Goal: Task Accomplishment & Management: Use online tool/utility

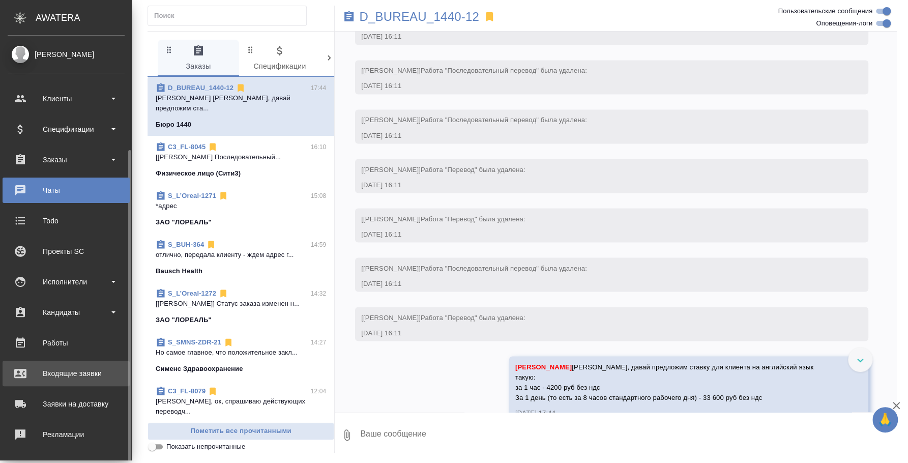
scroll to position [93, 0]
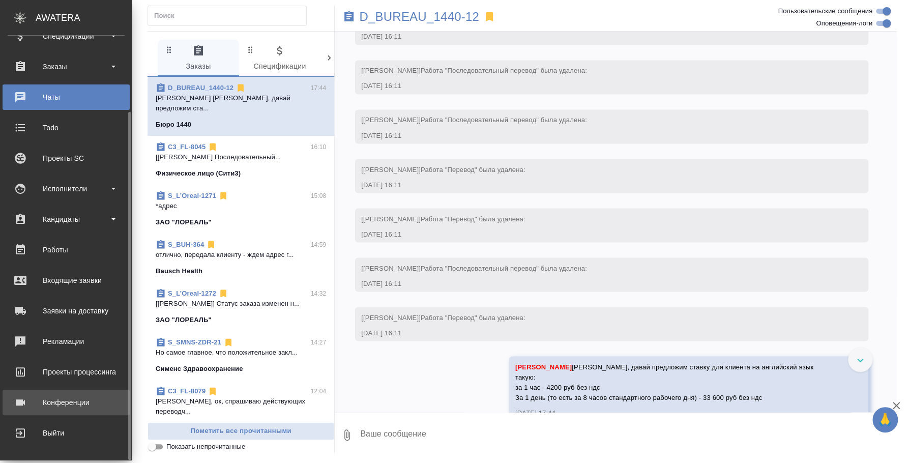
click at [73, 396] on div "Конференции" at bounding box center [66, 402] width 117 height 15
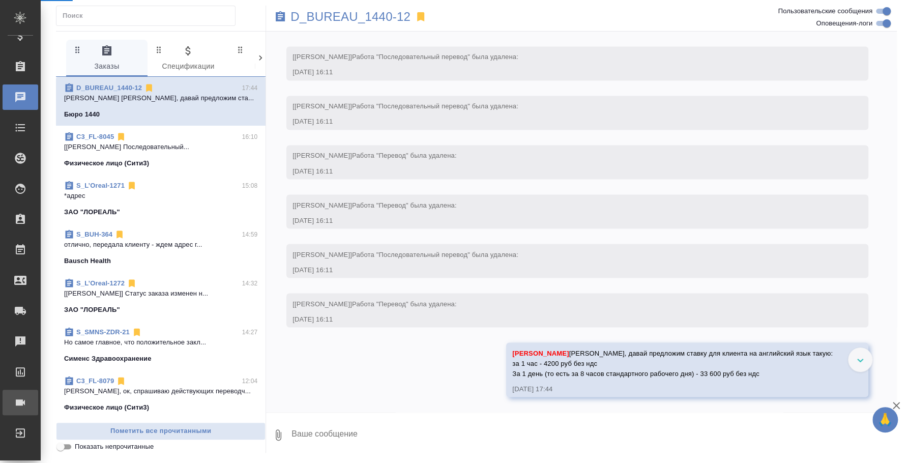
scroll to position [1132, 0]
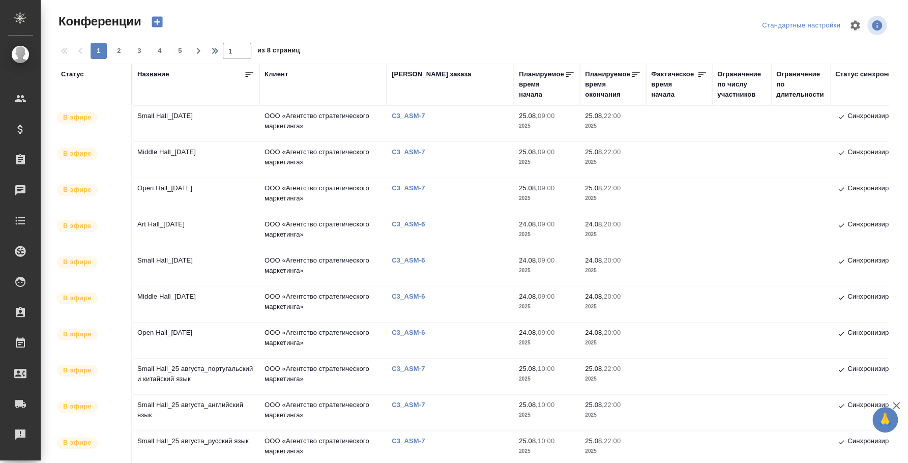
type input "[PERSON_NAME] [PERSON_NAME]"
click at [116, 49] on span "2" at bounding box center [119, 51] width 16 height 10
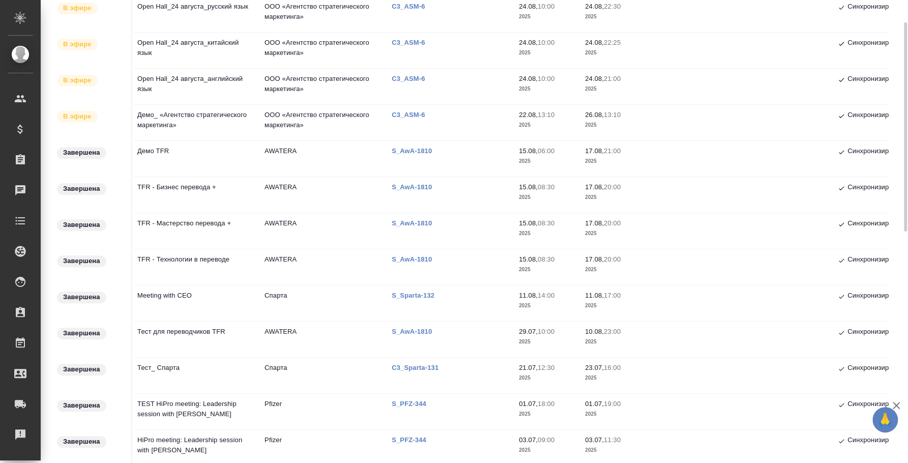
scroll to position [63, 0]
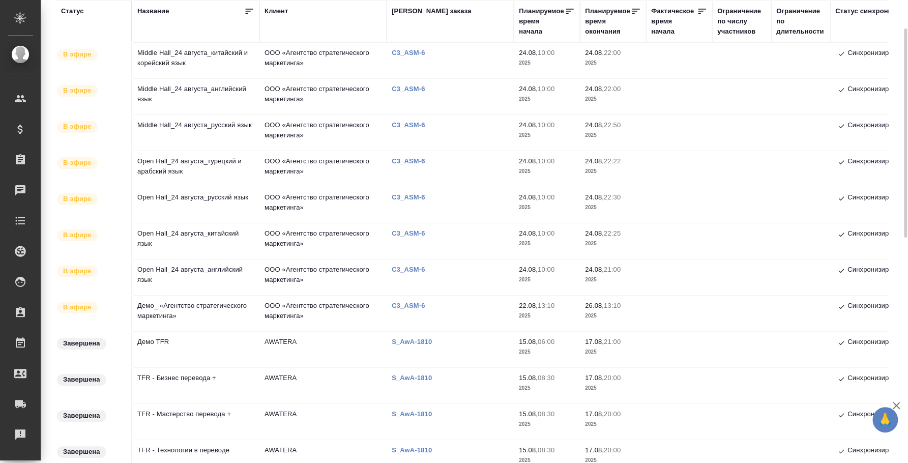
click at [209, 305] on td "Демо_ «Агентство стратегического маркетинга»" at bounding box center [195, 314] width 127 height 36
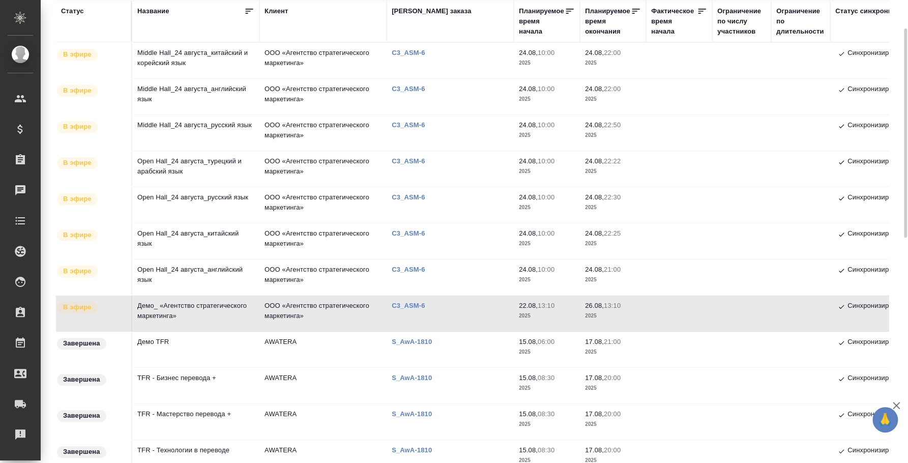
click at [209, 305] on td "Демо_ «Агентство стратегического маркетинга»" at bounding box center [195, 314] width 127 height 36
click at [203, 318] on td "Демо_ «Агентство стратегического маркетинга»" at bounding box center [195, 314] width 127 height 36
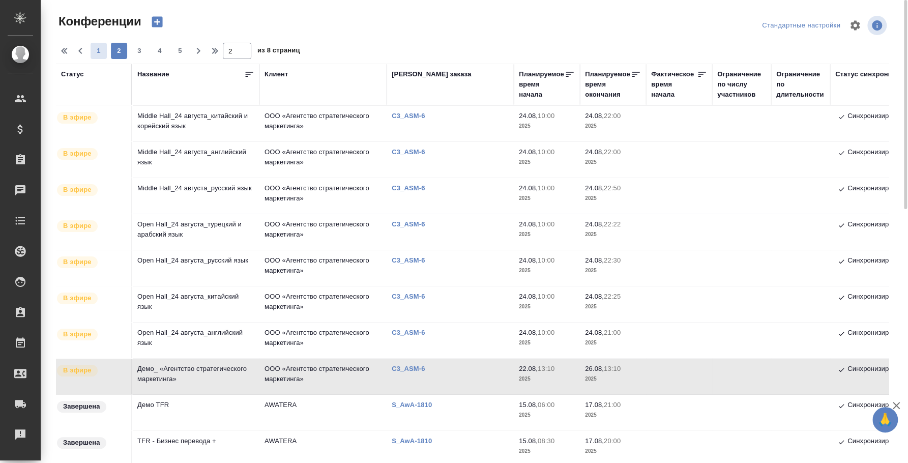
click at [100, 46] on span "1" at bounding box center [99, 51] width 16 height 10
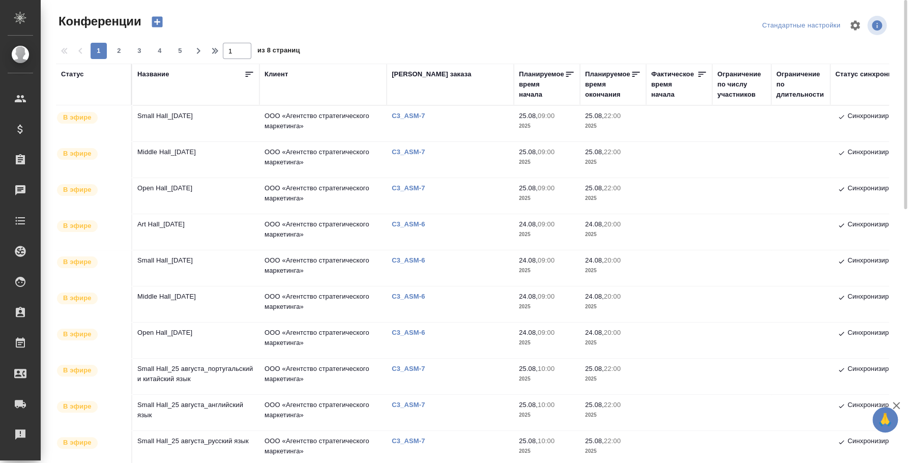
click at [197, 119] on td "Small Hall_25 August" at bounding box center [195, 124] width 127 height 36
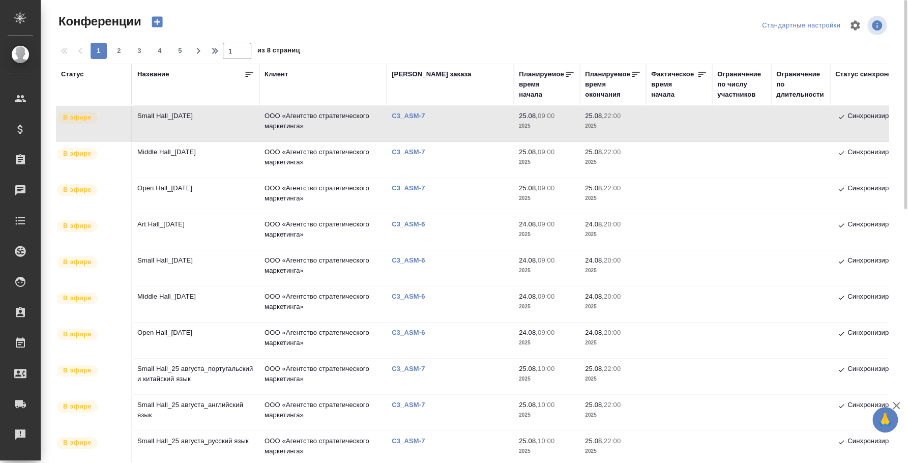
click at [197, 119] on td "Small Hall_25 August" at bounding box center [195, 124] width 127 height 36
click at [139, 150] on td "Middle Hall_25 August" at bounding box center [195, 160] width 127 height 36
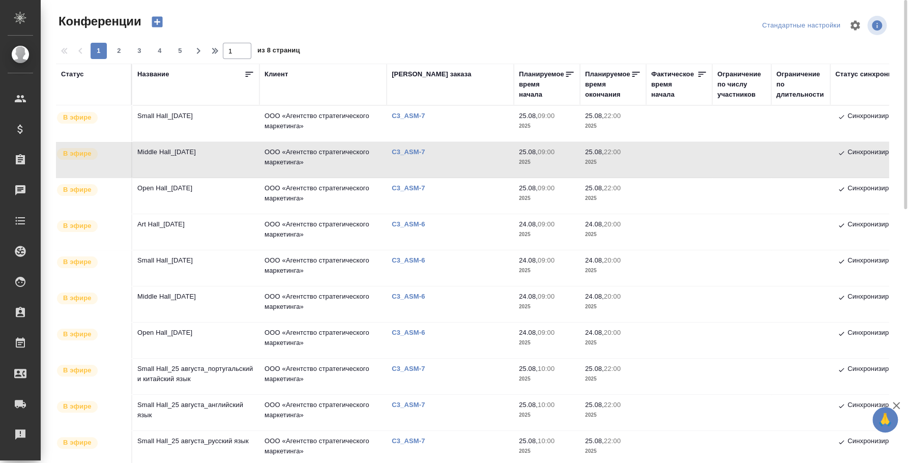
click at [184, 106] on td "Small Hall_25 August" at bounding box center [195, 124] width 127 height 36
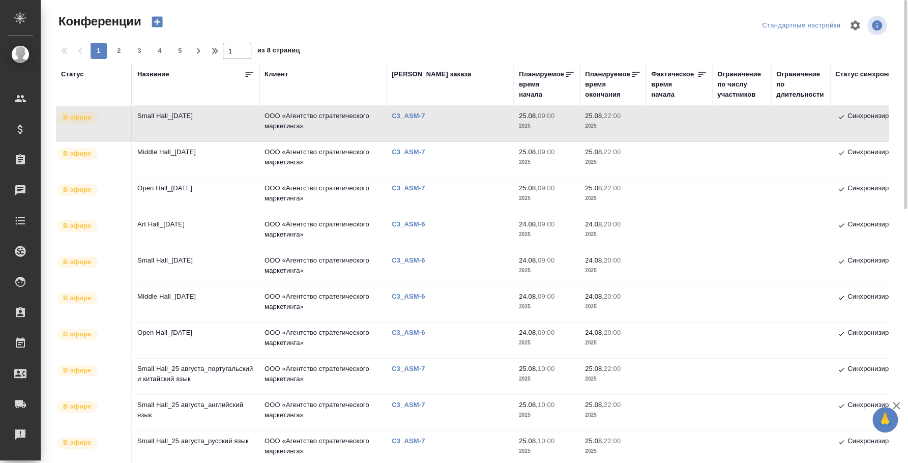
click at [157, 153] on td "Middle Hall_25 August" at bounding box center [195, 160] width 127 height 36
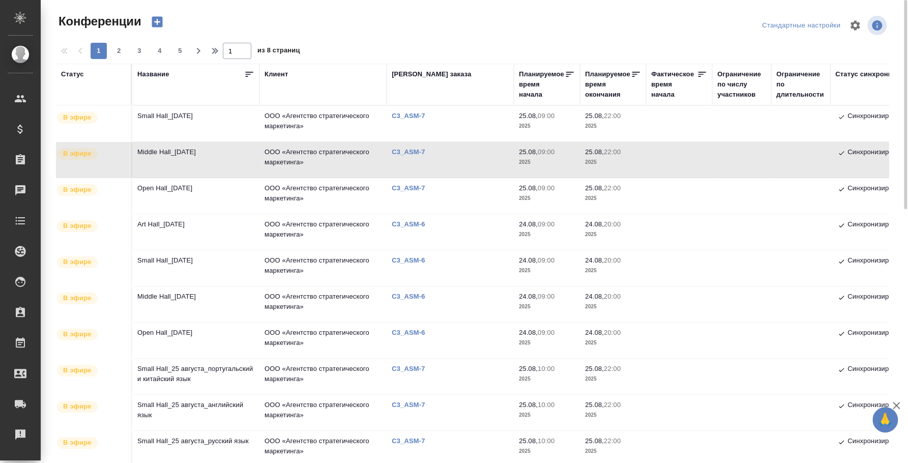
click at [180, 193] on td "Open Hall_25 August" at bounding box center [195, 196] width 127 height 36
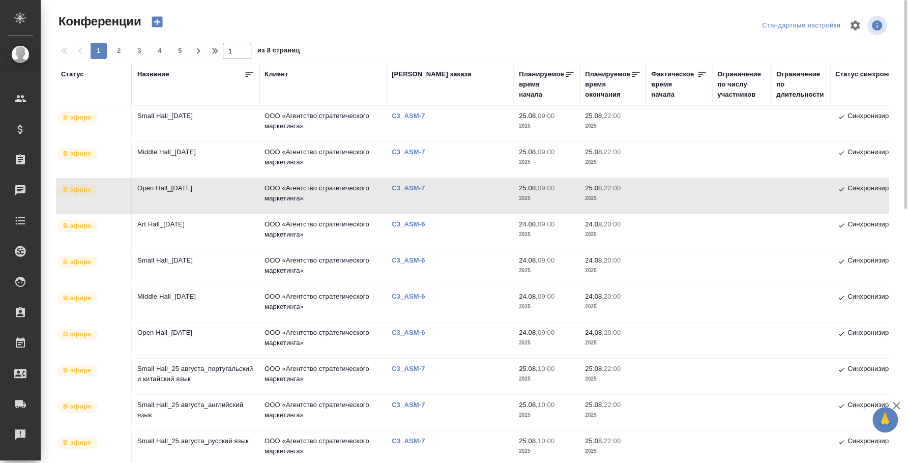
click at [171, 184] on td "Open Hall_25 August" at bounding box center [195, 196] width 127 height 36
click at [177, 189] on td "Open Hall_25 August" at bounding box center [195, 196] width 127 height 36
click at [185, 187] on td "Open Hall_25 August" at bounding box center [195, 196] width 127 height 36
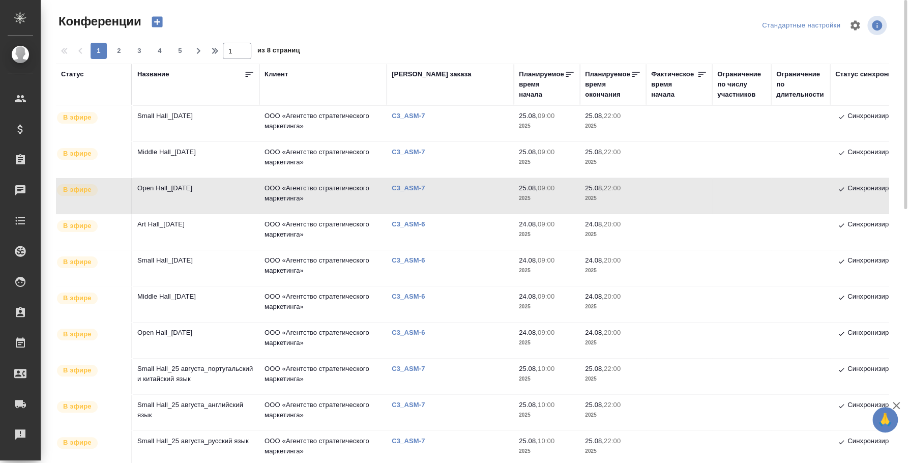
click at [185, 187] on td "Open Hall_25 August" at bounding box center [195, 196] width 127 height 36
click at [114, 55] on span "2" at bounding box center [119, 51] width 16 height 10
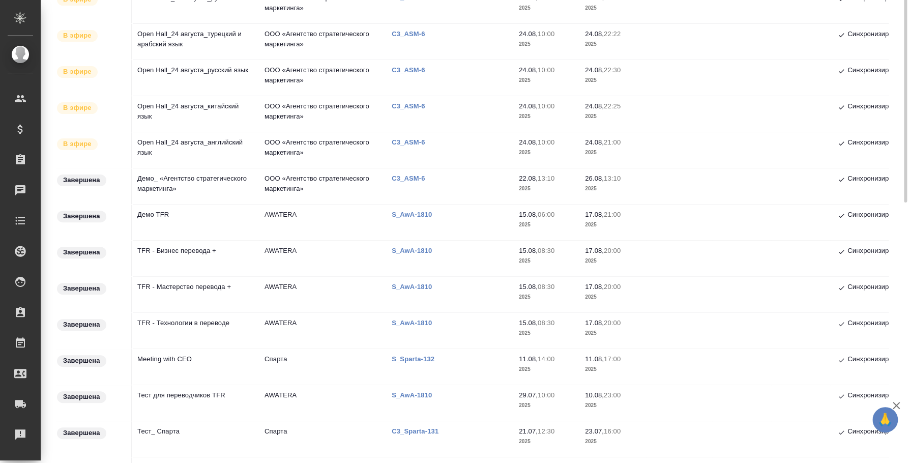
scroll to position [127, 0]
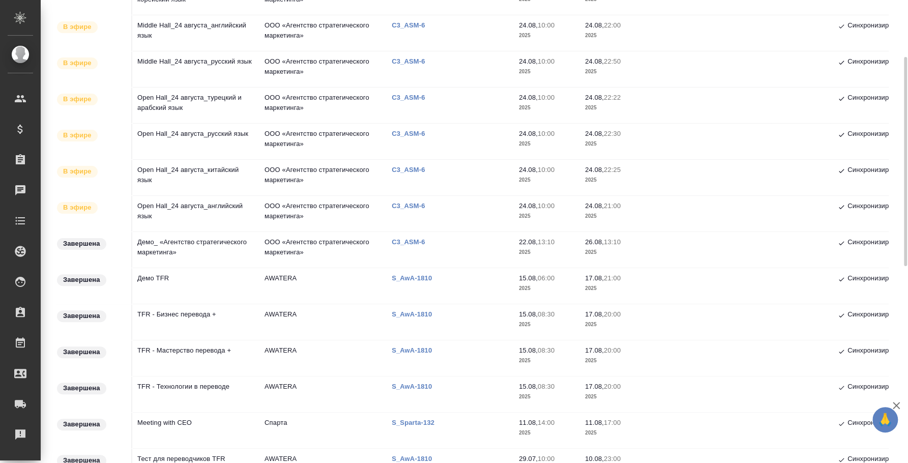
click at [210, 211] on td "Open Hall_24 августа_английский язык" at bounding box center [195, 214] width 127 height 36
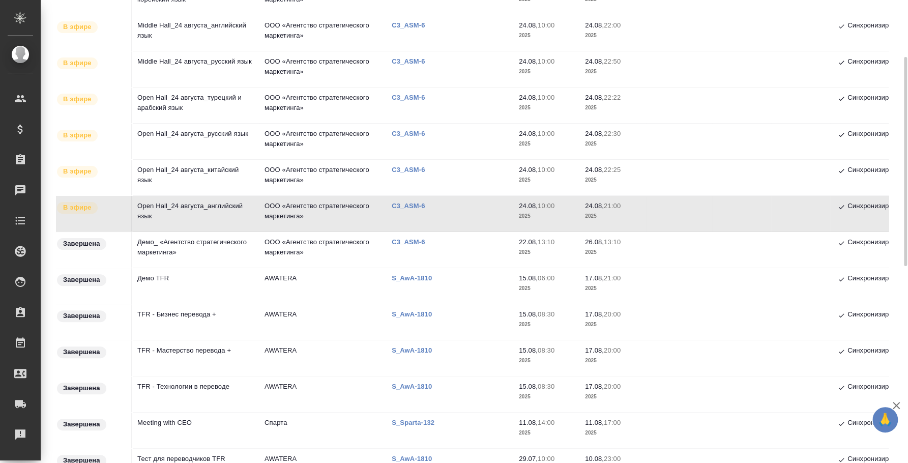
click at [171, 179] on td "Open Hall_24 августа_китайский язык" at bounding box center [195, 178] width 127 height 36
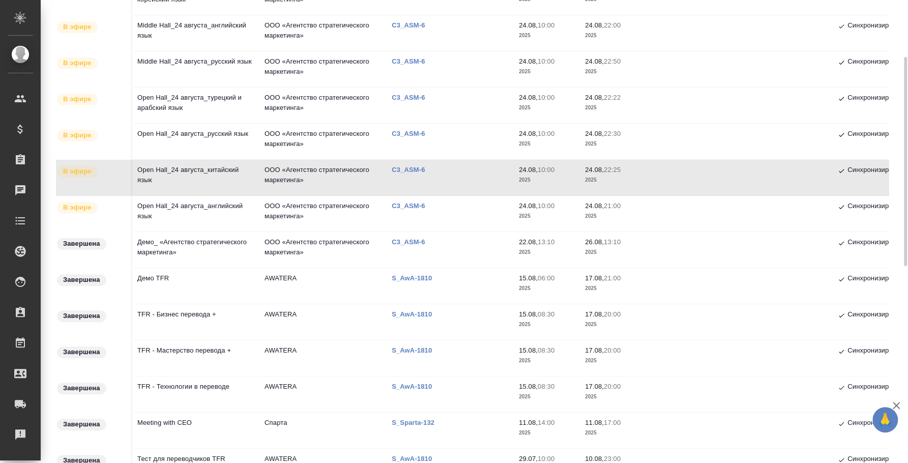
click at [216, 131] on td "Open Hall_24 августа_русский язык" at bounding box center [195, 142] width 127 height 36
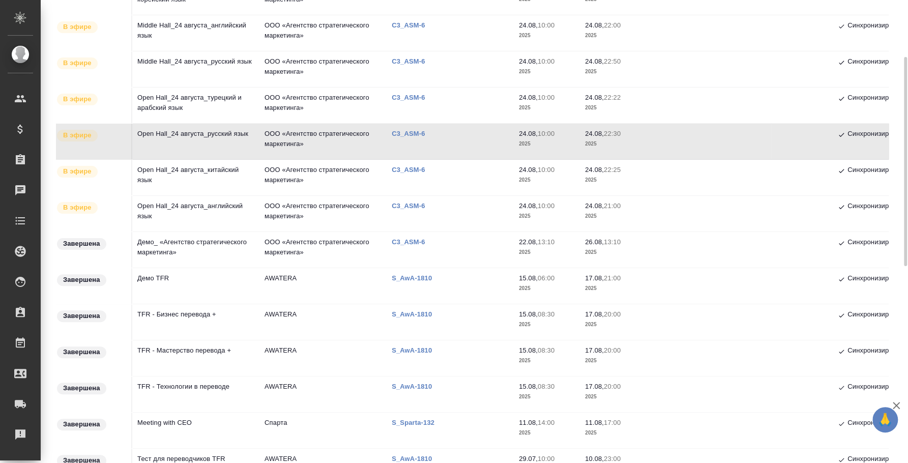
click at [189, 110] on td "Open Hall_24 августа_турецкий и арабский язык" at bounding box center [195, 105] width 127 height 36
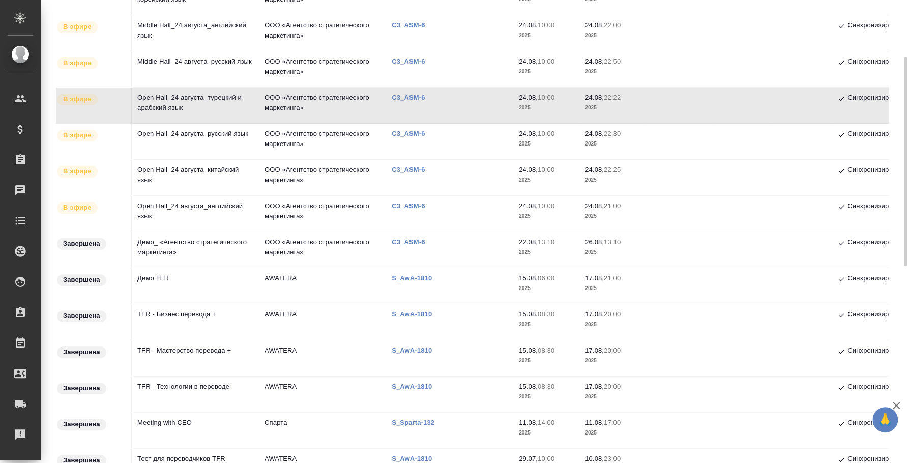
click at [227, 68] on td "Middle Hall_24 августа_русский язык" at bounding box center [195, 69] width 127 height 36
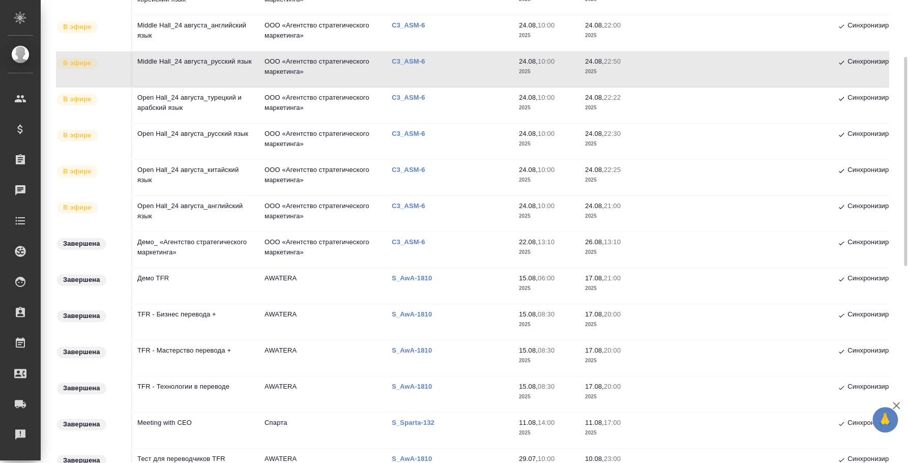
scroll to position [63, 0]
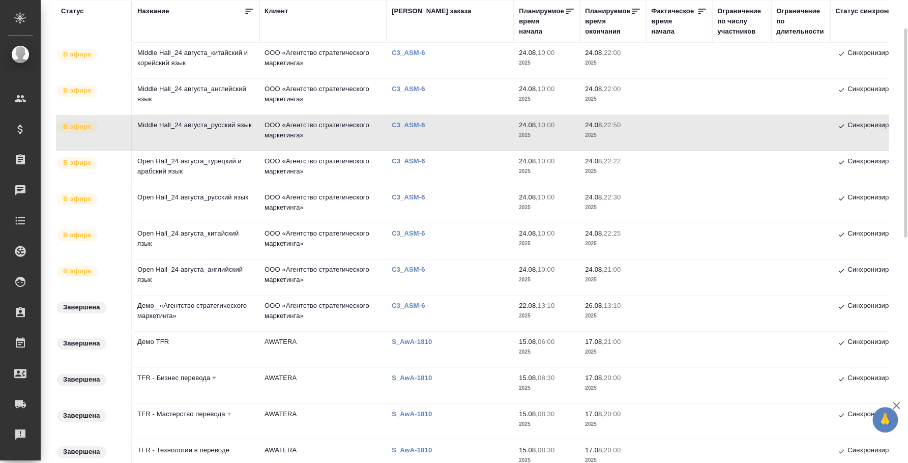
click at [190, 82] on td "Middle Hall_24 августа_английский язык" at bounding box center [195, 97] width 127 height 36
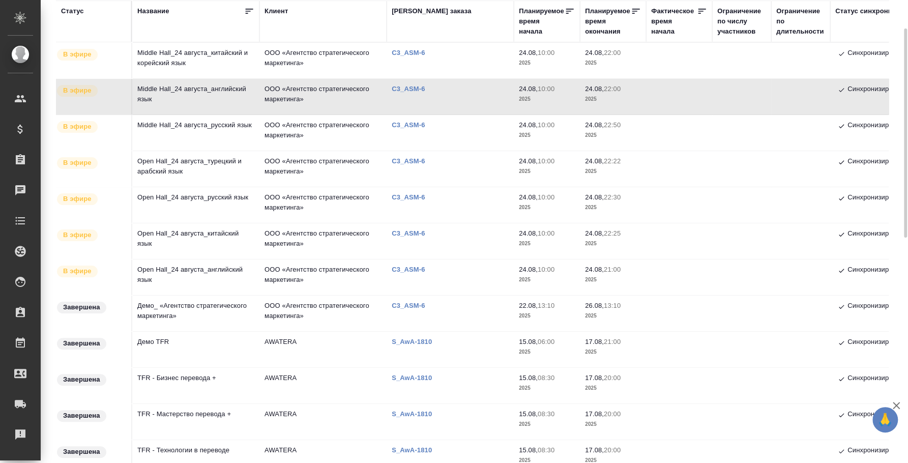
scroll to position [0, 0]
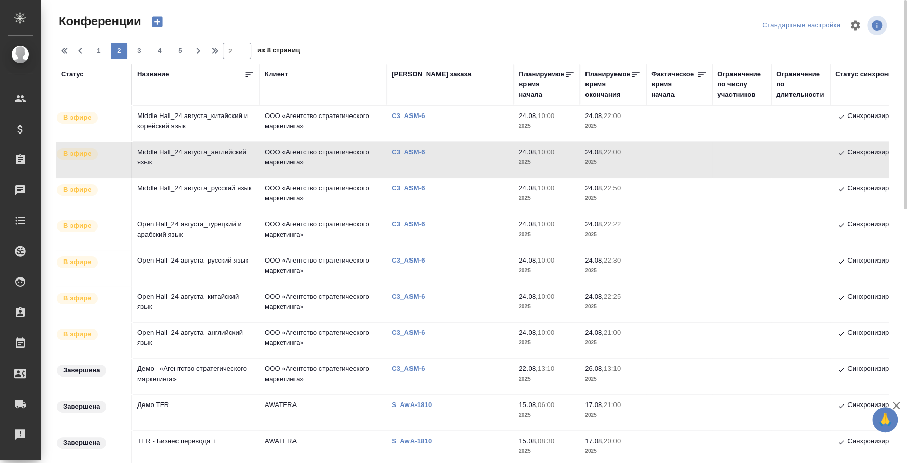
click at [212, 119] on td "Middle Hall_24 августа_китайский и корейский язык" at bounding box center [195, 124] width 127 height 36
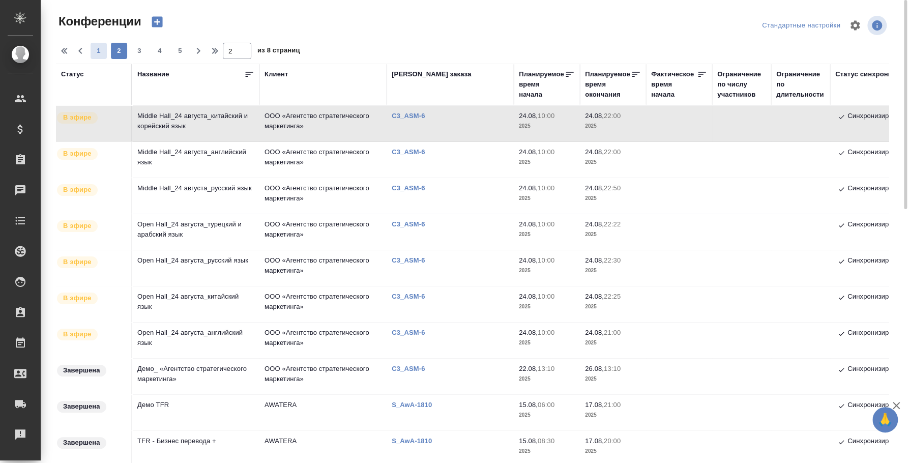
click at [104, 47] on span "1" at bounding box center [99, 51] width 16 height 10
type input "1"
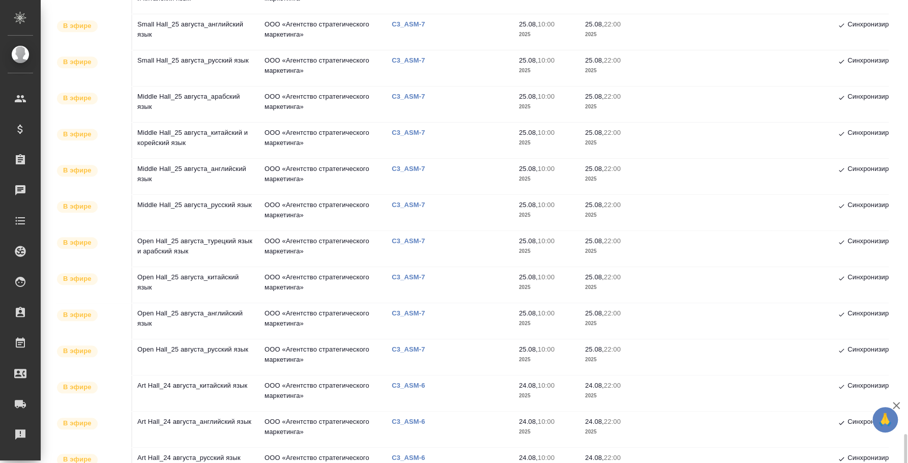
scroll to position [561, 0]
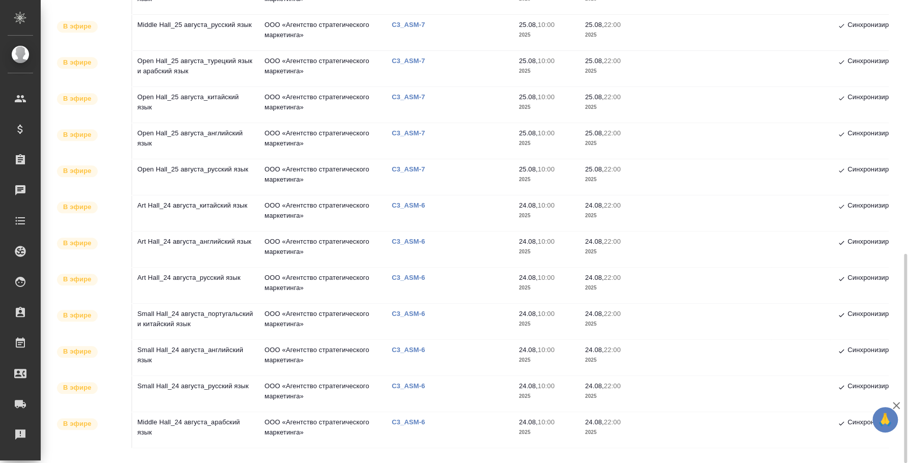
click at [194, 420] on td "Middle Hall_24 августа_арабский язык" at bounding box center [195, 430] width 127 height 36
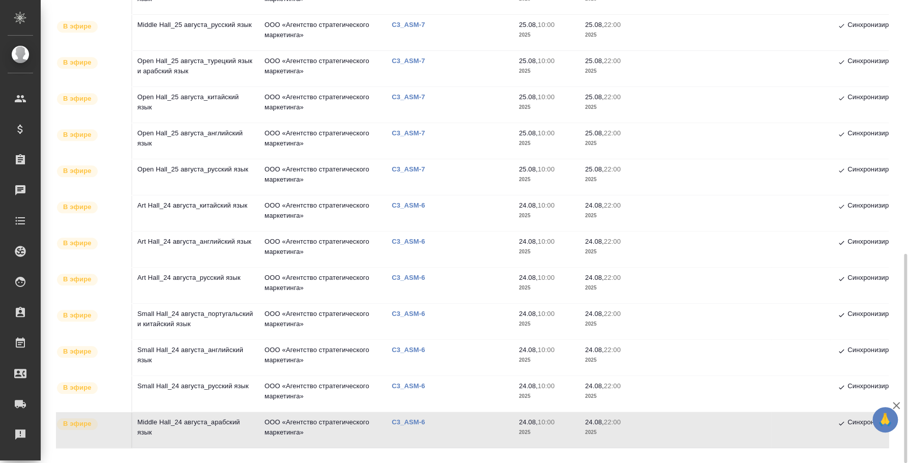
click at [194, 420] on td "Middle Hall_24 августа_арабский язык" at bounding box center [195, 430] width 127 height 36
click at [214, 398] on td "Small Hall_24 августа_русский язык" at bounding box center [195, 394] width 127 height 36
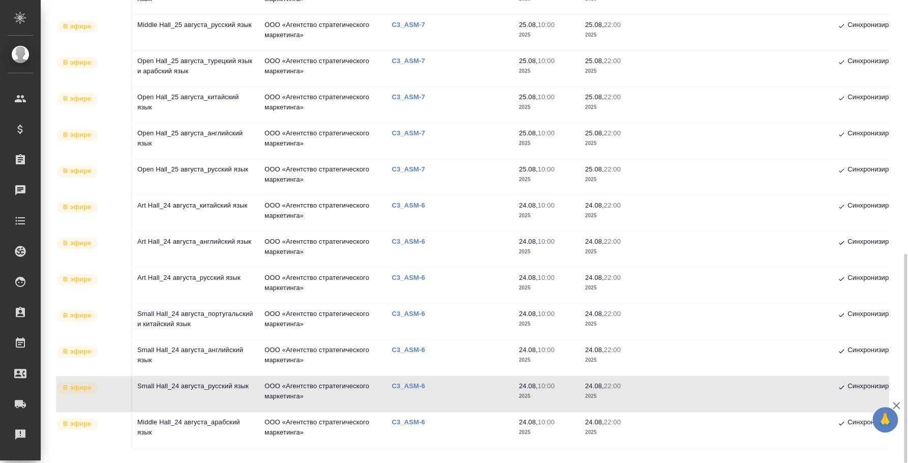
click at [214, 398] on td "Small Hall_24 августа_русский язык" at bounding box center [195, 394] width 127 height 36
click at [202, 371] on td "Small Hall_24 августа_английский язык" at bounding box center [195, 358] width 127 height 36
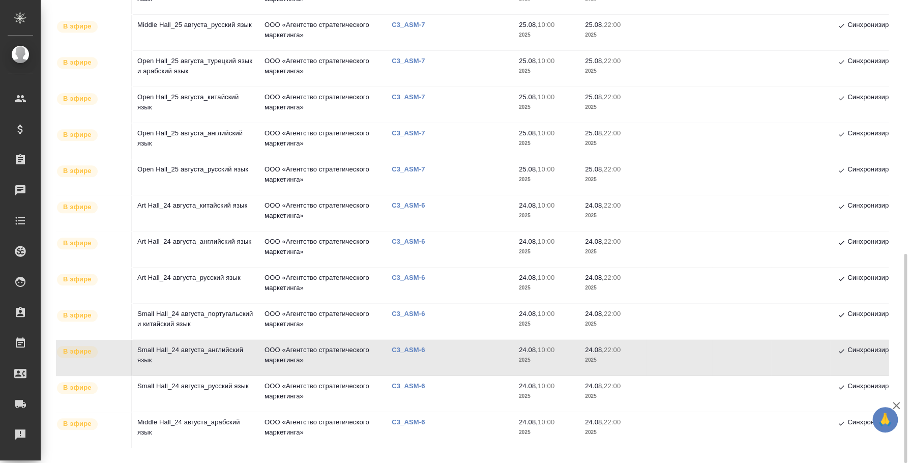
click at [164, 304] on td "Small Hall_24 августа_португальский и китайский язык" at bounding box center [195, 322] width 127 height 36
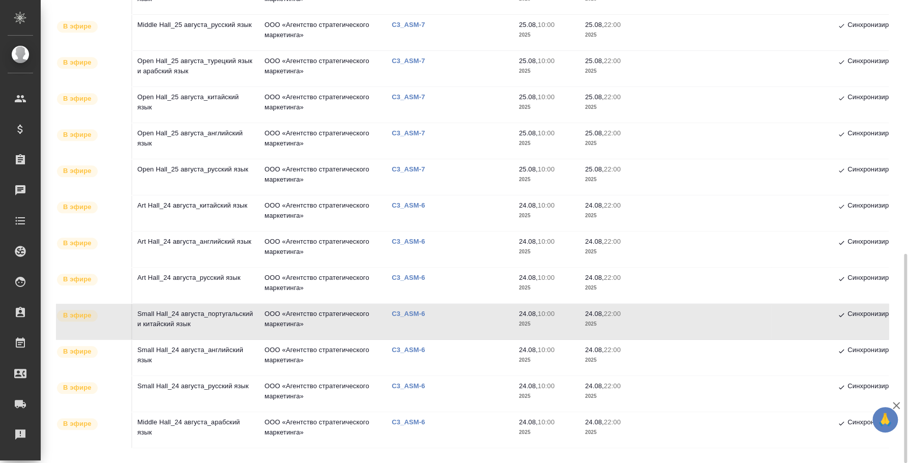
click at [164, 304] on td "Small Hall_24 августа_португальский и китайский язык" at bounding box center [195, 322] width 127 height 36
click at [189, 287] on td "Art Hall_24 августа_русский язык" at bounding box center [195, 286] width 127 height 36
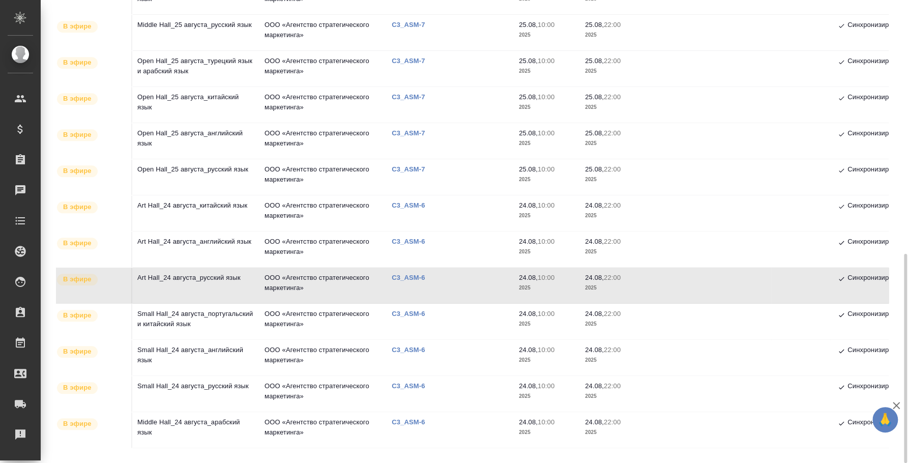
click at [163, 245] on td "Art Hall_24 августа_английский язык" at bounding box center [195, 249] width 127 height 36
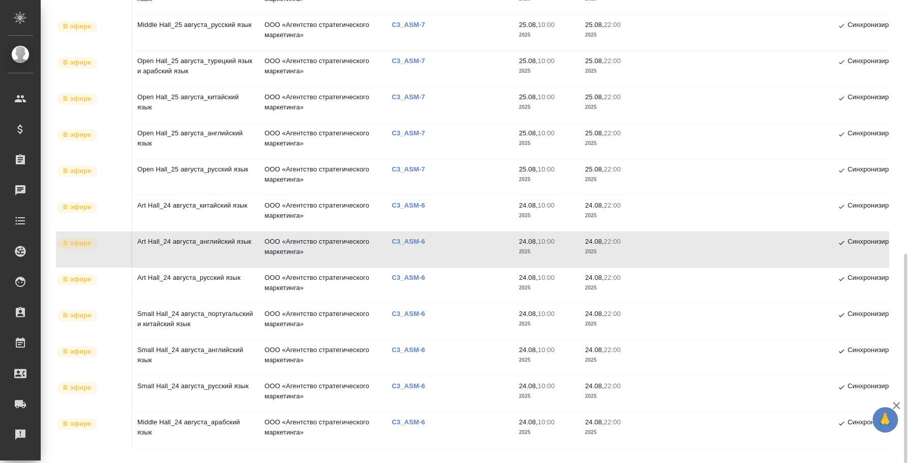
click at [177, 208] on td "Art Hall_24 августа_китайский язык" at bounding box center [195, 213] width 127 height 36
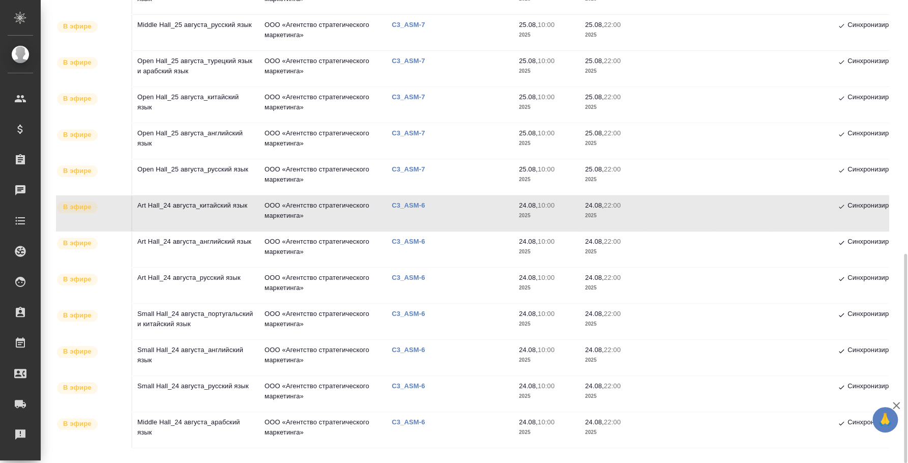
click at [177, 208] on td "Art Hall_24 августа_китайский язык" at bounding box center [195, 213] width 127 height 36
click at [178, 155] on td "Open Hall_25 августа_английский язык" at bounding box center [195, 141] width 127 height 36
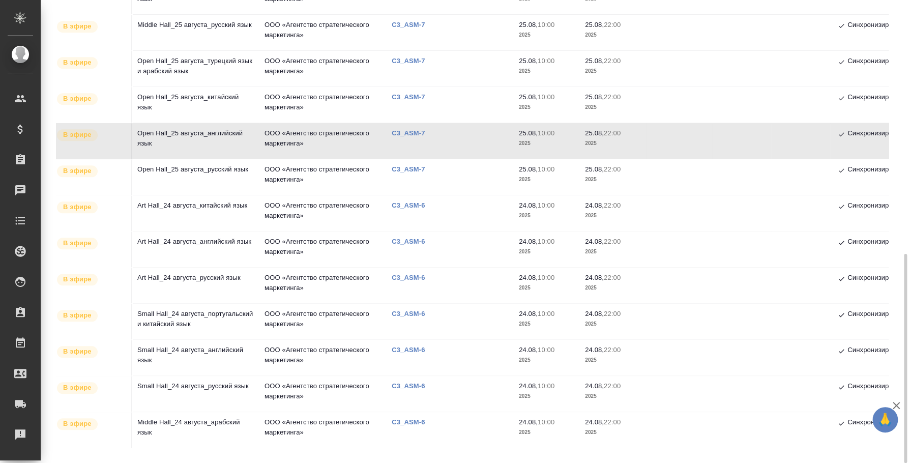
click at [169, 171] on td "Open Hall_25 августа_русский язык" at bounding box center [195, 177] width 127 height 36
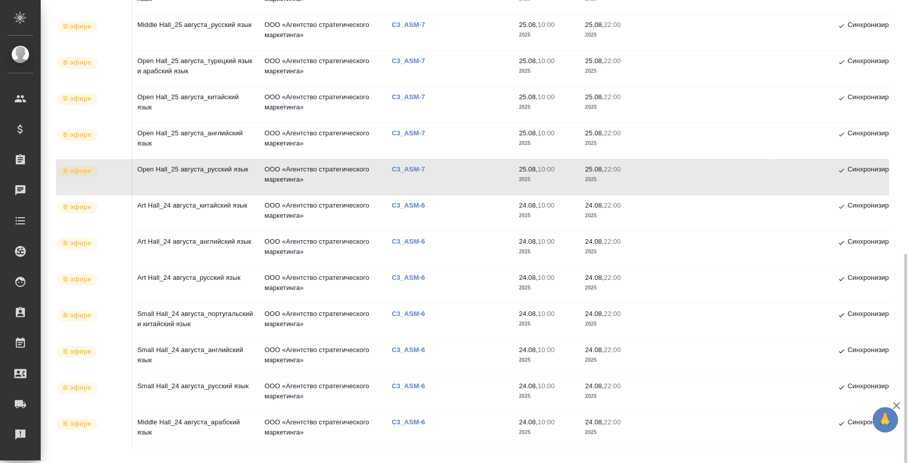
click at [185, 101] on td "Open Hall_25 августа_китайский язык" at bounding box center [195, 105] width 127 height 36
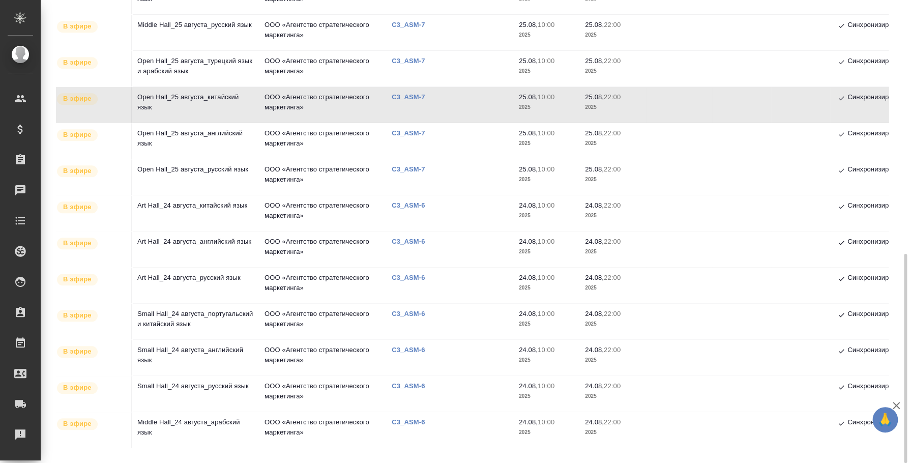
click at [196, 48] on td "Middle Hall_25 августа_русский язык" at bounding box center [195, 33] width 127 height 36
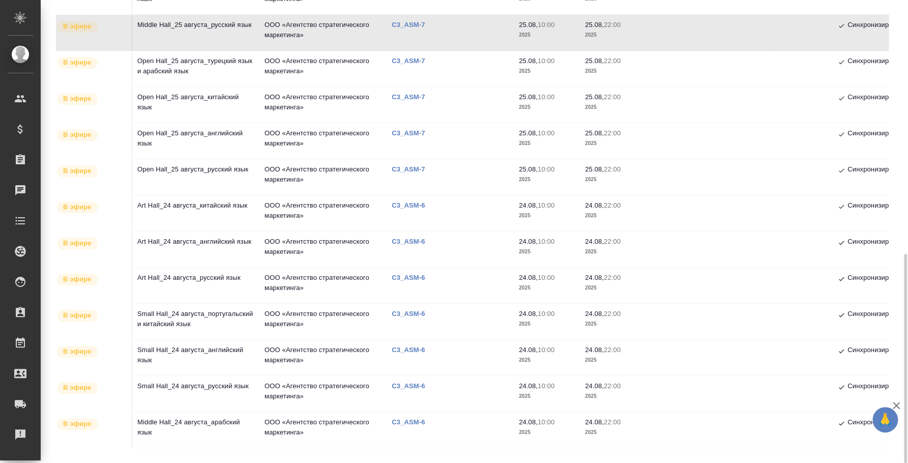
click at [196, 48] on td "Middle Hall_25 августа_русский язык" at bounding box center [195, 33] width 127 height 36
click at [175, 69] on td "Open Hall_25 августа_турецкий язык и арабский язык" at bounding box center [195, 69] width 127 height 36
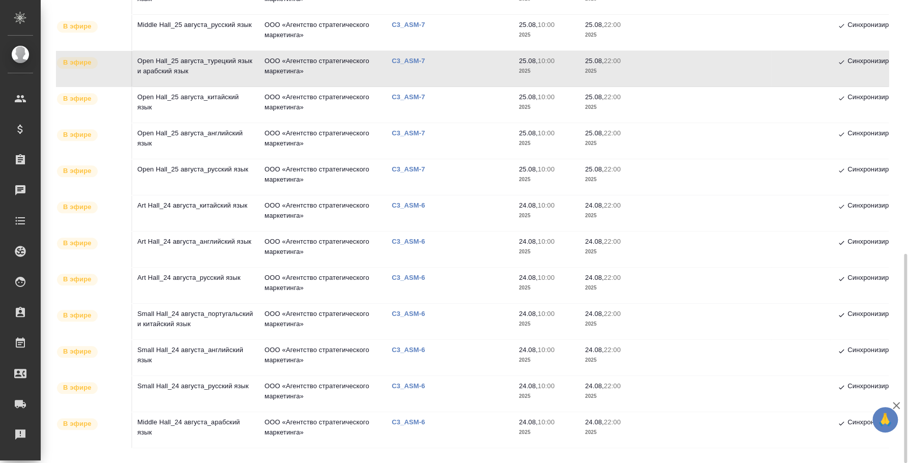
click at [175, 69] on td "Open Hall_25 августа_турецкий язык и арабский язык" at bounding box center [195, 69] width 127 height 36
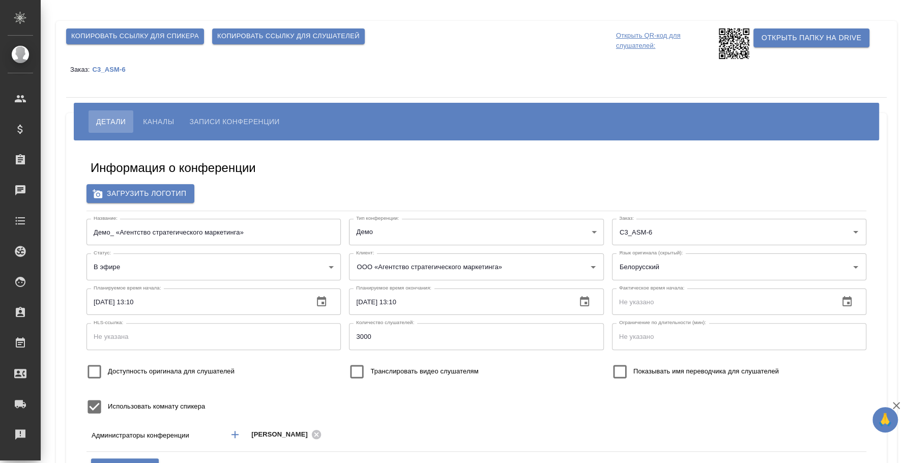
type input "пле"
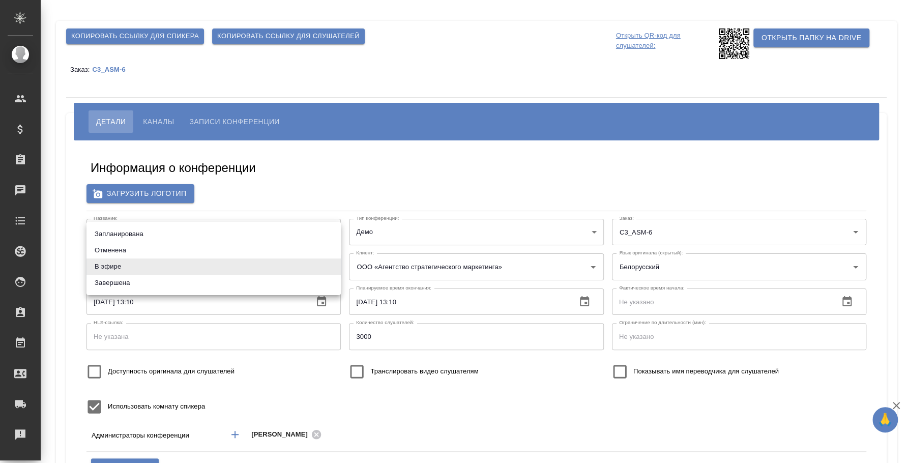
click at [288, 265] on body "🙏 .cls-1 fill:#fff; AWATERA Fedotova Irina Клиенты Спецификации Заказы Чаты Tod…" at bounding box center [454, 231] width 908 height 463
click at [296, 170] on div at bounding box center [454, 231] width 908 height 463
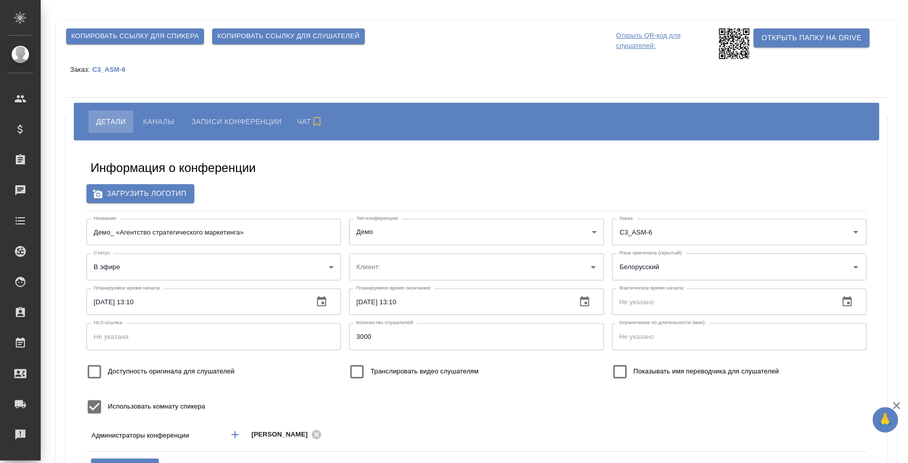
type input "ООО «Агентство стратегического маркетинга»"
type input "пле"
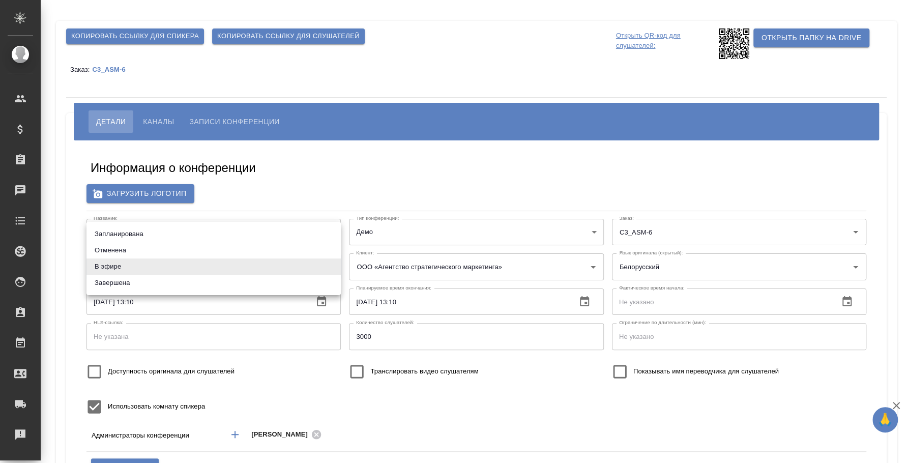
click at [329, 270] on body "🙏 .cls-1 fill:#fff; AWATERA Fedotova Irina Клиенты Спецификации Заказы Чаты Tod…" at bounding box center [454, 231] width 908 height 463
click at [245, 279] on li "Завершена" at bounding box center [213, 283] width 254 height 16
type input "ended"
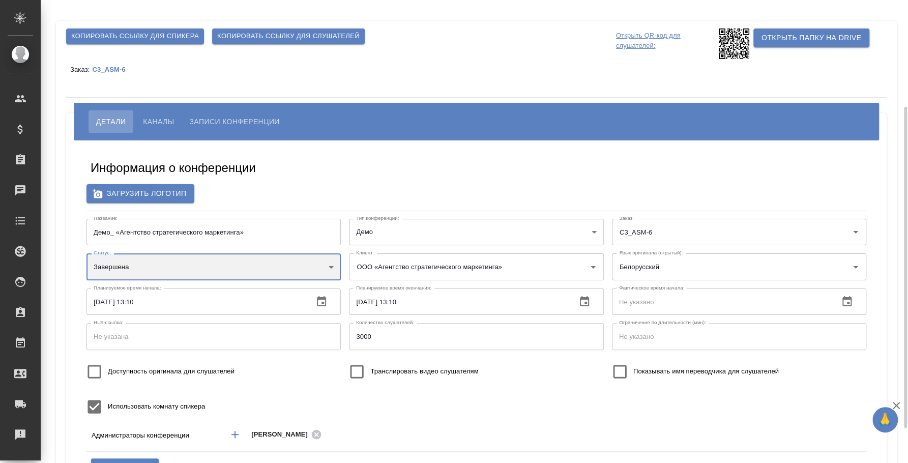
scroll to position [127, 0]
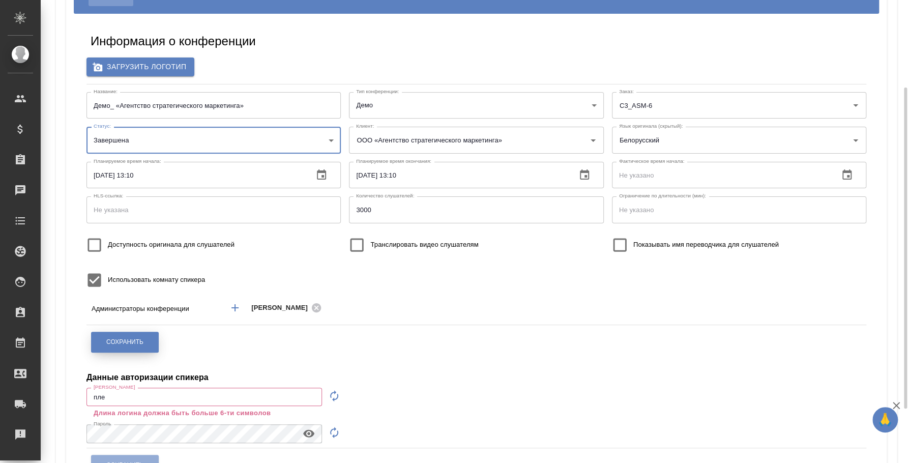
click at [144, 350] on button "Сохранить" at bounding box center [125, 342] width 68 height 21
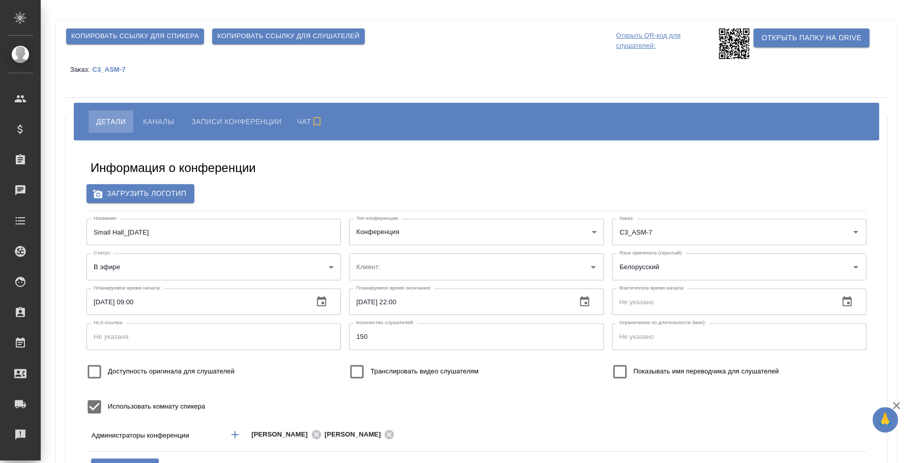
type input "пле"
type input "ООО «Агентство стратегического маркетинга»"
click at [317, 34] on span "Копировать ссылку для слушателей" at bounding box center [288, 37] width 142 height 12
type input "ООО «Агентство стратегического маркетинга»"
type input "пле"
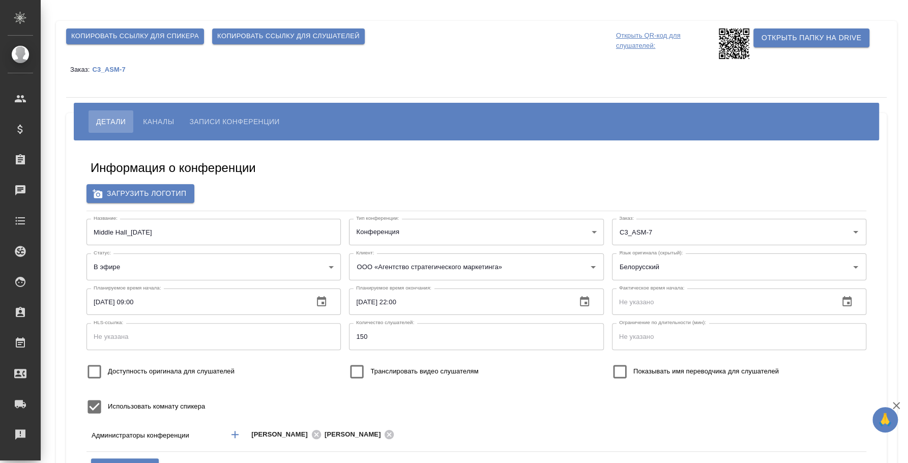
click at [331, 35] on span "Копировать ссылку для слушателей" at bounding box center [288, 37] width 142 height 12
type input "ООО «Агентство стратегического маркетинга»"
click at [164, 128] on button "Каналы" at bounding box center [158, 121] width 46 height 22
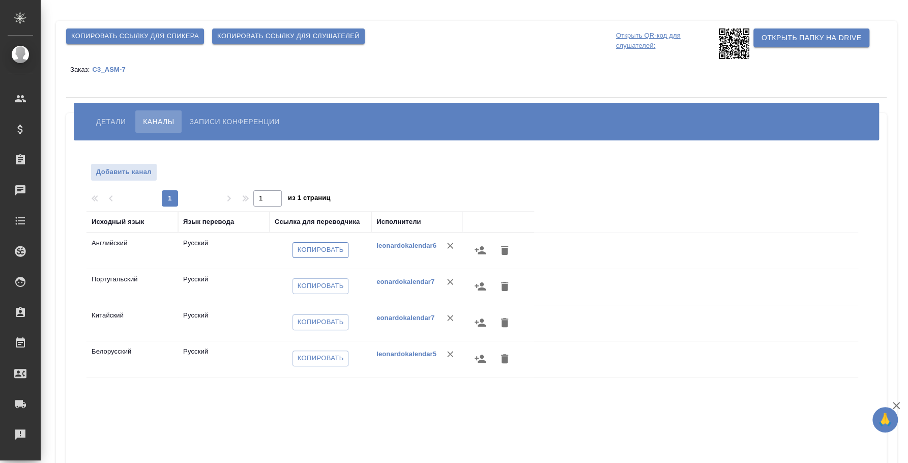
click at [336, 249] on span "Копировать" at bounding box center [321, 250] width 46 height 12
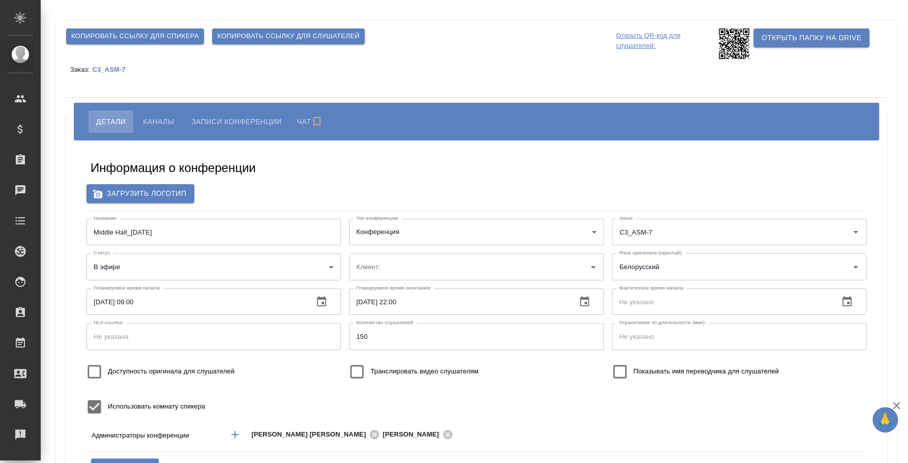
type input "ООО «Агентство стратегического маркетинга»"
type input "пле"
click at [153, 121] on span "Каналы" at bounding box center [158, 121] width 31 height 12
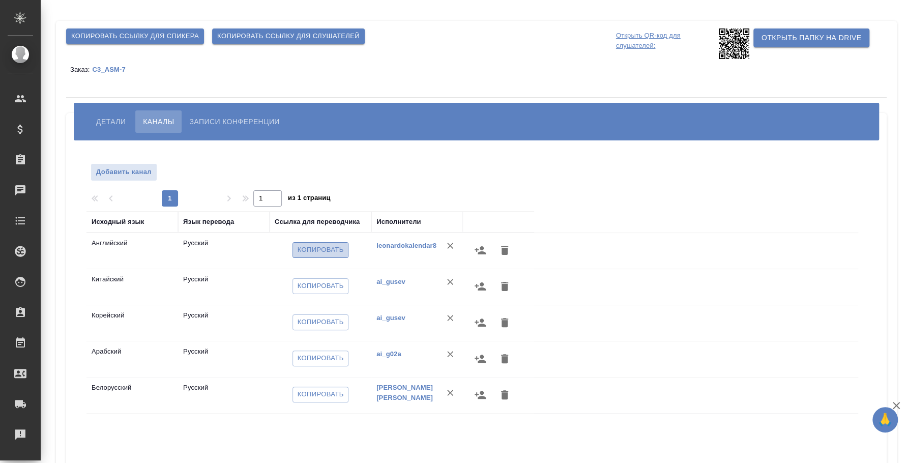
click at [330, 252] on span "Копировать" at bounding box center [321, 250] width 46 height 12
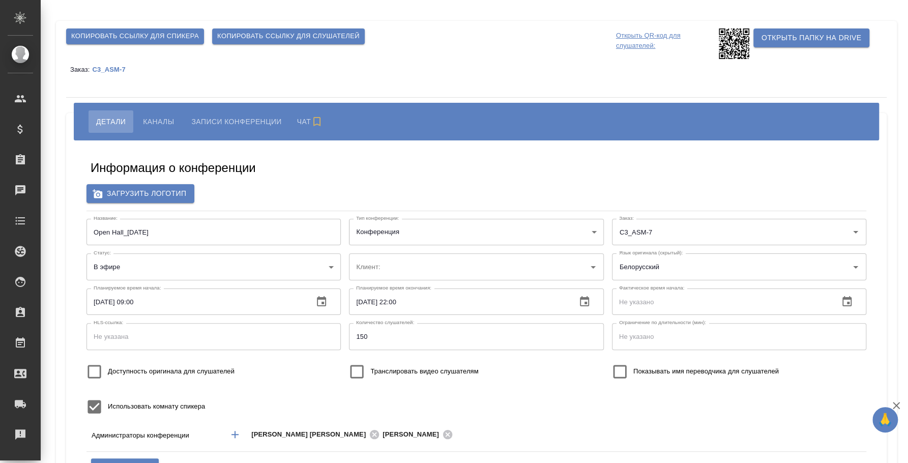
type input "ООО «Агентство стратегического маркетинга»"
type input "пле"
click at [175, 127] on button "Каналы" at bounding box center [158, 121] width 46 height 22
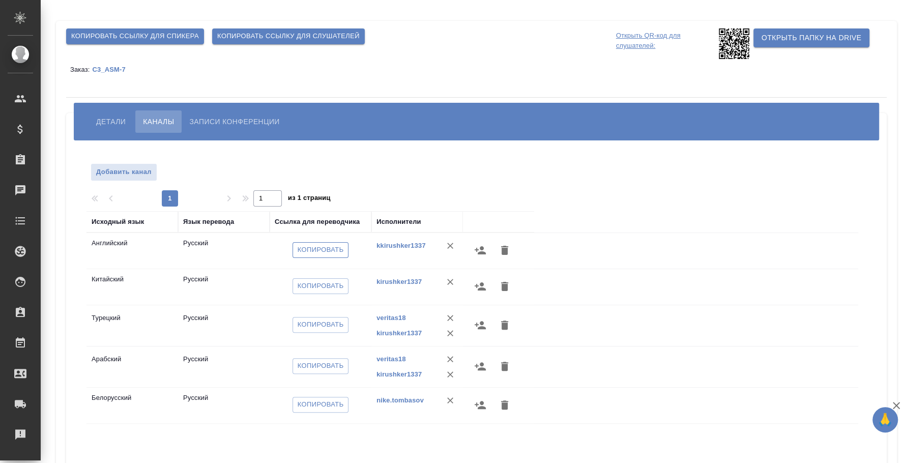
click at [324, 245] on span "Копировать" at bounding box center [321, 250] width 46 height 12
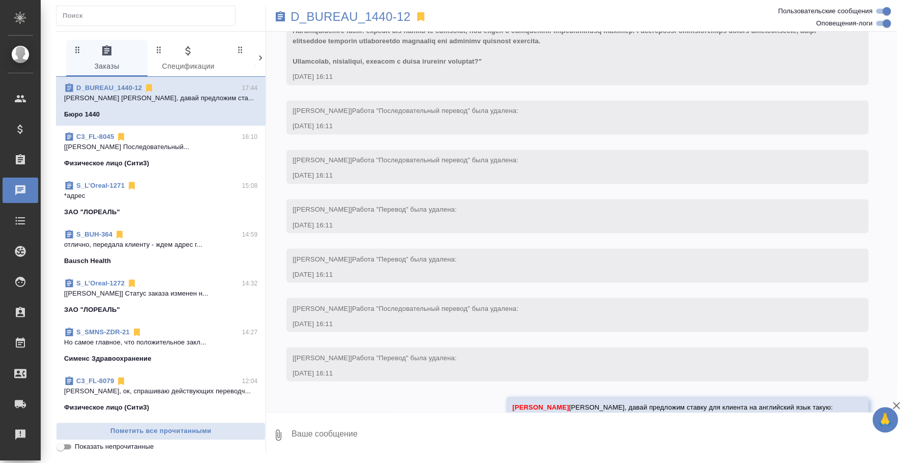
scroll to position [1157, 0]
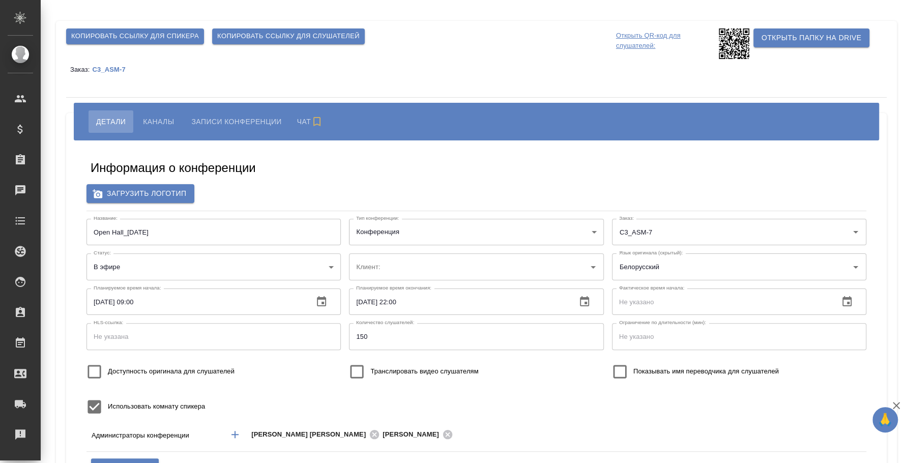
type input "ООО «Агентство стратегического маркетинга»"
type input "пле"
click at [167, 115] on span "Каналы" at bounding box center [158, 121] width 31 height 12
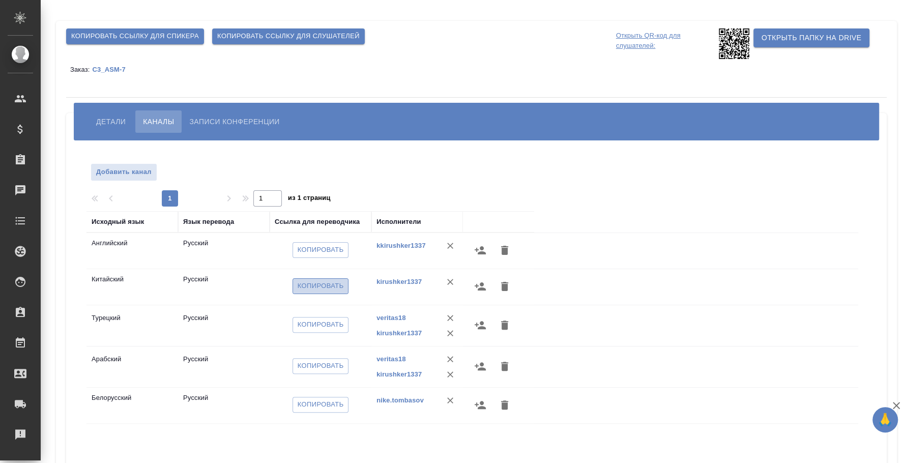
click at [309, 282] on span "Копировать" at bounding box center [321, 286] width 46 height 12
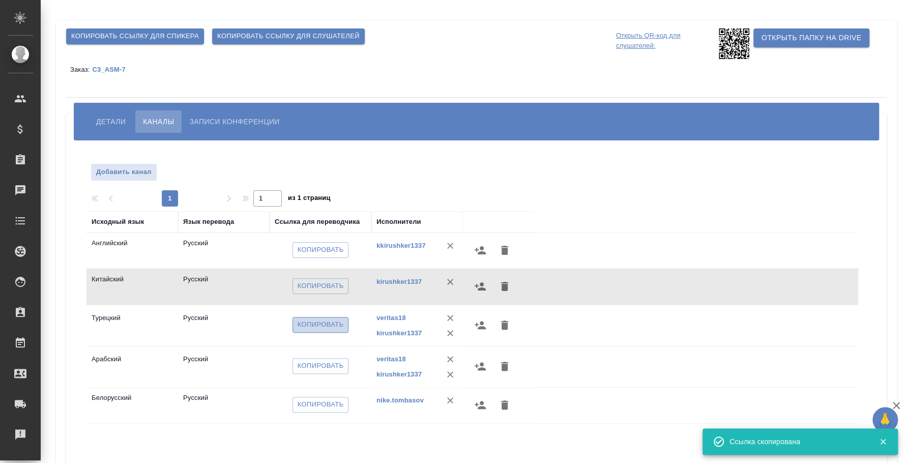
click at [327, 324] on span "Копировать" at bounding box center [321, 325] width 46 height 12
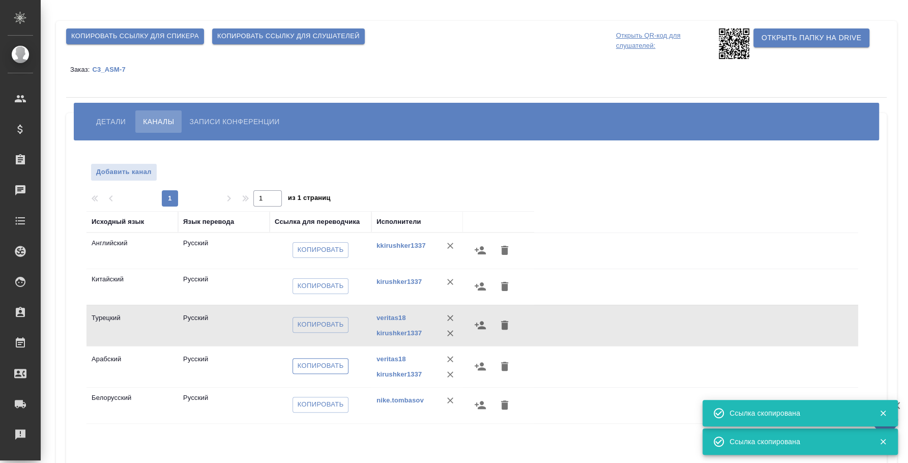
click at [301, 365] on span "Копировать" at bounding box center [321, 366] width 46 height 12
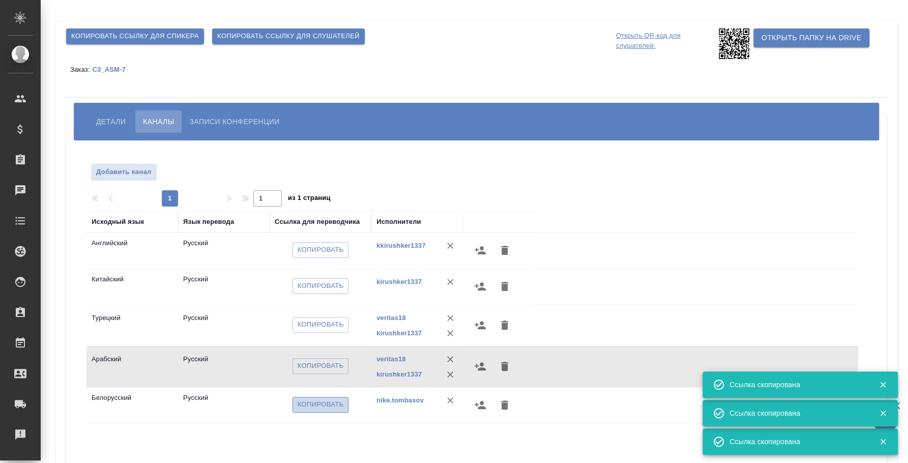
click at [337, 400] on span "Копировать" at bounding box center [321, 405] width 46 height 12
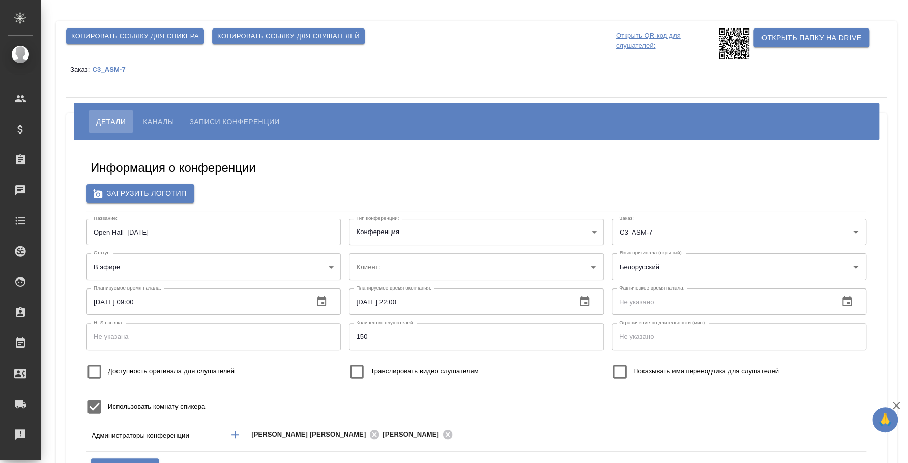
type input "ООО «Агентство стратегического маркетинга»"
type input "пле"
click at [164, 114] on button "Каналы" at bounding box center [158, 121] width 46 height 22
type input "пле"
type input "ООО «Агентство стратегического маркетинга»"
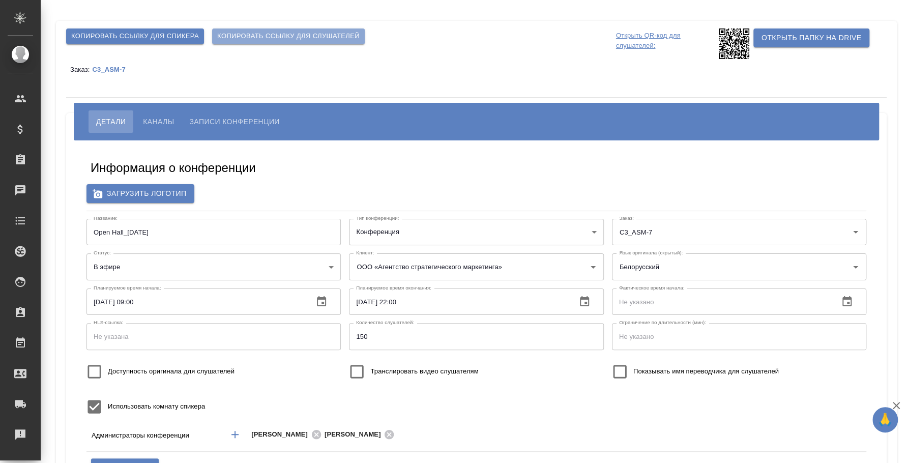
click at [334, 34] on span "Копировать ссылку для слушателей" at bounding box center [288, 37] width 142 height 12
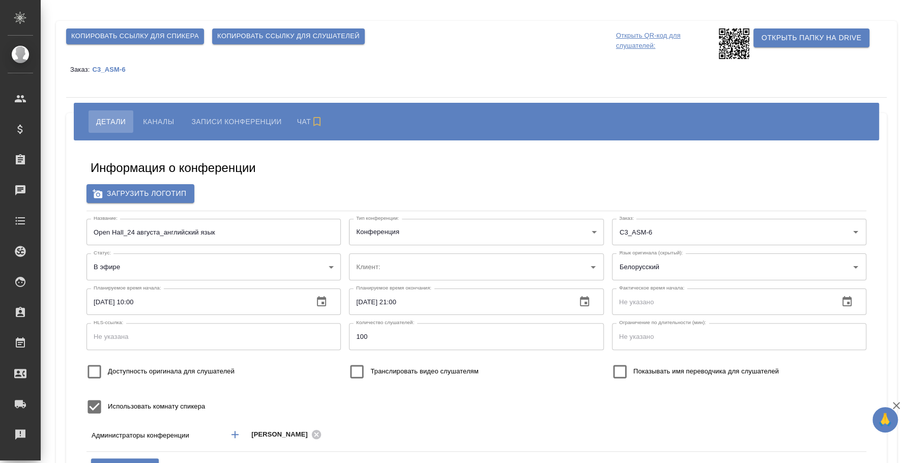
type input "ООО «Агентство стратегического маркетинга»"
type input "пле"
click at [334, 271] on body "🙏 .cls-1 fill:#fff; AWATERA [PERSON_NAME] Спецификации Заказы Чаты Todo Проекты…" at bounding box center [454, 231] width 908 height 463
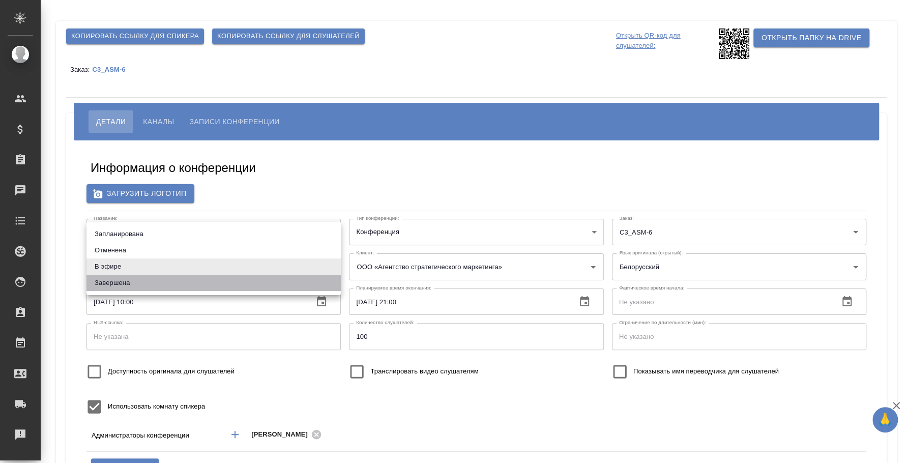
click at [255, 282] on li "Завершена" at bounding box center [213, 283] width 254 height 16
type input "ended"
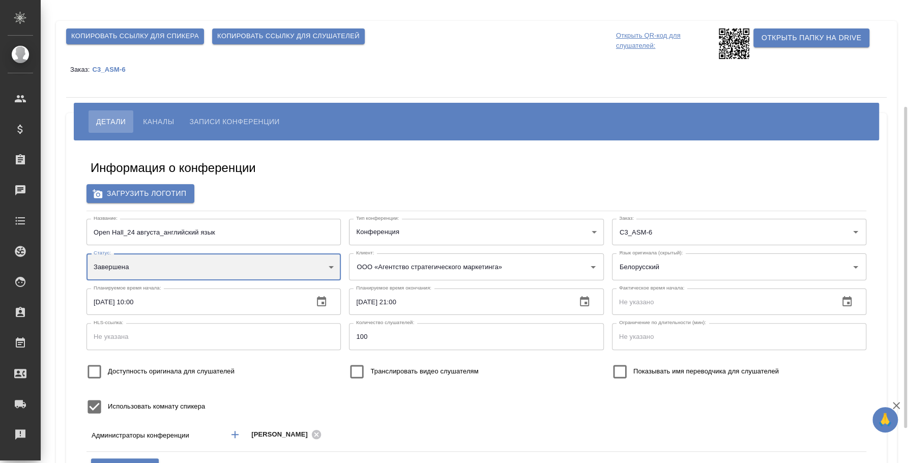
scroll to position [63, 0]
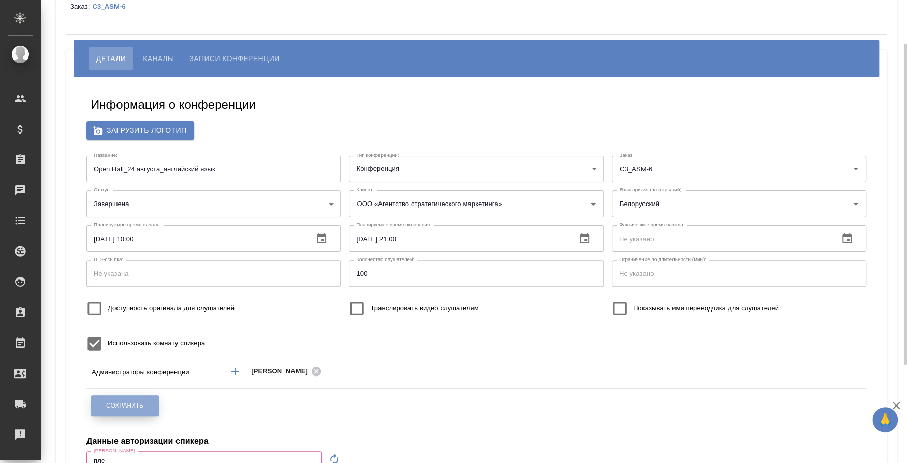
click at [134, 403] on span "Сохранить" at bounding box center [124, 405] width 37 height 9
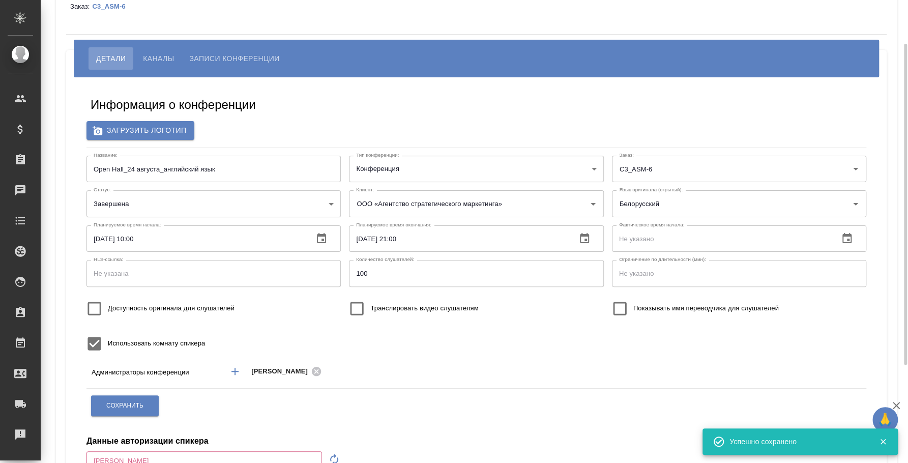
type input "пле"
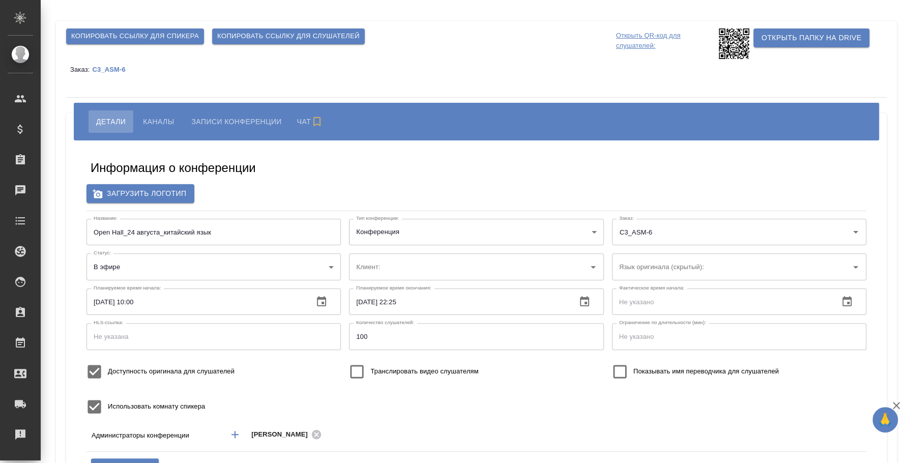
type input "ООО «Агентство стратегического маркетинга»"
type input "пле"
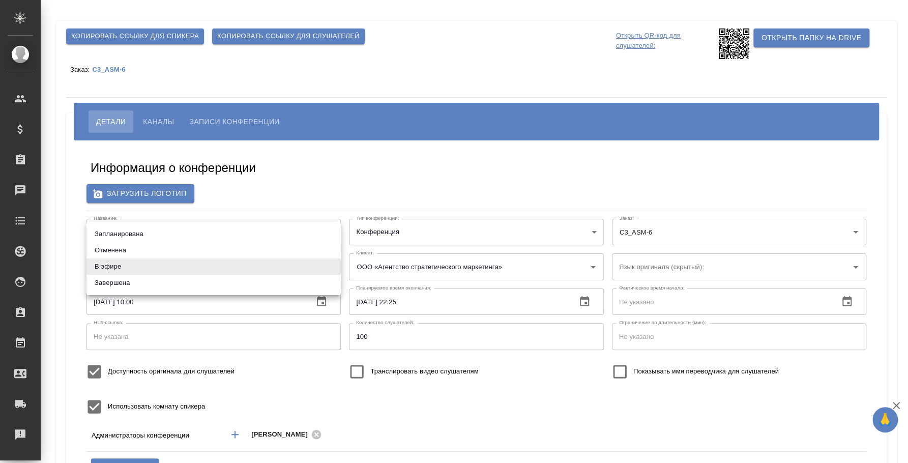
click at [265, 264] on body "🙏 .cls-1 fill:#fff; AWATERA Fedotova Irina Клиенты Спецификации Заказы Чаты Tod…" at bounding box center [454, 231] width 908 height 463
click at [179, 281] on li "Завершена" at bounding box center [213, 283] width 254 height 16
type input "ended"
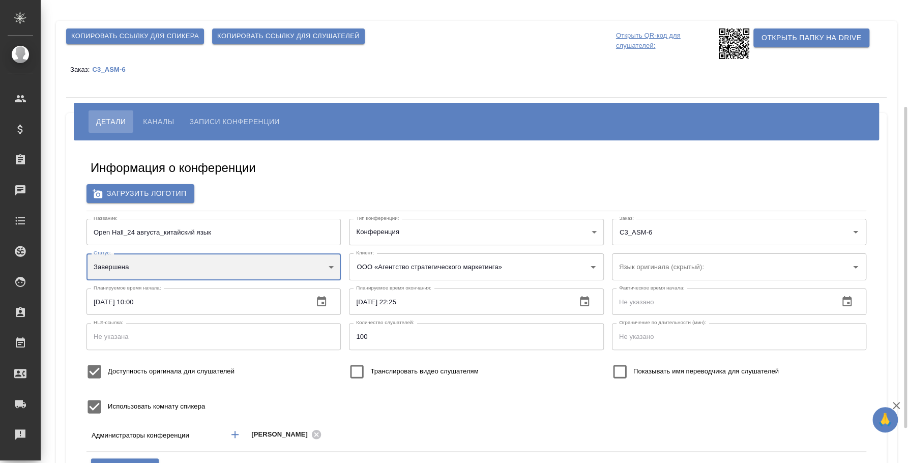
scroll to position [127, 0]
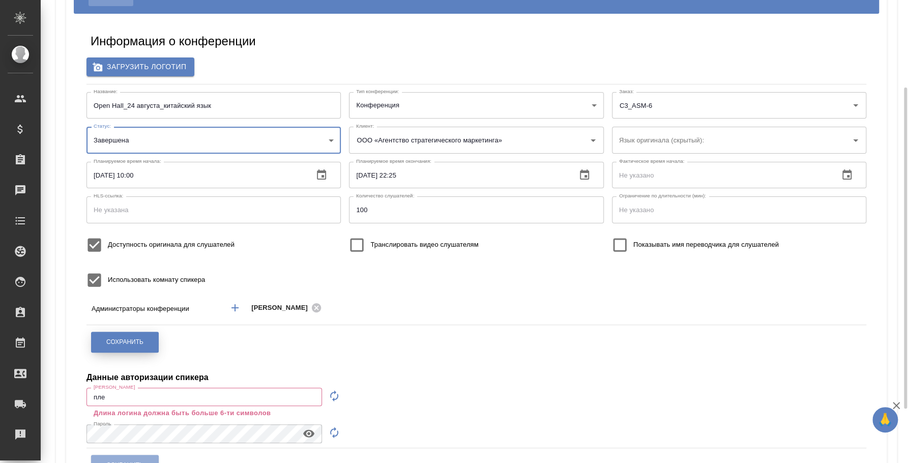
click at [126, 333] on button "Сохранить" at bounding box center [125, 342] width 68 height 21
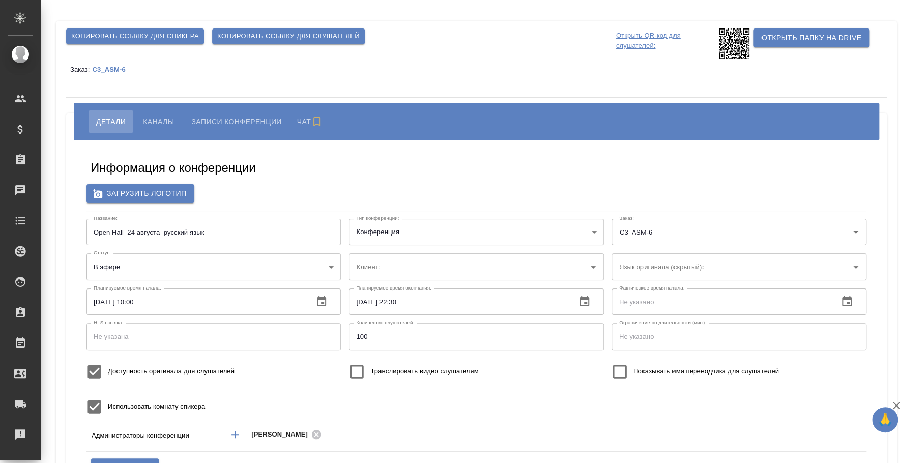
type input "пле"
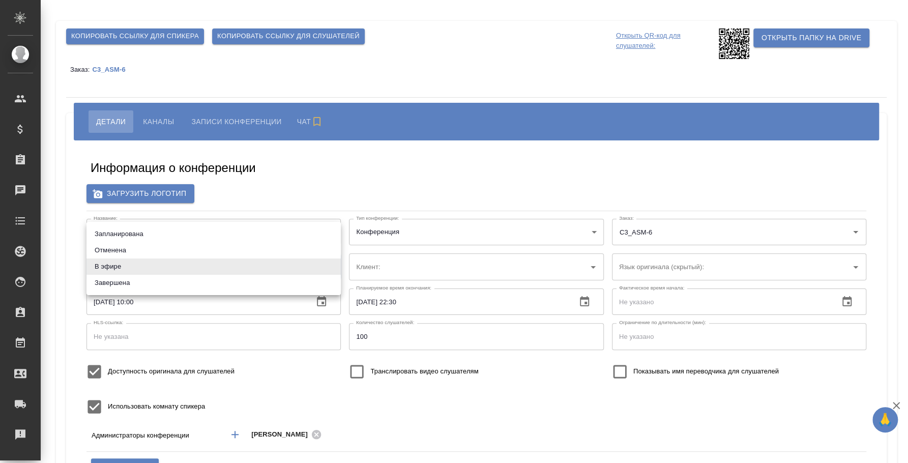
drag, startPoint x: 266, startPoint y: 263, endPoint x: 269, endPoint y: 273, distance: 10.1
click at [269, 269] on body "🙏 .cls-1 fill:#fff; AWATERA [PERSON_NAME] Спецификации Заказы Чаты Todo Проекты…" at bounding box center [454, 231] width 908 height 463
type input "ООО «Агентство стратегического маркетинга»"
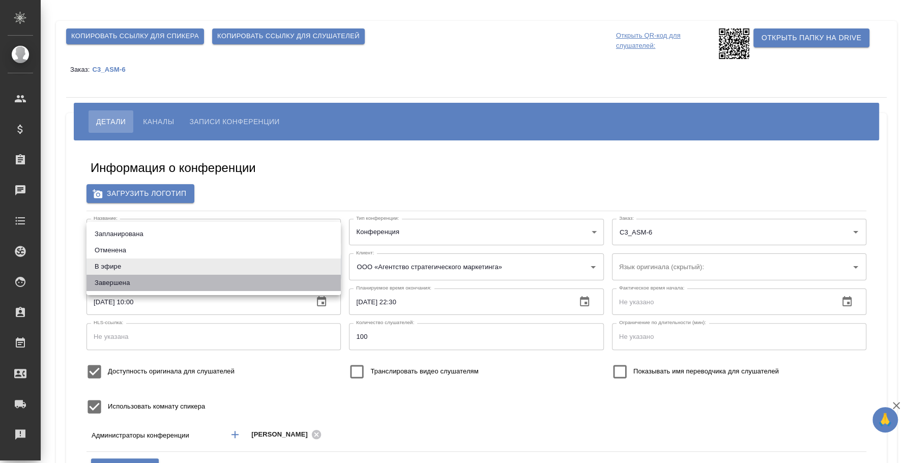
click at [241, 284] on li "Завершена" at bounding box center [213, 283] width 254 height 16
type input "ended"
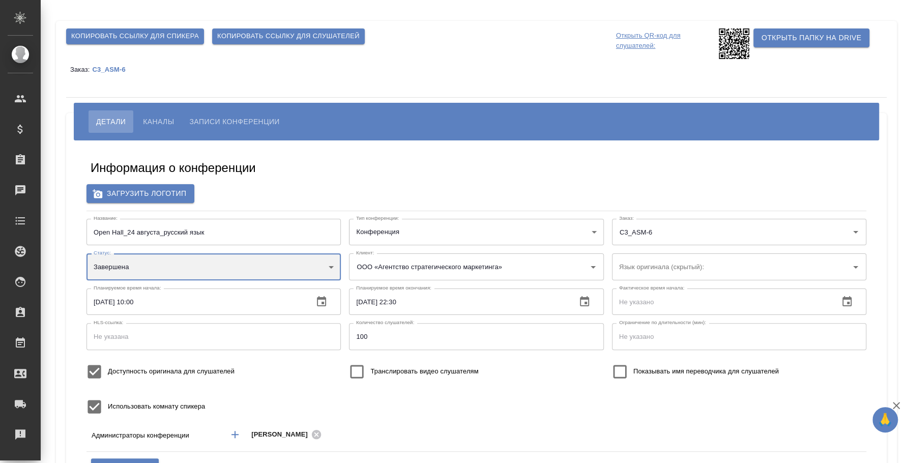
scroll to position [63, 0]
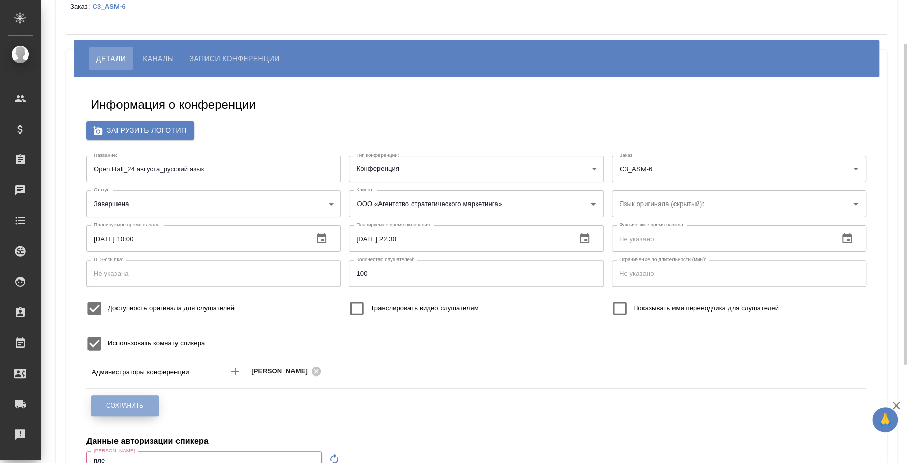
click at [123, 401] on span "Сохранить" at bounding box center [124, 405] width 37 height 9
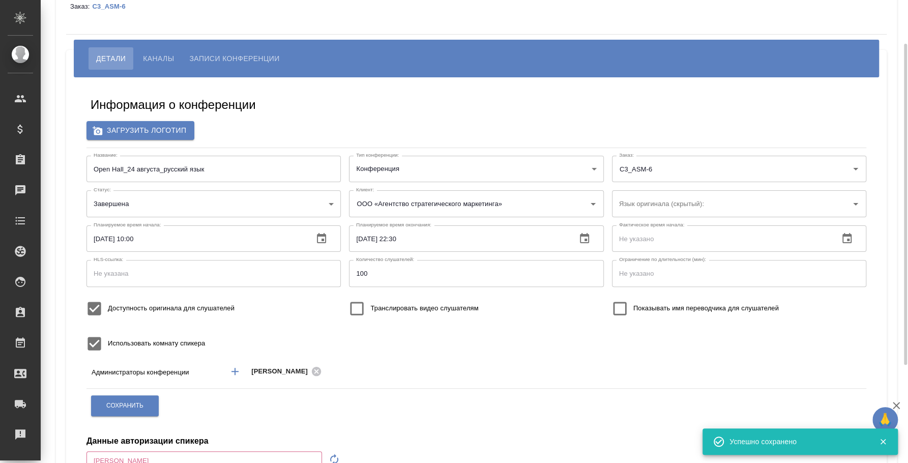
type input "пле"
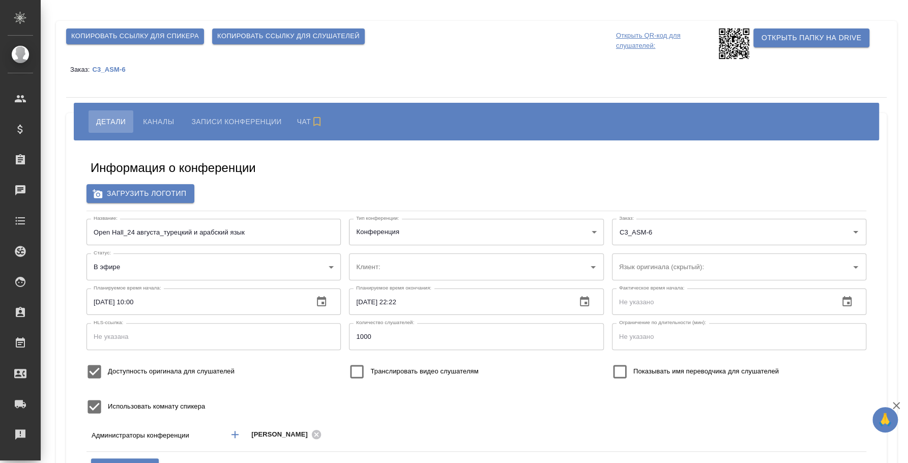
type input "ООО «Агентство стратегического маркетинга»"
type input "пле"
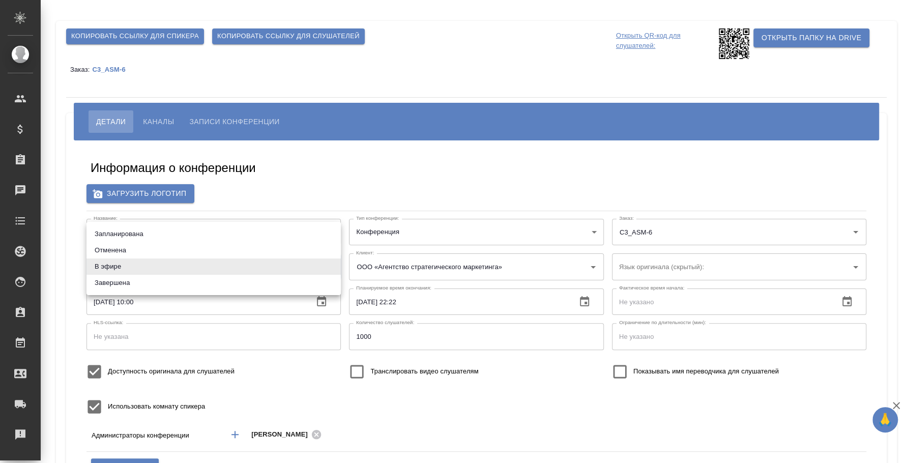
click at [281, 271] on body "🙏 .cls-1 fill:#fff; AWATERA Fedotova Irina Клиенты Спецификации Заказы Чаты Tod…" at bounding box center [454, 231] width 908 height 463
click at [269, 284] on li "Завершена" at bounding box center [213, 283] width 254 height 16
type input "ended"
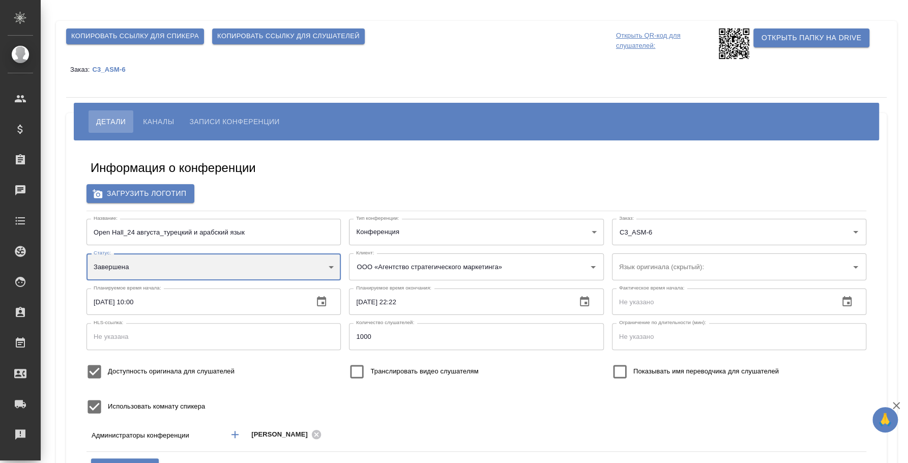
scroll to position [63, 0]
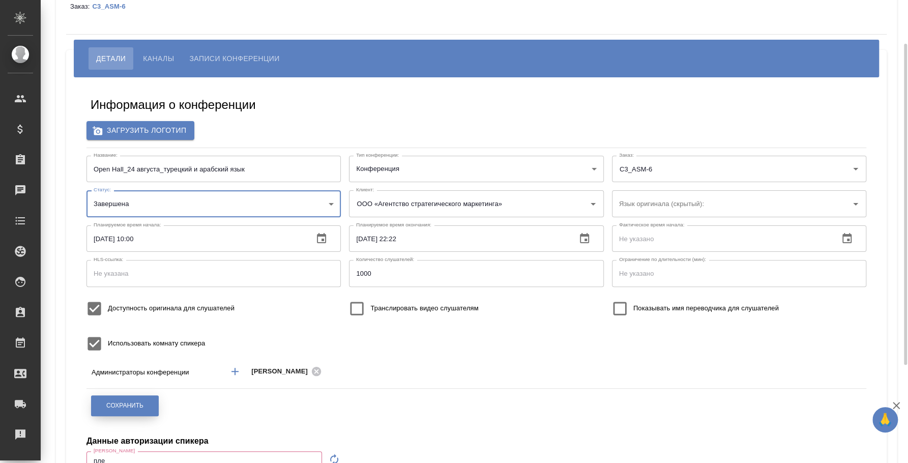
click at [124, 395] on button "Сохранить" at bounding box center [125, 405] width 68 height 21
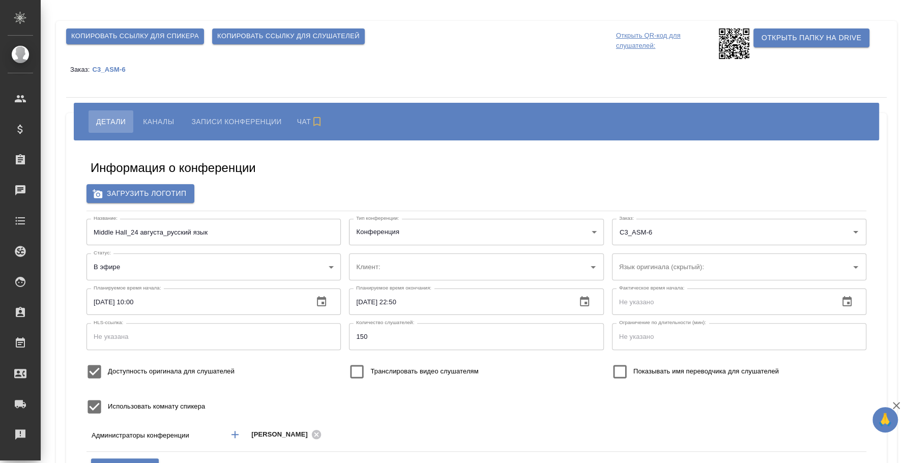
type input "ООО «Агентство стратегического маркетинга»"
type input "пле"
click at [309, 265] on body "🙏 .cls-1 fill:#fff; AWATERA [PERSON_NAME] Спецификации Заказы Чаты Todo Проекты…" at bounding box center [454, 231] width 908 height 463
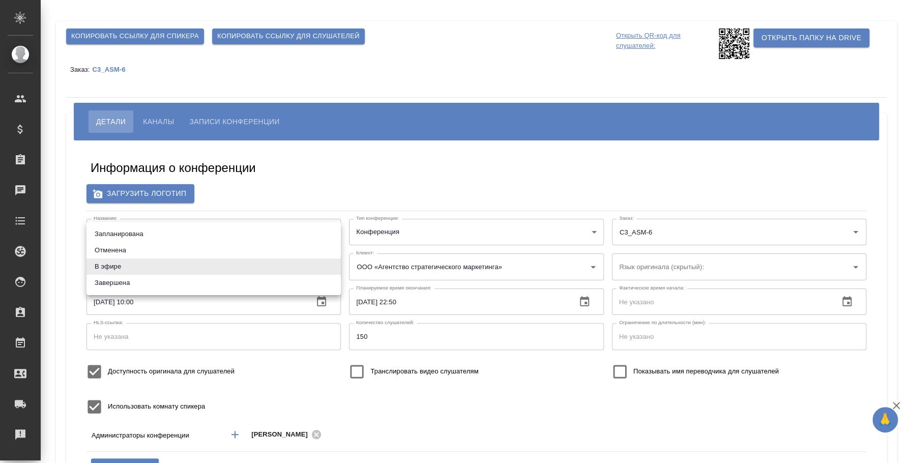
click at [275, 282] on li "Завершена" at bounding box center [213, 283] width 254 height 16
type input "ended"
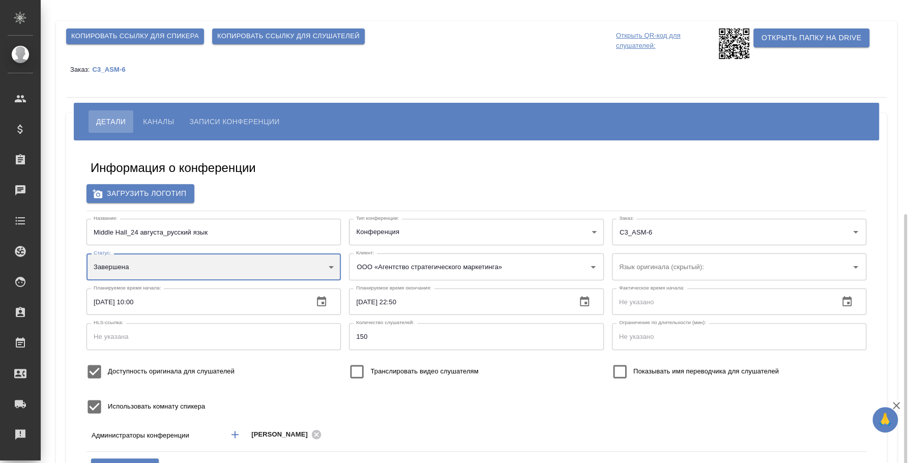
scroll to position [127, 0]
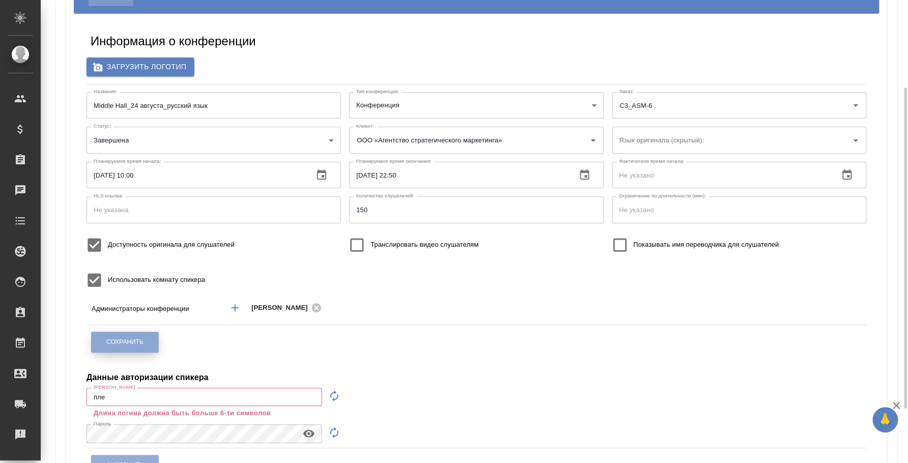
click at [141, 335] on button "Сохранить" at bounding box center [125, 342] width 68 height 21
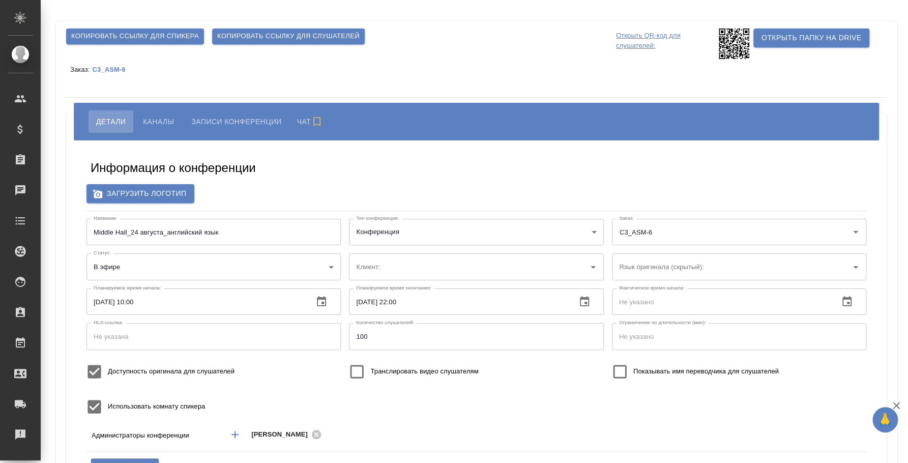
type input "пле"
click at [320, 267] on body "🙏 .cls-1 fill:#fff; AWATERA [PERSON_NAME] Спецификации Заказы Чаты Todo Проекты…" at bounding box center [454, 231] width 908 height 463
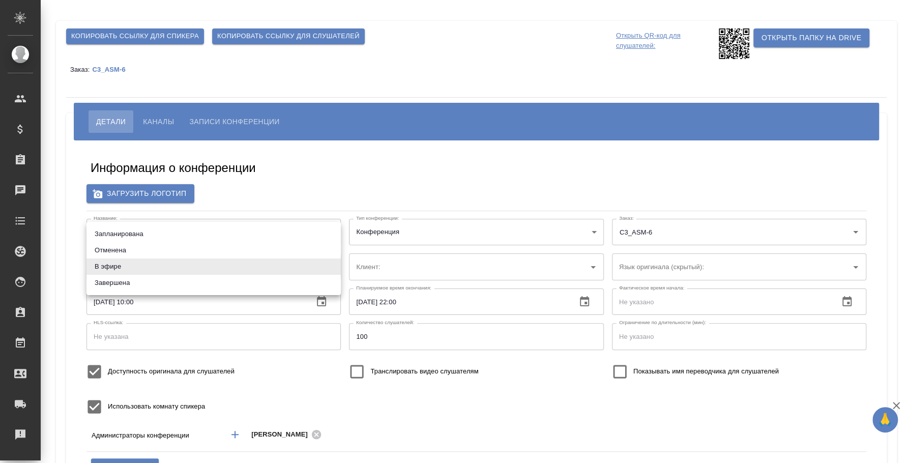
type input "ООО «Агентство стратегического маркетинга»"
click at [236, 278] on li "Завершена" at bounding box center [213, 283] width 254 height 16
type input "ended"
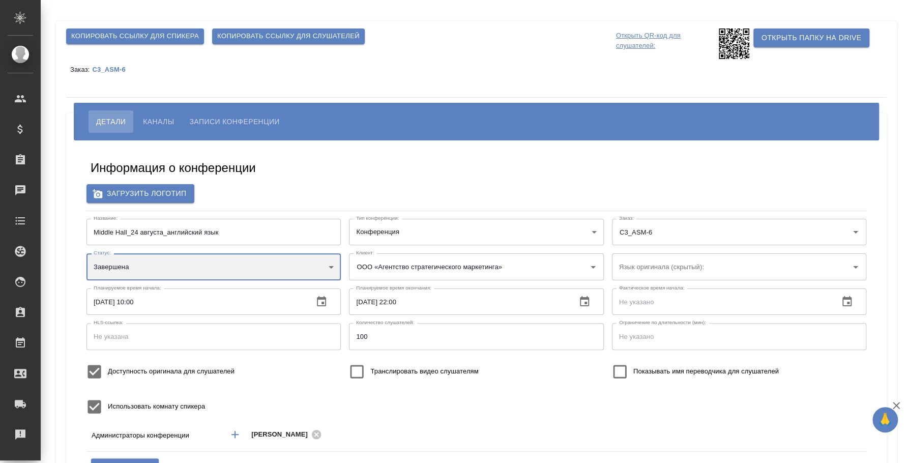
scroll to position [63, 0]
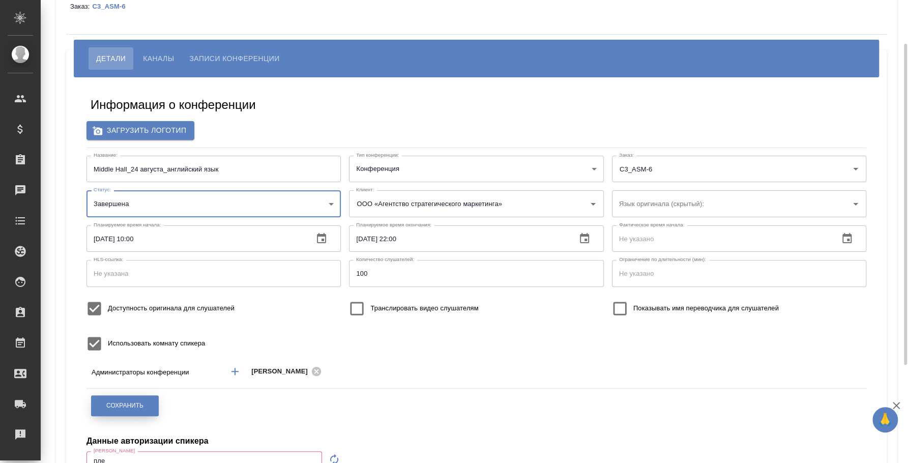
click at [151, 410] on button "Сохранить" at bounding box center [125, 405] width 68 height 21
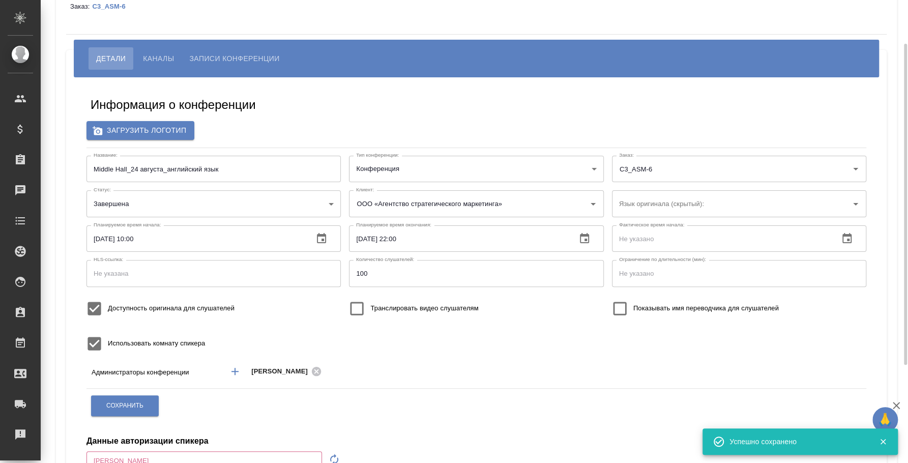
type input "пле"
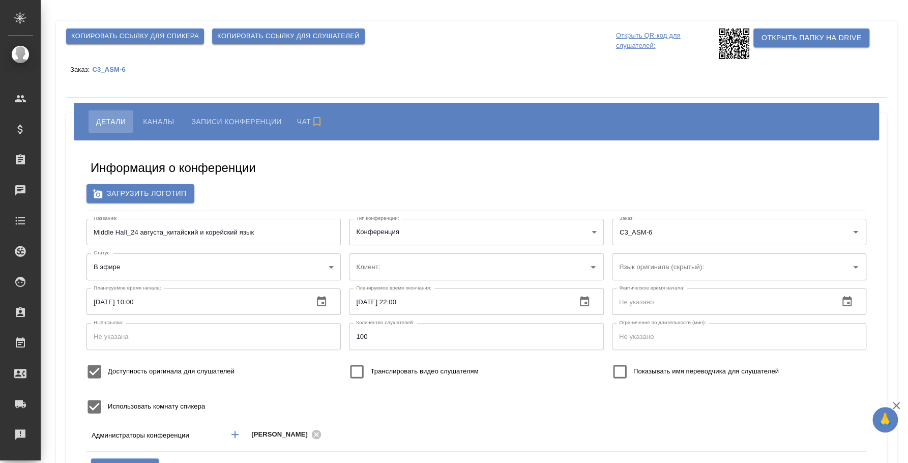
type input "ООО «Агентство стратегического маркетинга»"
type input "пле"
click at [293, 271] on body "🙏 .cls-1 fill:#fff; AWATERA Fedotova Irina Клиенты Спецификации Заказы Чаты Tod…" at bounding box center [454, 231] width 908 height 463
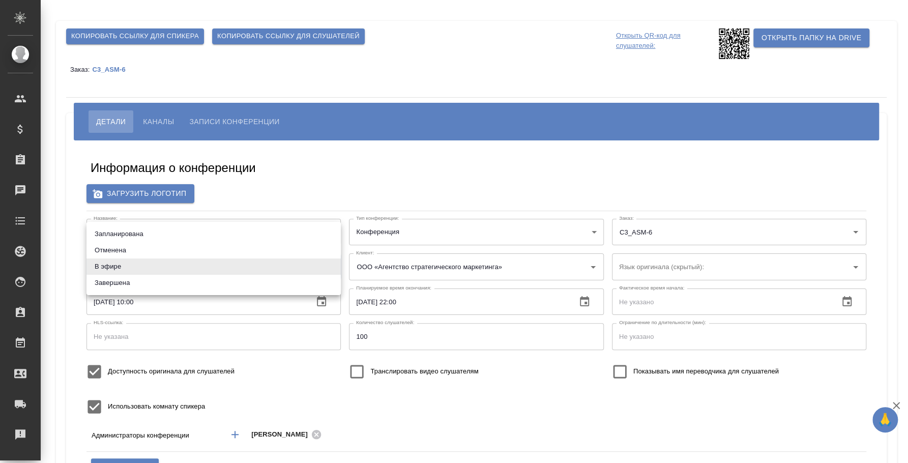
click at [249, 287] on li "Завершена" at bounding box center [213, 283] width 254 height 16
type input "ended"
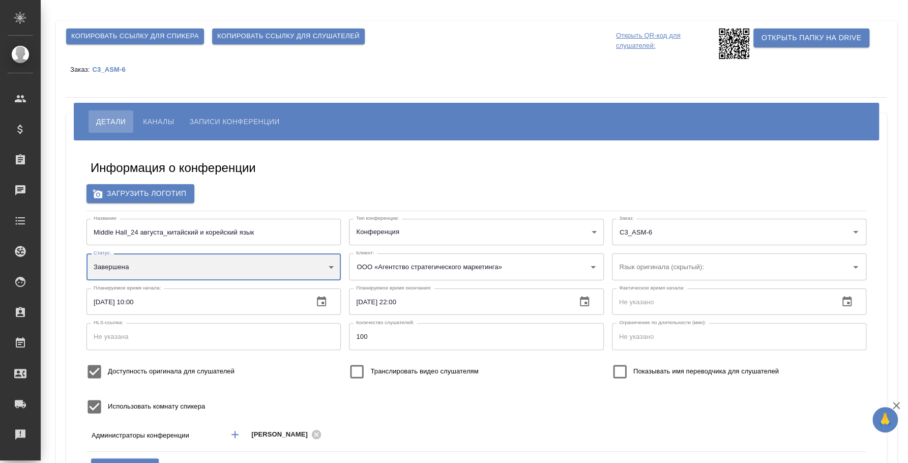
scroll to position [63, 0]
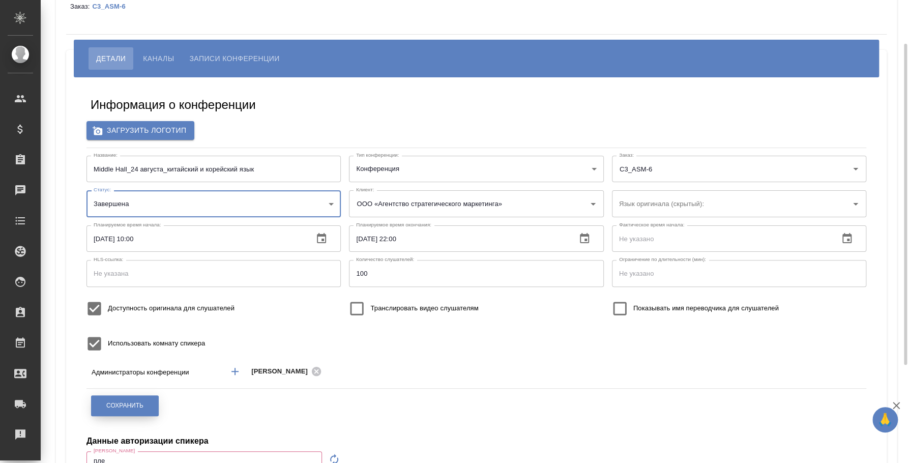
click at [130, 401] on span "Сохранить" at bounding box center [124, 405] width 37 height 9
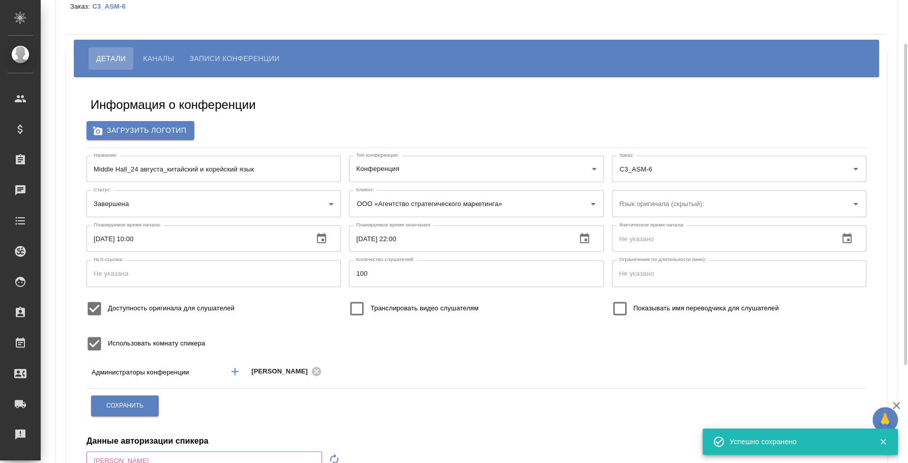
type input "пле"
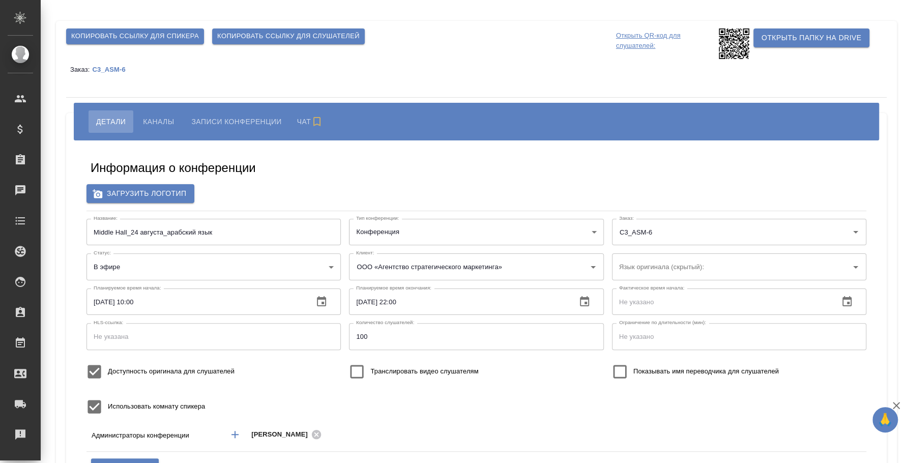
type input "ООО «Агентство стратегического маркетинга»"
type input "пле"
click at [245, 274] on body "🙏 .cls-1 fill:#fff; AWATERA [PERSON_NAME] Спецификации Заказы Чаты Todo Проекты…" at bounding box center [454, 231] width 908 height 463
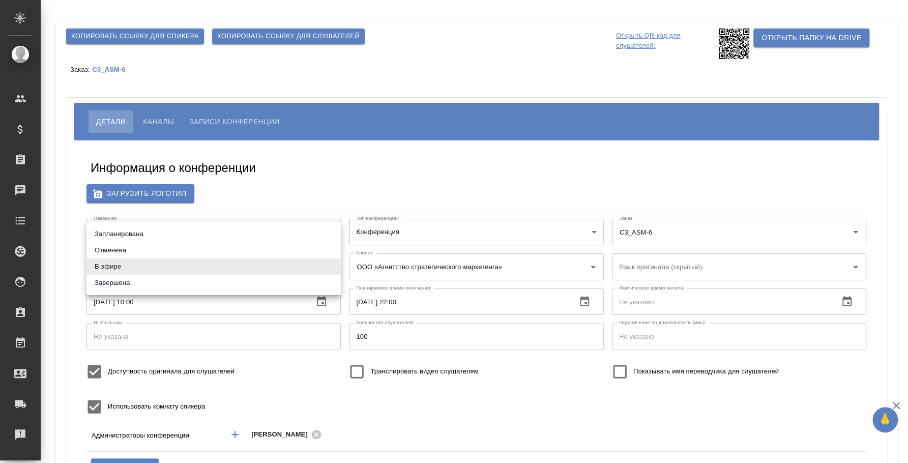
click at [224, 283] on li "Завершена" at bounding box center [213, 283] width 254 height 16
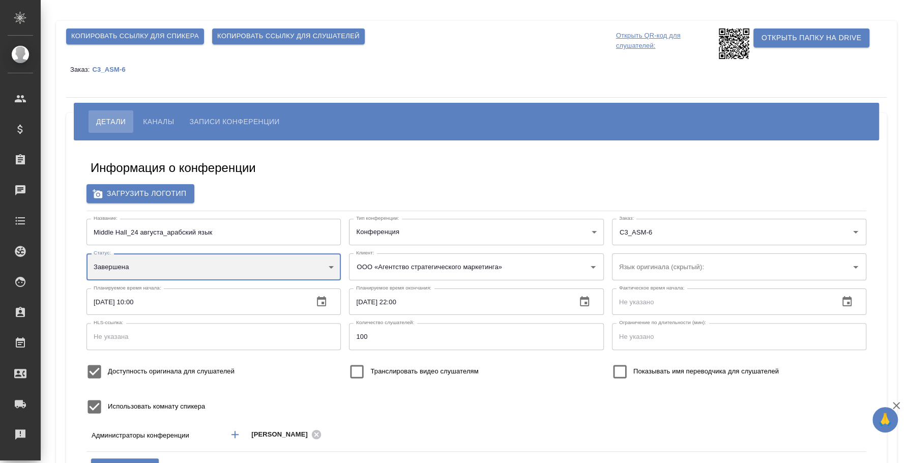
type input "ended"
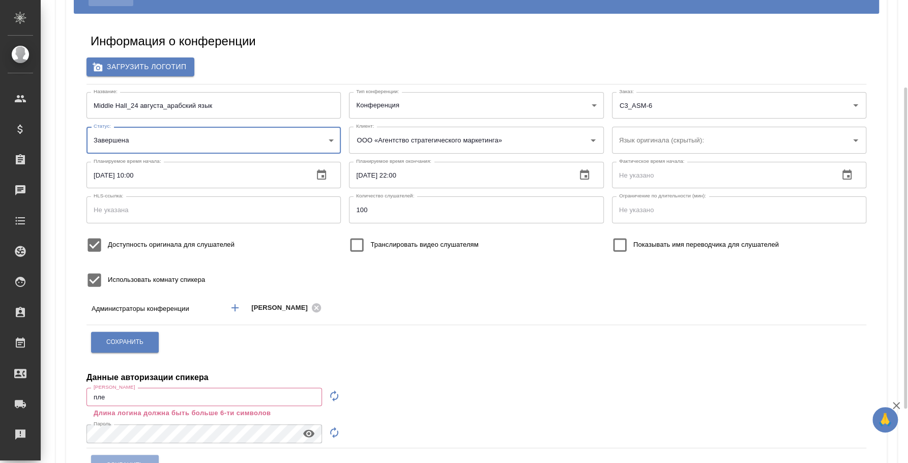
click at [132, 351] on div "Сохранить" at bounding box center [125, 342] width 69 height 26
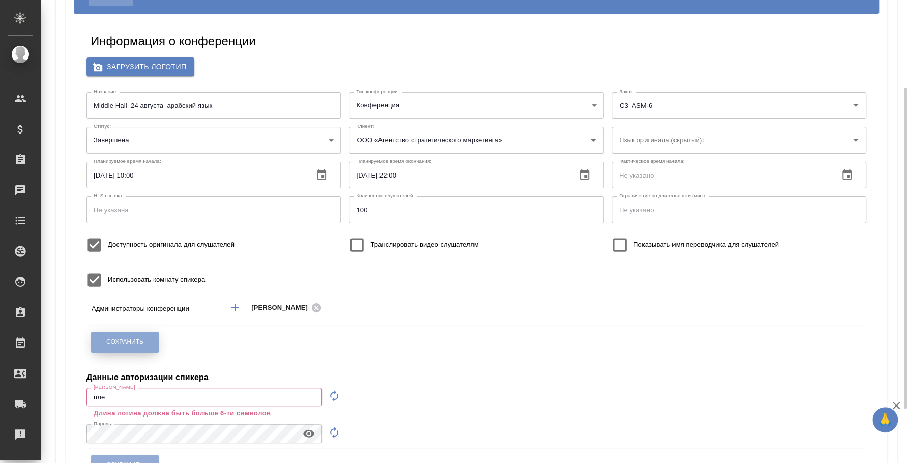
click at [135, 345] on span "Сохранить" at bounding box center [124, 342] width 37 height 9
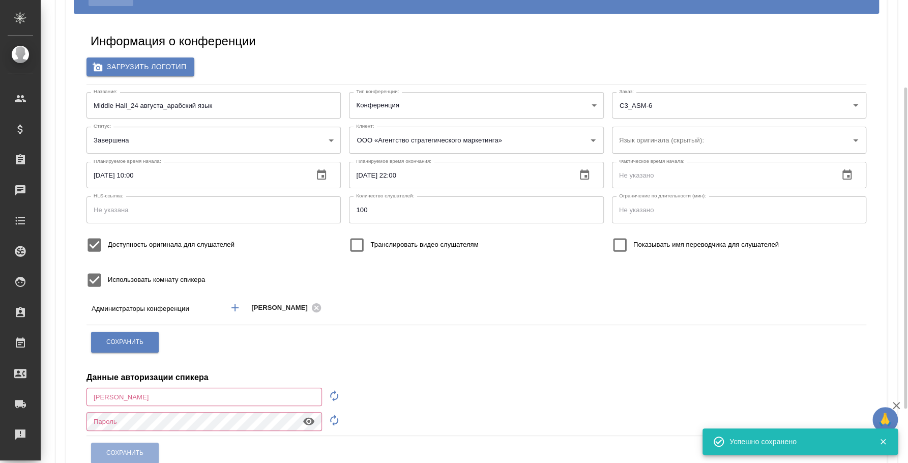
type input "пле"
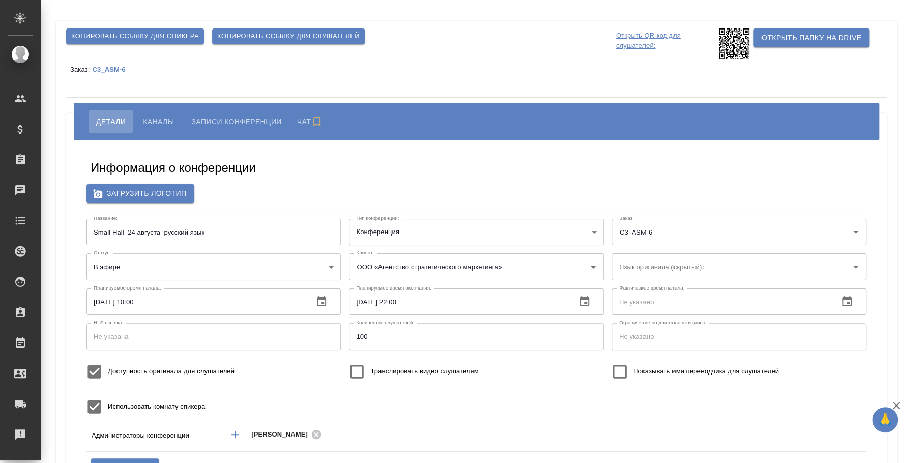
type input "ООО «Агентство стратегического маркетинга»"
type input "пле"
click at [255, 273] on body "🙏 .cls-1 fill:#fff; AWATERA Fedotova Irina Клиенты Спецификации Заказы Чаты Tod…" at bounding box center [454, 231] width 908 height 463
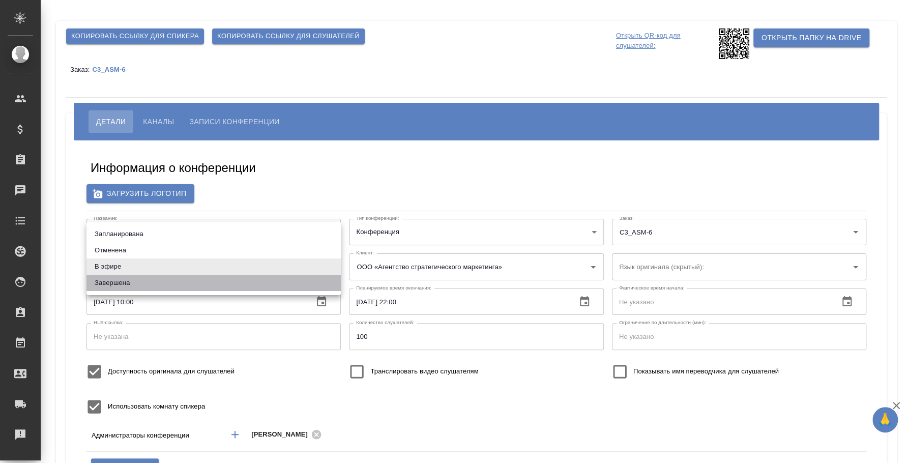
click at [217, 284] on li "Завершена" at bounding box center [213, 283] width 254 height 16
type input "ended"
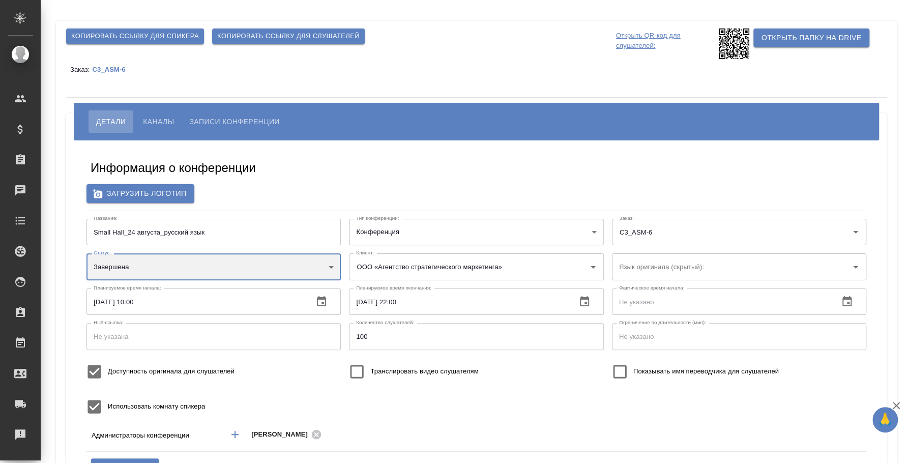
scroll to position [127, 0]
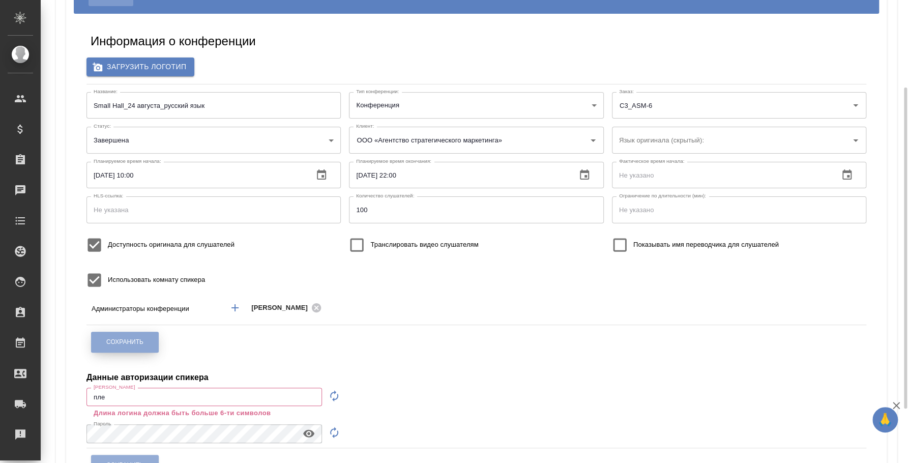
click at [133, 351] on button "Сохранить" at bounding box center [125, 342] width 68 height 21
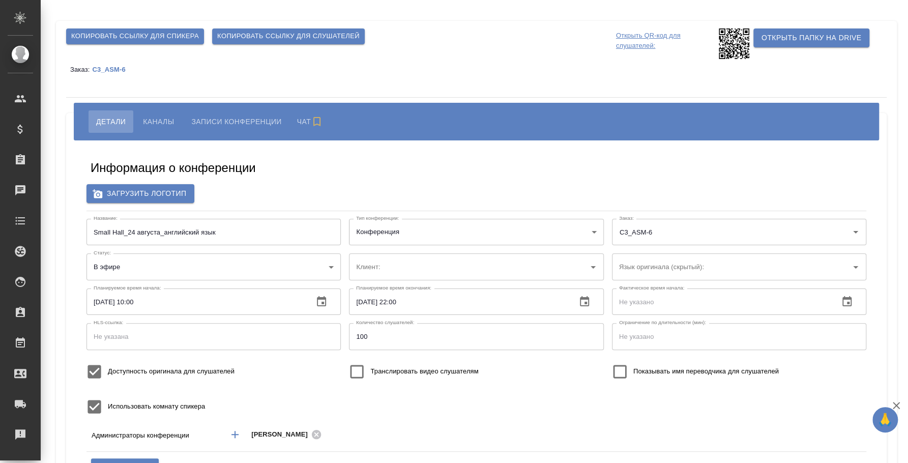
type input "ООО «Агентство стратегического маркетинга»"
type input "пле"
click at [259, 261] on body "🙏 .cls-1 fill:#fff; AWATERA [PERSON_NAME] Спецификации Заказы Чаты Todo Проекты…" at bounding box center [454, 231] width 908 height 463
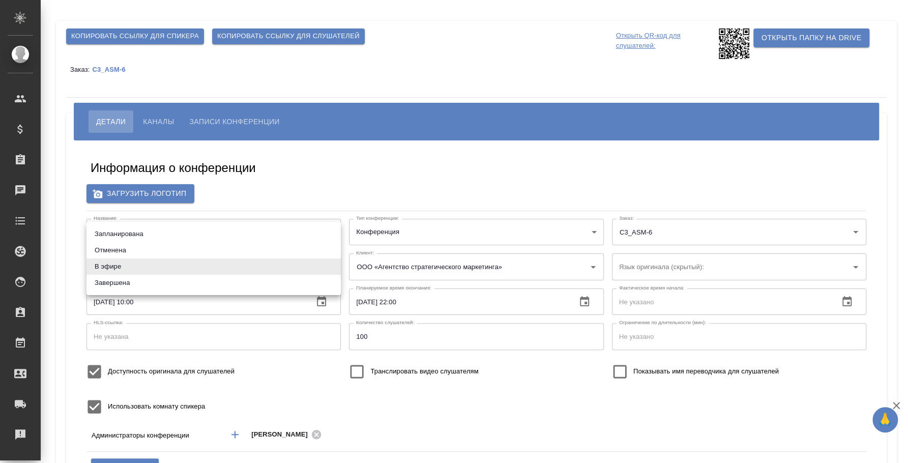
click at [253, 279] on li "Завершена" at bounding box center [213, 283] width 254 height 16
type input "ended"
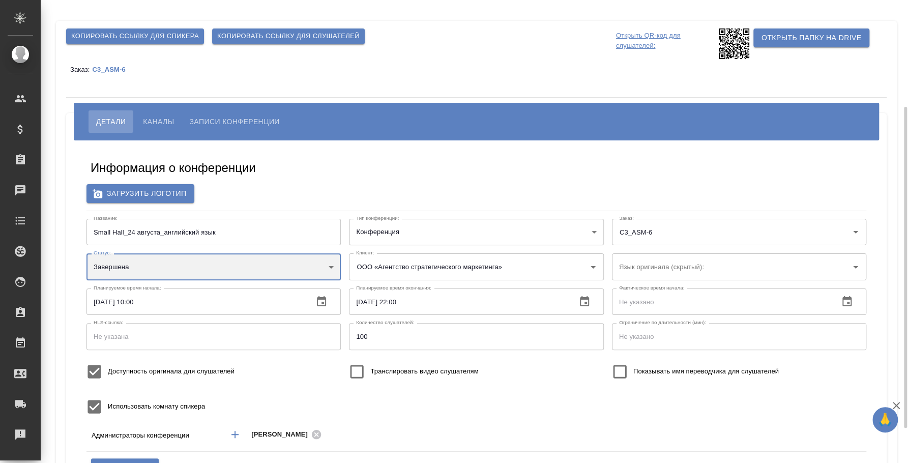
scroll to position [127, 0]
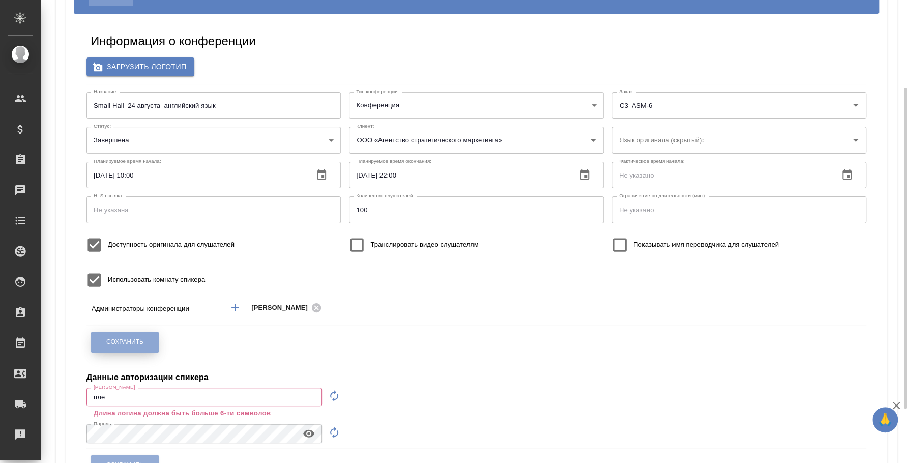
click at [142, 333] on button "Сохранить" at bounding box center [125, 342] width 68 height 21
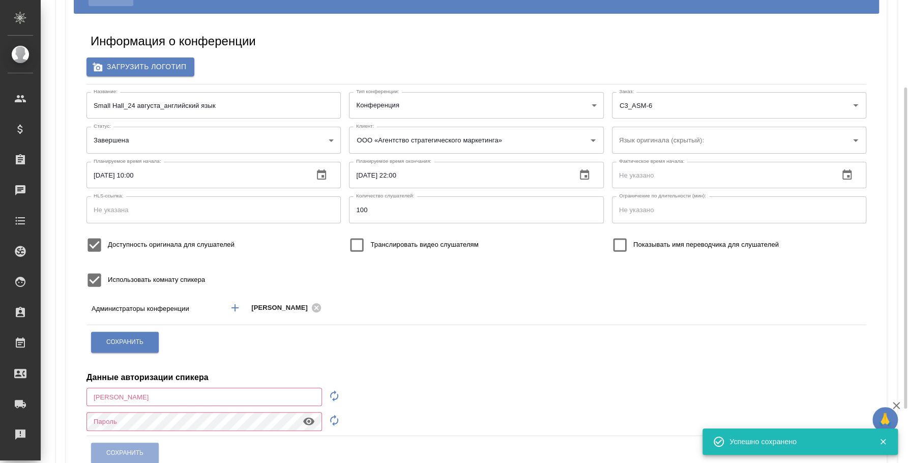
type input "пле"
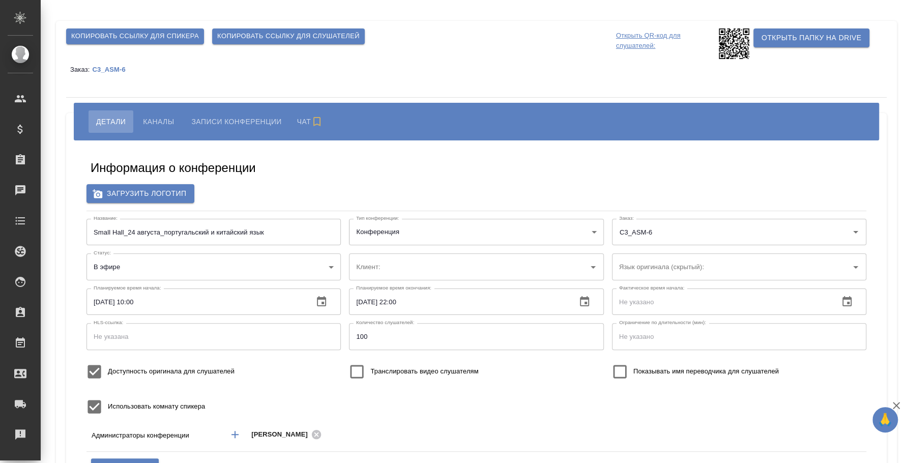
type input "пле"
click at [173, 272] on body "🙏 .cls-1 fill:#fff; AWATERA Fedotova Irina Клиенты Спецификации Заказы Чаты Tod…" at bounding box center [454, 231] width 908 height 463
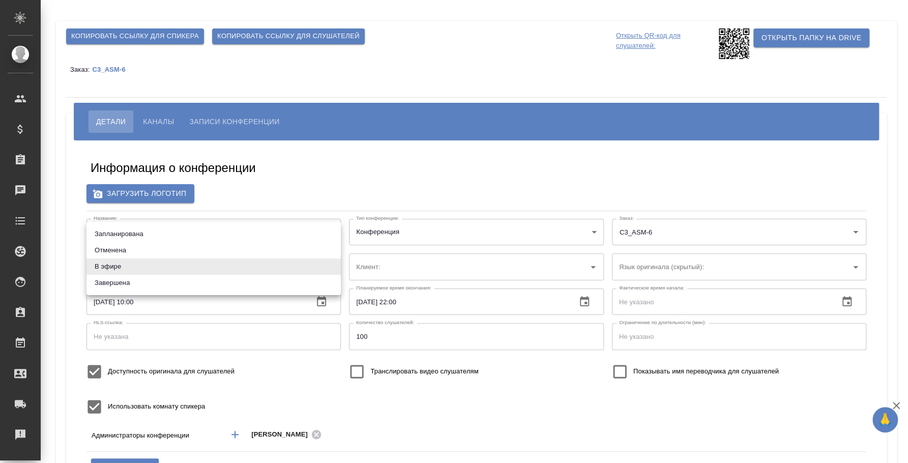
click at [171, 280] on li "Завершена" at bounding box center [213, 283] width 254 height 16
type input "ended"
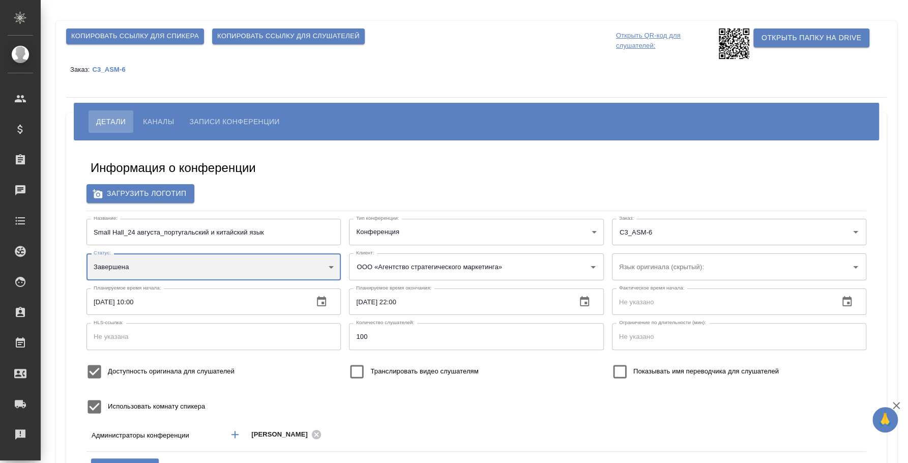
type input "ООО «Агентство стратегического маркетинга»"
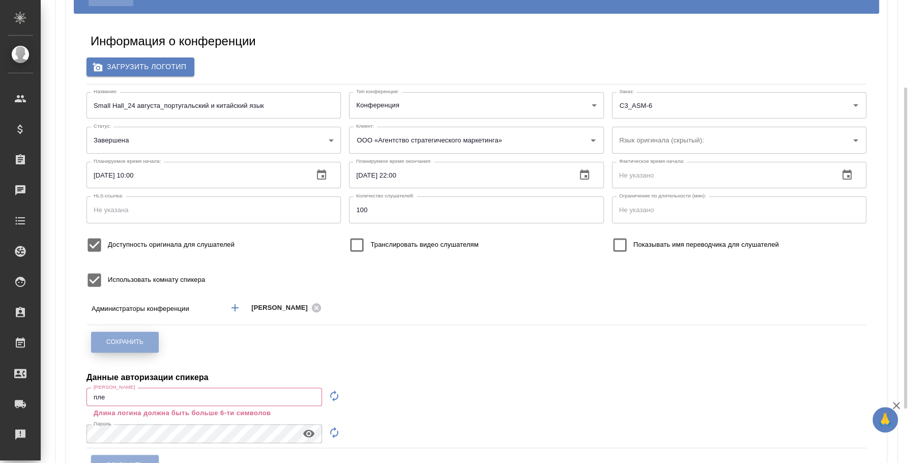
click at [119, 343] on span "Сохранить" at bounding box center [124, 342] width 37 height 9
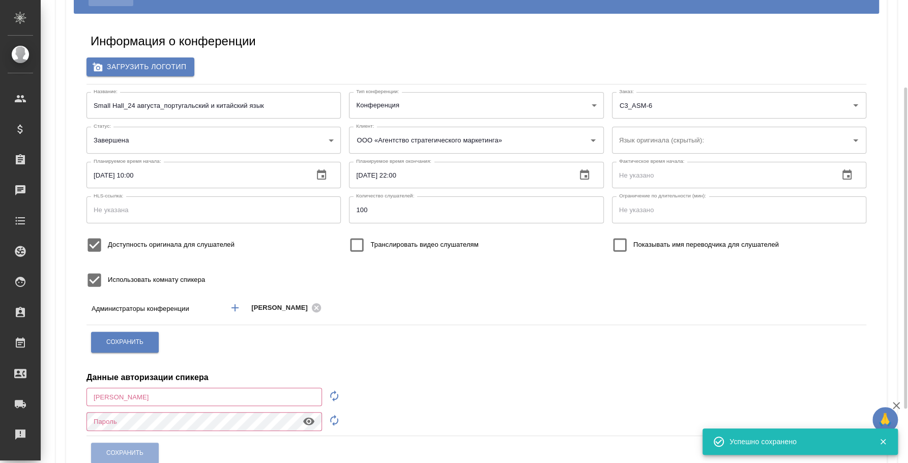
type input "пле"
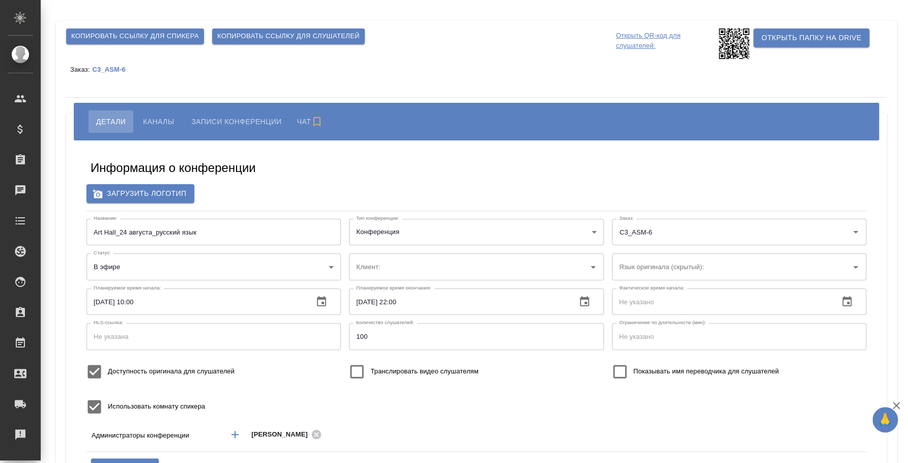
type input "ООО «Агентство стратегического маркетинга»"
type input "пле"
click at [223, 266] on body "🙏 .cls-1 fill:#fff; AWATERA Fedotova Irina Клиенты Спецификации Заказы Чаты Tod…" at bounding box center [454, 231] width 908 height 463
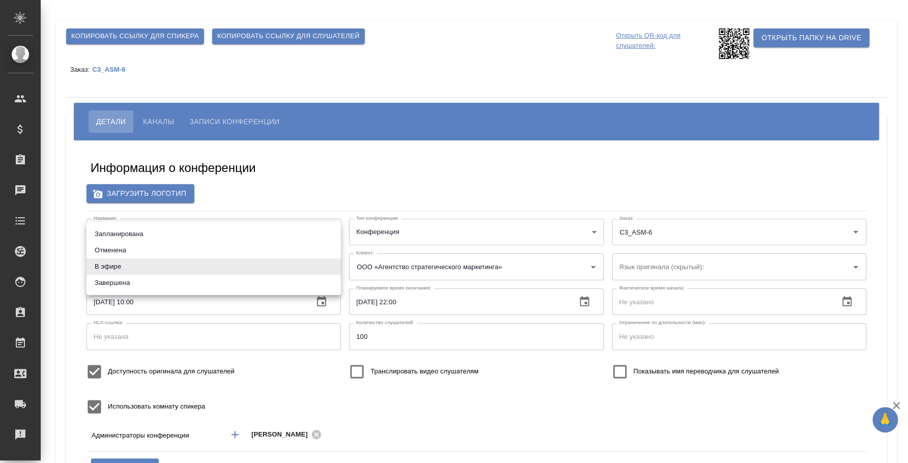
click at [220, 278] on li "Завершена" at bounding box center [213, 283] width 254 height 16
type input "ended"
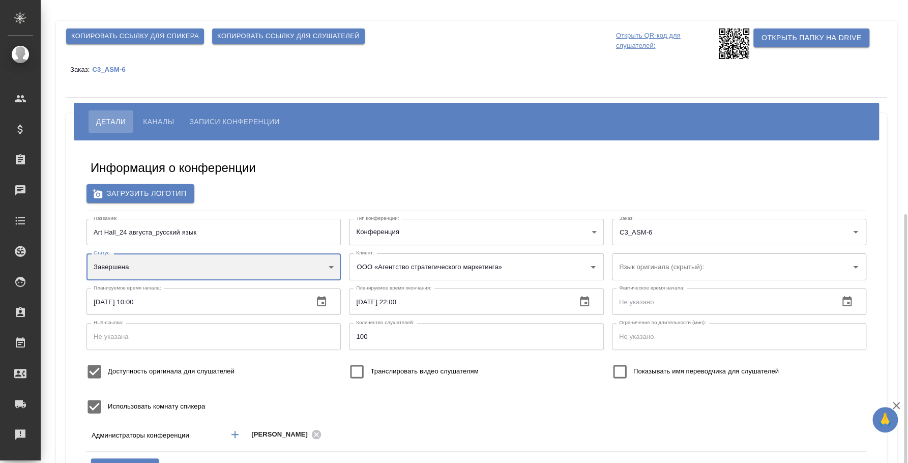
scroll to position [127, 0]
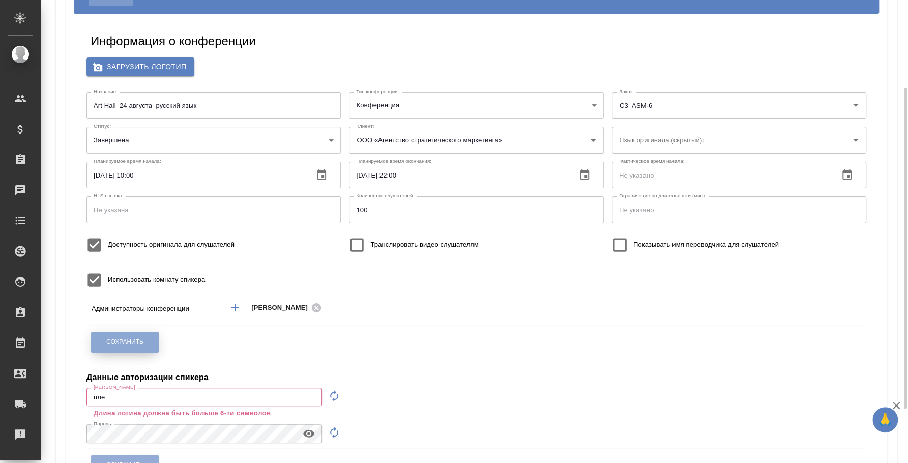
click at [142, 337] on button "Сохранить" at bounding box center [125, 342] width 68 height 21
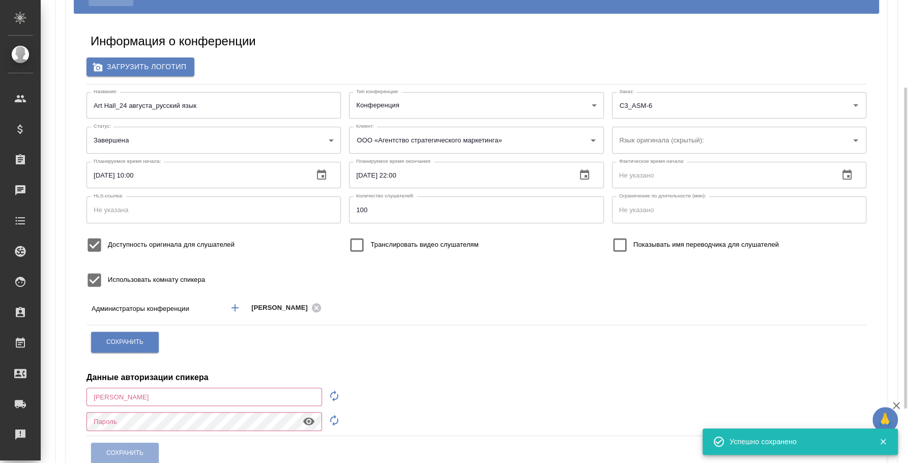
type input "пле"
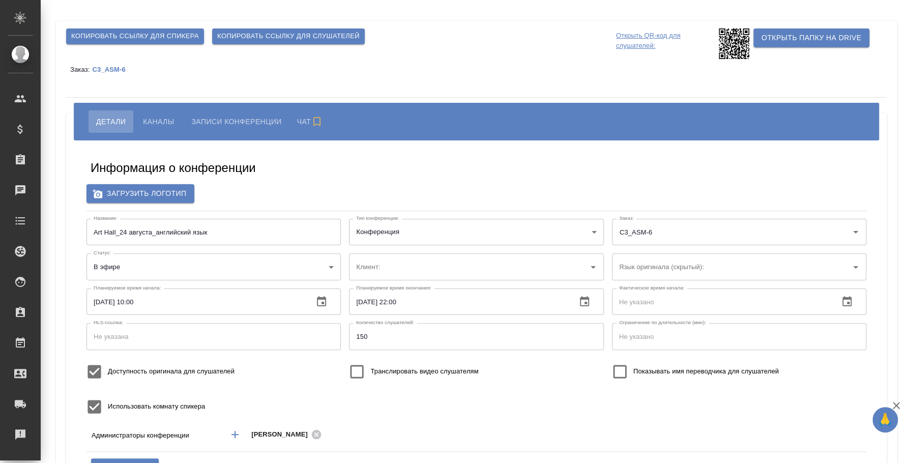
type input "пле"
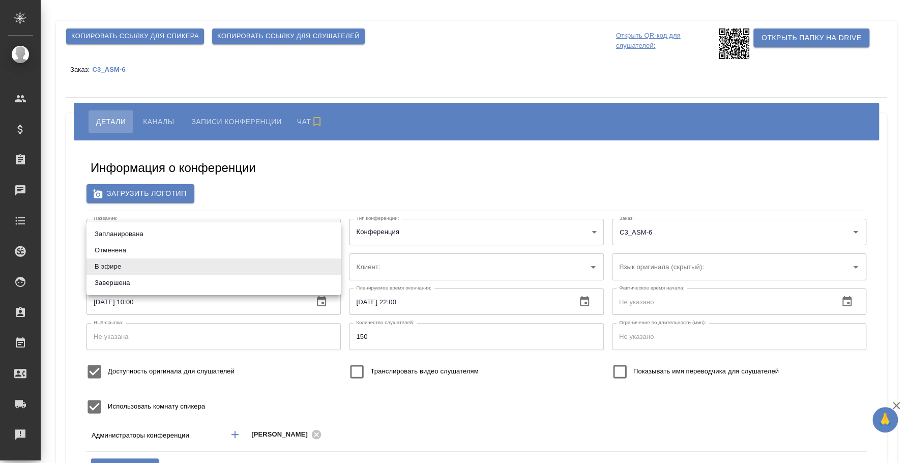
click at [256, 268] on body "🙏 .cls-1 fill:#fff; AWATERA [PERSON_NAME] Спецификации Заказы Чаты Todo Проекты…" at bounding box center [454, 231] width 908 height 463
type input "ООО «Агентство стратегического маркетинга»"
click at [215, 285] on li "Завершена" at bounding box center [213, 283] width 254 height 16
type input "ended"
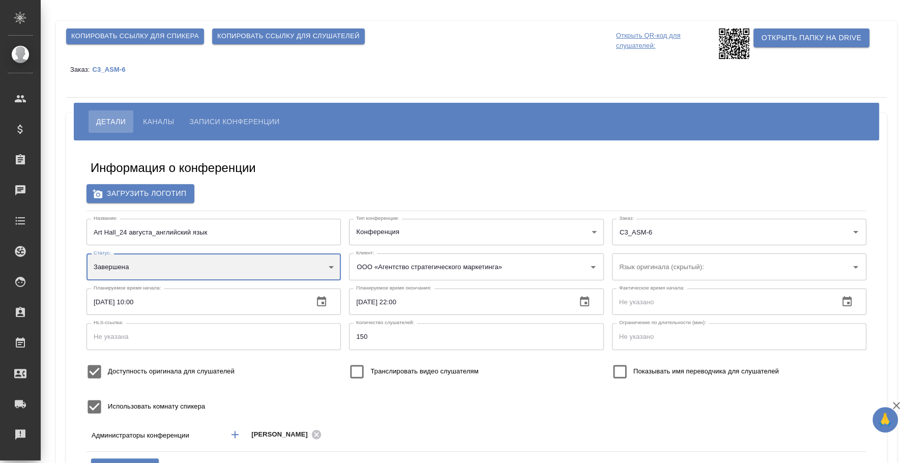
scroll to position [127, 0]
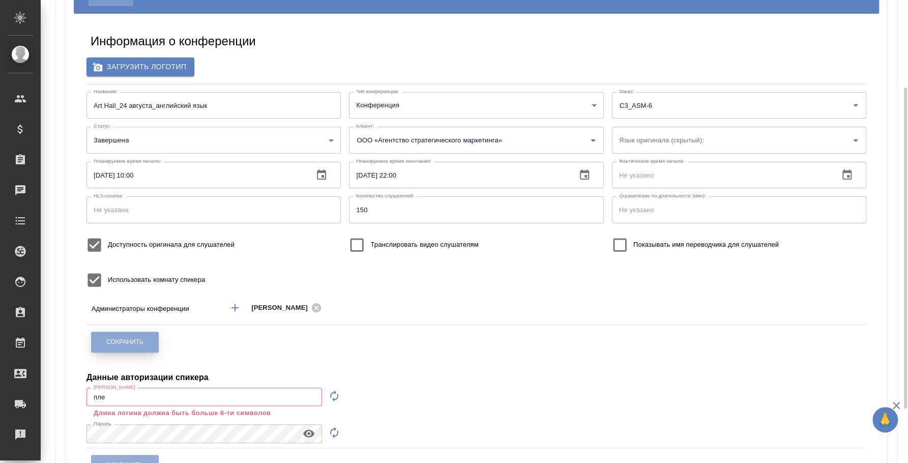
click at [138, 342] on span "Сохранить" at bounding box center [124, 342] width 37 height 9
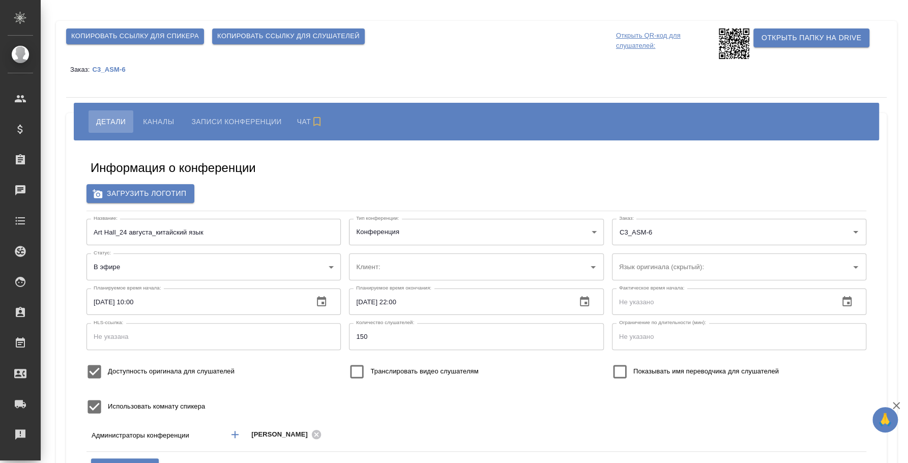
type input "пле"
click at [266, 264] on body "🙏 .cls-1 fill:#fff; AWATERA [PERSON_NAME] Спецификации Заказы Чаты Todo Проекты…" at bounding box center [454, 231] width 908 height 463
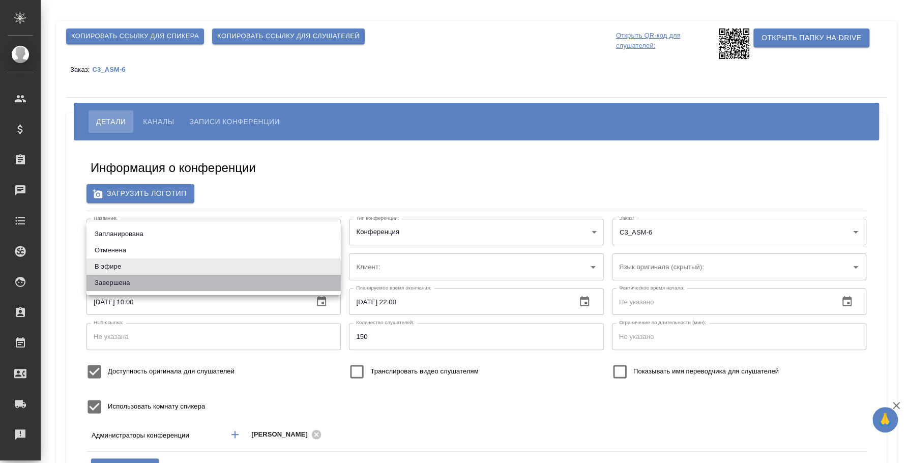
type input "ООО «Агентство стратегического маркетинга»"
click at [240, 287] on li "Завершена" at bounding box center [213, 283] width 254 height 16
type input "ended"
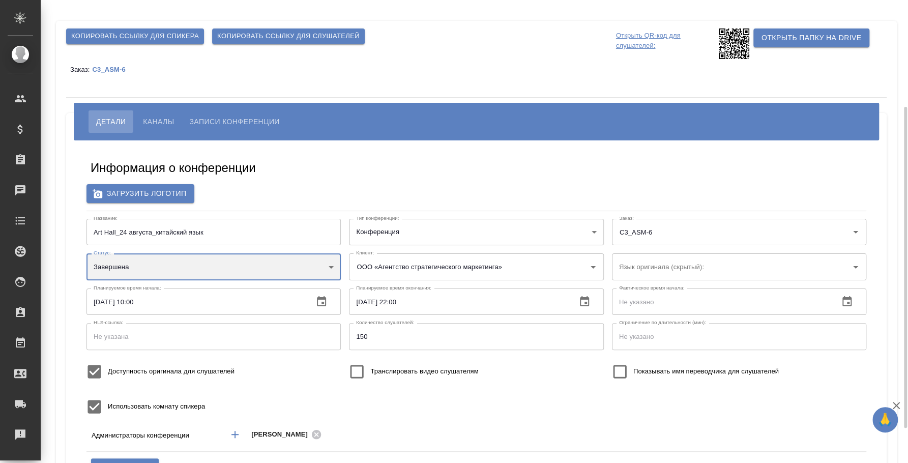
scroll to position [127, 0]
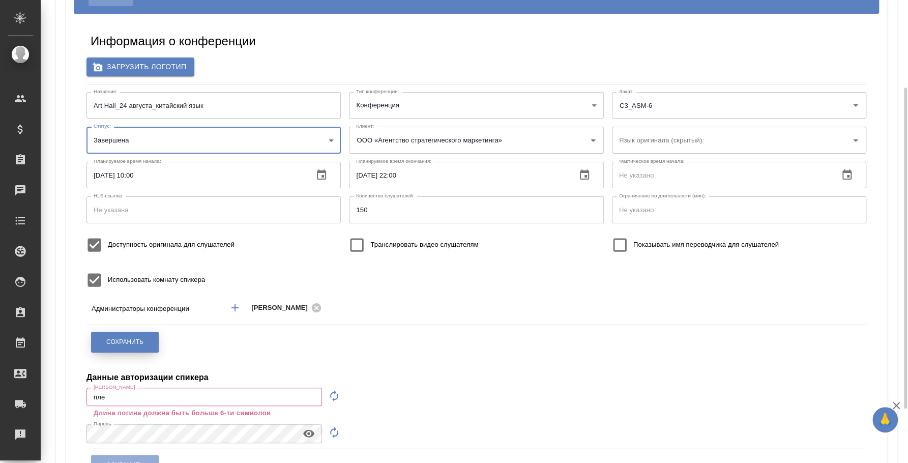
click at [137, 340] on span "Сохранить" at bounding box center [124, 342] width 37 height 9
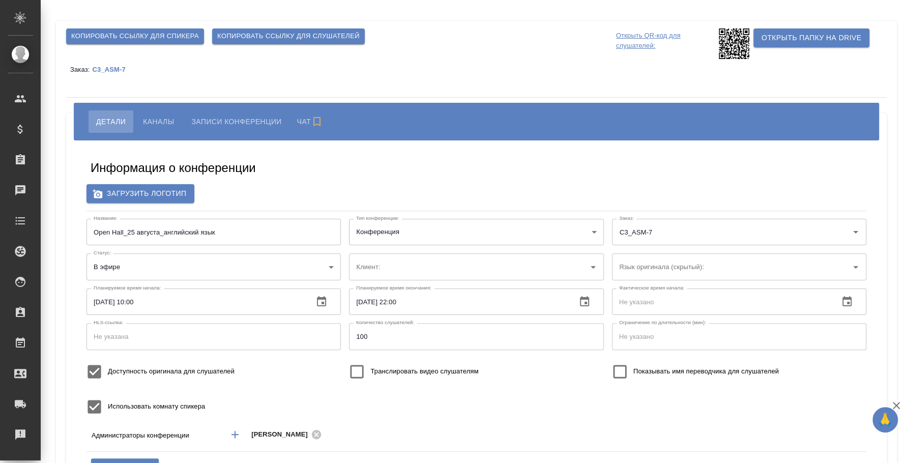
type input "пле"
click at [265, 272] on body "🙏 .cls-1 fill:#fff; AWATERA Fedotova Irina Клиенты Спецификации Заказы Чаты Tod…" at bounding box center [454, 231] width 908 height 463
type input "ООО «Агентство стратегического маркетинга»"
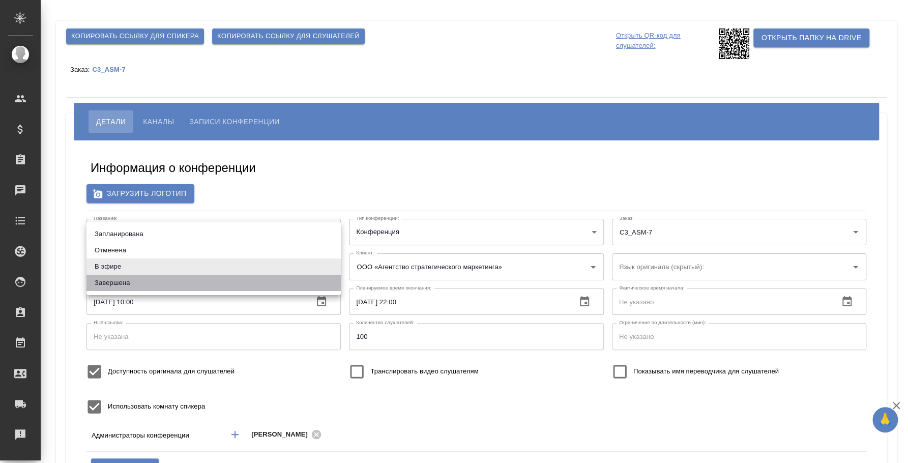
click at [235, 284] on li "Завершена" at bounding box center [213, 283] width 254 height 16
type input "ended"
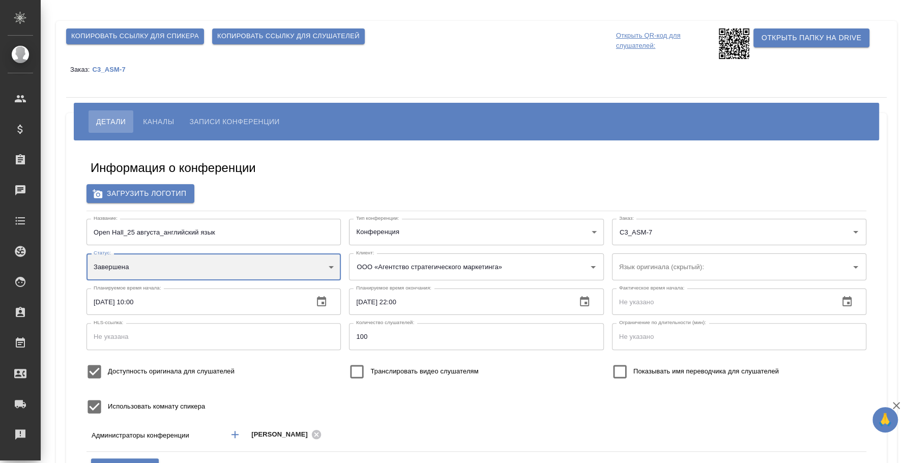
scroll to position [63, 0]
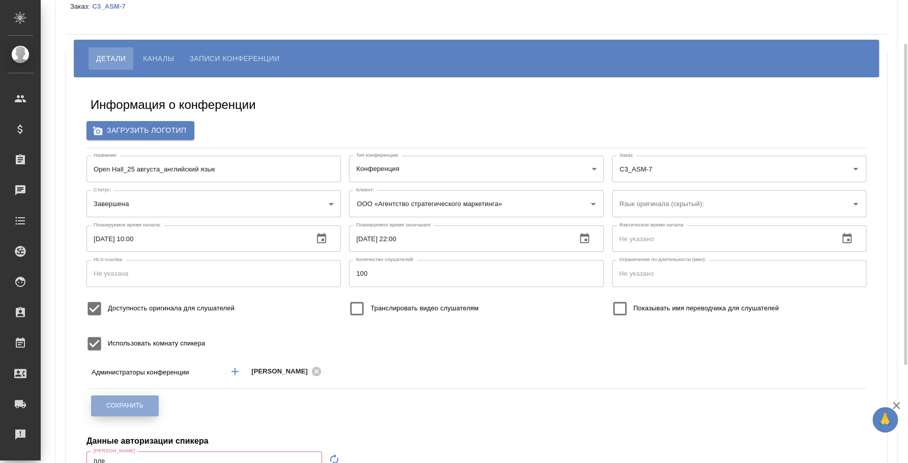
click at [139, 409] on span "Сохранить" at bounding box center [124, 405] width 37 height 9
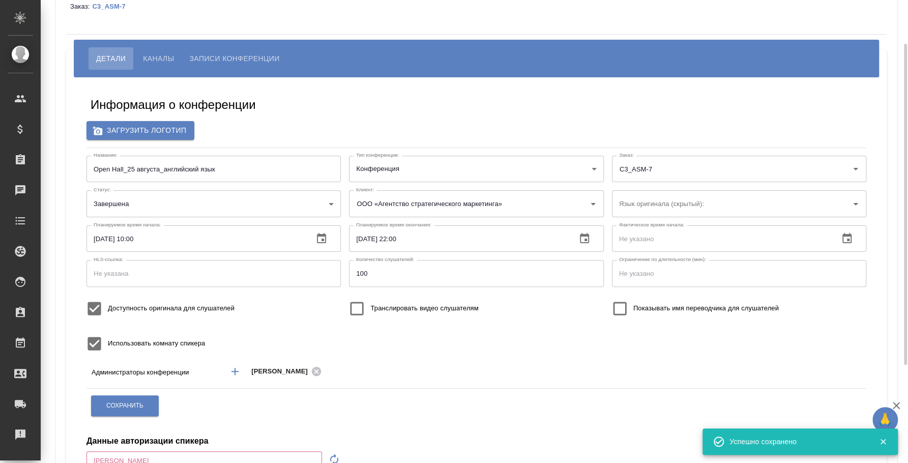
type input "пле"
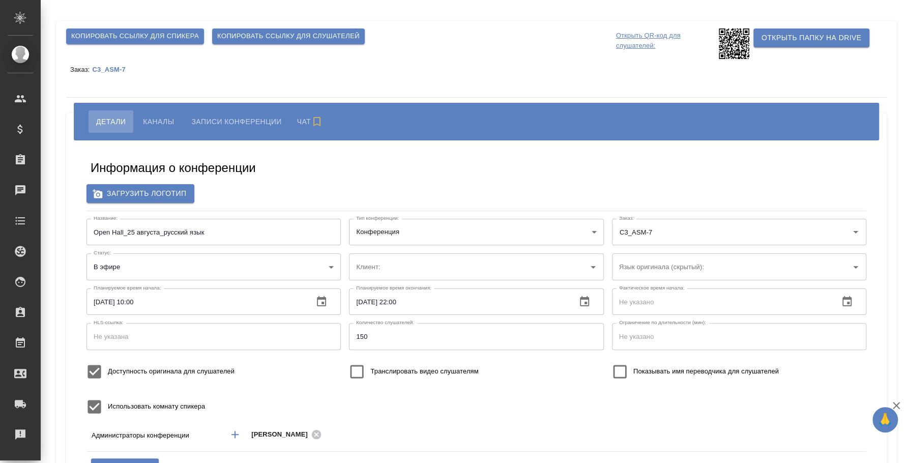
type input "пле"
click at [210, 306] on input "[DATE] 10:00" at bounding box center [195, 301] width 219 height 26
type input "ООО «Агентство стратегического маркетинга»"
click at [224, 267] on body "🙏 .cls-1 fill:#fff; AWATERA Fedotova Irina Клиенты Спецификации Заказы Чаты Tod…" at bounding box center [454, 231] width 908 height 463
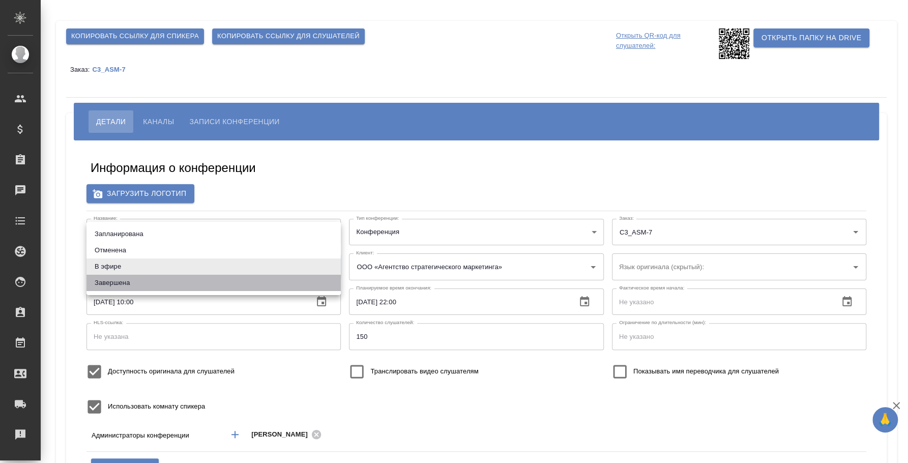
click at [203, 289] on li "Завершена" at bounding box center [213, 283] width 254 height 16
type input "ended"
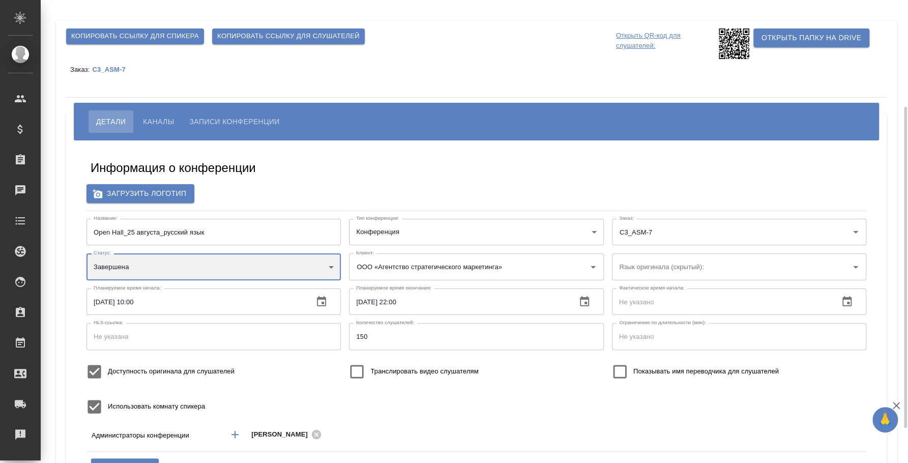
scroll to position [127, 0]
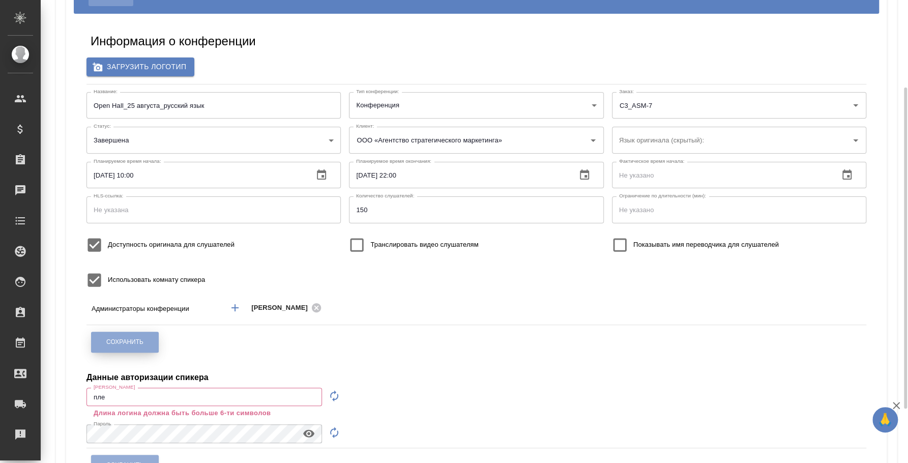
click at [133, 336] on button "Сохранить" at bounding box center [125, 342] width 68 height 21
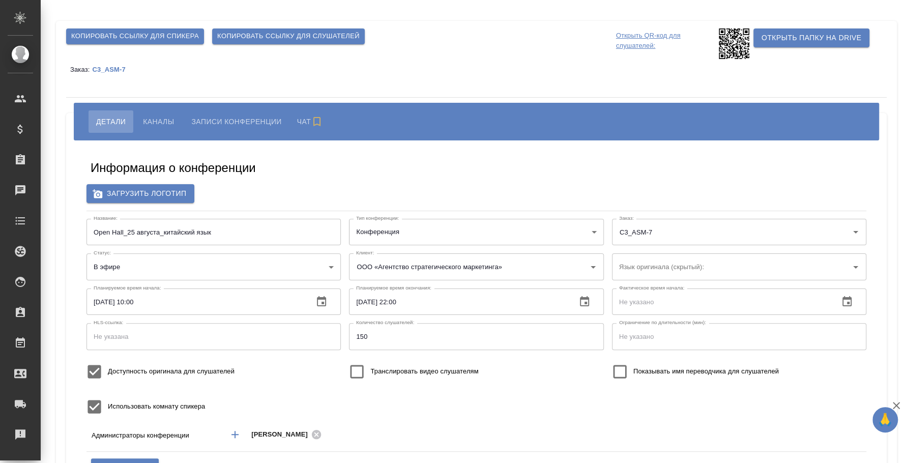
type input "ООО «Агентство стратегического маркетинга»"
type input "пле"
click at [287, 267] on body "🙏 .cls-1 fill:#fff; AWATERA [PERSON_NAME] Спецификации Заказы Чаты Todo Проекты…" at bounding box center [454, 231] width 908 height 463
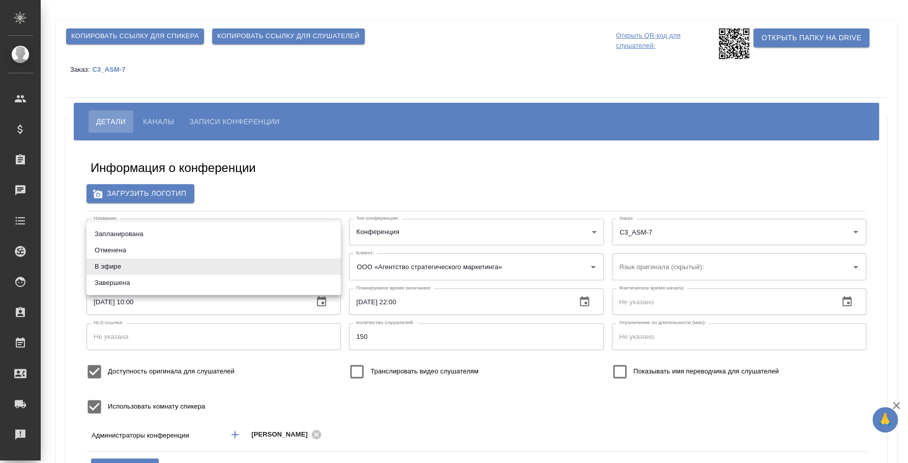
click at [256, 278] on li "Завершена" at bounding box center [213, 283] width 254 height 16
type input "ended"
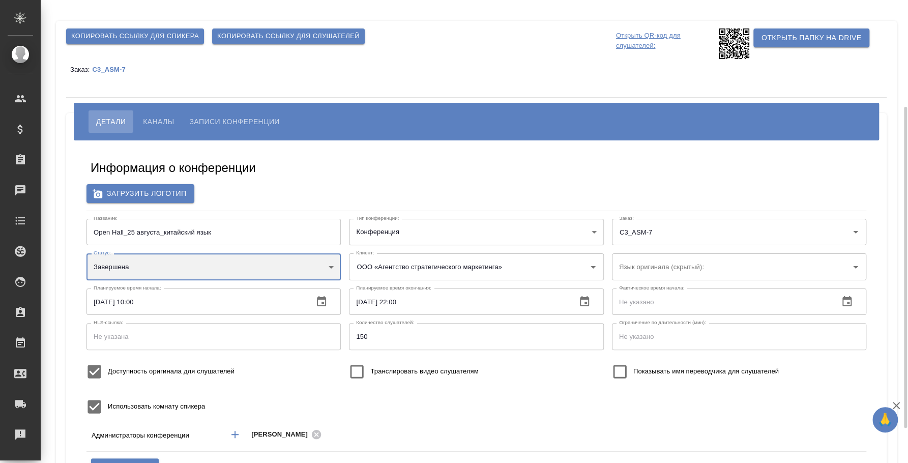
scroll to position [63, 0]
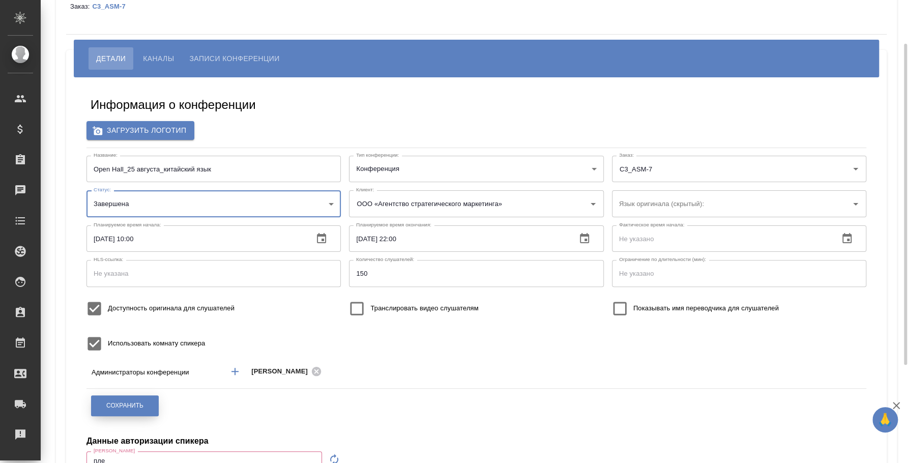
click at [140, 405] on span "Сохранить" at bounding box center [124, 405] width 37 height 9
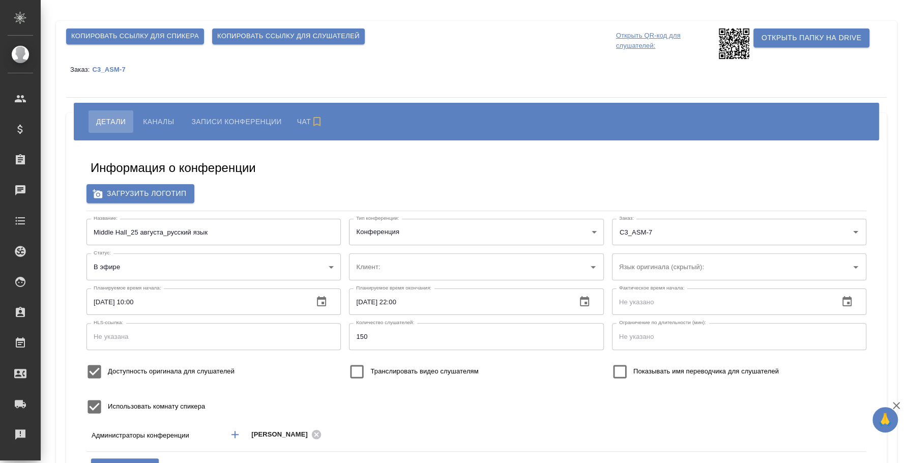
type input "ООО «Агентство стратегического маркетинга»"
type input "пле"
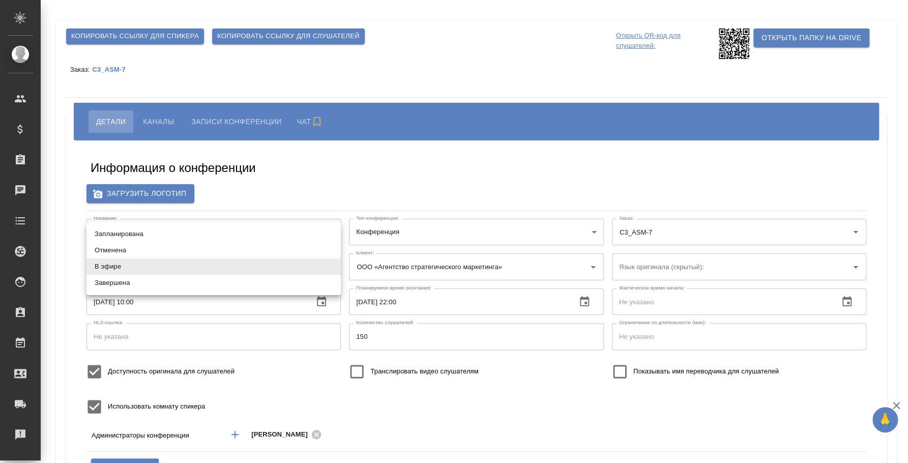
click at [262, 262] on body "🙏 .cls-1 fill:#fff; AWATERA [PERSON_NAME] Спецификации Заказы Чаты Todo Проекты…" at bounding box center [454, 231] width 908 height 463
click at [259, 279] on li "Завершена" at bounding box center [213, 283] width 254 height 16
type input "ended"
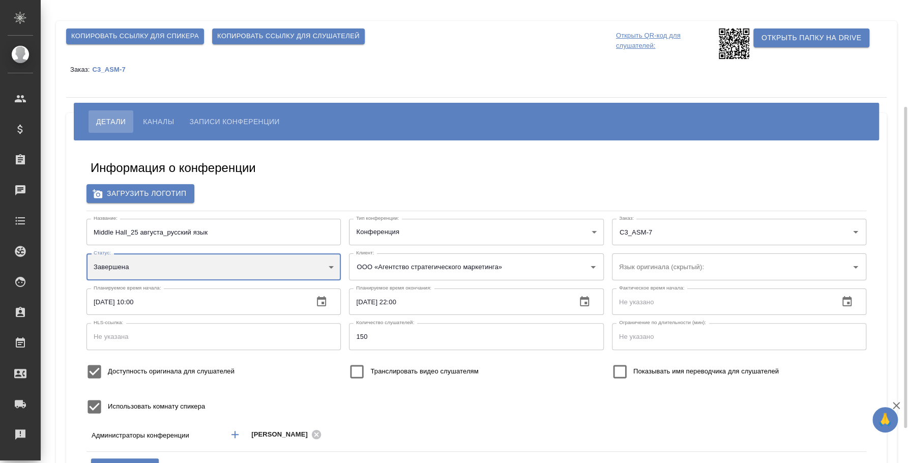
scroll to position [127, 0]
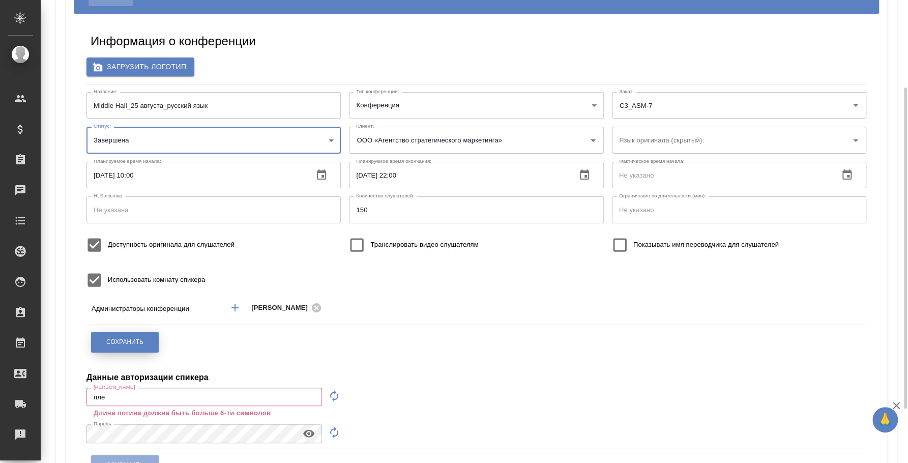
click at [147, 334] on button "Сохранить" at bounding box center [125, 342] width 68 height 21
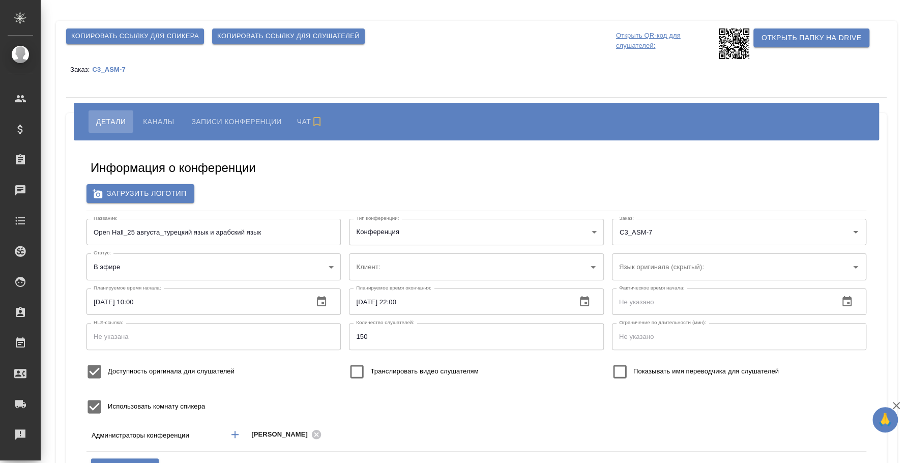
type input "ООО «Агентство стратегического маркетинга»"
type input "пле"
click at [275, 262] on body "🙏 .cls-1 fill:#fff; AWATERA [PERSON_NAME] Спецификации Заказы Чаты Todo Проекты…" at bounding box center [454, 231] width 908 height 463
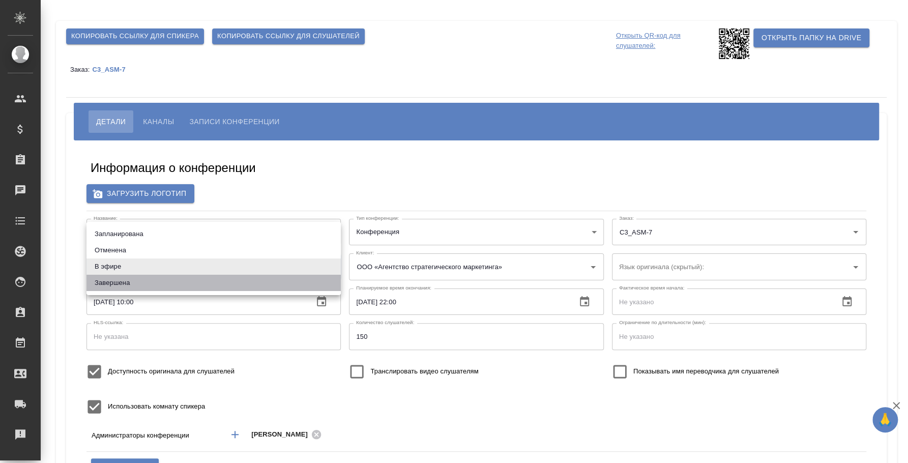
click at [255, 286] on li "Завершена" at bounding box center [213, 283] width 254 height 16
type input "ended"
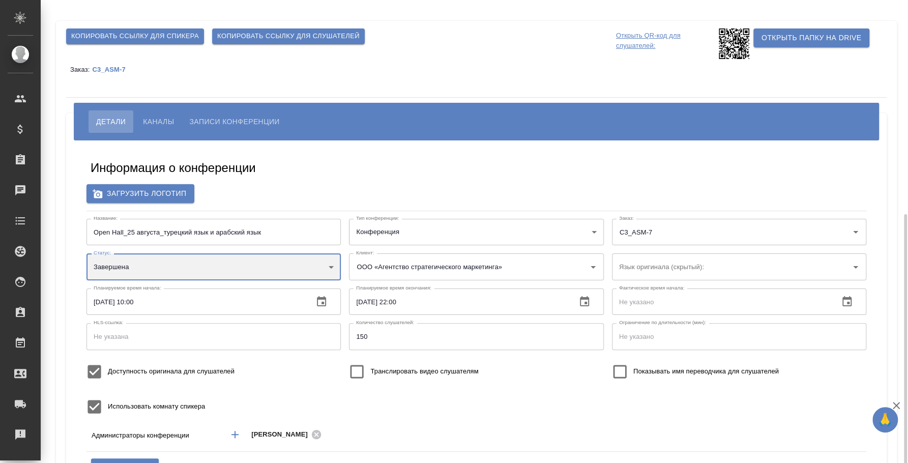
scroll to position [127, 0]
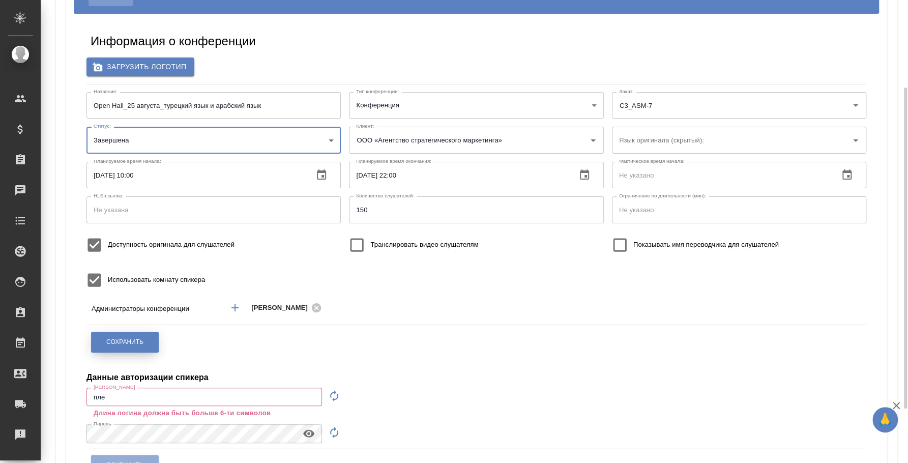
click at [147, 345] on button "Сохранить" at bounding box center [125, 342] width 68 height 21
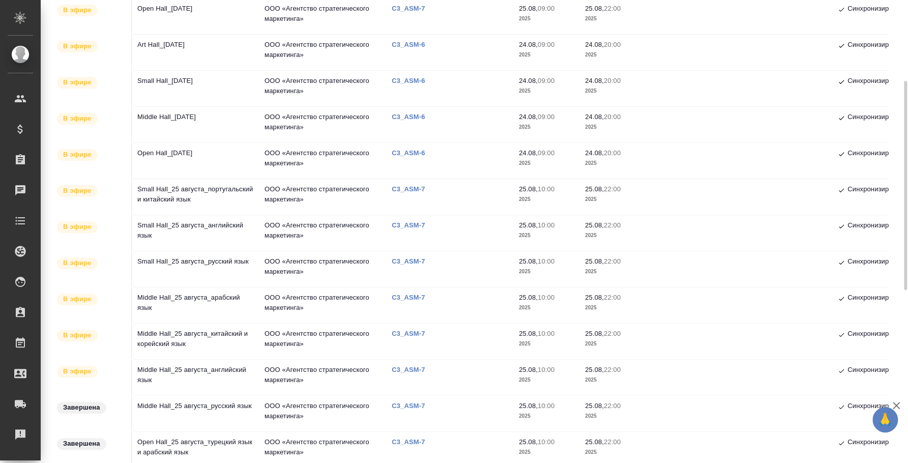
scroll to position [116, 0]
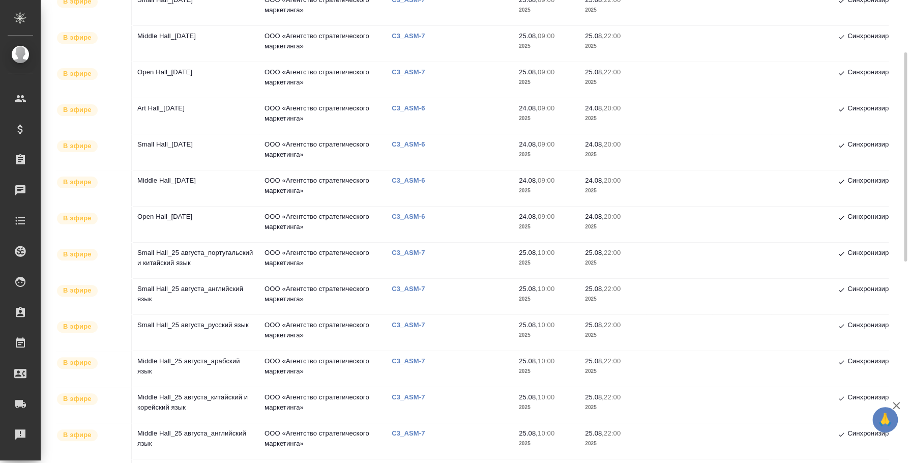
click at [195, 219] on td "Open Hall_[DATE]" at bounding box center [195, 225] width 127 height 36
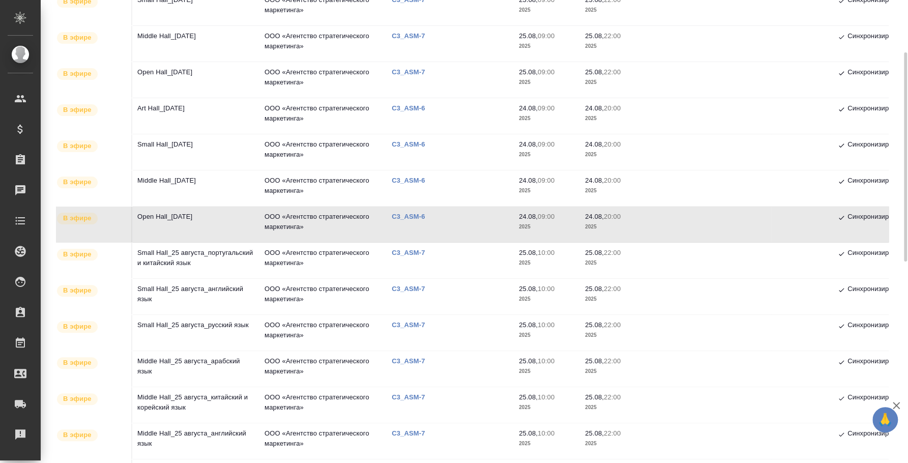
click at [191, 194] on td "Middle Hall_24 August" at bounding box center [195, 188] width 127 height 36
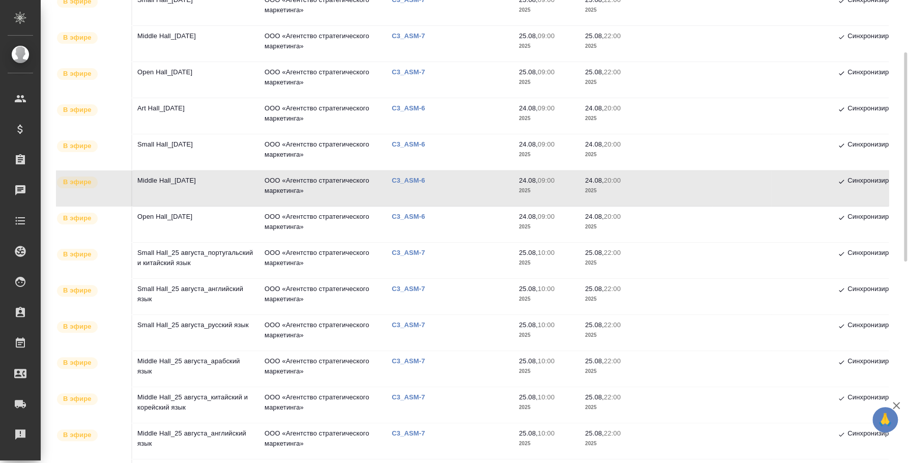
click at [192, 141] on td "Small Hall_24 August" at bounding box center [195, 152] width 127 height 36
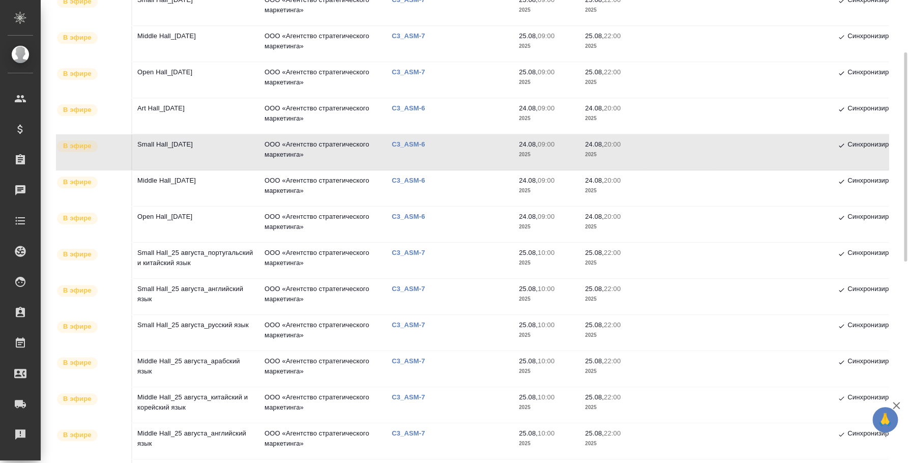
click at [151, 105] on td "Art Hall_24 August" at bounding box center [195, 116] width 127 height 36
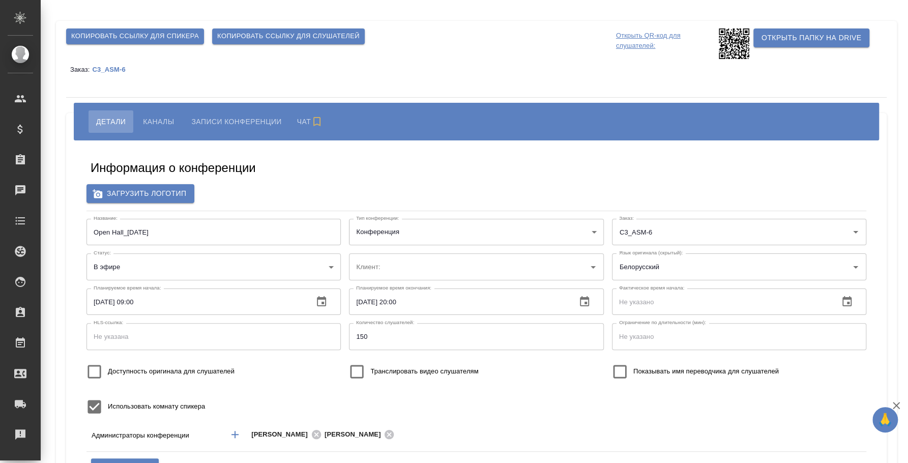
type input "ООО «Агентство стратегического маркетинга»"
type input "пле"
click at [331, 270] on body "🙏 .cls-1 fill:#fff; AWATERA [PERSON_NAME] Спецификации Заказы Чаты Todo Проекты…" at bounding box center [454, 231] width 908 height 463
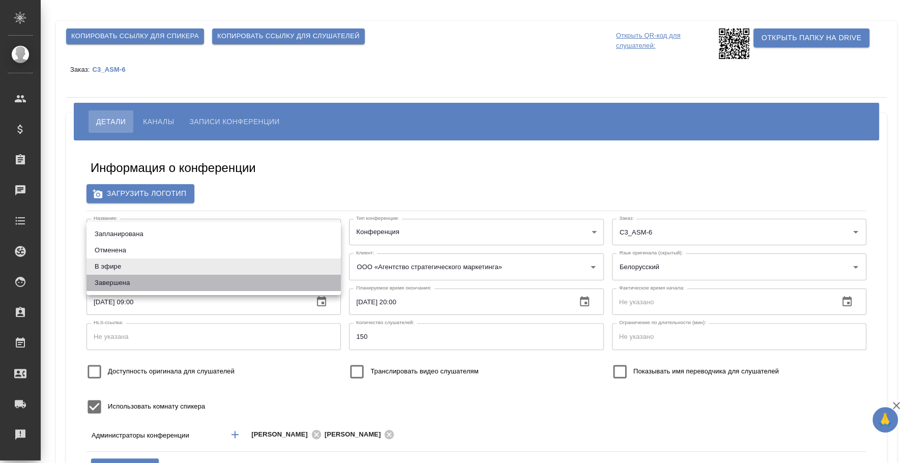
click at [233, 282] on li "Завершена" at bounding box center [213, 283] width 254 height 16
type input "ended"
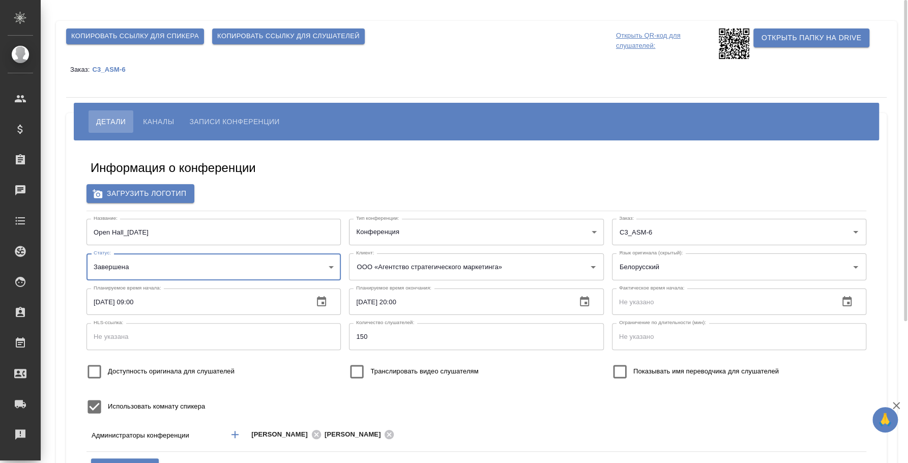
click at [167, 122] on span "Каналы" at bounding box center [158, 121] width 31 height 12
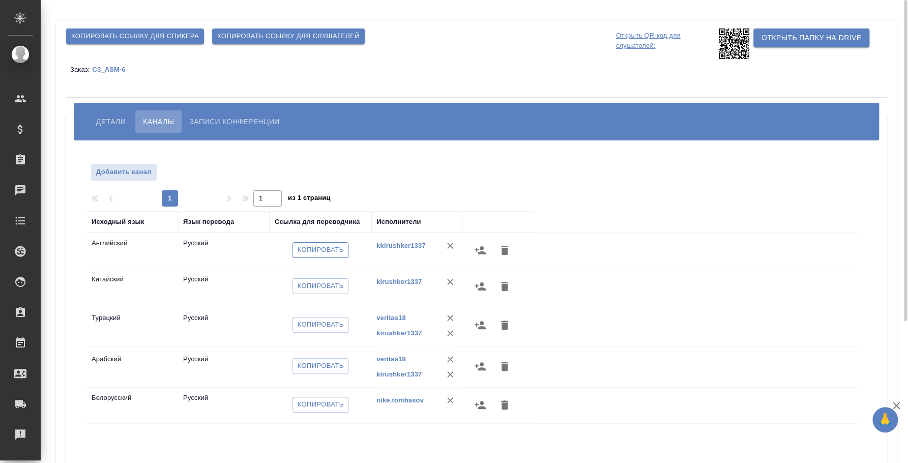
click at [328, 249] on span "Копировать" at bounding box center [321, 250] width 46 height 12
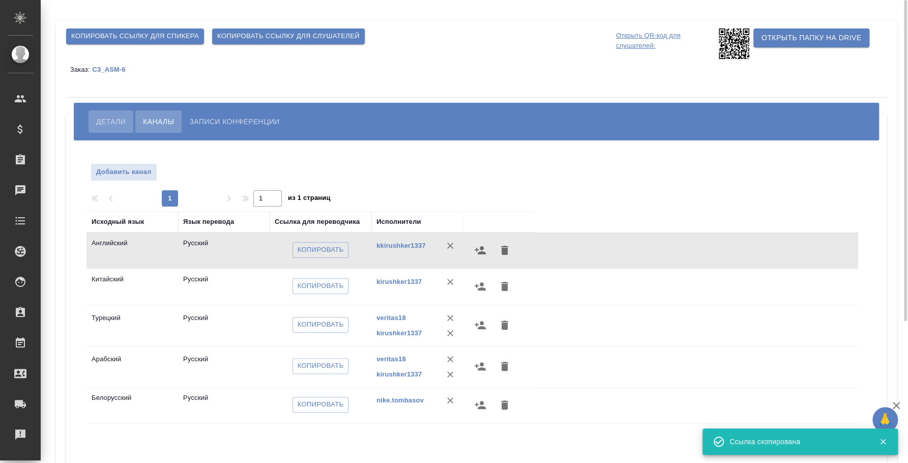
click at [116, 114] on button "Детали" at bounding box center [111, 121] width 45 height 22
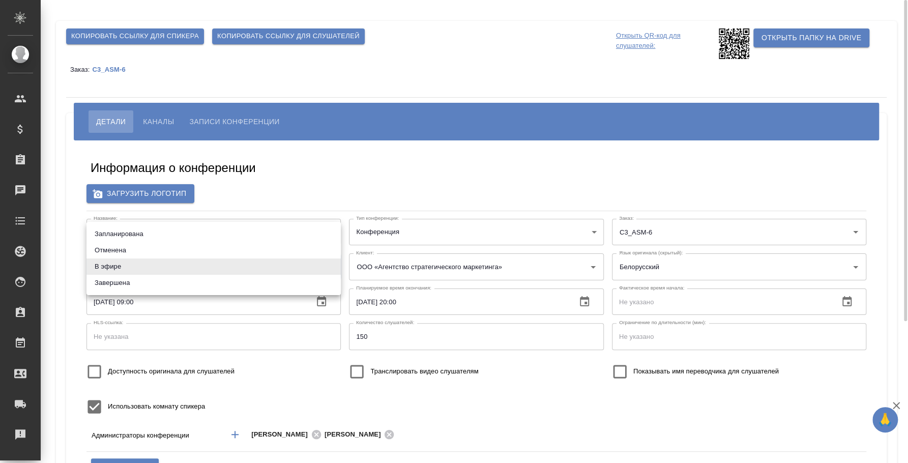
click at [285, 269] on body "🙏 .cls-1 fill:#fff; AWATERA Fedotova Irina Клиенты Спецификации Заказы 0 Чаты T…" at bounding box center [454, 231] width 908 height 463
click at [269, 284] on li "Завершена" at bounding box center [213, 283] width 254 height 16
type input "ended"
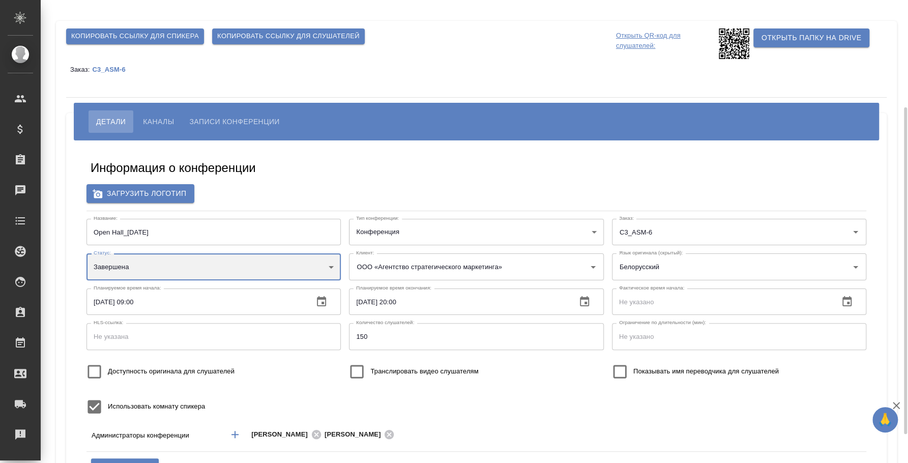
scroll to position [127, 0]
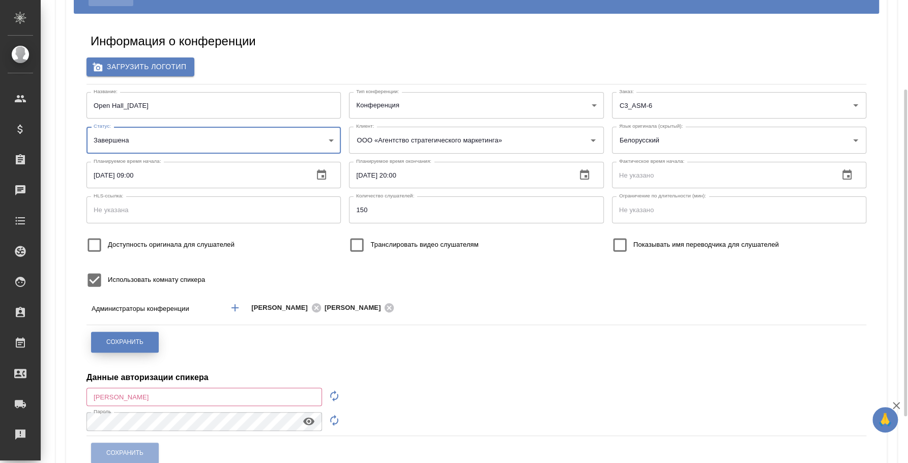
click at [122, 336] on button "Сохранить" at bounding box center [125, 342] width 68 height 21
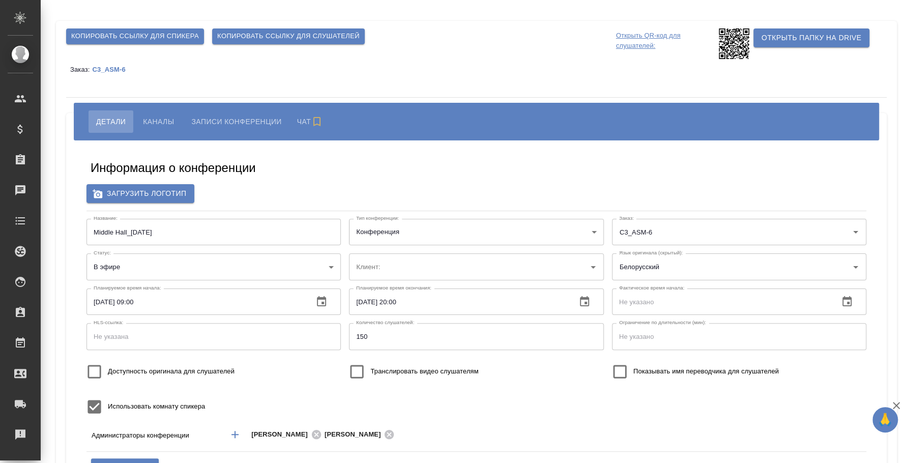
type input "ООО «Агентство стратегического маркетинга»"
type input "пле"
click at [311, 262] on body "🙏 .cls-1 fill:#fff; AWATERA [PERSON_NAME] Спецификации Заказы Чаты Todo Проекты…" at bounding box center [454, 231] width 908 height 463
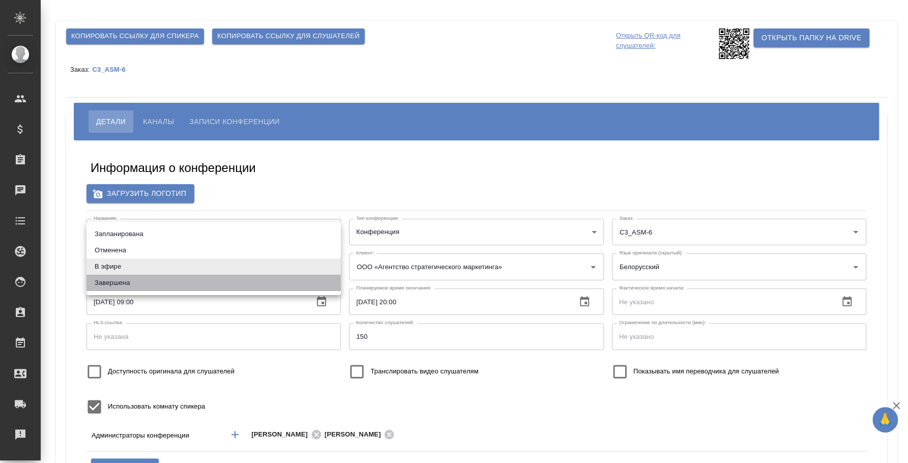
click at [275, 282] on li "Завершена" at bounding box center [213, 283] width 254 height 16
type input "ended"
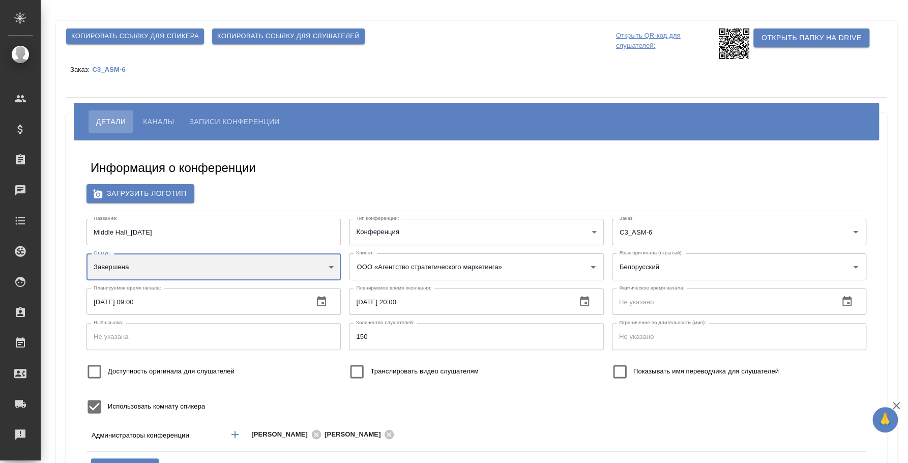
scroll to position [127, 0]
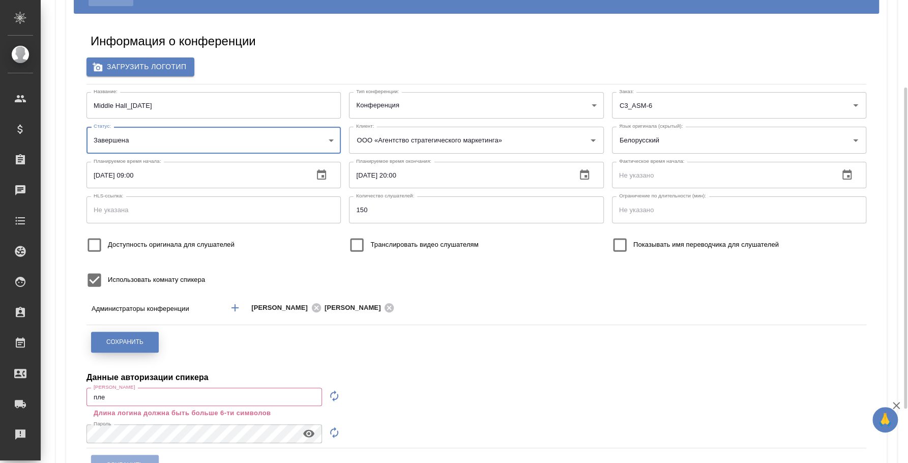
click at [146, 342] on button "Сохранить" at bounding box center [125, 342] width 68 height 21
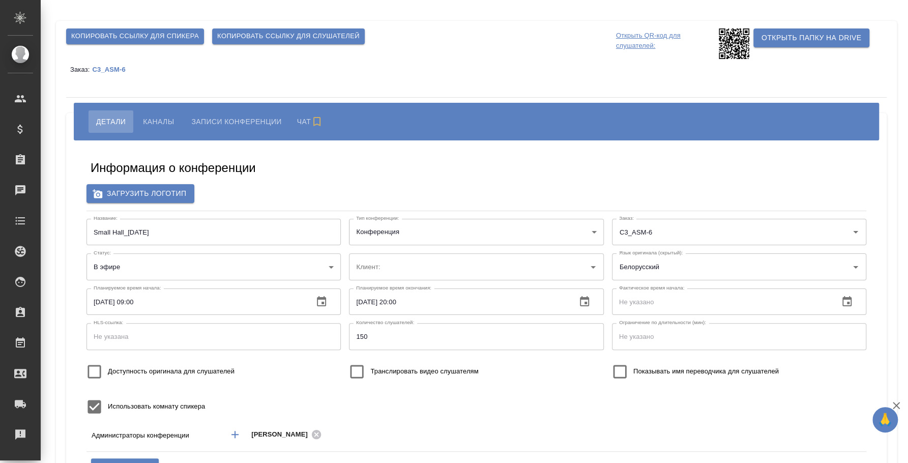
type input "пле"
type input "ООО «Агентство стратегического маркетинга»"
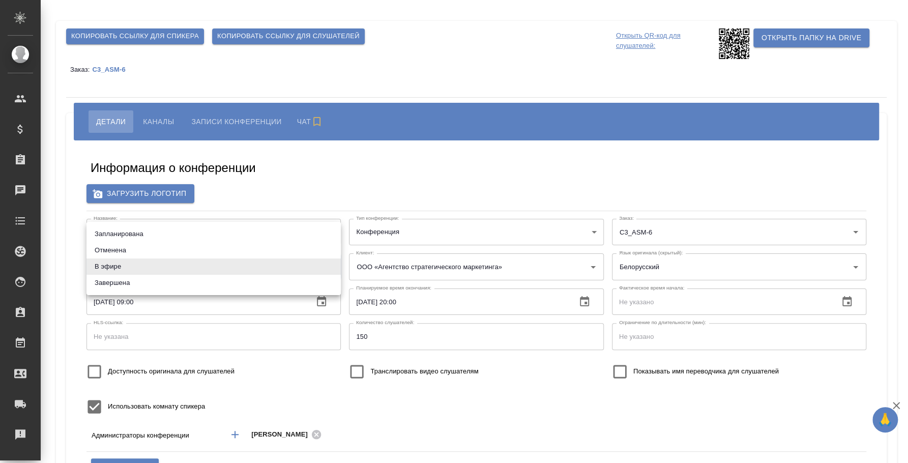
click at [274, 269] on body "🙏 .cls-1 fill:#fff; AWATERA Fedotova Irina Клиенты Спецификации Заказы Чаты Tod…" at bounding box center [454, 231] width 908 height 463
click at [225, 284] on li "Завершена" at bounding box center [213, 283] width 254 height 16
type input "ended"
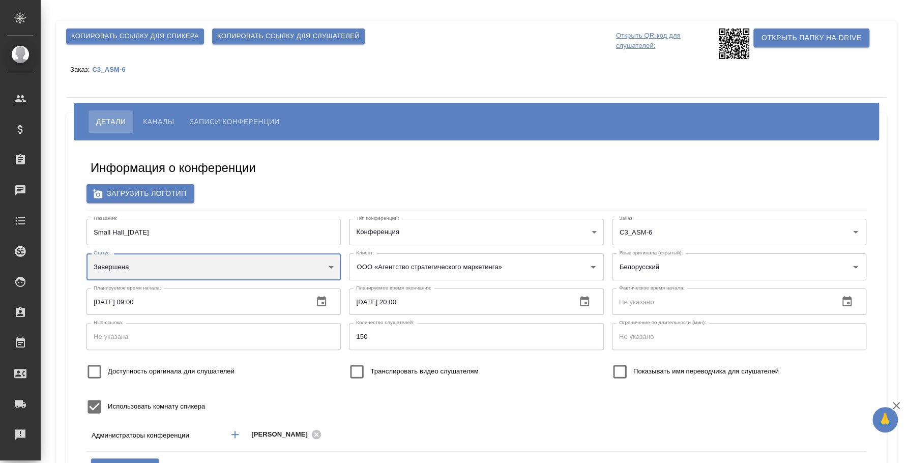
scroll to position [127, 0]
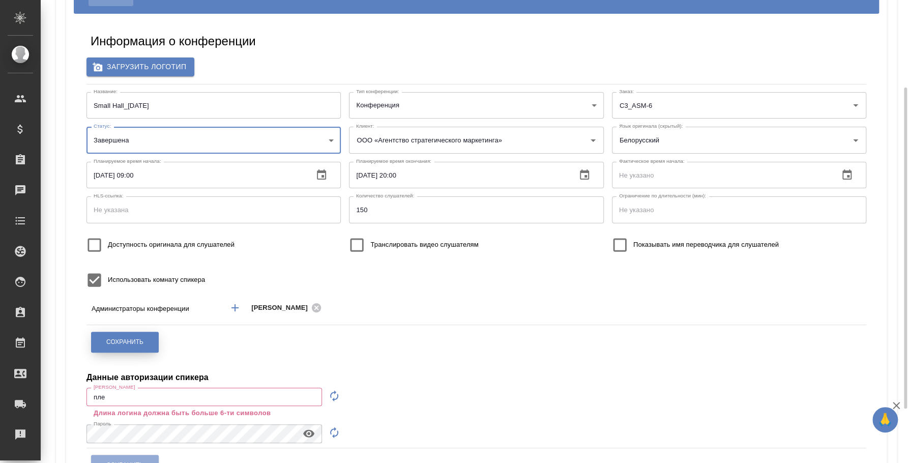
click at [119, 339] on span "Сохранить" at bounding box center [124, 342] width 37 height 9
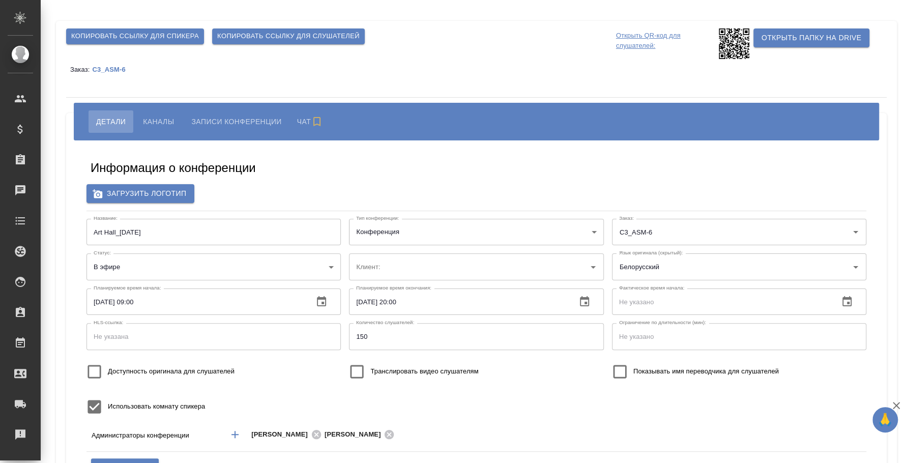
type input "пле"
click at [234, 267] on body "🙏 .cls-1 fill:#fff; AWATERA Fedotova Irina Клиенты Спецификации Заказы Чаты Tod…" at bounding box center [454, 231] width 908 height 463
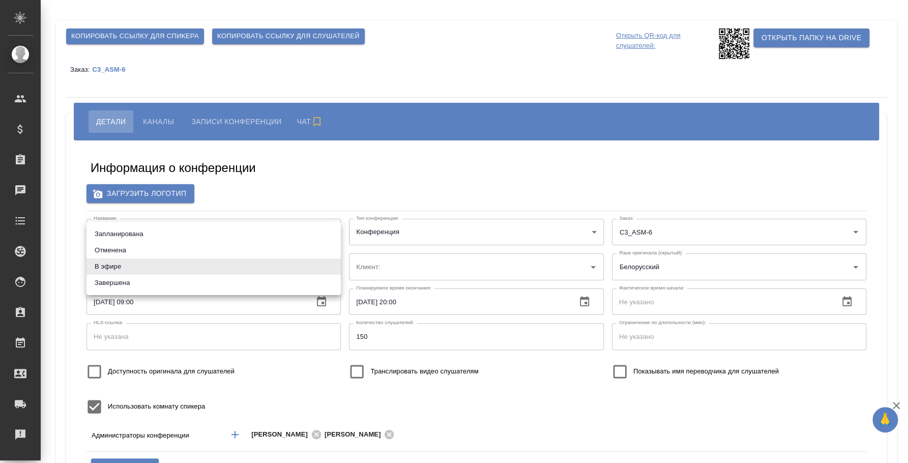
type input "ООО «Агентство стратегического маркетинга»"
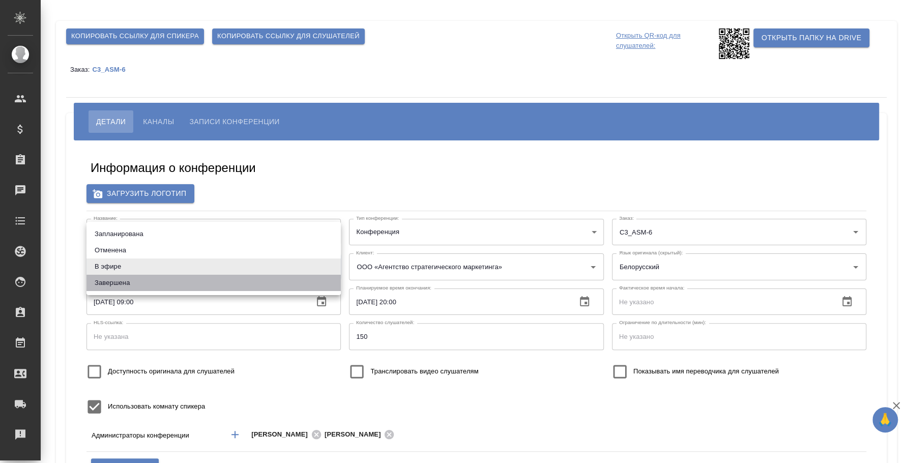
click at [198, 286] on li "Завершена" at bounding box center [213, 283] width 254 height 16
type input "ended"
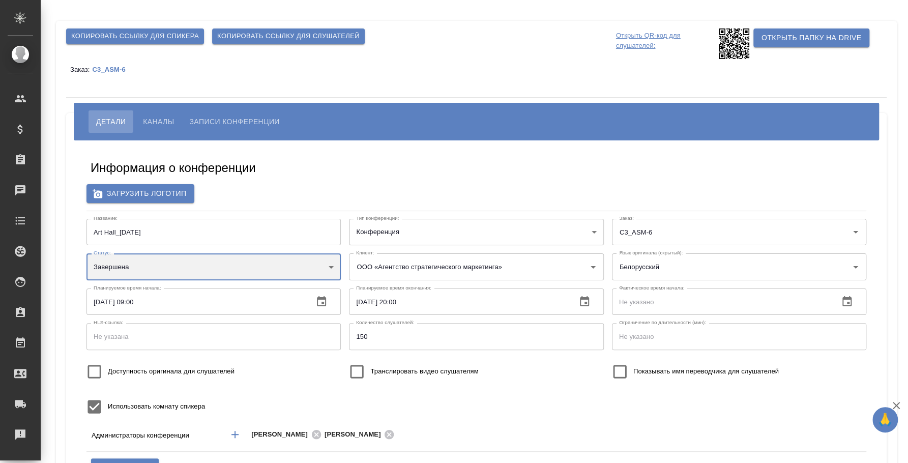
scroll to position [127, 0]
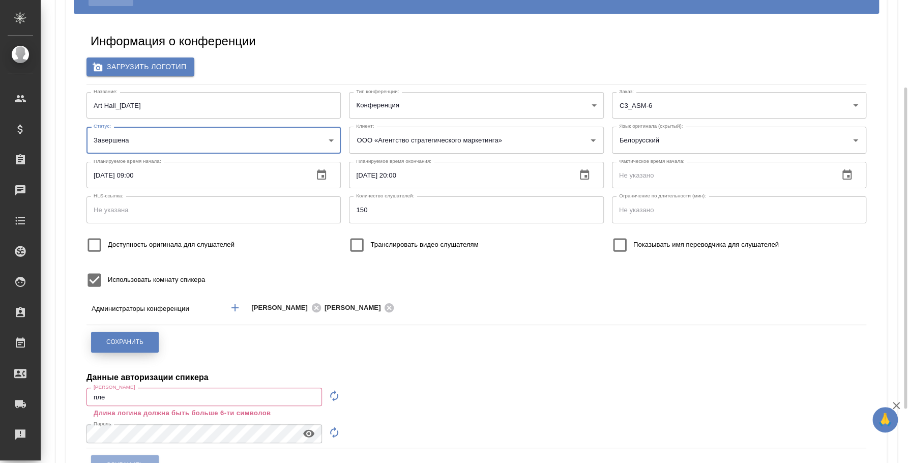
click at [115, 338] on span "Сохранить" at bounding box center [124, 342] width 37 height 9
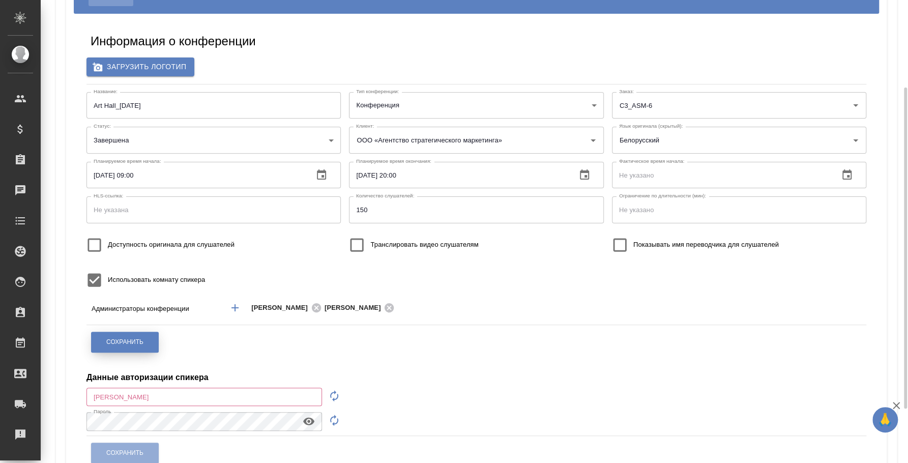
click at [147, 336] on button "Сохранить" at bounding box center [125, 342] width 68 height 21
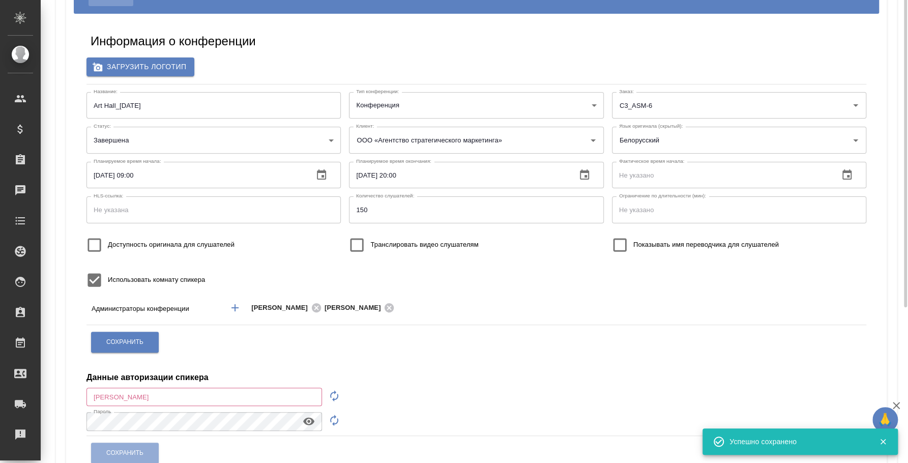
scroll to position [0, 0]
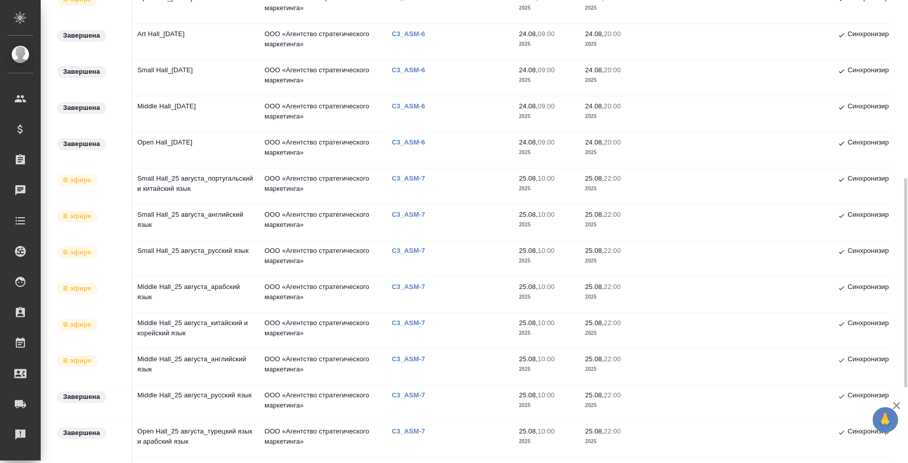
scroll to position [317, 0]
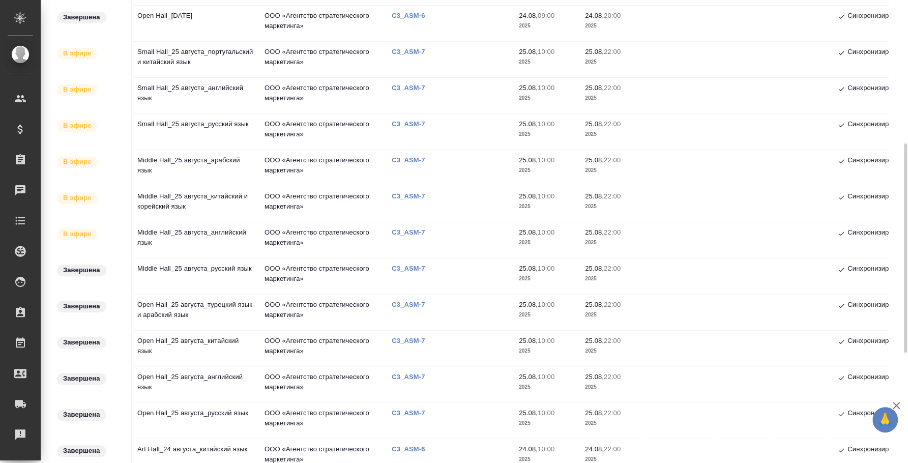
click at [175, 227] on td "Middle Hall_25 августа_английский язык" at bounding box center [195, 240] width 127 height 36
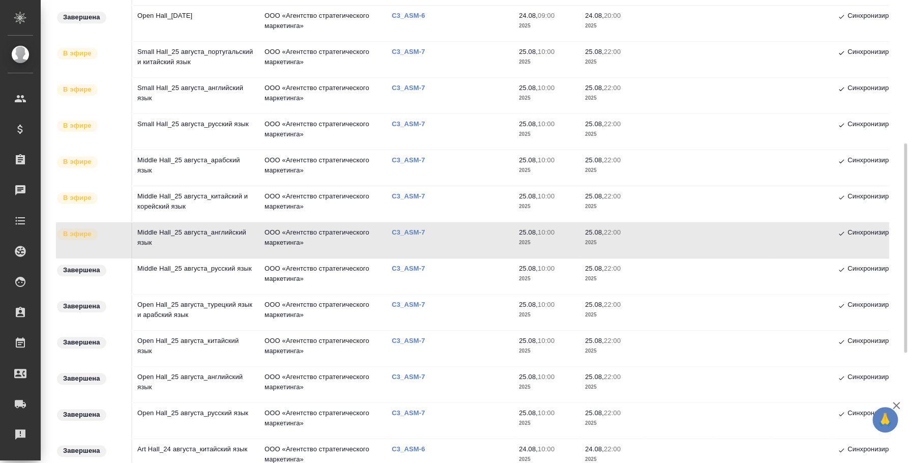
click at [193, 210] on td "Middle Hall_25 августа_китайский и корейский язык" at bounding box center [195, 204] width 127 height 36
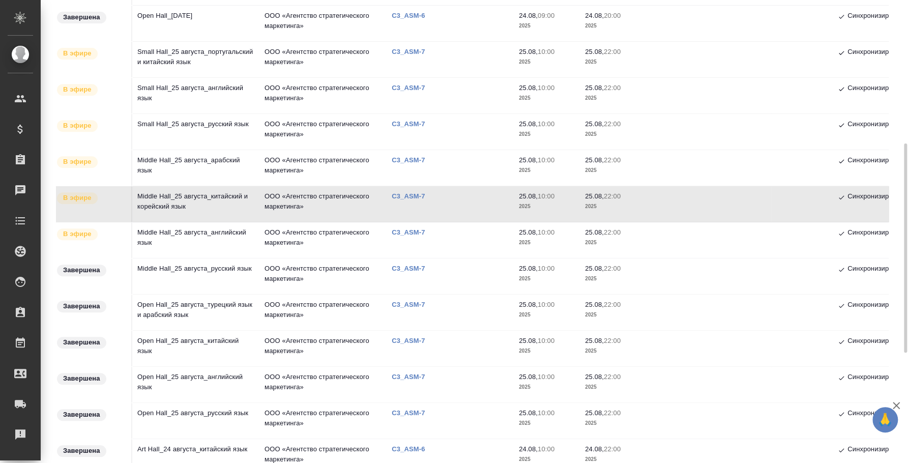
click at [165, 168] on td "Middle Hall_25 августа_арабский язык" at bounding box center [195, 168] width 127 height 36
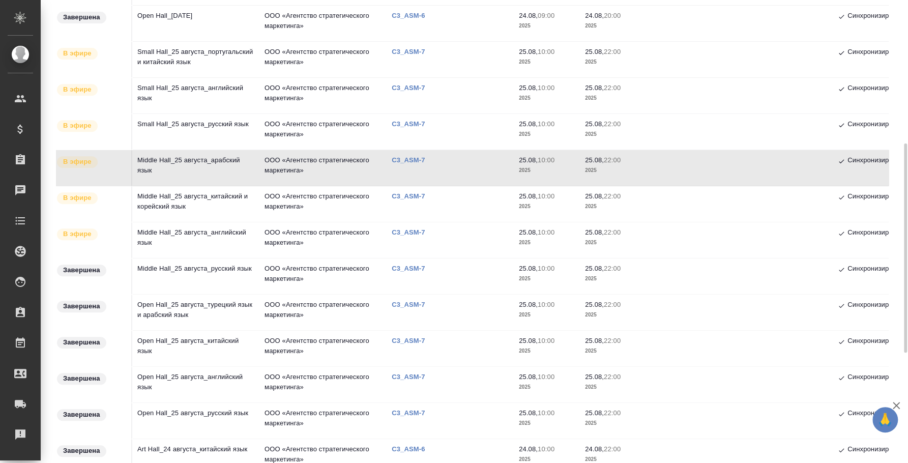
click at [165, 133] on td "Small Hall_25 августа_русский язык" at bounding box center [195, 132] width 127 height 36
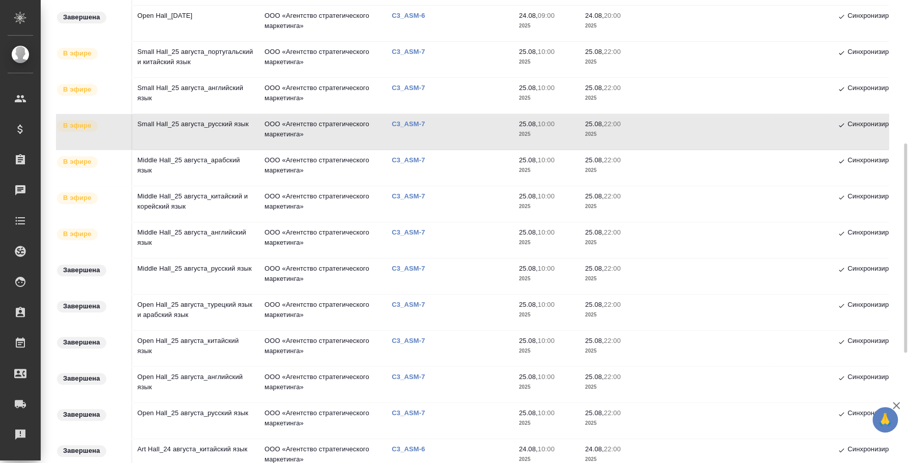
click at [165, 133] on td "Small Hall_25 августа_русский язык" at bounding box center [195, 132] width 127 height 36
click at [218, 98] on td "Small Hall_25 августа_английский язык" at bounding box center [195, 96] width 127 height 36
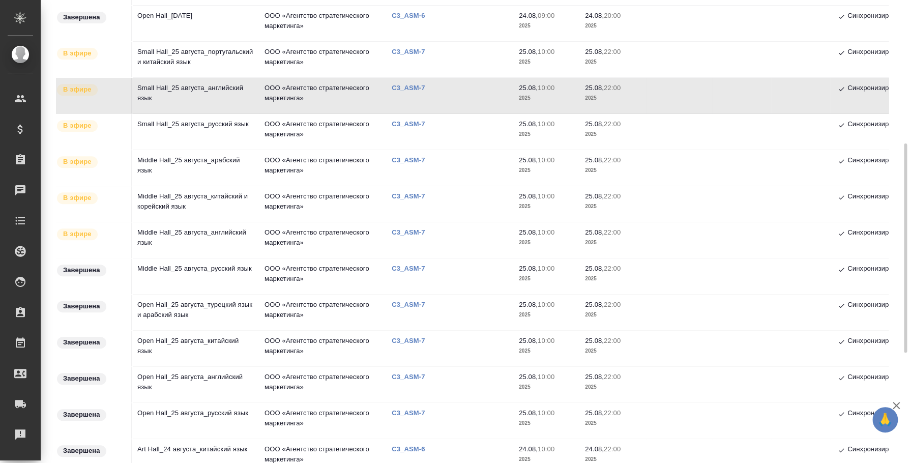
click at [204, 60] on td "Small Hall_25 августа_португальский и китайский язык" at bounding box center [195, 60] width 127 height 36
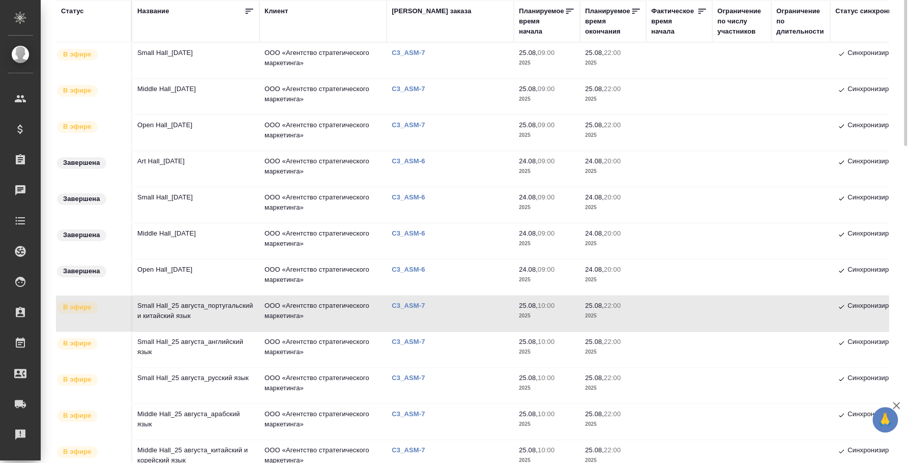
scroll to position [0, 0]
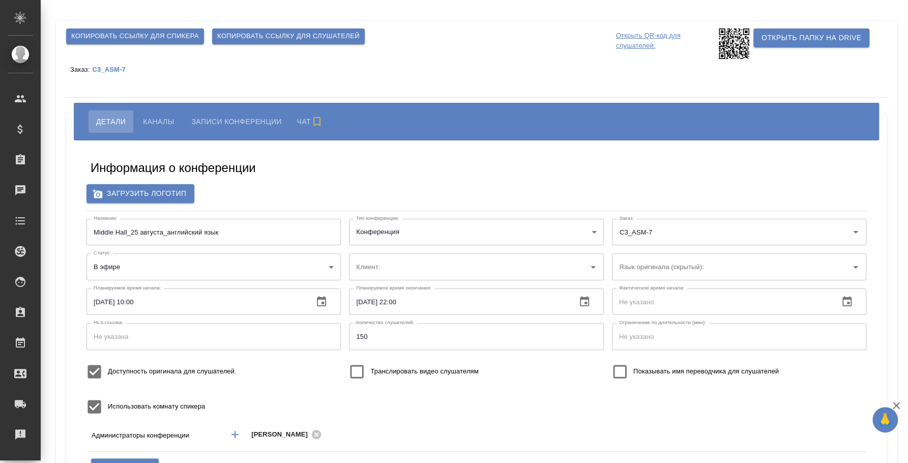
type input "ООО «Агентство стратегического маркетинга»"
type input "пле"
click at [235, 265] on body "🙏 .cls-1 fill:#fff; AWATERA [PERSON_NAME] Спецификации Заказы Чаты Todo Проекты…" at bounding box center [454, 231] width 908 height 463
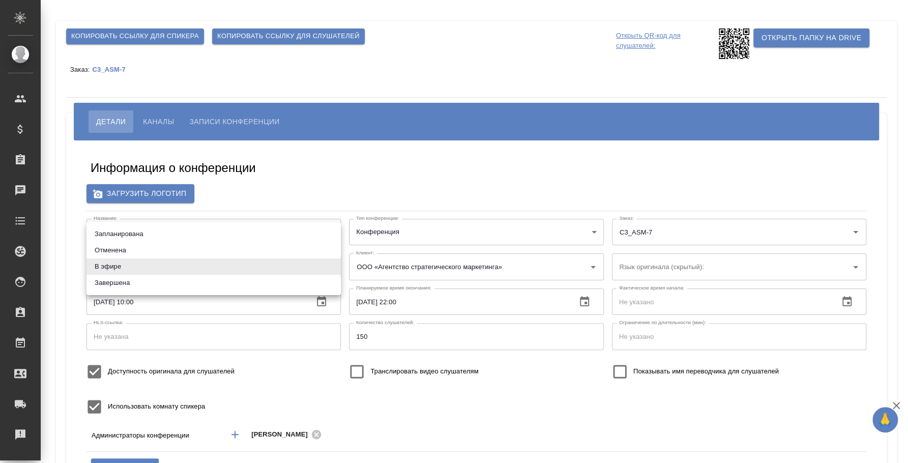
click at [208, 281] on li "Завершена" at bounding box center [213, 283] width 254 height 16
type input "ended"
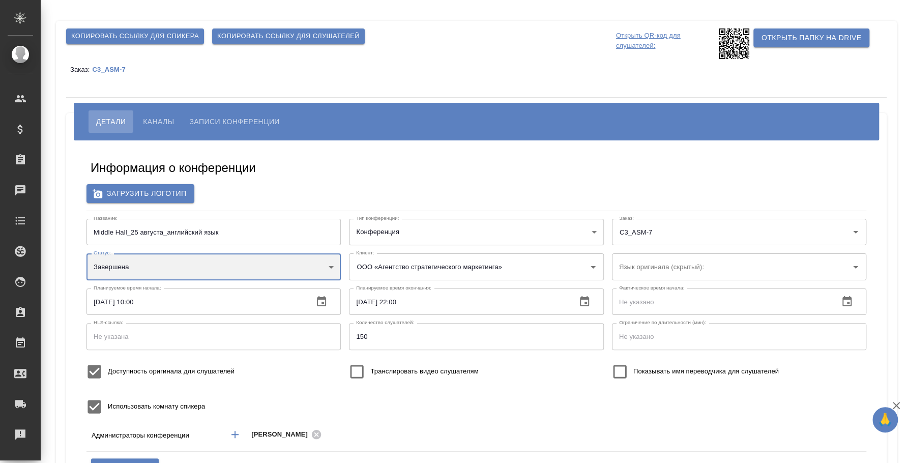
scroll to position [127, 0]
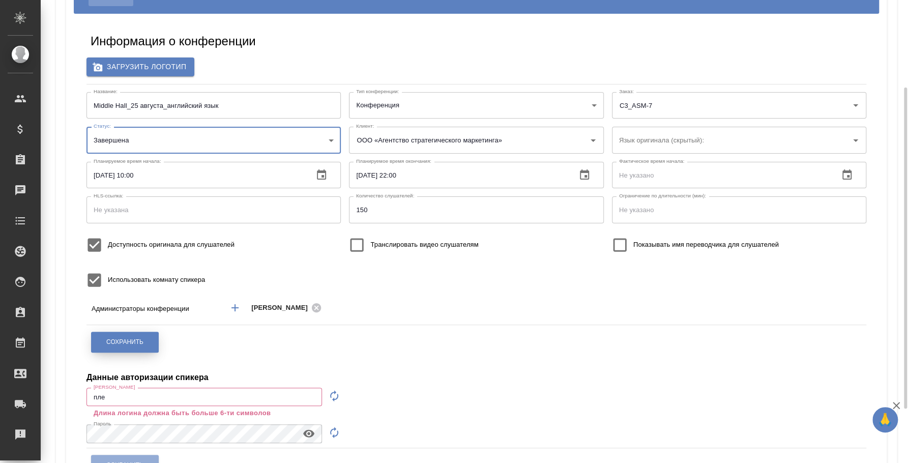
click at [140, 336] on button "Сохранить" at bounding box center [125, 342] width 68 height 21
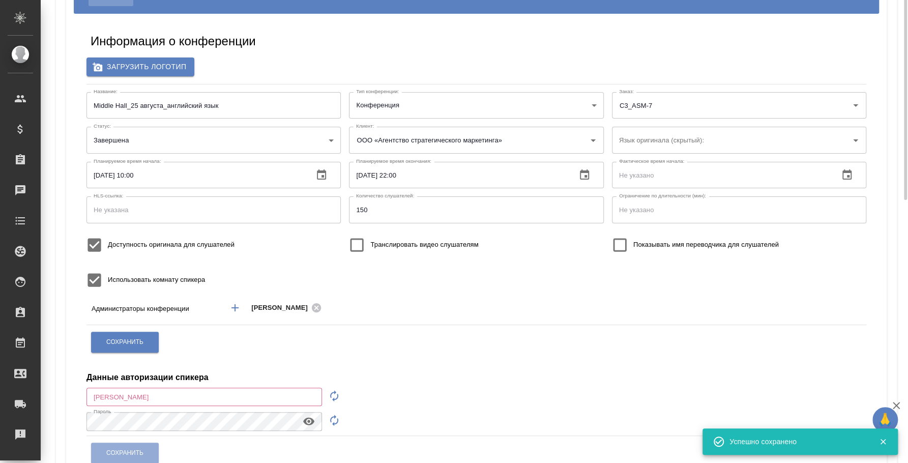
scroll to position [0, 0]
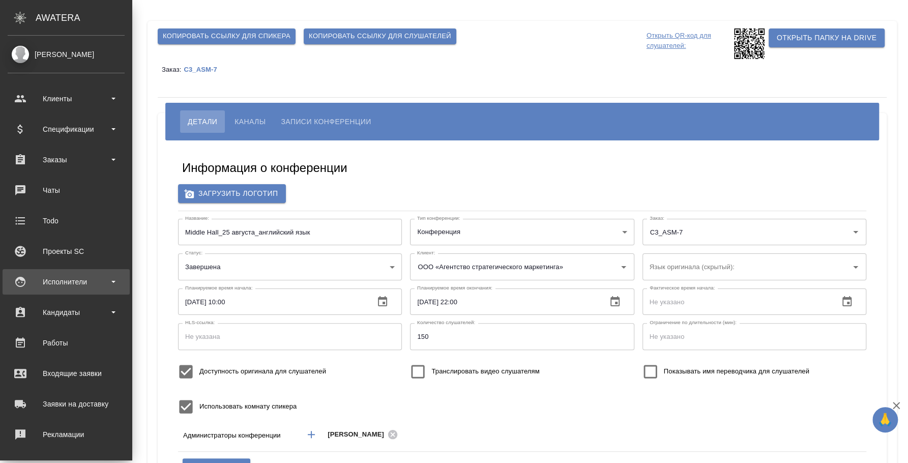
click at [58, 287] on div "Исполнители" at bounding box center [66, 281] width 117 height 15
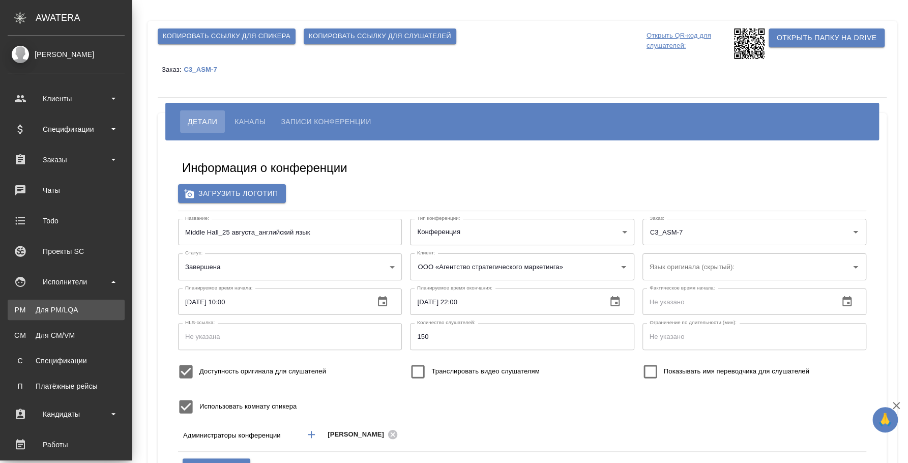
click at [61, 309] on div "Для PM/LQA" at bounding box center [66, 310] width 107 height 10
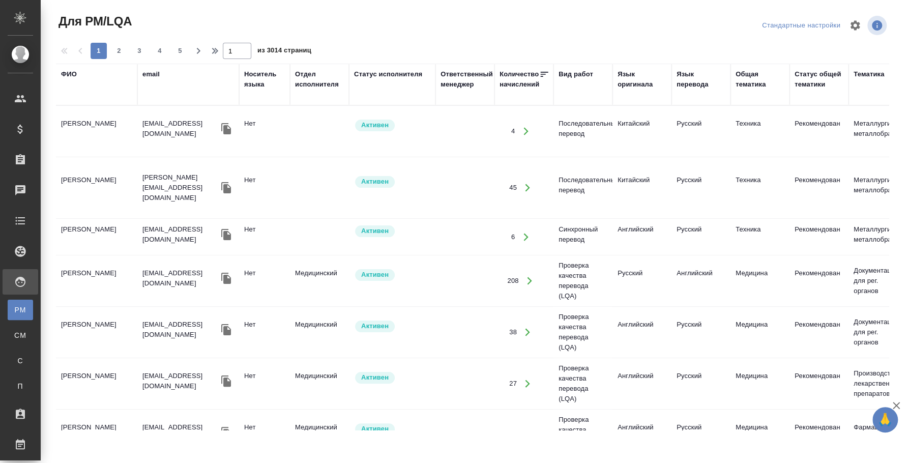
click at [64, 71] on div "ФИО" at bounding box center [69, 74] width 16 height 10
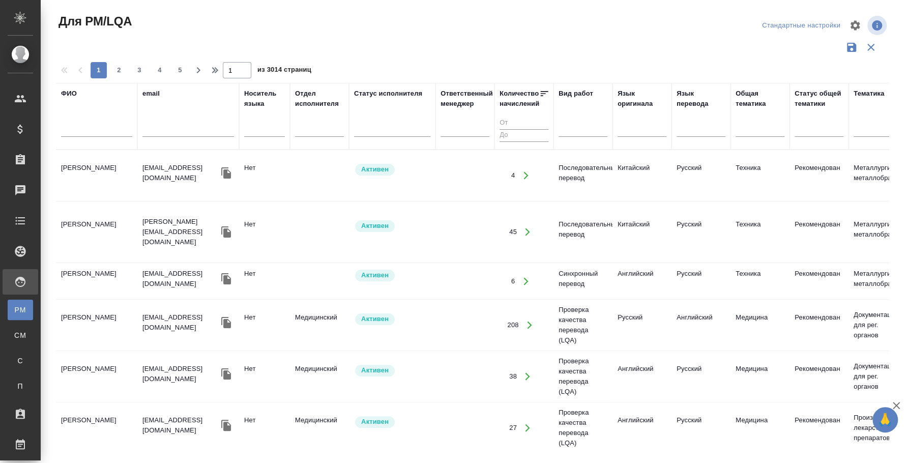
click at [77, 130] on input "text" at bounding box center [96, 130] width 71 height 13
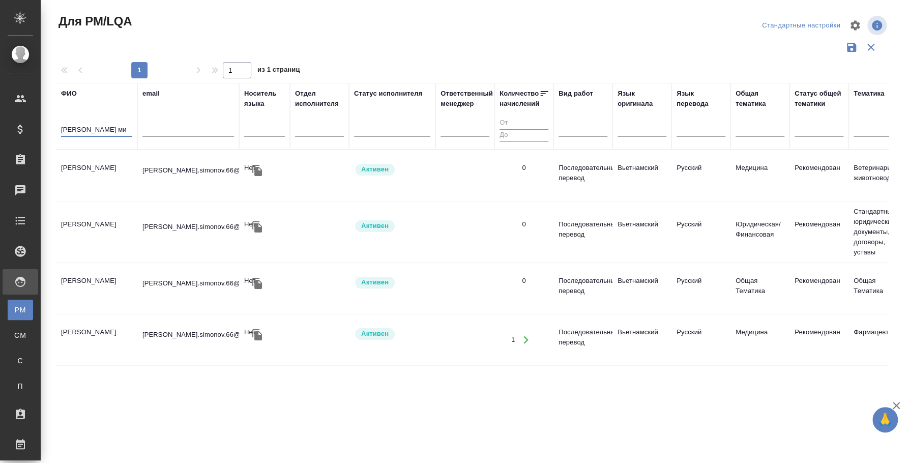
type input "симонов ми"
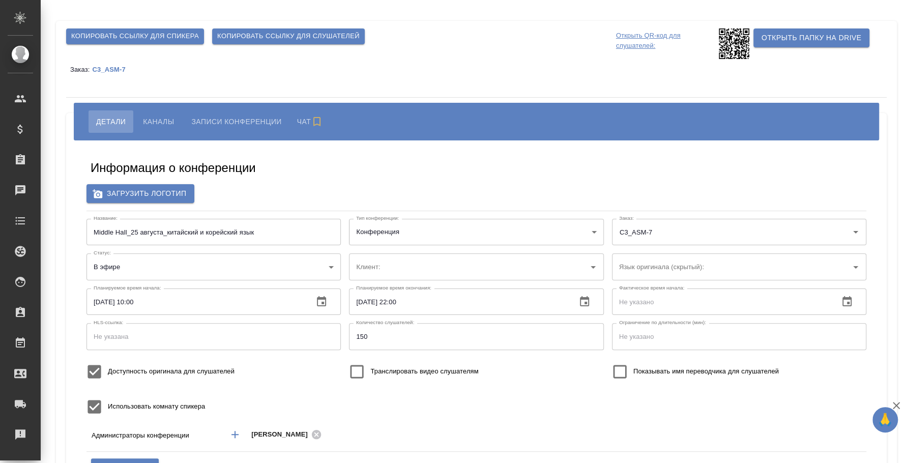
type input "ООО «Агентство стратегического маркетинга»"
type input "пле"
click at [213, 272] on body "🙏 .cls-1 fill:#fff; AWATERA [PERSON_NAME] Спецификации Заказы Чаты Todo Проекты…" at bounding box center [454, 231] width 908 height 463
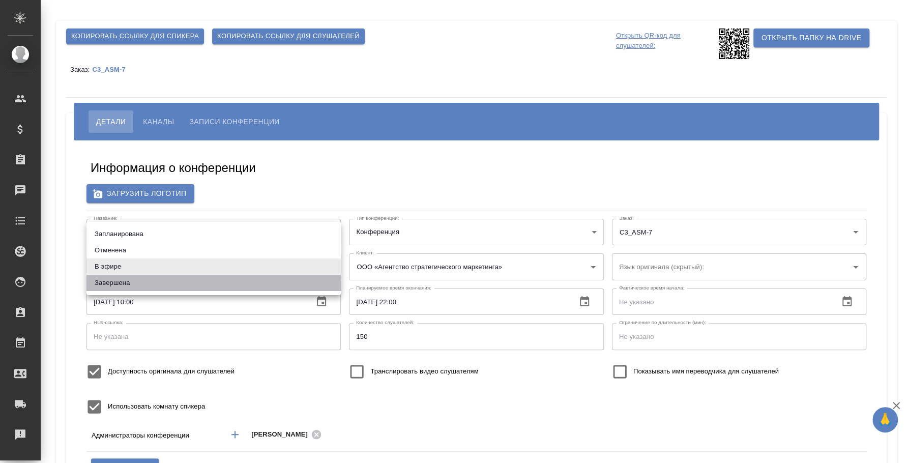
click at [207, 282] on li "Завершена" at bounding box center [213, 283] width 254 height 16
type input "ended"
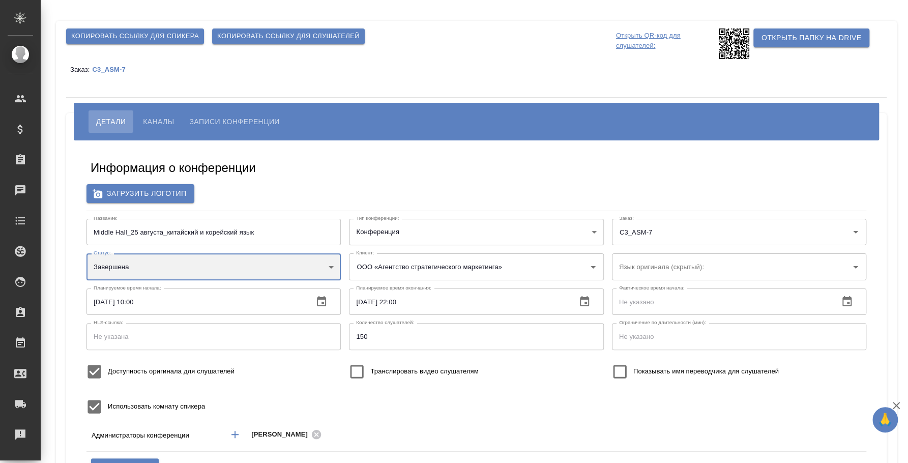
scroll to position [127, 0]
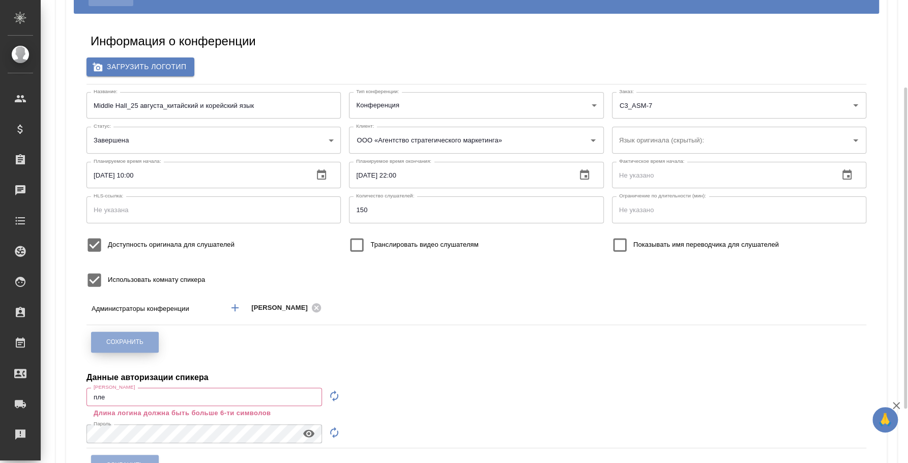
click at [151, 338] on button "Сохранить" at bounding box center [125, 342] width 68 height 21
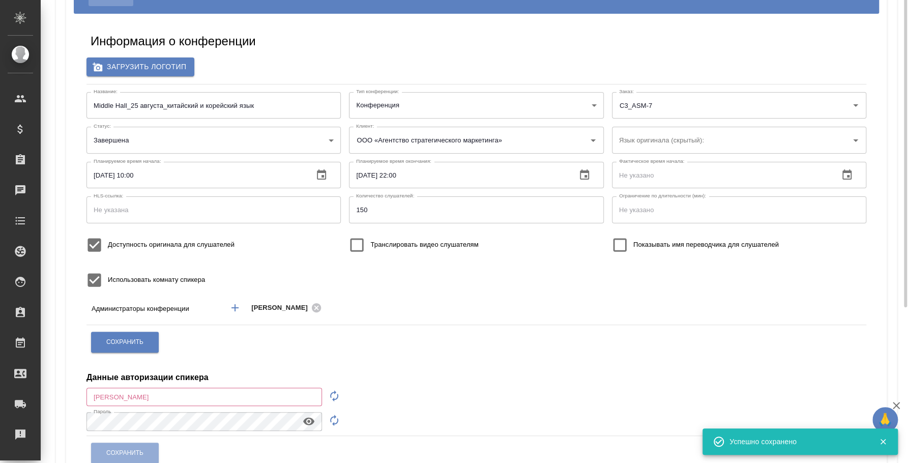
scroll to position [0, 0]
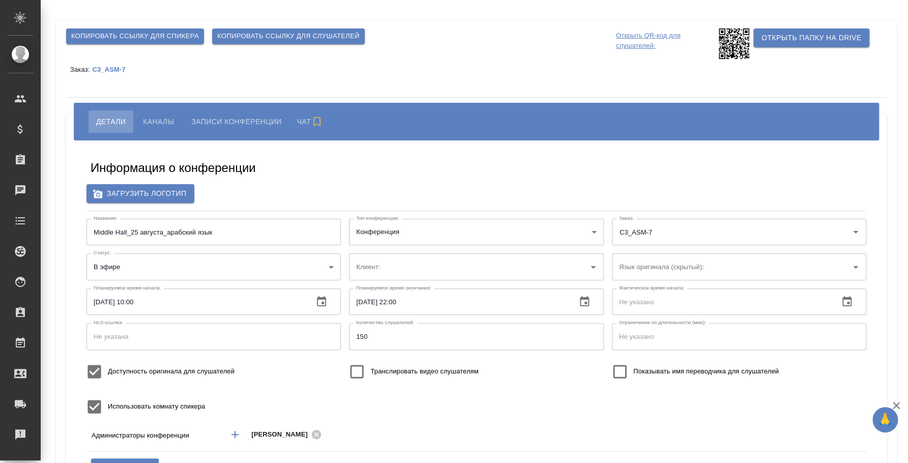
type input "пле"
click at [204, 263] on body "🙏 .cls-1 fill:#fff; AWATERA [PERSON_NAME] Спецификации Заказы Чаты Todo Проекты…" at bounding box center [454, 231] width 908 height 463
type input "ООО «Агентство стратегического маркетинга»"
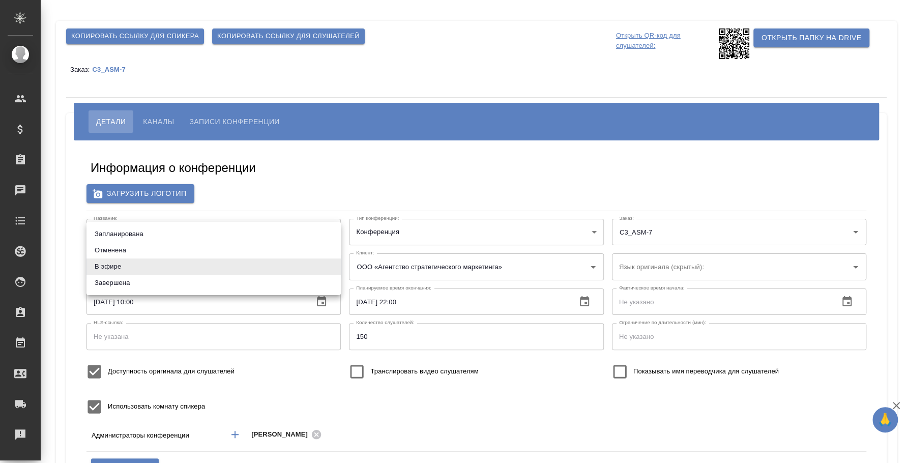
click at [187, 278] on li "Завершена" at bounding box center [213, 283] width 254 height 16
type input "ended"
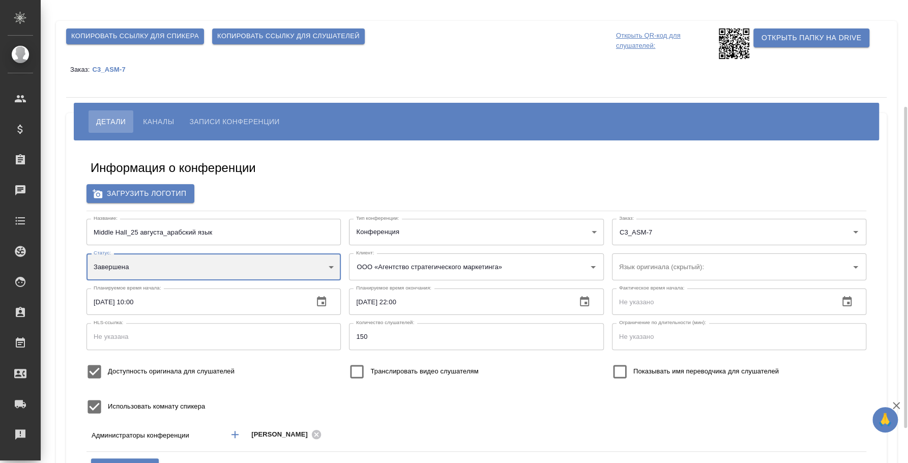
scroll to position [63, 0]
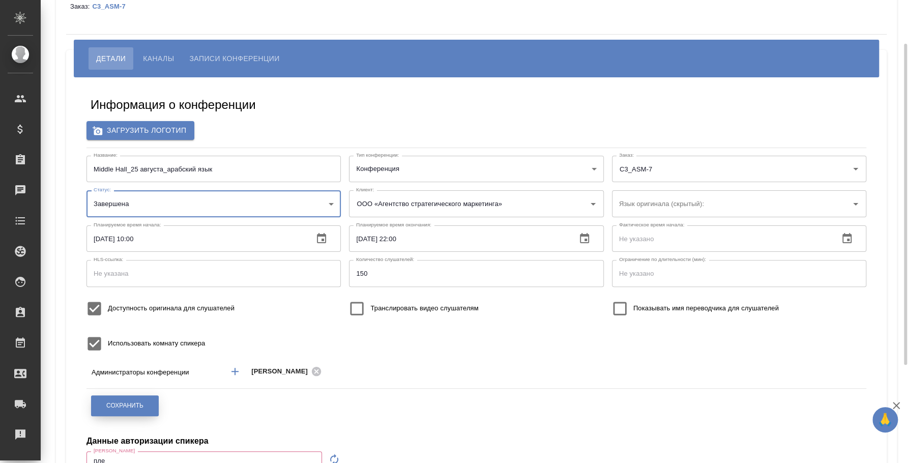
click at [146, 401] on button "Сохранить" at bounding box center [125, 405] width 68 height 21
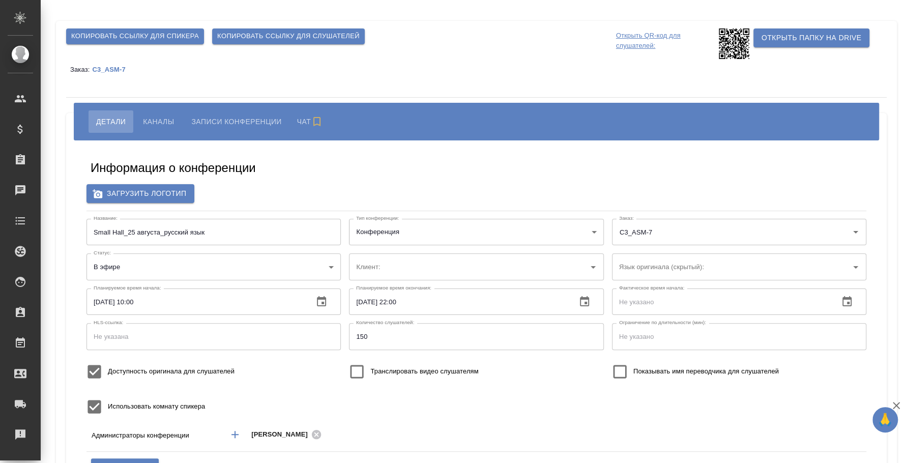
type input "пле"
click at [183, 267] on body "🙏 .cls-1 fill:#fff; AWATERA Fedotova Irina Клиенты Спецификации Заказы Чаты Tod…" at bounding box center [454, 231] width 908 height 463
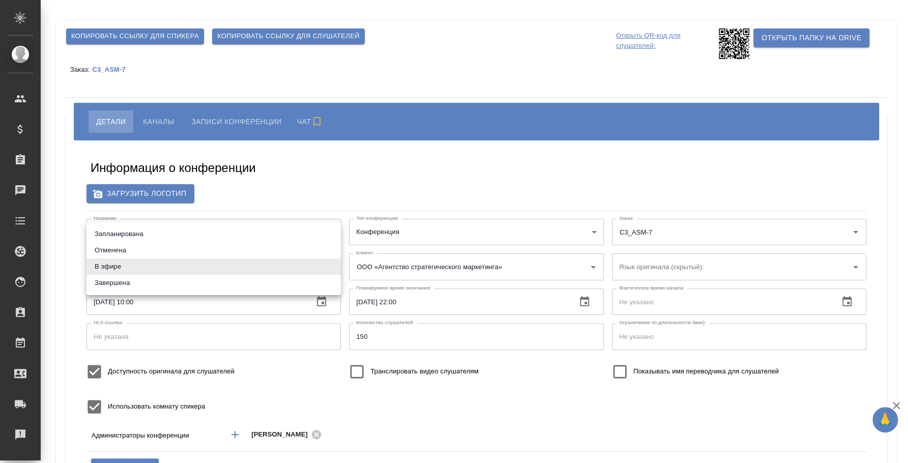
type input "ООО «Агентство стратегического маркетинга»"
click at [182, 277] on li "Завершена" at bounding box center [213, 283] width 254 height 16
type input "ended"
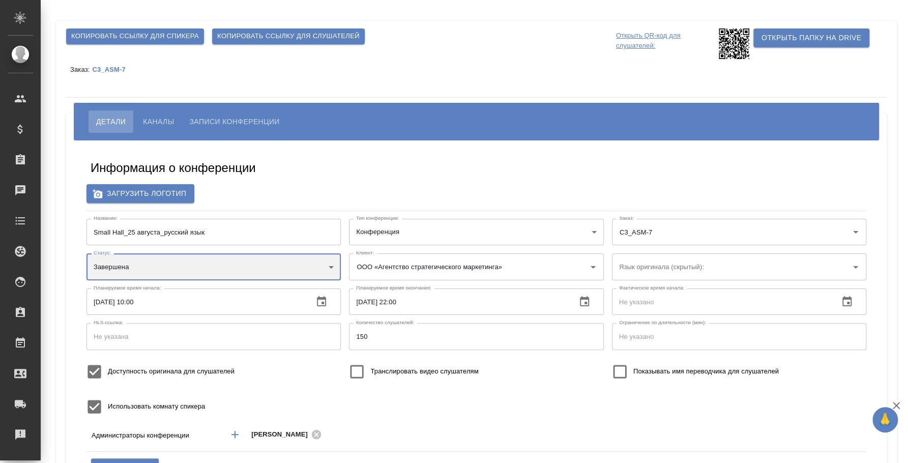
scroll to position [190, 0]
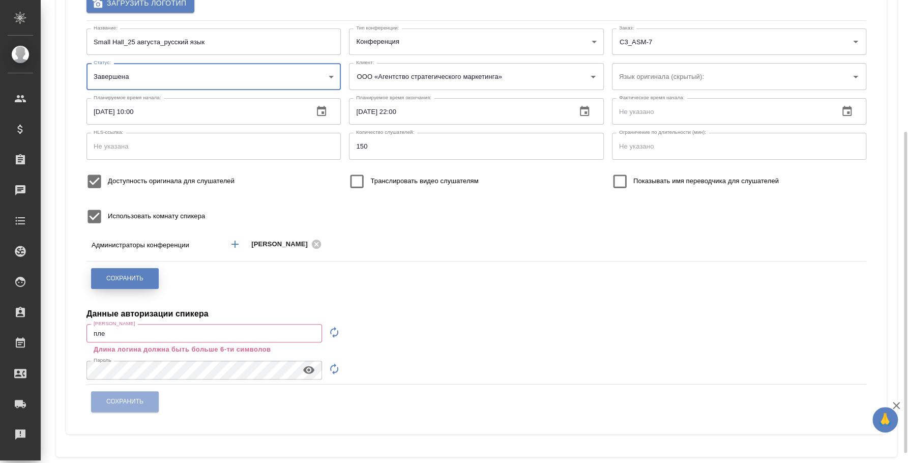
click at [155, 278] on button "Сохранить" at bounding box center [125, 278] width 68 height 21
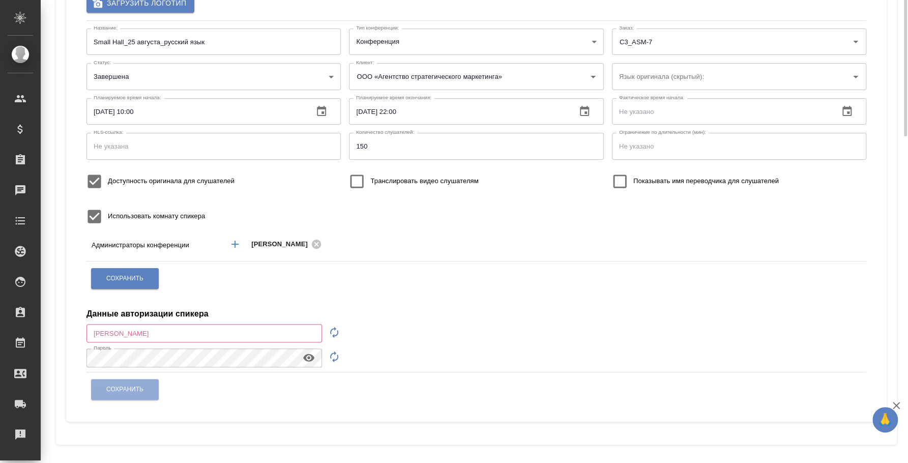
scroll to position [0, 0]
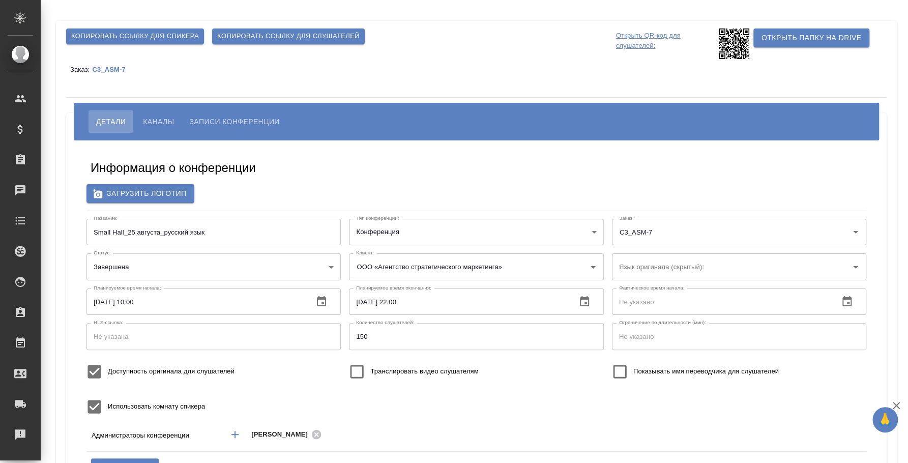
click at [645, 172] on div "Информация о конференции" at bounding box center [477, 170] width 772 height 20
type input "пле"
type input "ООО «Агентство стратегического маркетинга»"
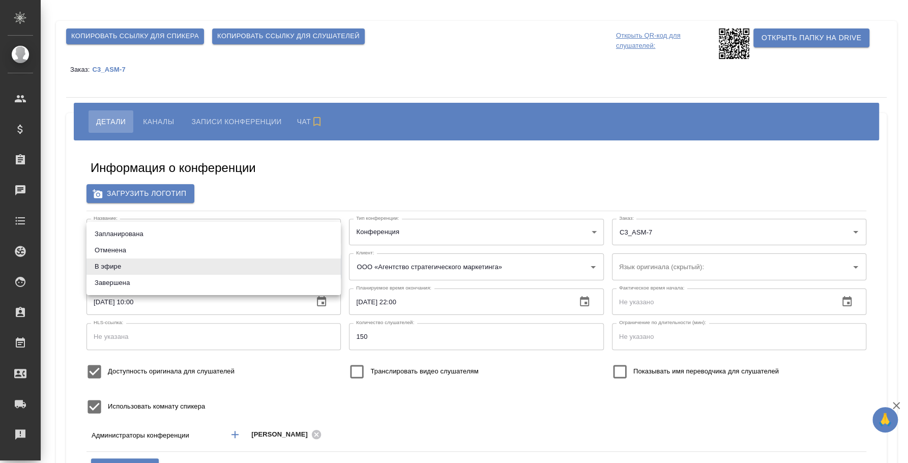
click at [232, 266] on body "🙏 .cls-1 fill:#fff; AWATERA Fedotova Irina Клиенты Спецификации Заказы Чаты Tod…" at bounding box center [454, 231] width 908 height 463
click at [181, 286] on li "Завершена" at bounding box center [213, 283] width 254 height 16
type input "ended"
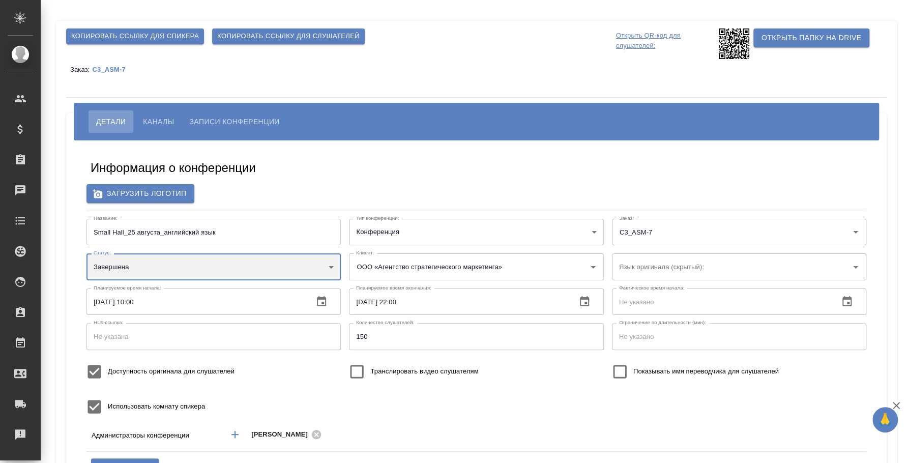
scroll to position [63, 0]
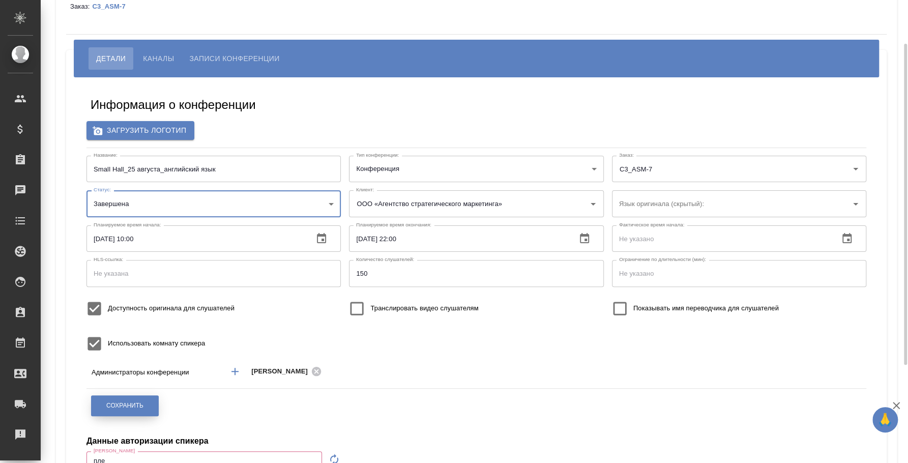
click at [140, 403] on span "Сохранить" at bounding box center [124, 405] width 37 height 9
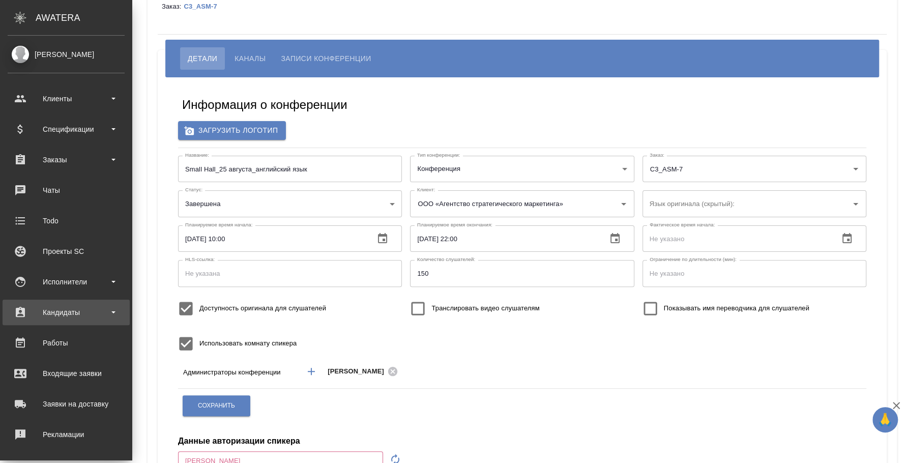
click at [81, 306] on div "Кандидаты" at bounding box center [66, 312] width 117 height 15
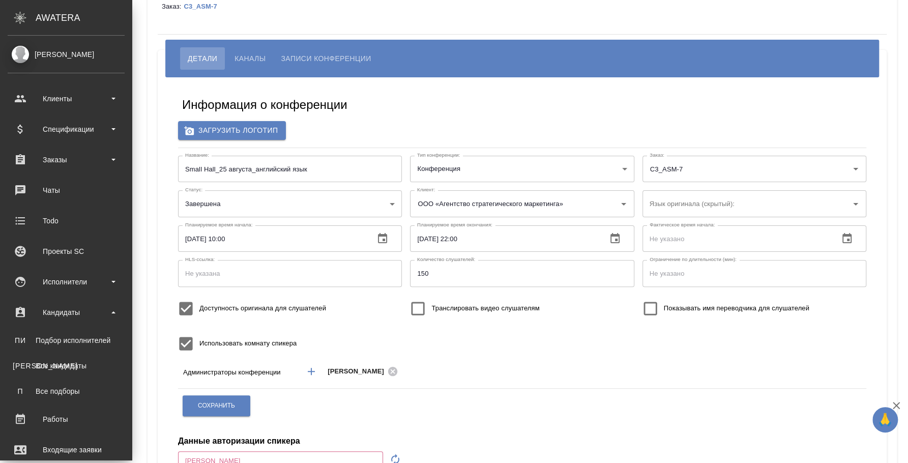
click at [83, 296] on ul "Клиенты Спецификации Заказы 0 Чаты Todo Проекты SC Исполнители Кандидаты ПИ Под…" at bounding box center [66, 348] width 132 height 534
click at [81, 288] on div "Исполнители" at bounding box center [66, 281] width 117 height 15
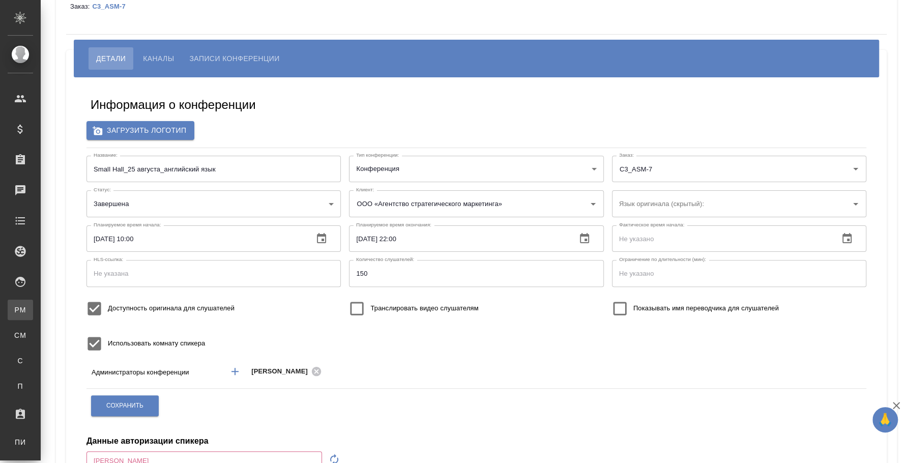
click at [33, 315] on link "PM Для PM/LQA" at bounding box center [20, 310] width 25 height 20
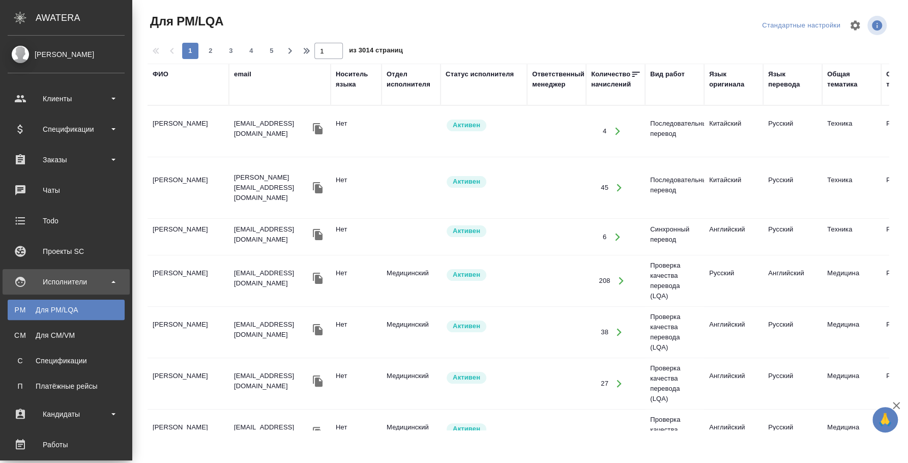
click at [52, 282] on div "Исполнители" at bounding box center [66, 281] width 117 height 15
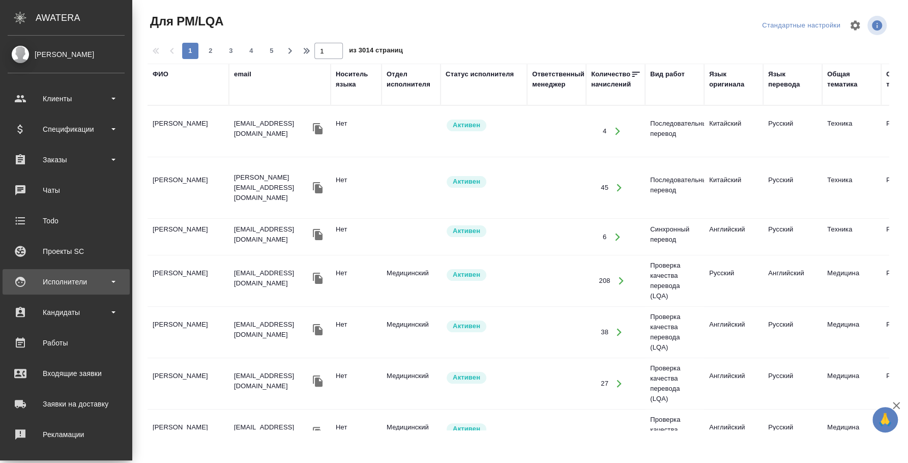
click at [54, 284] on div "Исполнители" at bounding box center [66, 281] width 117 height 15
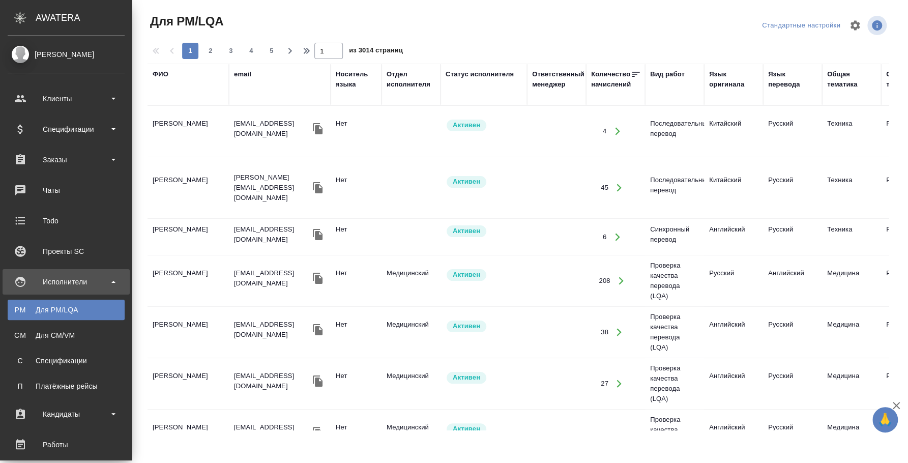
click at [55, 318] on link "PM Для PM/LQA" at bounding box center [66, 310] width 117 height 20
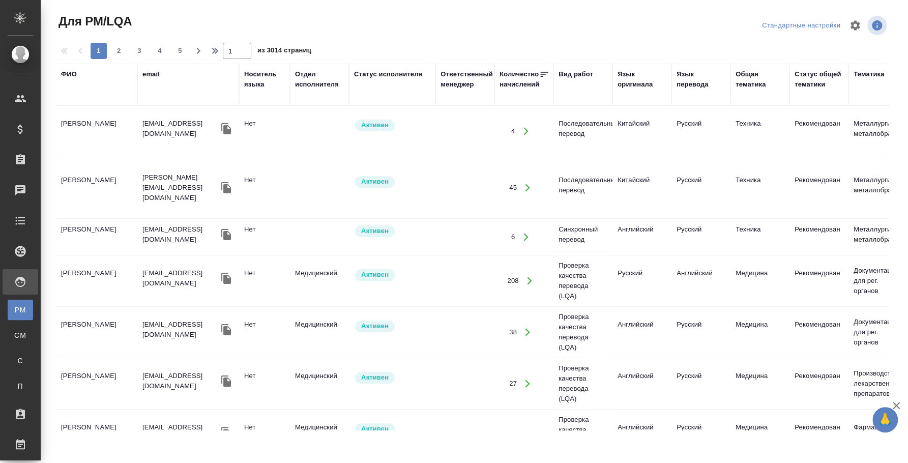
click at [635, 78] on div "Язык оригинала" at bounding box center [642, 79] width 49 height 20
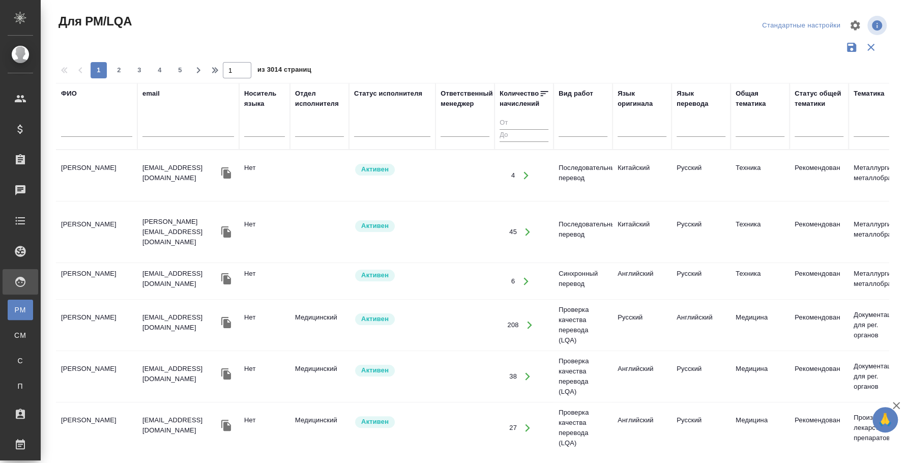
click at [618, 114] on div "Язык оригинала" at bounding box center [642, 116] width 49 height 55
click at [624, 132] on div at bounding box center [642, 127] width 49 height 15
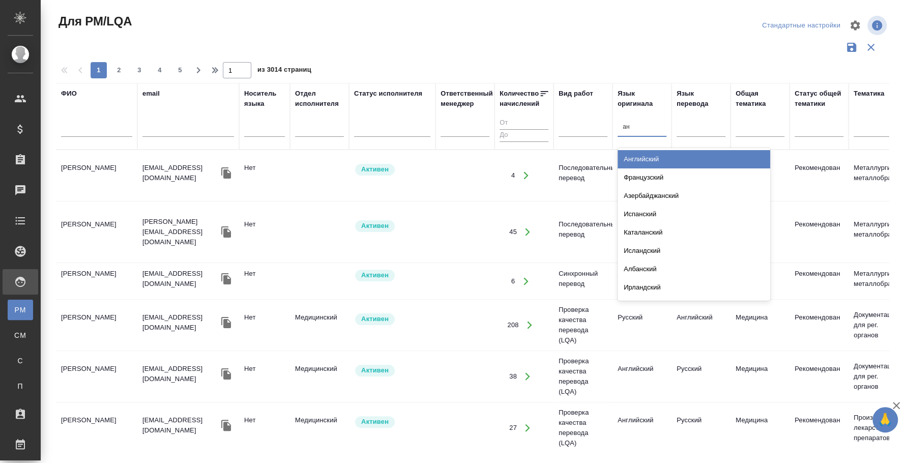
type input "анг"
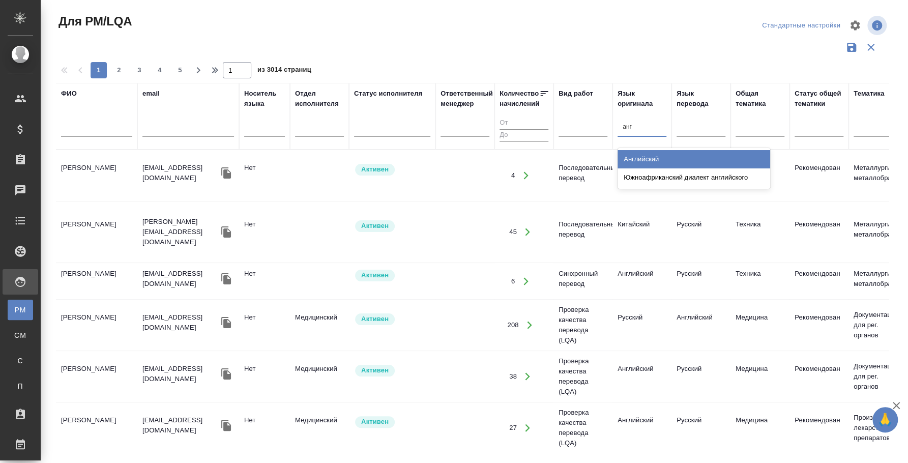
click at [632, 160] on div "Английский" at bounding box center [694, 159] width 153 height 18
click at [590, 126] on div at bounding box center [582, 127] width 49 height 15
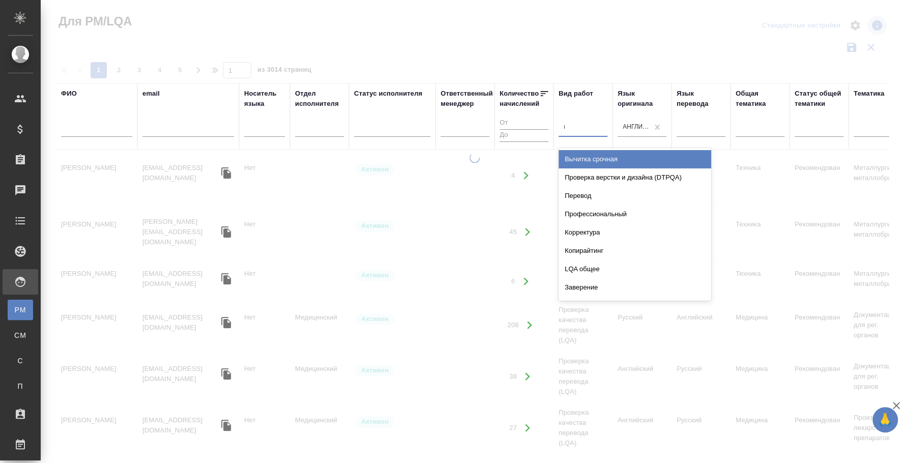
type input "посл"
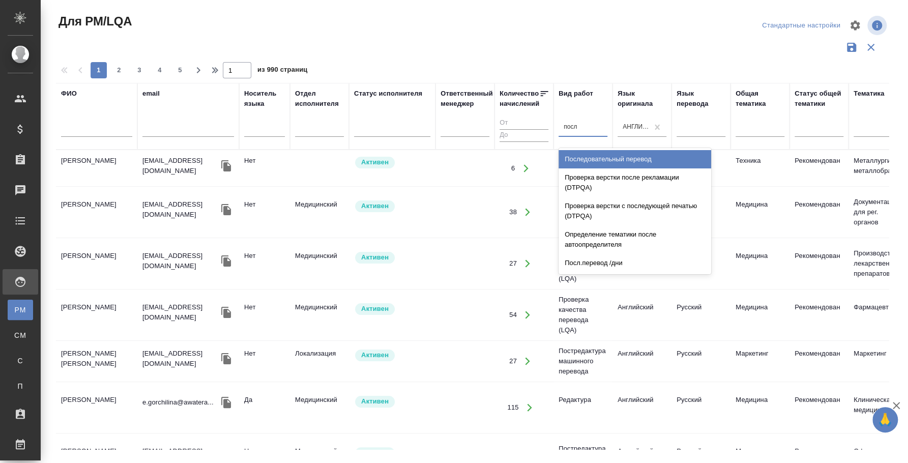
click at [620, 157] on div "Последовательный перевод" at bounding box center [634, 159] width 153 height 18
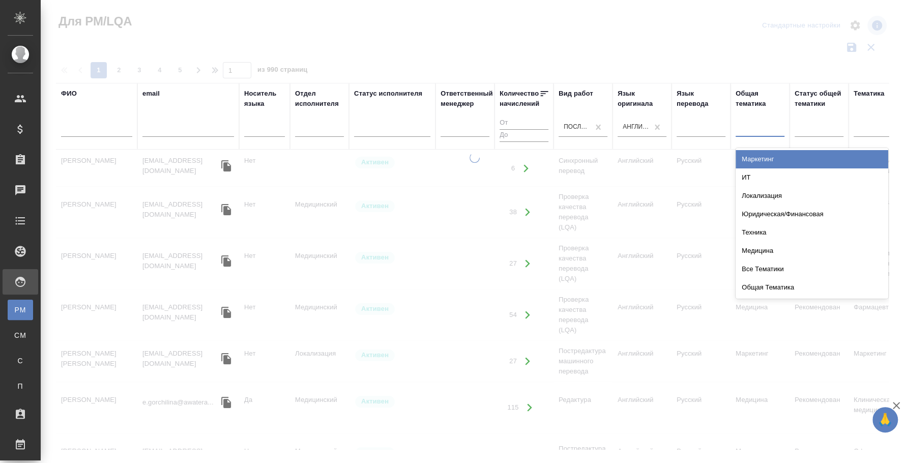
click at [747, 132] on div at bounding box center [760, 127] width 49 height 15
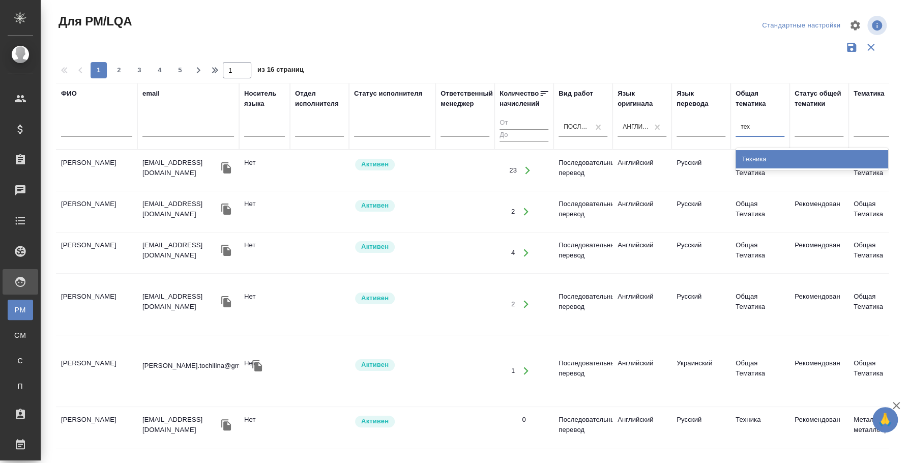
type input "техн"
click at [762, 155] on div "Техника" at bounding box center [812, 159] width 153 height 18
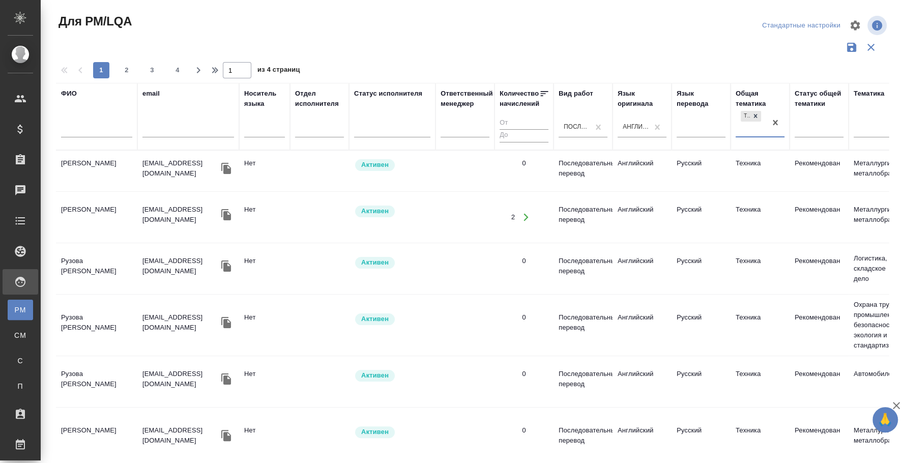
click at [92, 168] on td "Лазарева Татьяна" at bounding box center [96, 171] width 81 height 36
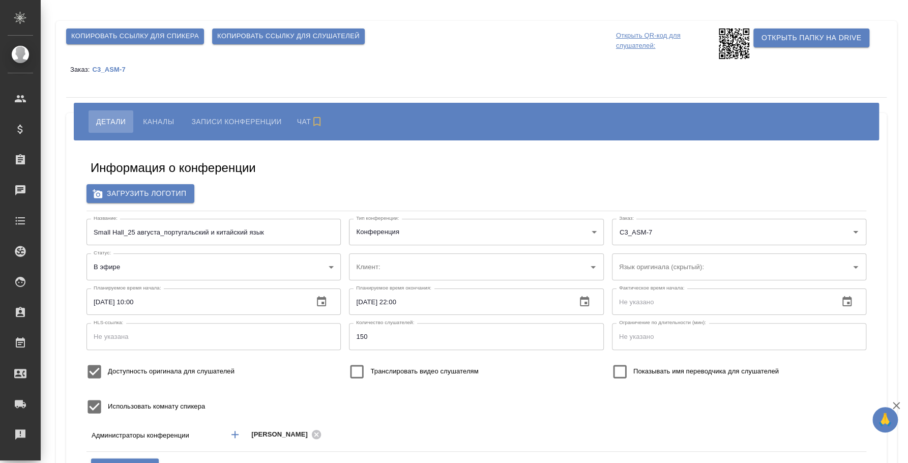
type input "ООО «Агентство стратегического маркетинга»"
click at [282, 269] on body "🙏 .cls-1 fill:#fff; AWATERA [PERSON_NAME] Спецификации Заказы Чаты Todo Проекты…" at bounding box center [454, 231] width 908 height 463
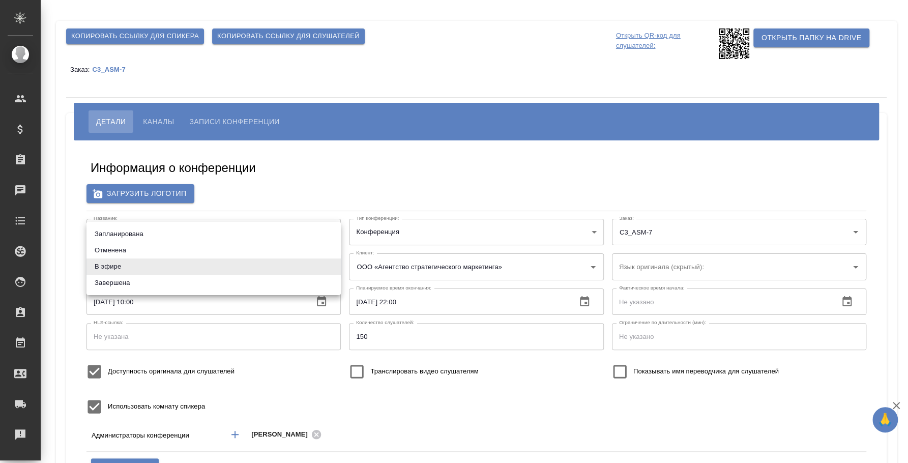
click at [192, 291] on ul "Запланирована Отменена В эфире Завершена" at bounding box center [213, 258] width 254 height 73
click at [192, 287] on li "Завершена" at bounding box center [213, 283] width 254 height 16
type input "ended"
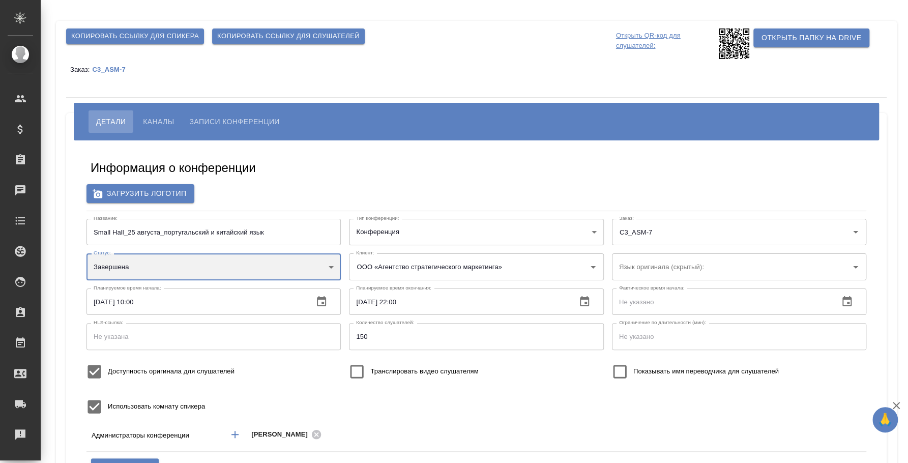
scroll to position [127, 0]
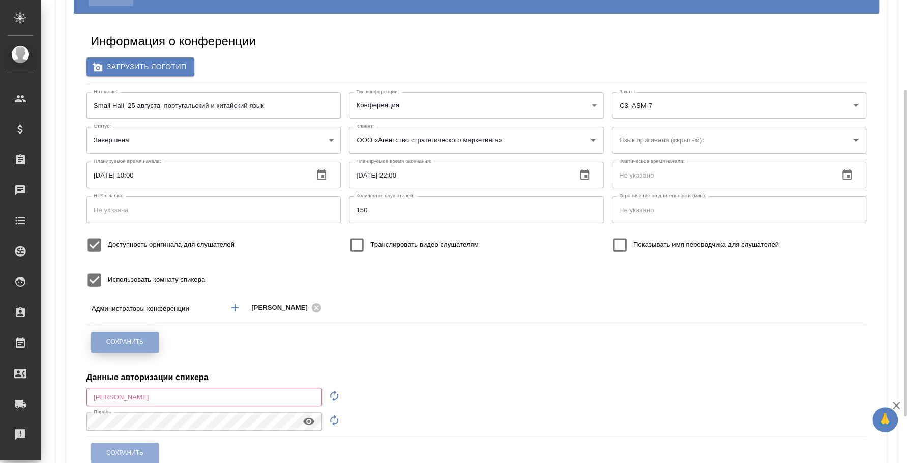
click at [152, 350] on button "Сохранить" at bounding box center [125, 342] width 68 height 21
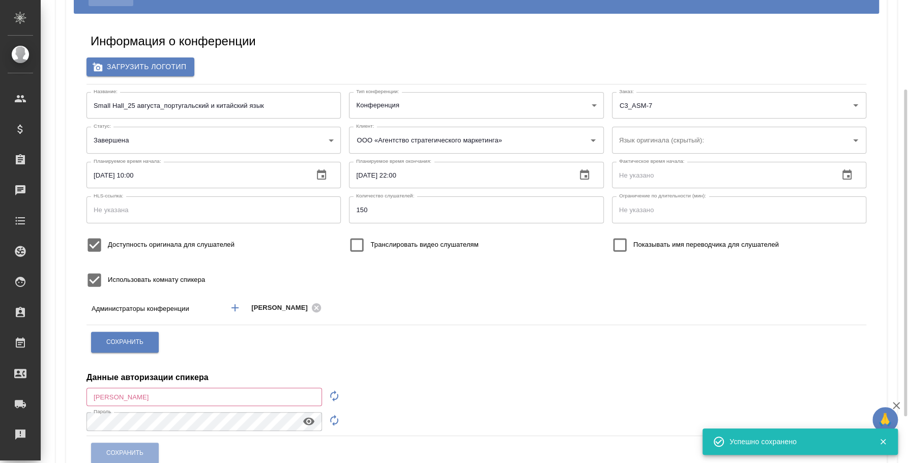
scroll to position [0, 0]
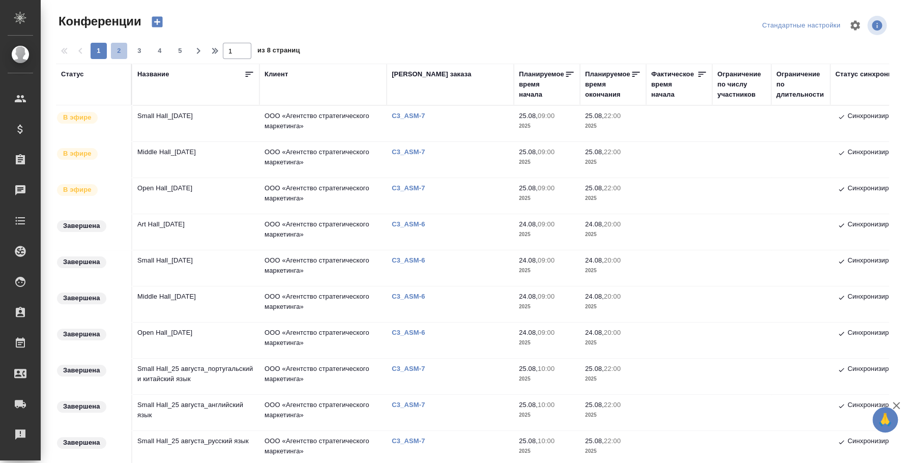
click at [113, 46] on span "2" at bounding box center [119, 51] width 16 height 10
type input "2"
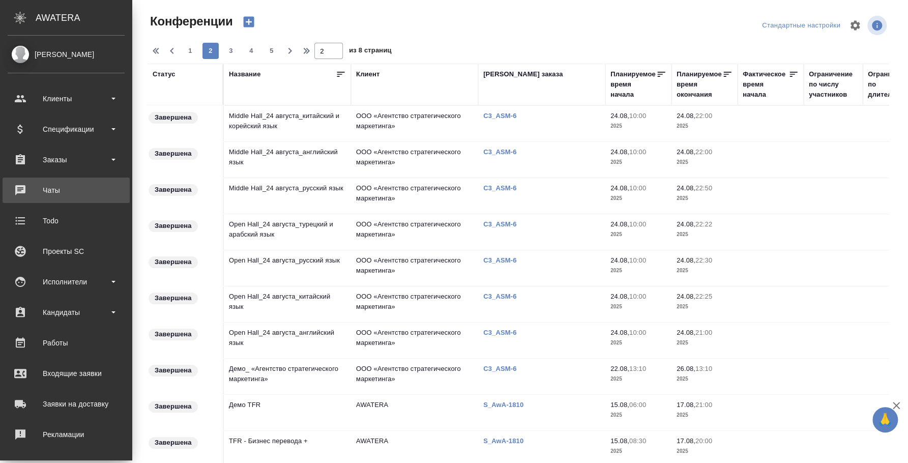
click at [63, 191] on div "Чаты" at bounding box center [66, 190] width 117 height 15
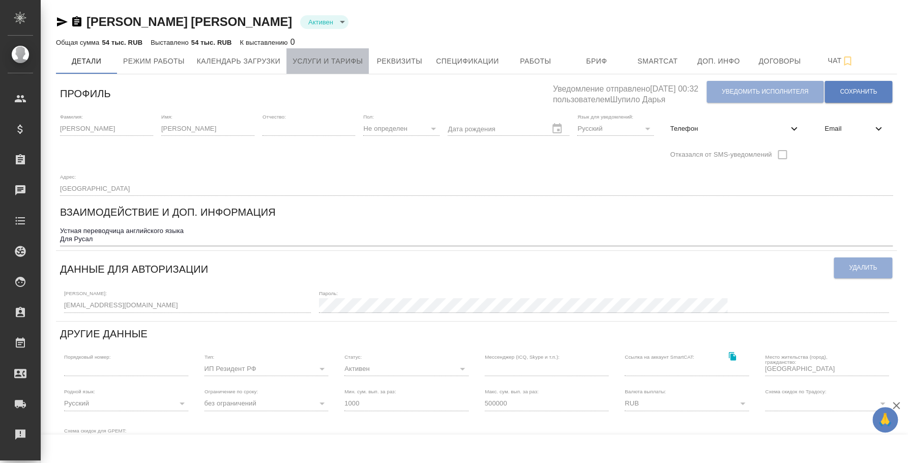
click at [356, 59] on span "Услуги и тарифы" at bounding box center [327, 61] width 70 height 13
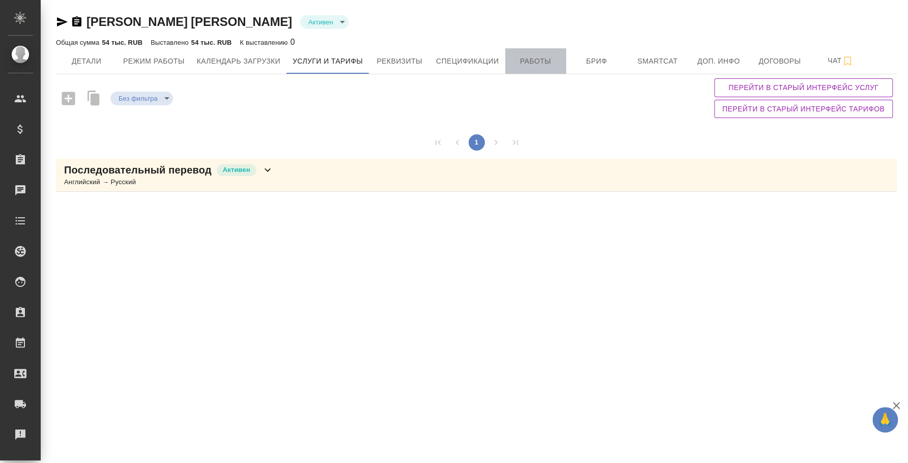
click at [549, 54] on button "Работы" at bounding box center [535, 60] width 61 height 25
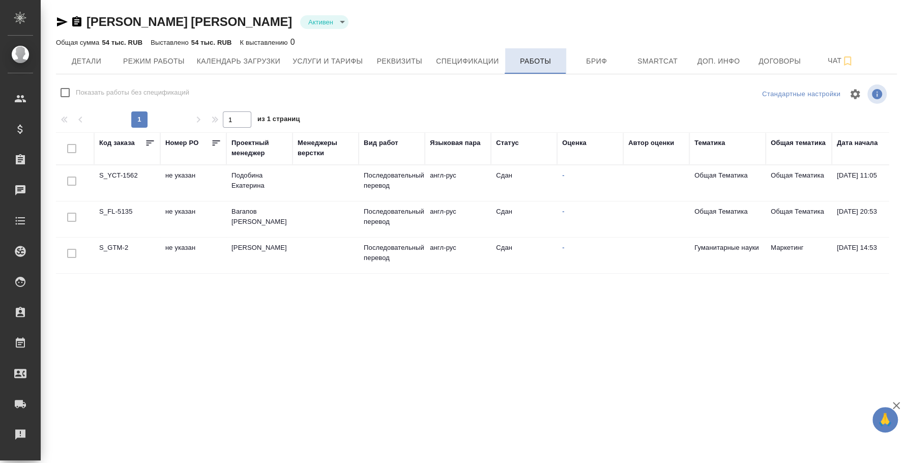
checkbox input "false"
click at [267, 216] on td "[PERSON_NAME]" at bounding box center [259, 219] width 66 height 36
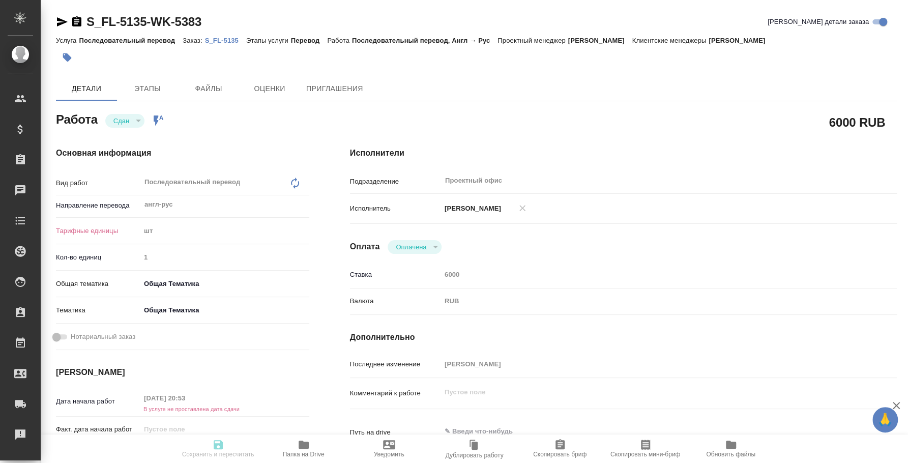
type textarea "x"
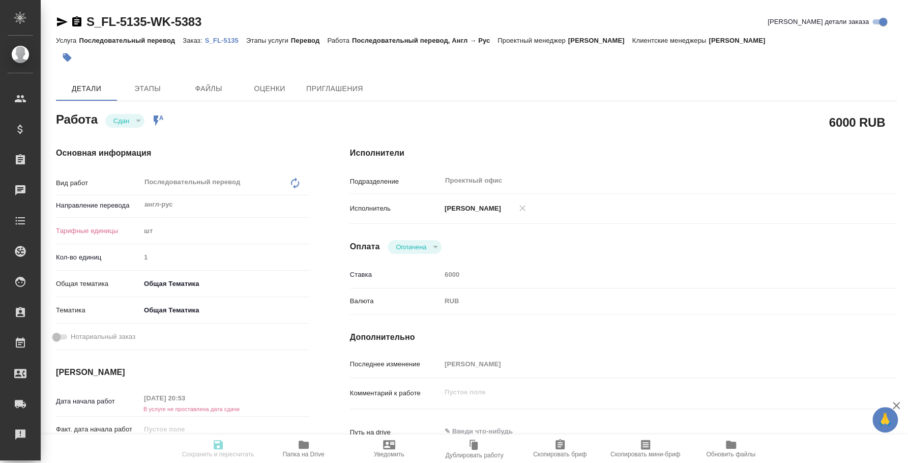
type textarea "x"
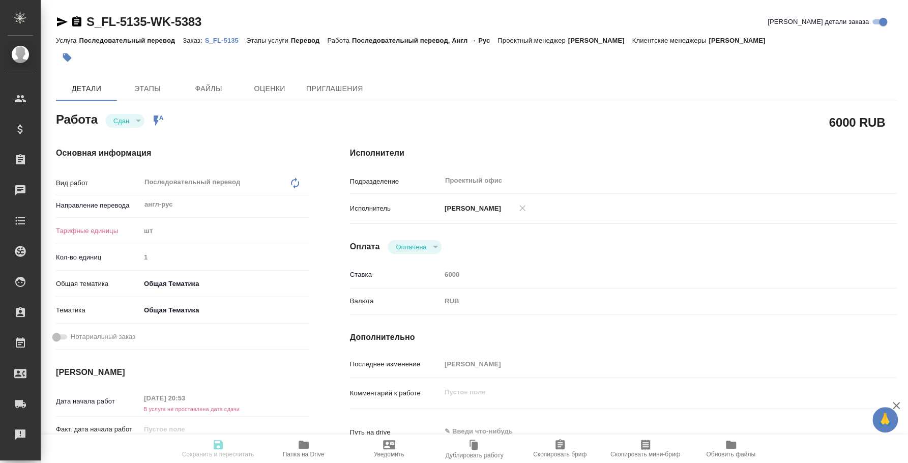
type textarea "x"
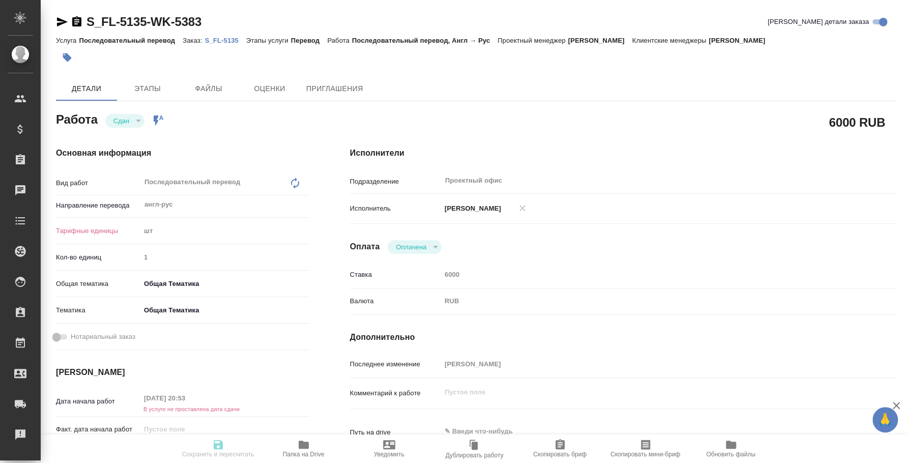
type textarea "x"
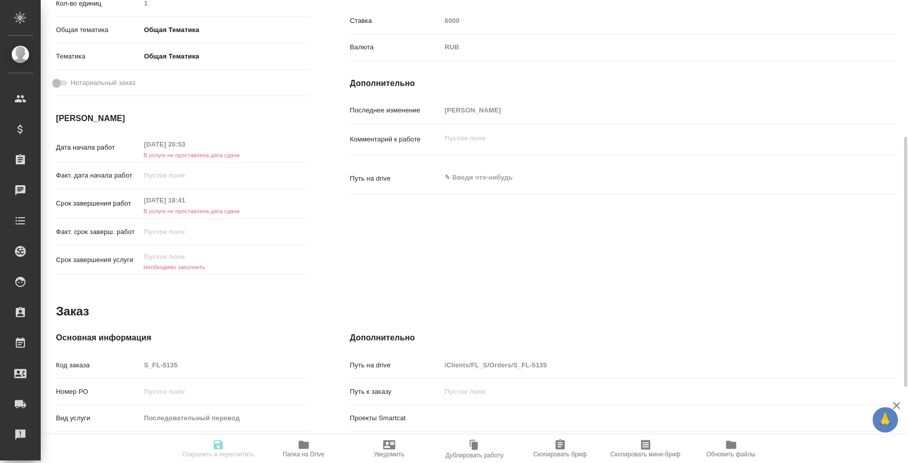
type textarea "x"
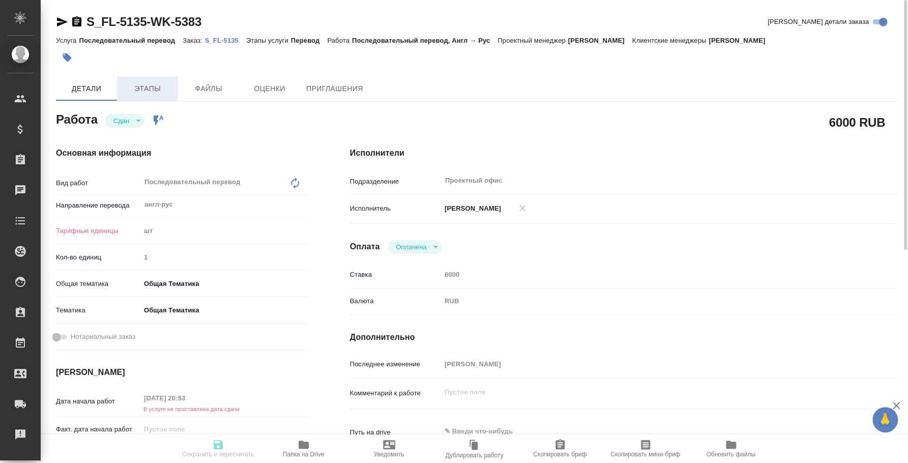
click at [148, 95] on button "Этапы" at bounding box center [147, 88] width 61 height 24
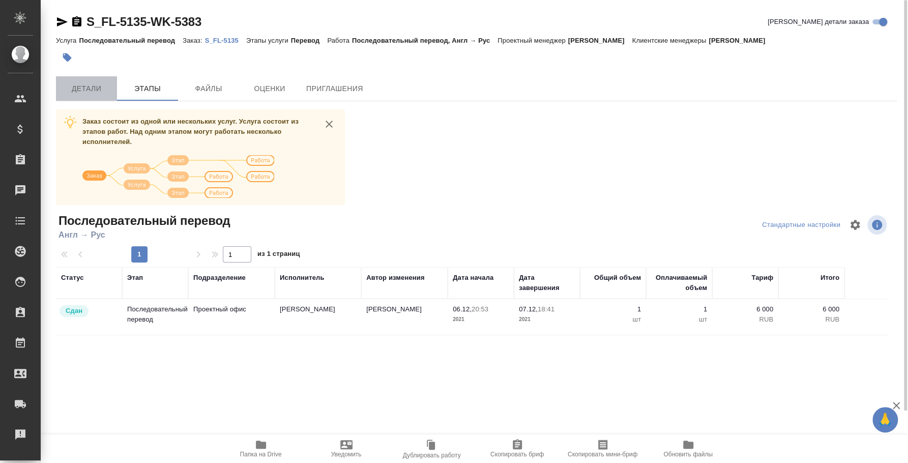
click at [74, 86] on span "Детали" at bounding box center [86, 88] width 49 height 13
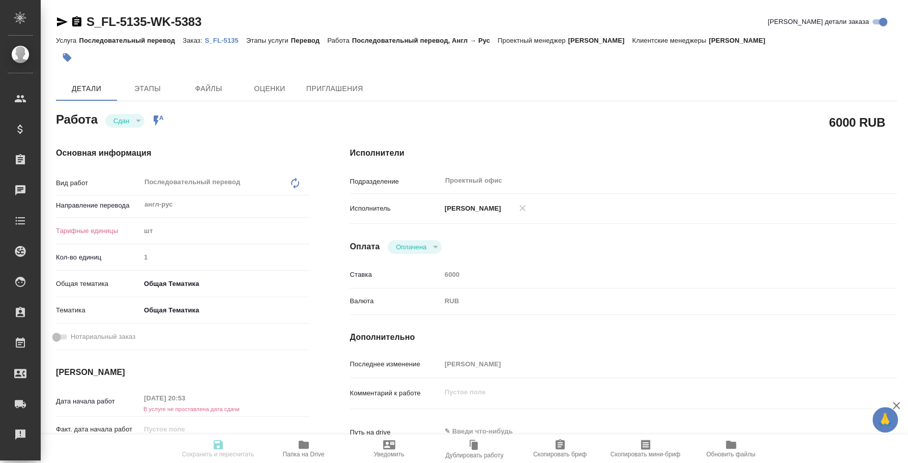
type textarea "x"
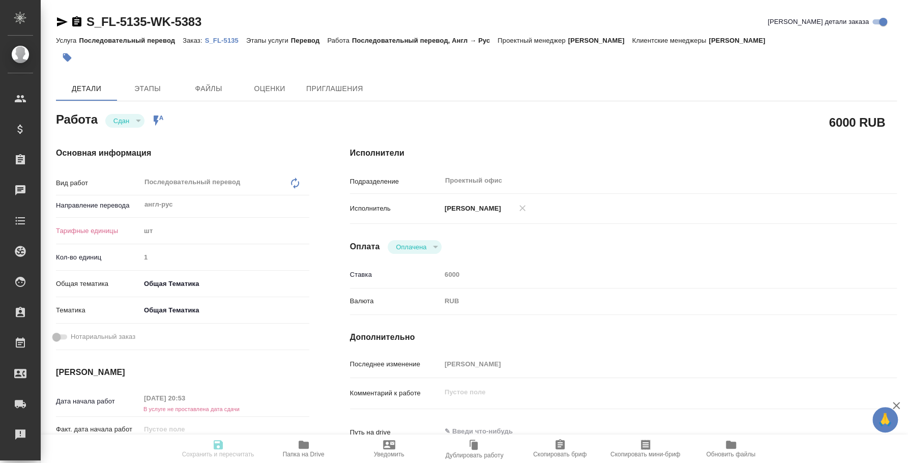
type textarea "x"
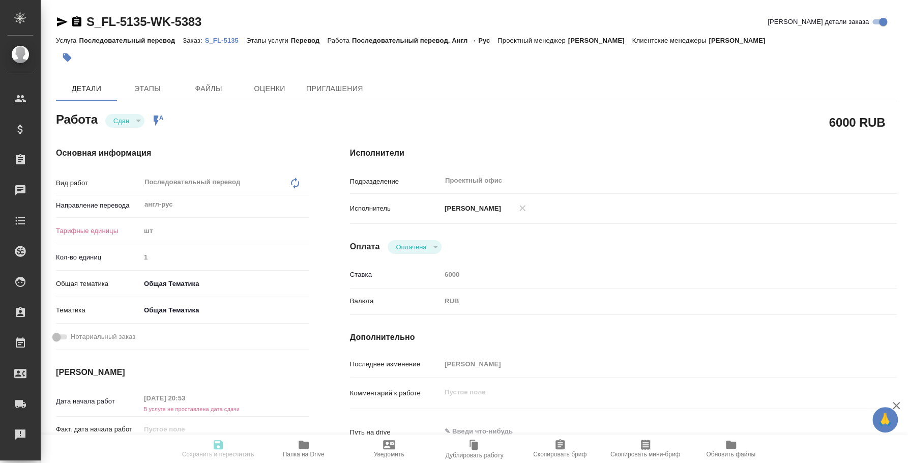
type textarea "x"
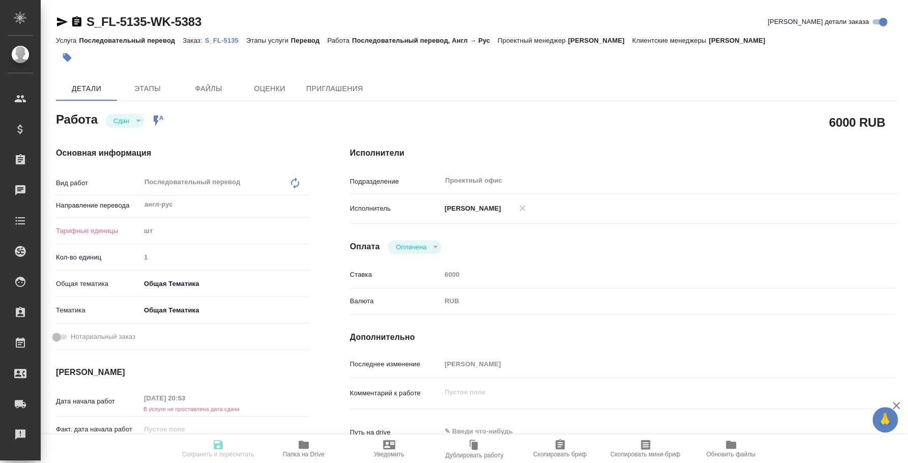
type textarea "x"
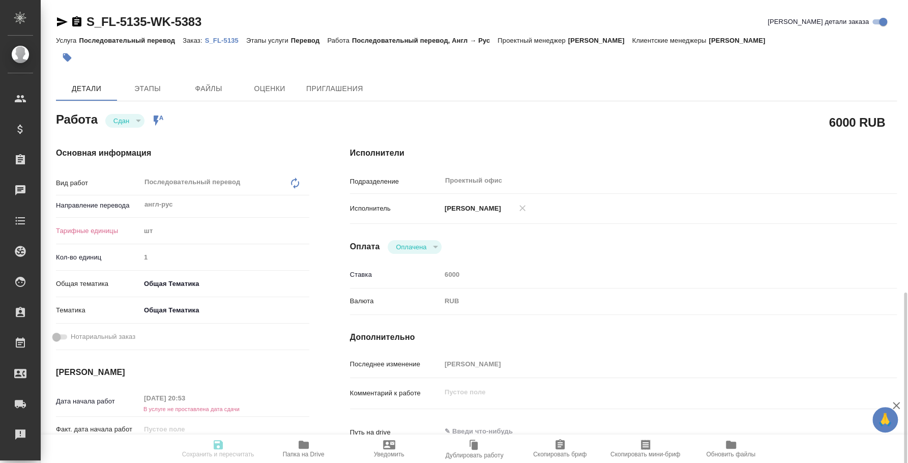
type textarea "x"
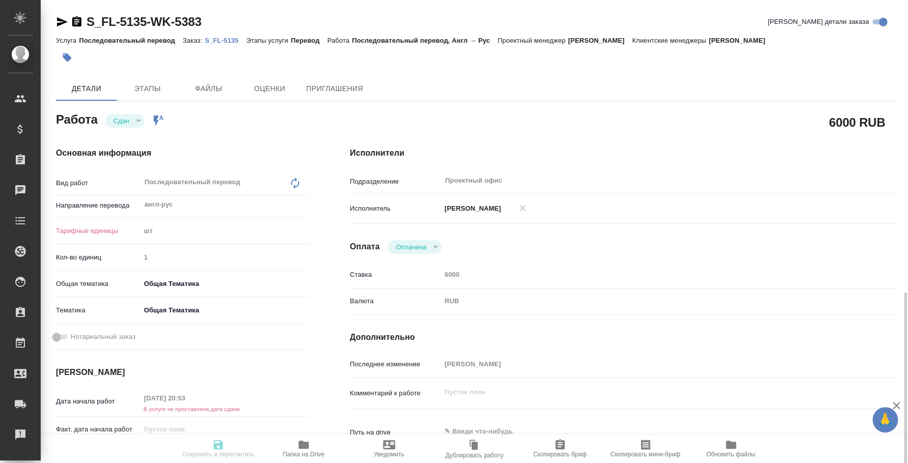
scroll to position [190, 0]
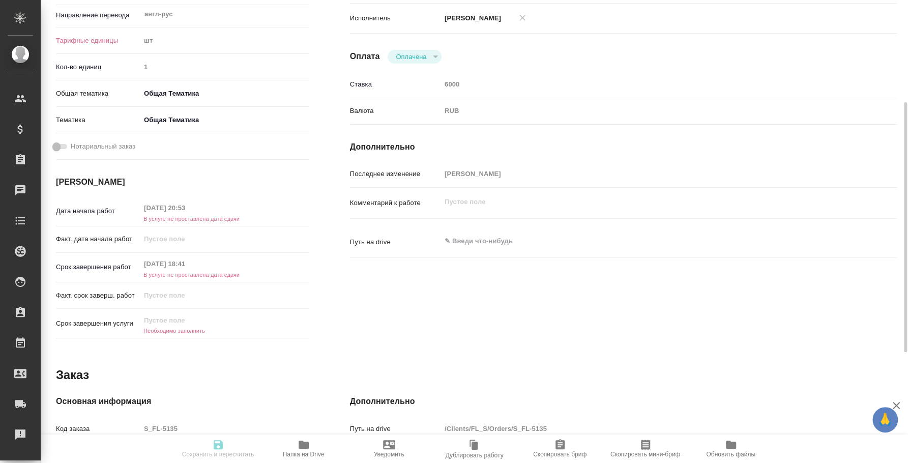
type textarea "x"
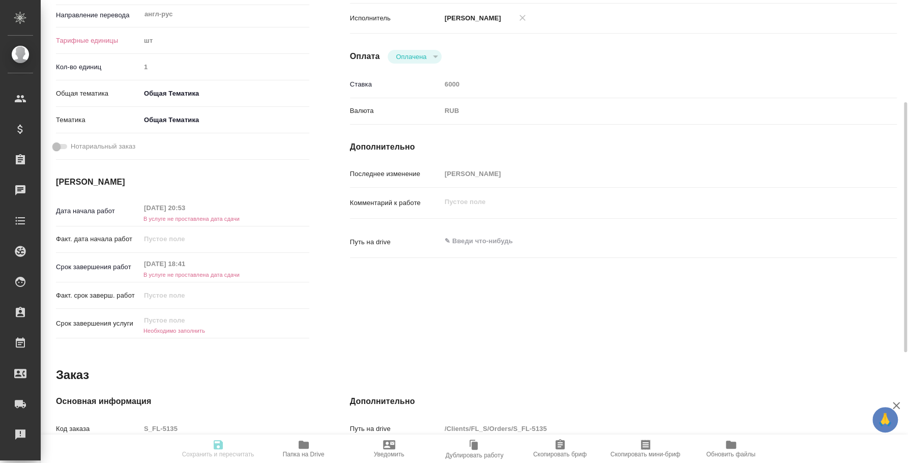
type textarea "x"
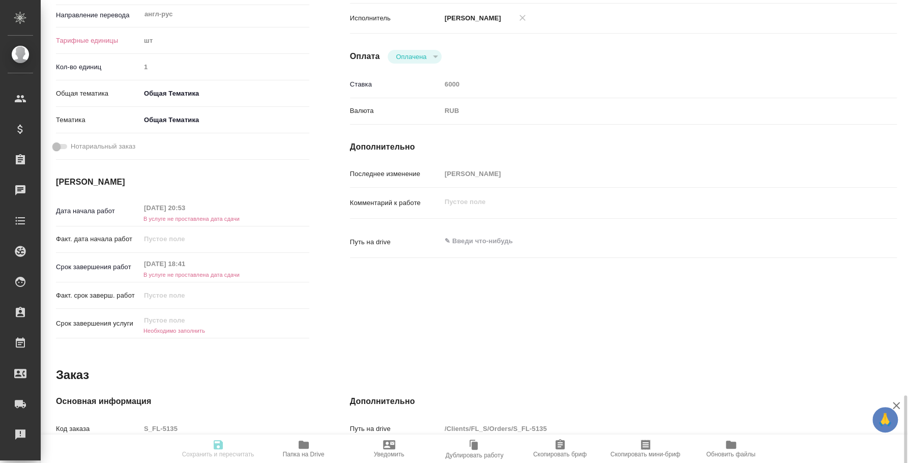
scroll to position [394, 0]
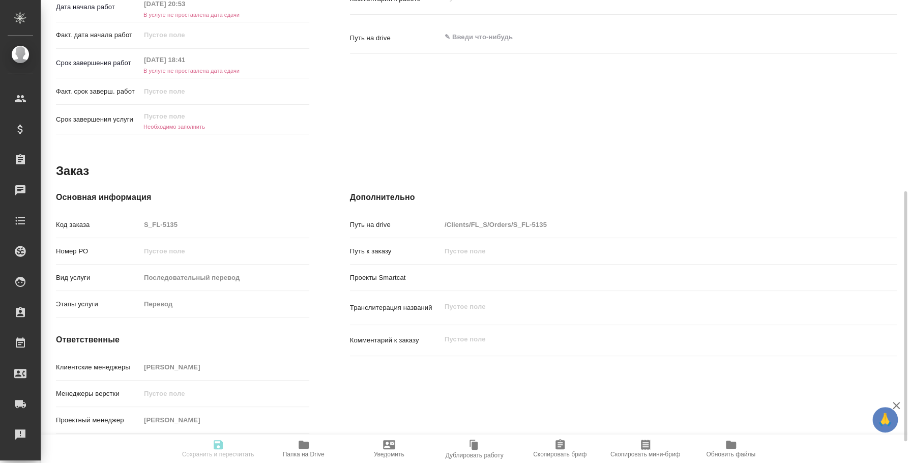
type textarea "x"
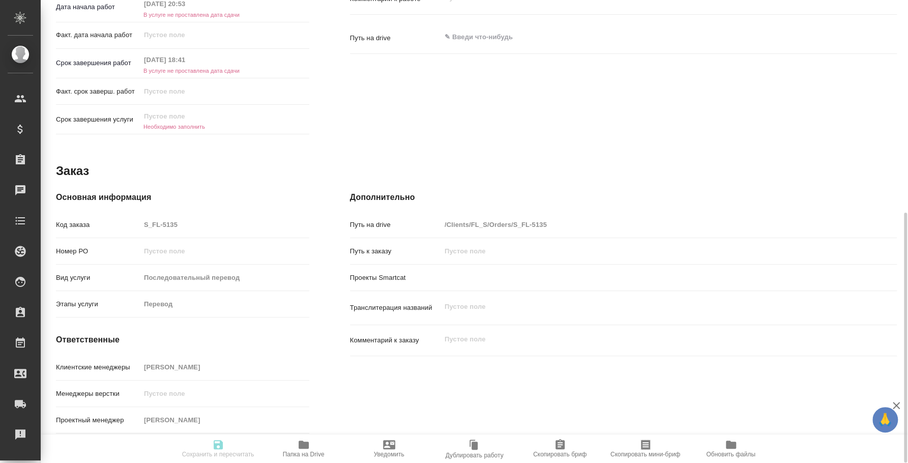
type textarea "x"
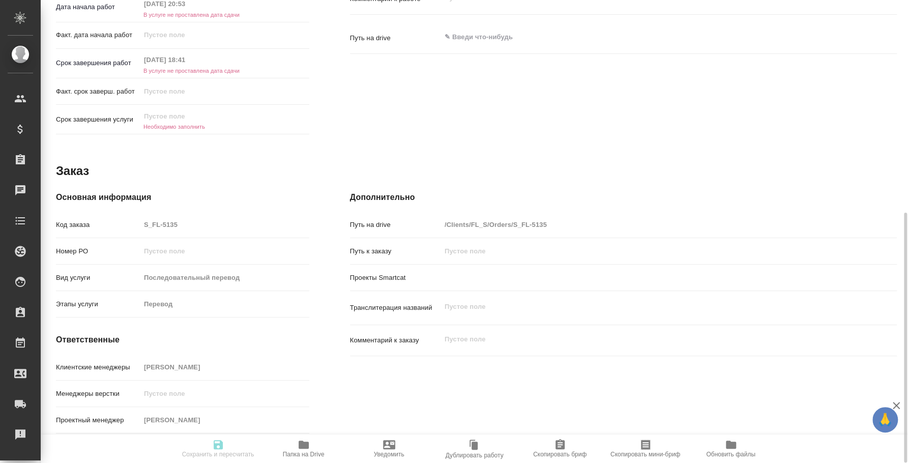
type textarea "x"
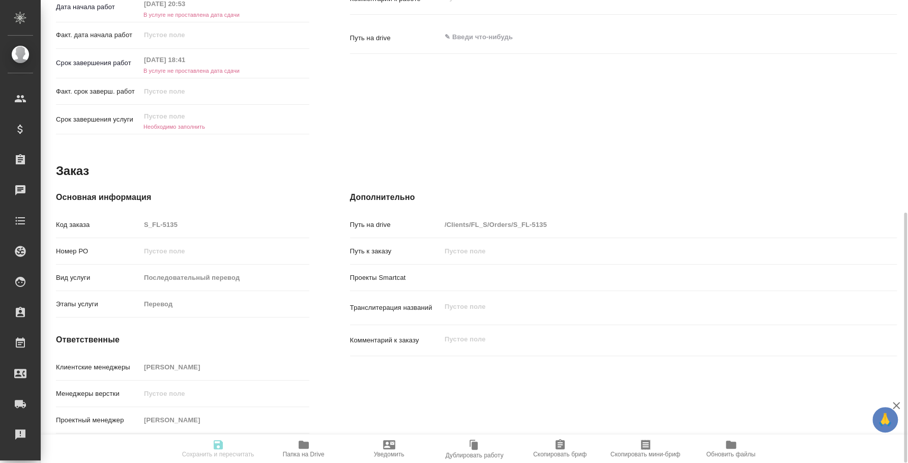
type textarea "x"
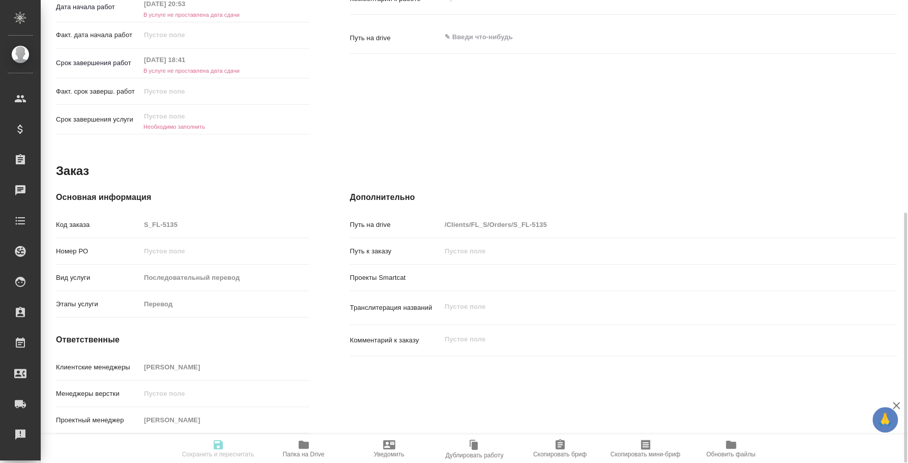
type textarea "x"
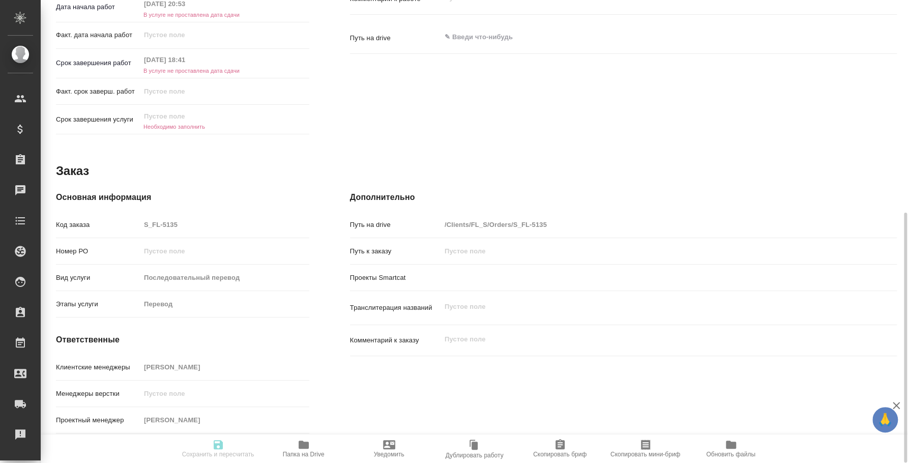
scroll to position [77, 0]
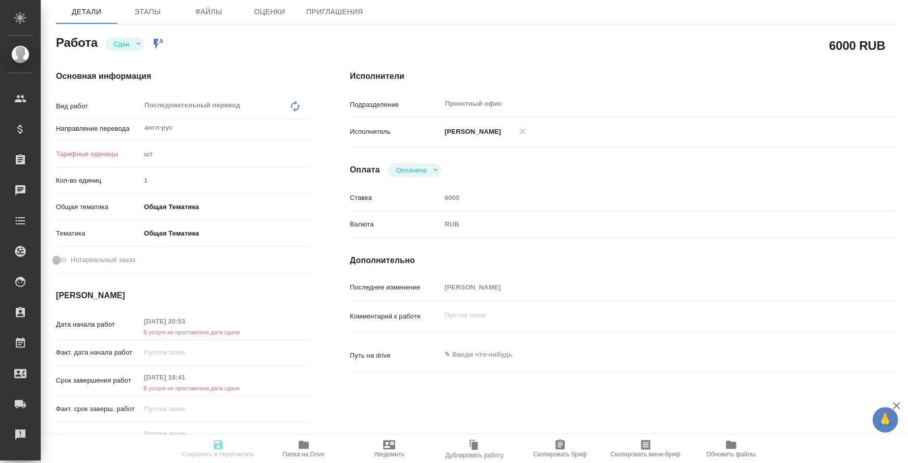
type textarea "x"
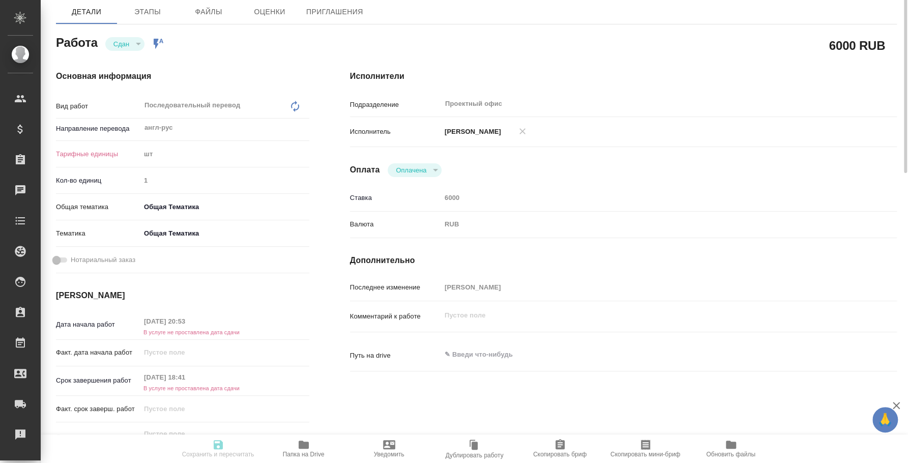
scroll to position [0, 0]
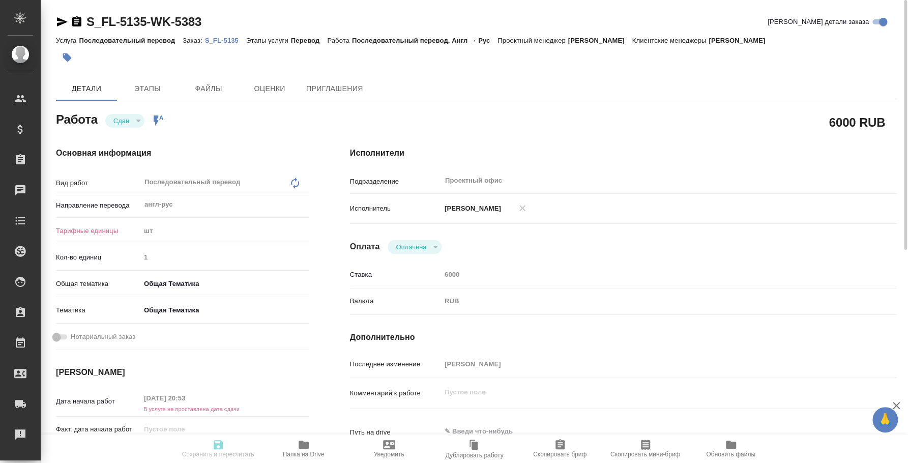
type textarea "x"
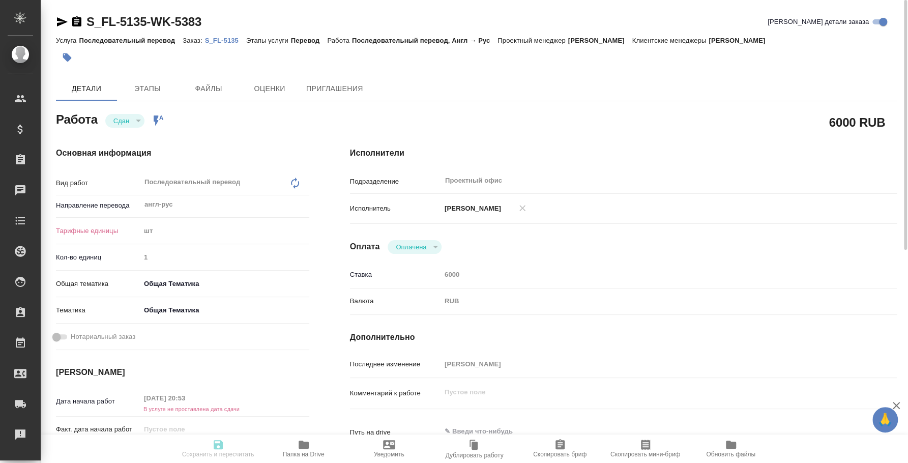
type textarea "x"
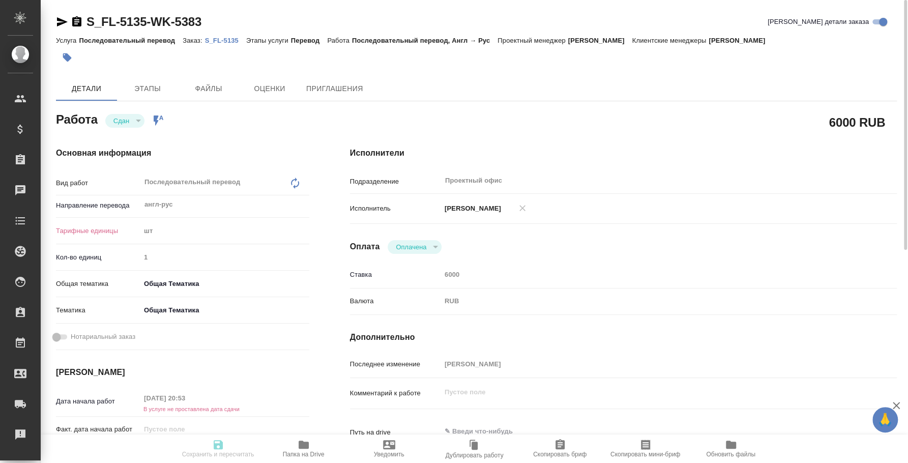
type textarea "x"
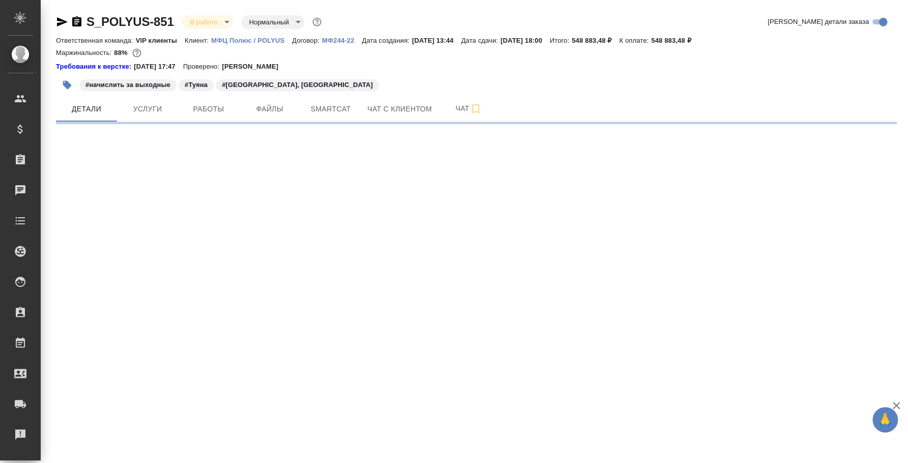
select select "RU"
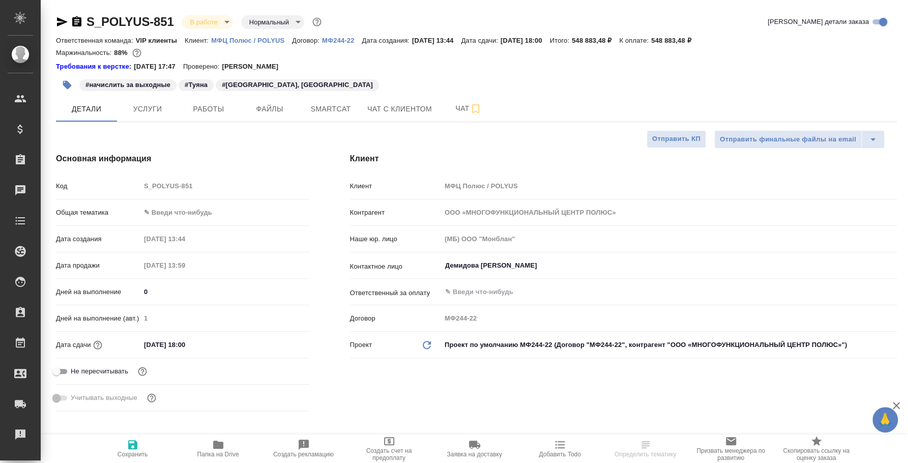
type textarea "x"
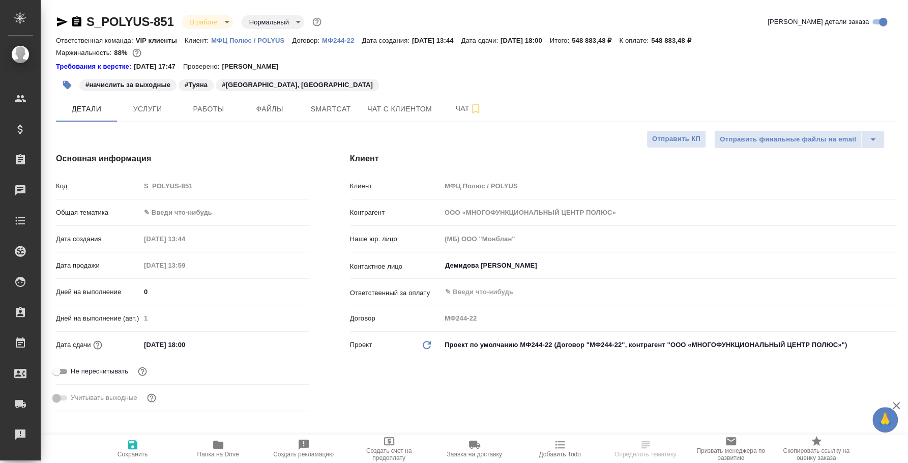
type textarea "x"
click at [156, 113] on span "Услуги" at bounding box center [147, 109] width 49 height 13
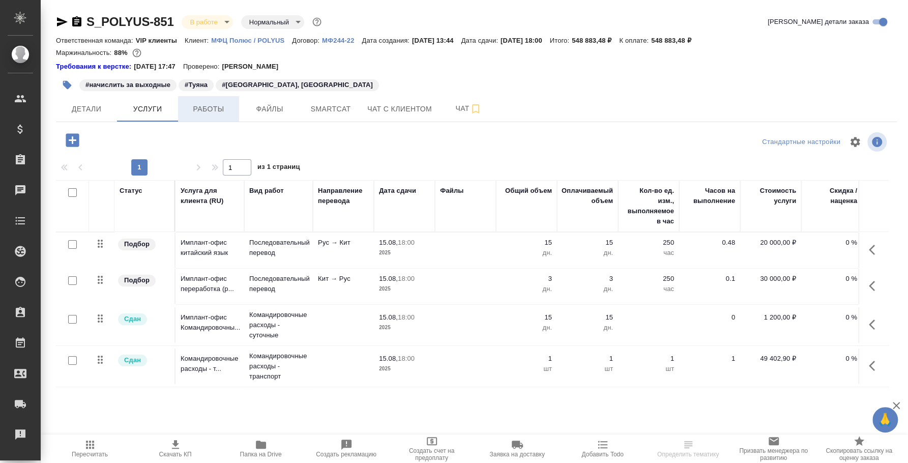
click at [217, 117] on button "Работы" at bounding box center [208, 108] width 61 height 25
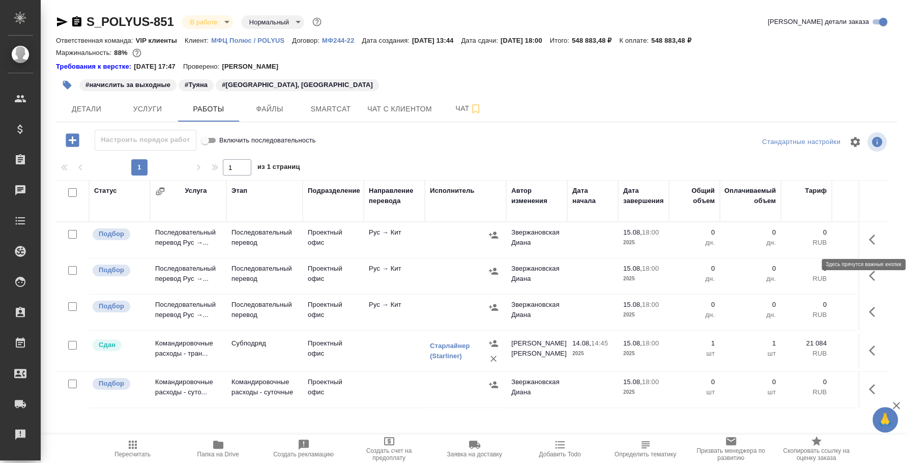
click at [869, 236] on icon "button" at bounding box center [875, 239] width 12 height 12
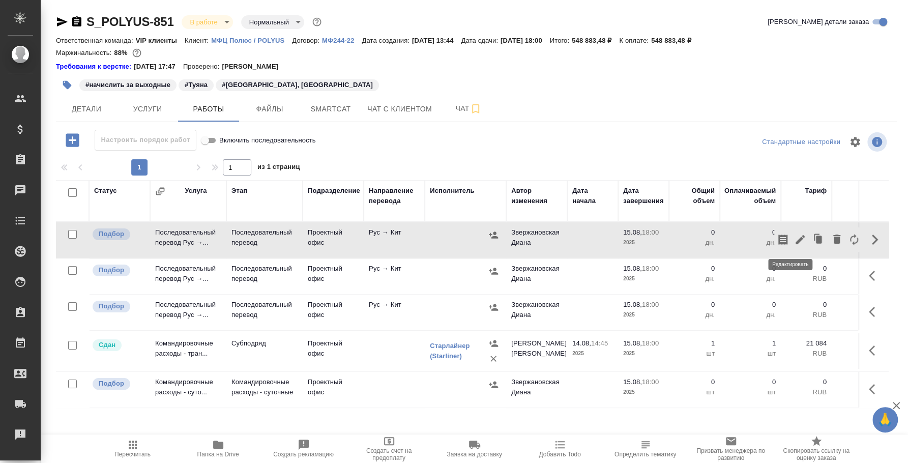
click at [794, 241] on icon "button" at bounding box center [800, 239] width 12 height 12
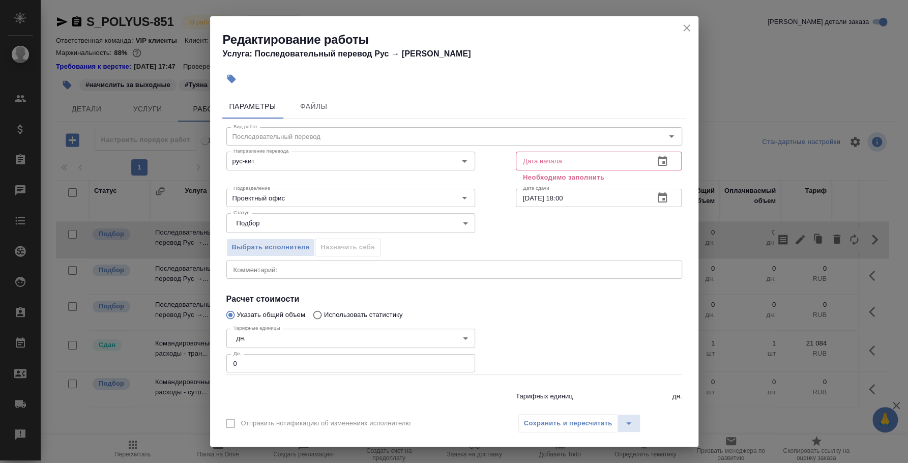
click at [656, 159] on icon "button" at bounding box center [662, 161] width 12 height 12
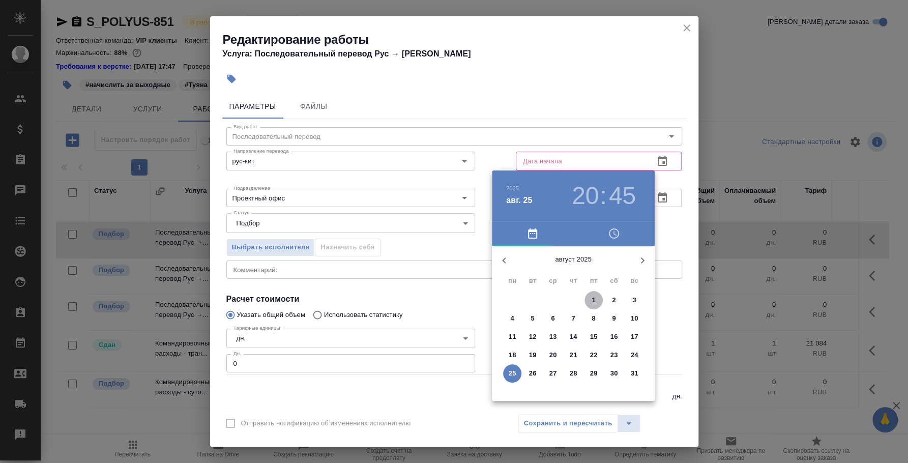
click at [596, 298] on span "1" at bounding box center [593, 300] width 18 height 10
type input "01.08.2025 20:45"
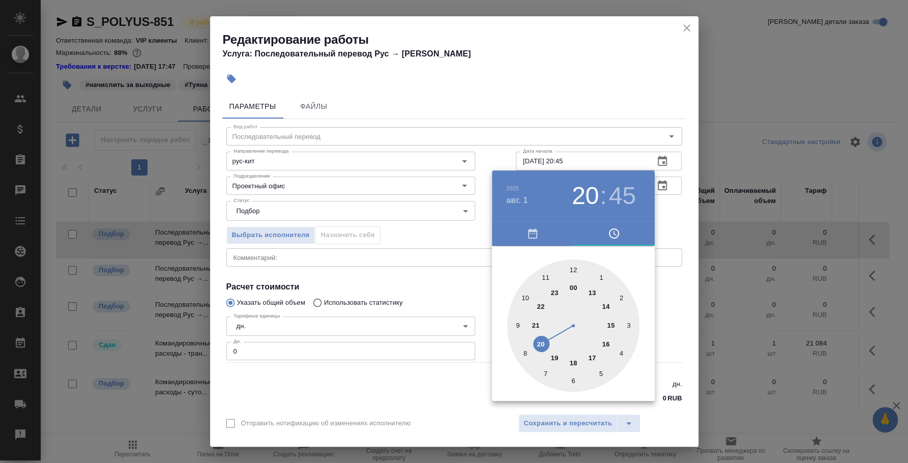
click at [613, 110] on div at bounding box center [454, 231] width 908 height 463
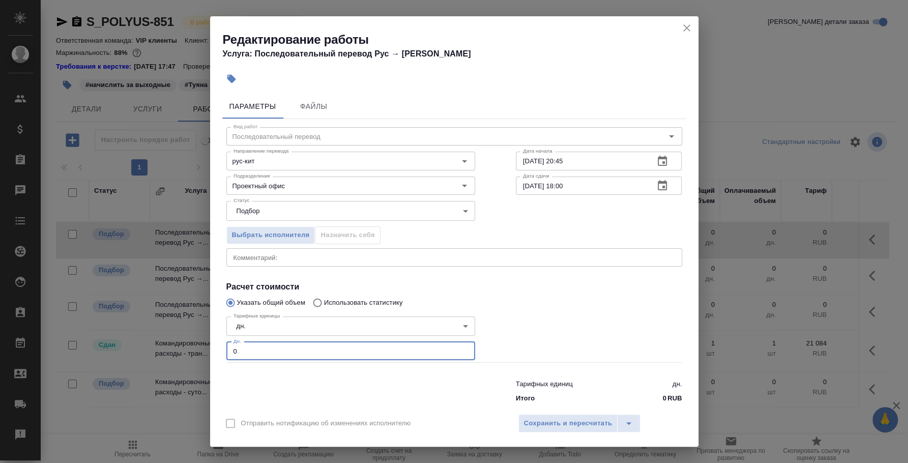
drag, startPoint x: 265, startPoint y: 351, endPoint x: 213, endPoint y: 338, distance: 53.4
click at [213, 338] on div "Параметры Файлы Вид работ Последовательный перевод Вид работ Направление перево…" at bounding box center [454, 248] width 488 height 317
type input "4"
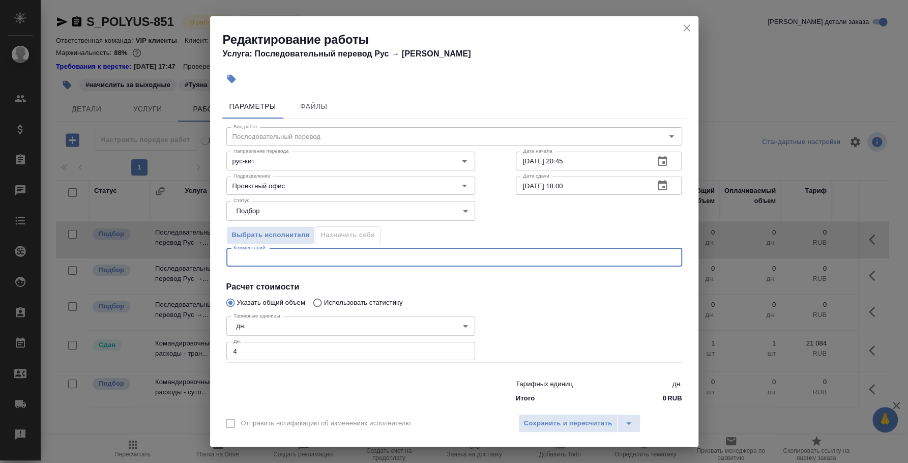
click at [263, 257] on textarea at bounding box center [454, 257] width 442 height 8
type textarea "Работа в выходные: 9,16, 23-24 августа. Ставка 18 000 руб"
click at [612, 418] on button "Сохранить и пересчитать" at bounding box center [568, 423] width 100 height 18
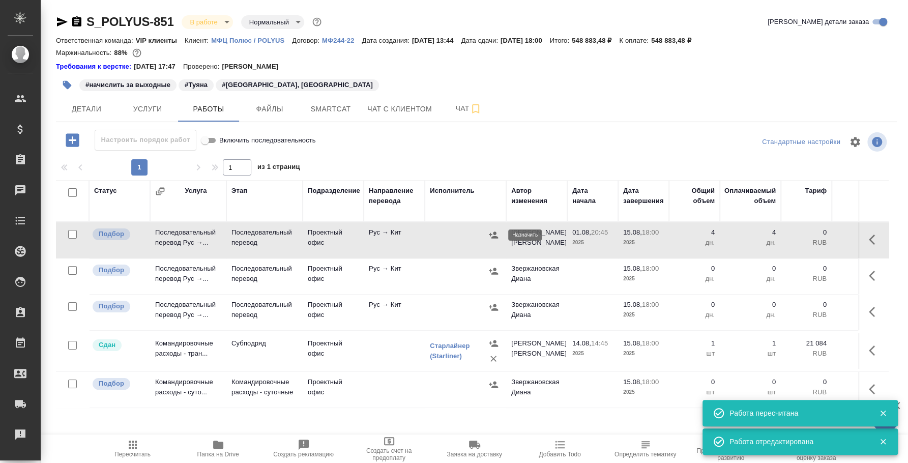
click at [493, 234] on icon "button" at bounding box center [493, 234] width 9 height 7
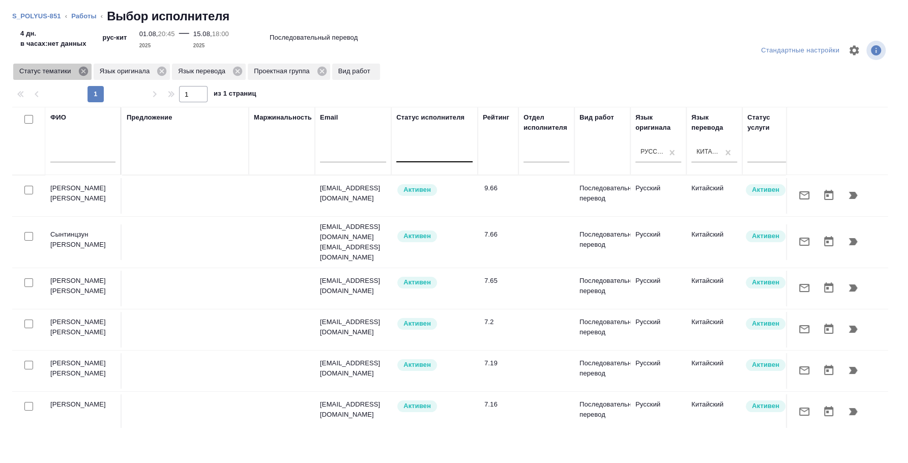
click at [85, 70] on icon at bounding box center [83, 71] width 11 height 11
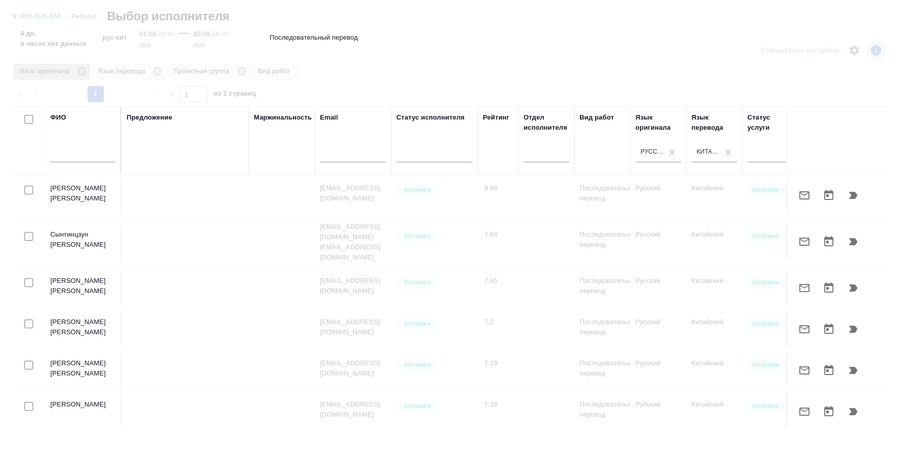
click at [81, 73] on icon at bounding box center [81, 71] width 9 height 9
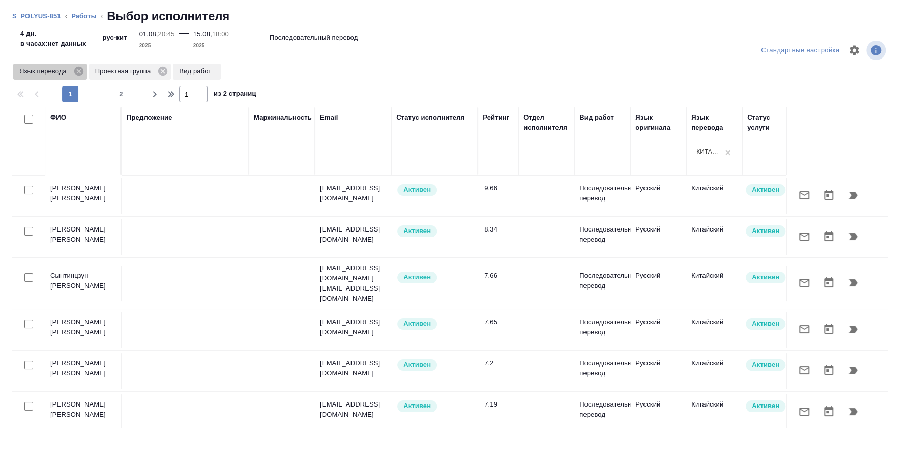
click at [81, 73] on icon at bounding box center [78, 71] width 9 height 9
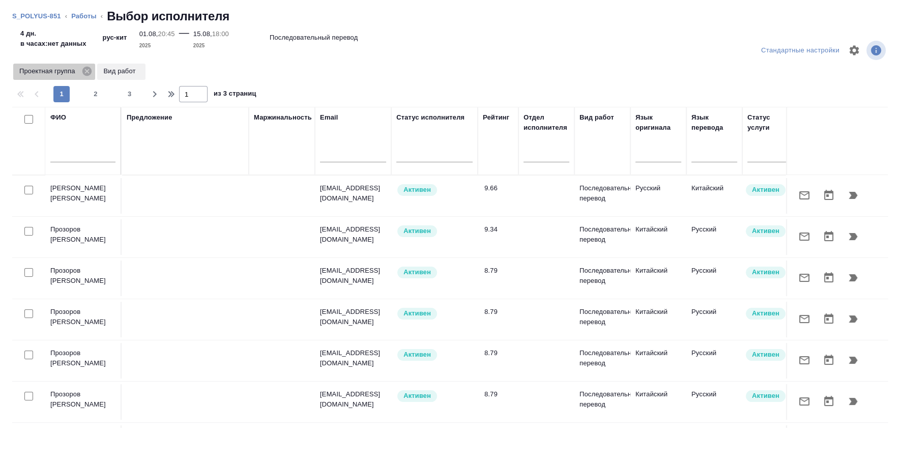
click at [87, 73] on icon at bounding box center [86, 71] width 9 height 9
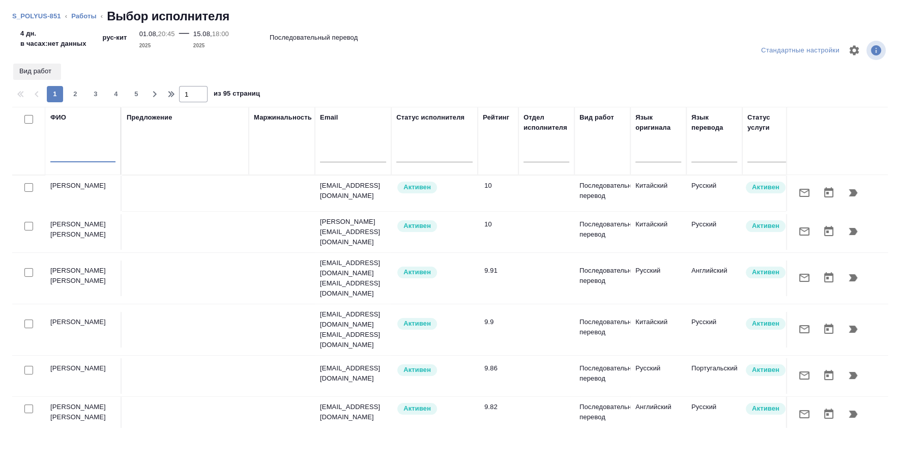
click at [64, 161] on input "text" at bounding box center [82, 156] width 65 height 13
type input "туяна"
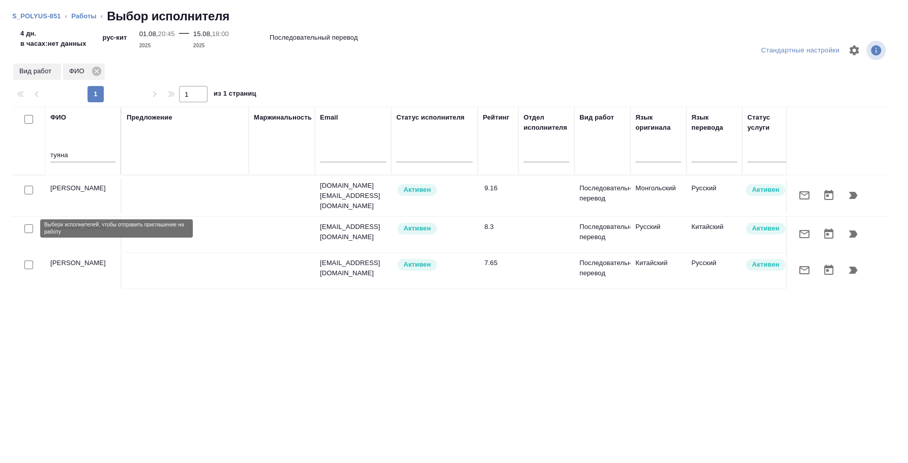
click at [30, 230] on input "checkbox" at bounding box center [28, 228] width 9 height 9
checkbox input "true"
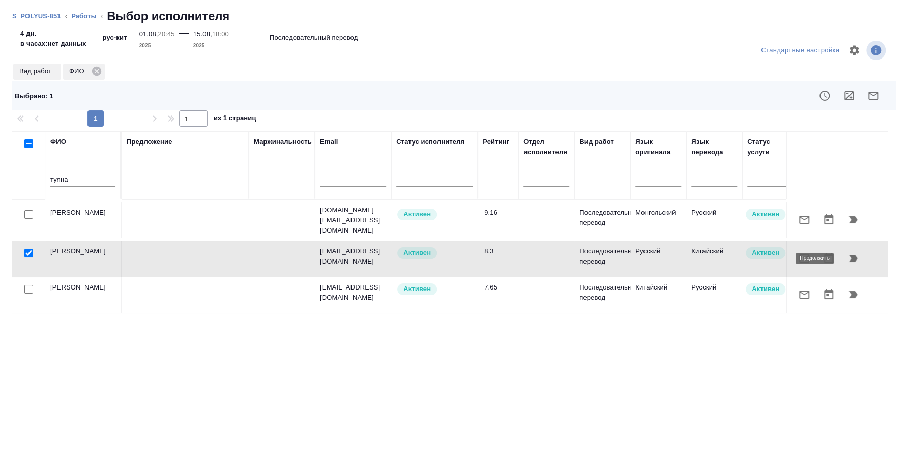
click at [849, 254] on icon "button" at bounding box center [853, 258] width 12 height 12
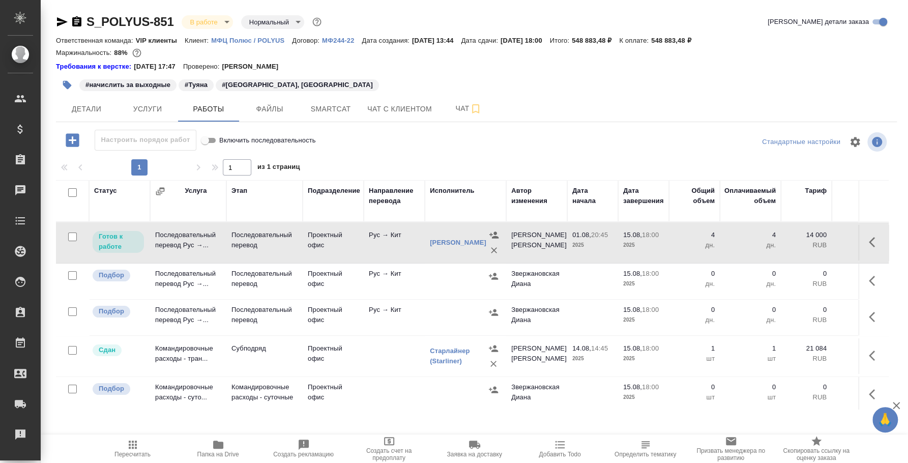
scroll to position [0, 167]
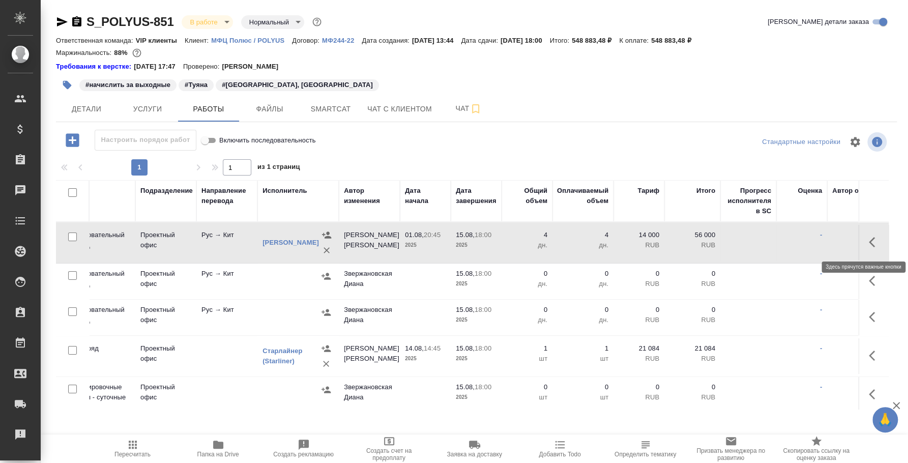
click at [868, 230] on button "button" at bounding box center [875, 242] width 24 height 24
click at [794, 243] on icon "button" at bounding box center [800, 242] width 12 height 12
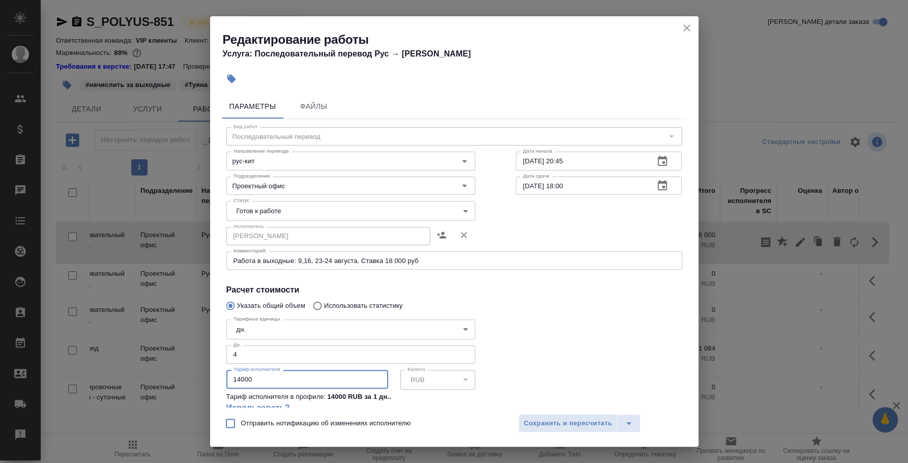
click at [242, 374] on input "14000" at bounding box center [307, 379] width 162 height 18
type input "18000"
click at [534, 422] on span "Сохранить и пересчитать" at bounding box center [568, 424] width 89 height 12
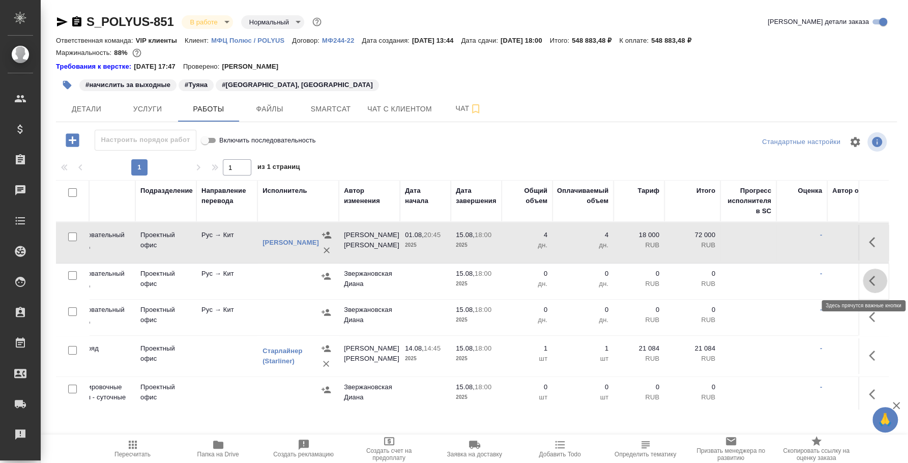
click at [869, 279] on icon "button" at bounding box center [875, 281] width 12 height 12
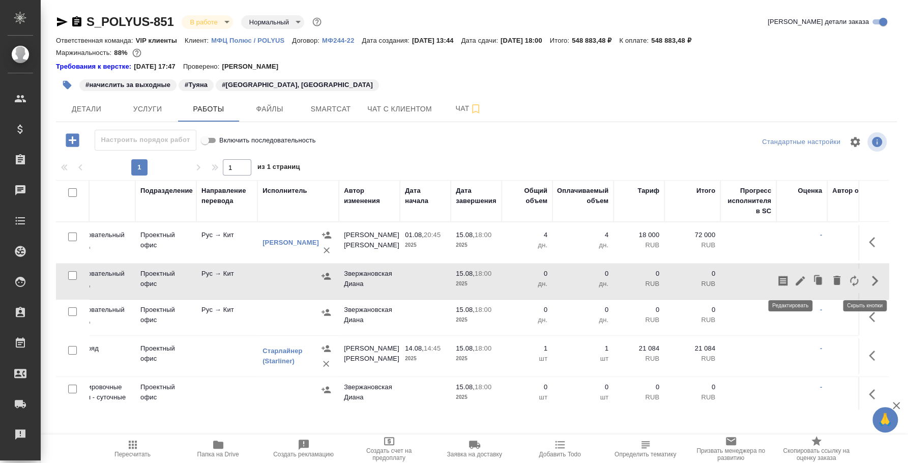
click at [796, 282] on icon "button" at bounding box center [800, 280] width 9 height 9
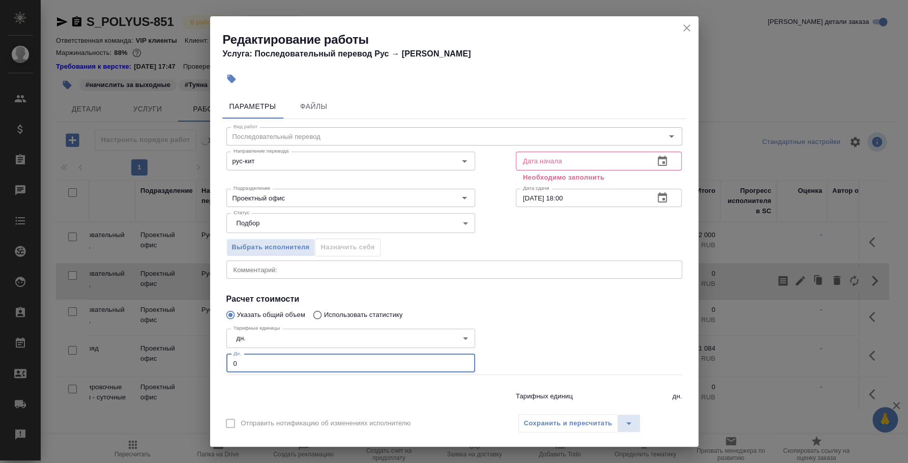
drag, startPoint x: 239, startPoint y: 363, endPoint x: 215, endPoint y: 357, distance: 24.8
click at [215, 357] on div "Параметры Файлы Вид работ Последовательный перевод Вид работ Направление перево…" at bounding box center [454, 248] width 488 height 317
type input "17"
click at [273, 261] on div "x Комментарий:" at bounding box center [454, 269] width 456 height 18
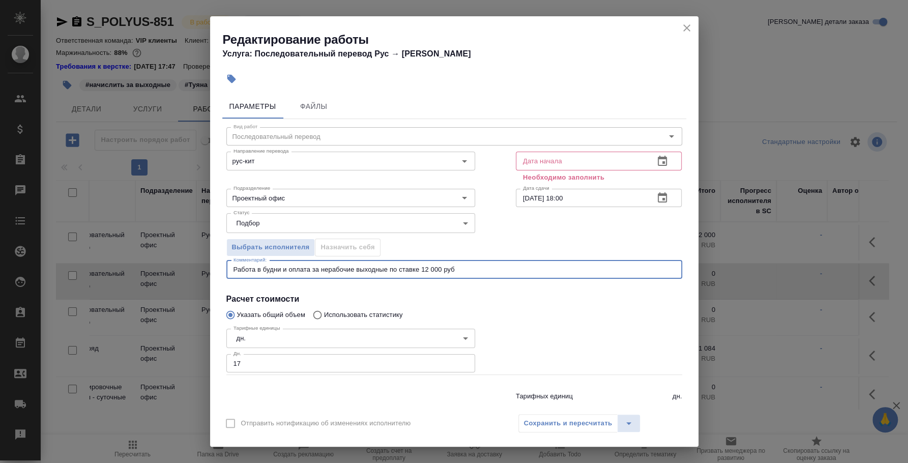
type textarea "Работа в будни и оплата за нерабочие выходные по ставке 12 000 руб"
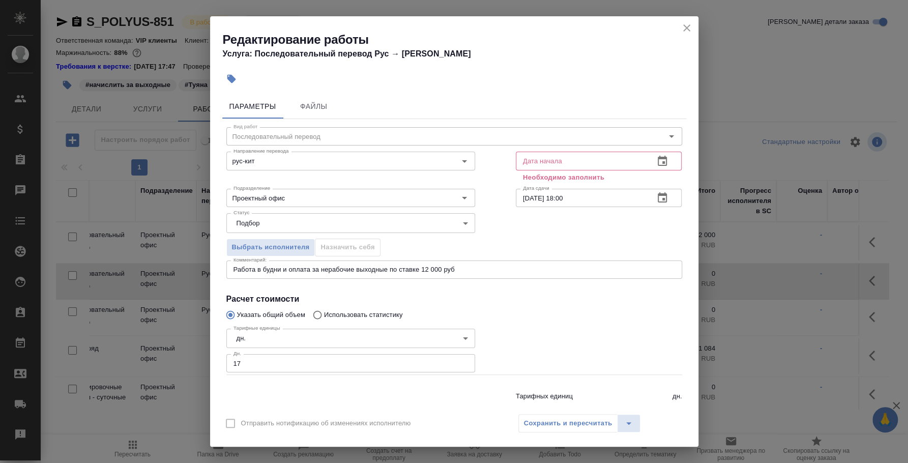
click at [564, 421] on div "Сохранить и пересчитать" at bounding box center [579, 423] width 123 height 18
click at [650, 152] on button "button" at bounding box center [662, 161] width 24 height 24
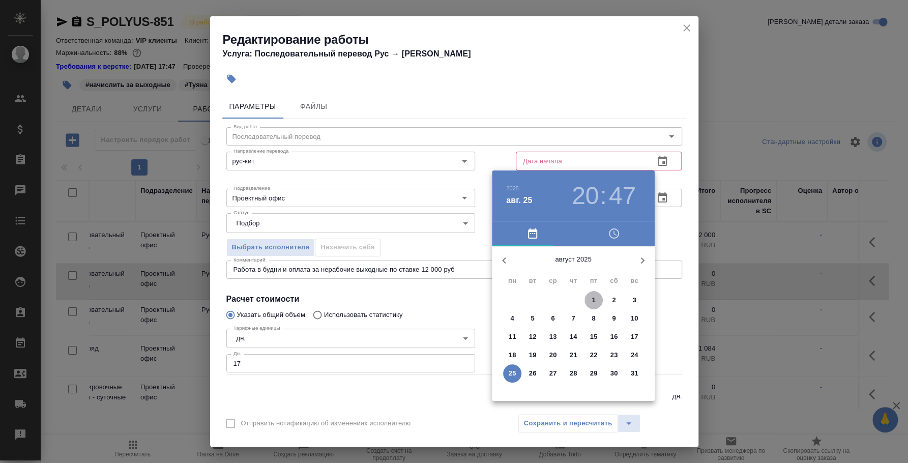
click at [594, 305] on button "1" at bounding box center [593, 300] width 18 height 18
type input "01.08.2025 20:47"
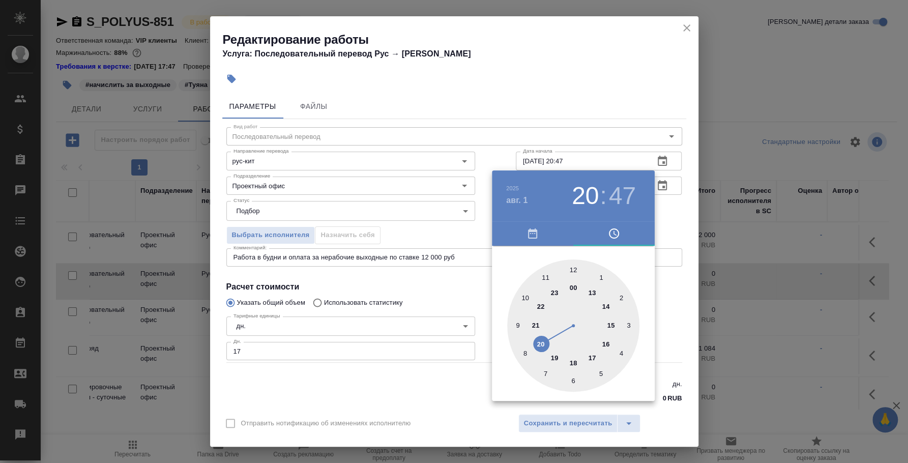
click at [667, 226] on div at bounding box center [454, 231] width 908 height 463
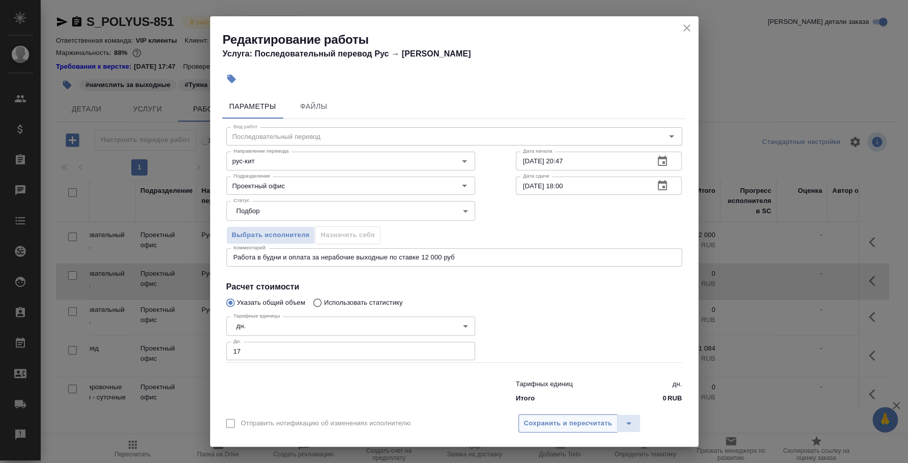
click at [580, 418] on span "Сохранить и пересчитать" at bounding box center [568, 424] width 89 height 12
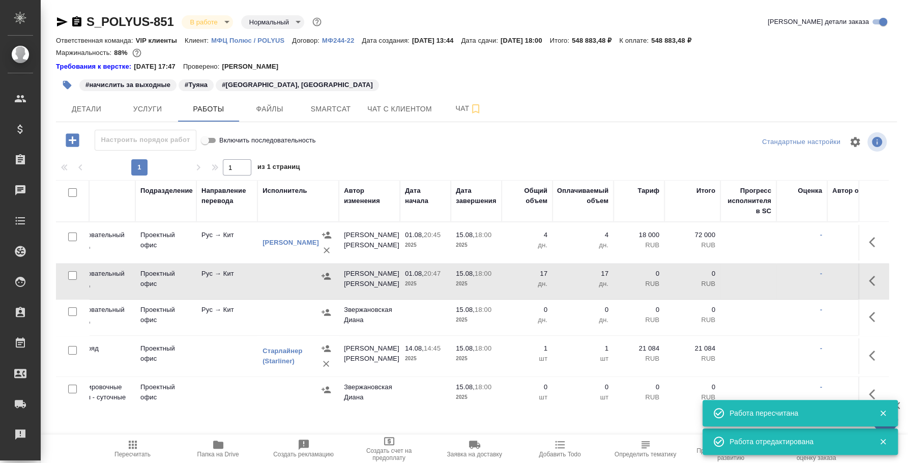
click at [329, 271] on icon "button" at bounding box center [326, 276] width 10 height 10
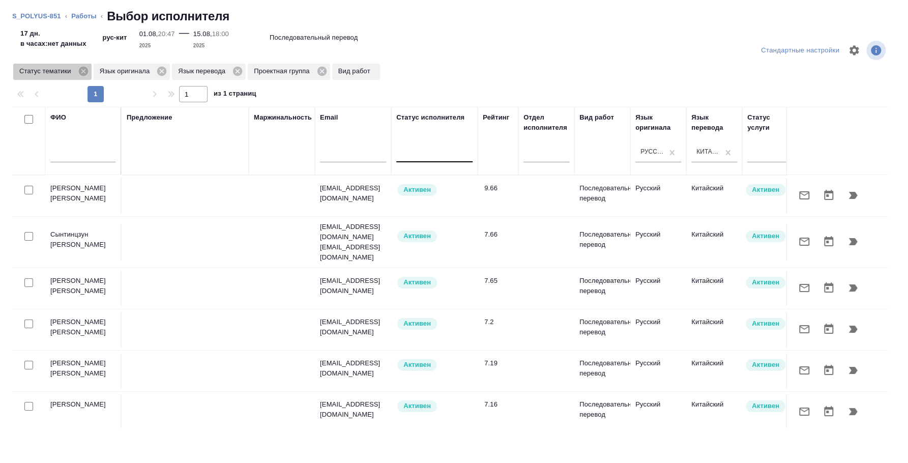
click at [82, 73] on icon at bounding box center [82, 71] width 9 height 9
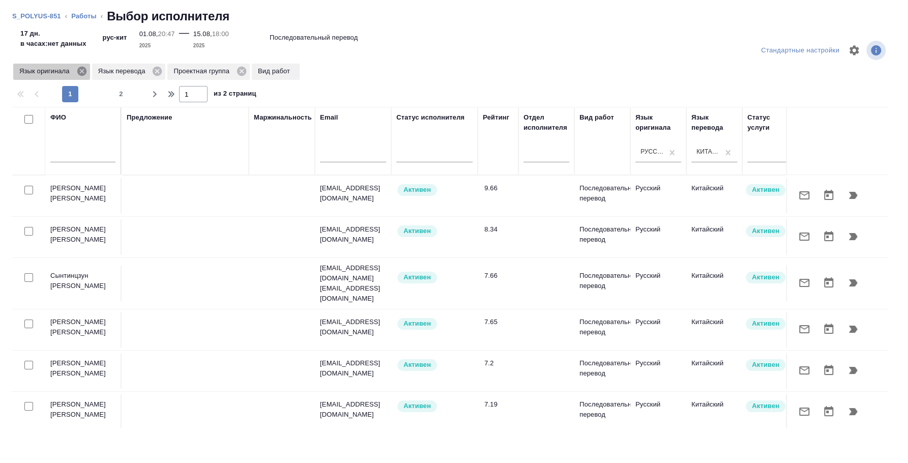
click at [80, 75] on icon at bounding box center [81, 71] width 9 height 9
click at [79, 72] on icon at bounding box center [78, 71] width 9 height 9
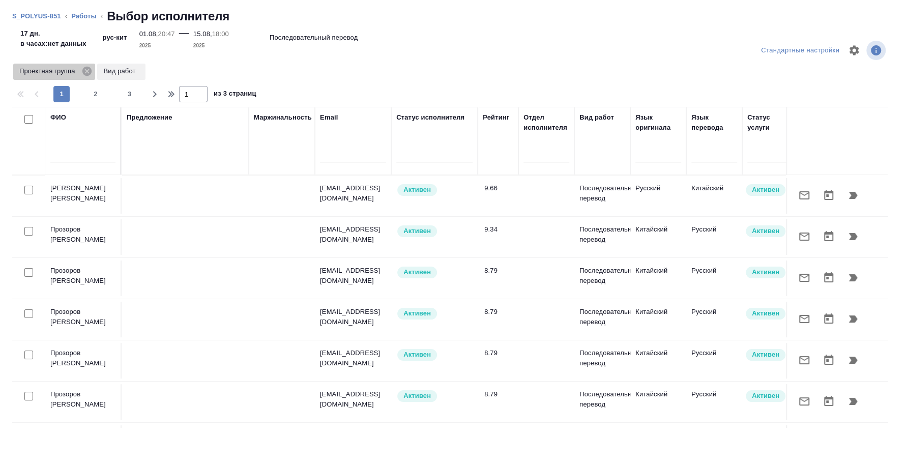
click at [87, 70] on icon at bounding box center [86, 71] width 9 height 9
click at [74, 158] on input "text" at bounding box center [82, 156] width 65 height 13
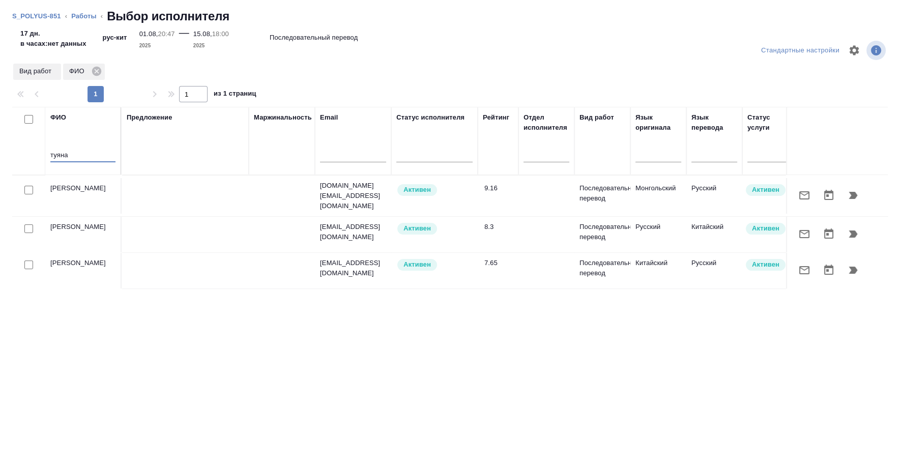
type input "туяна"
click at [32, 264] on input "checkbox" at bounding box center [28, 264] width 9 height 9
checkbox input "true"
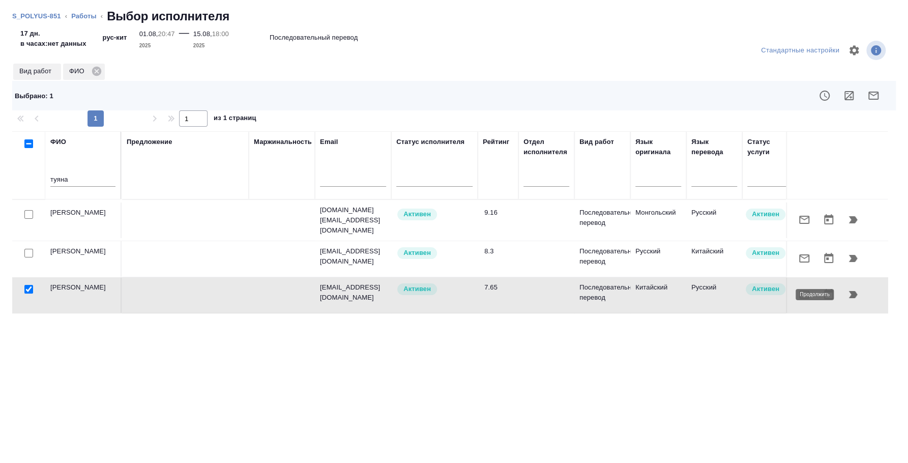
click at [857, 290] on icon "button" at bounding box center [853, 294] width 12 height 12
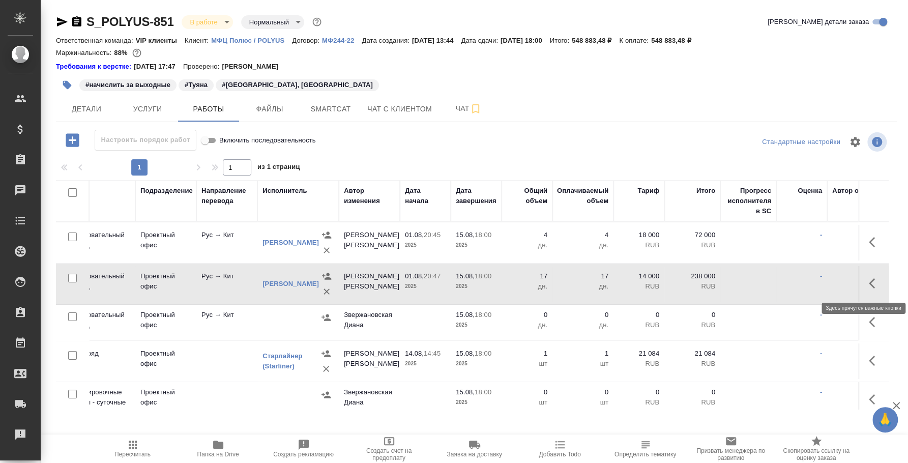
click at [863, 289] on button "button" at bounding box center [875, 283] width 24 height 24
click at [796, 284] on icon "button" at bounding box center [800, 283] width 9 height 9
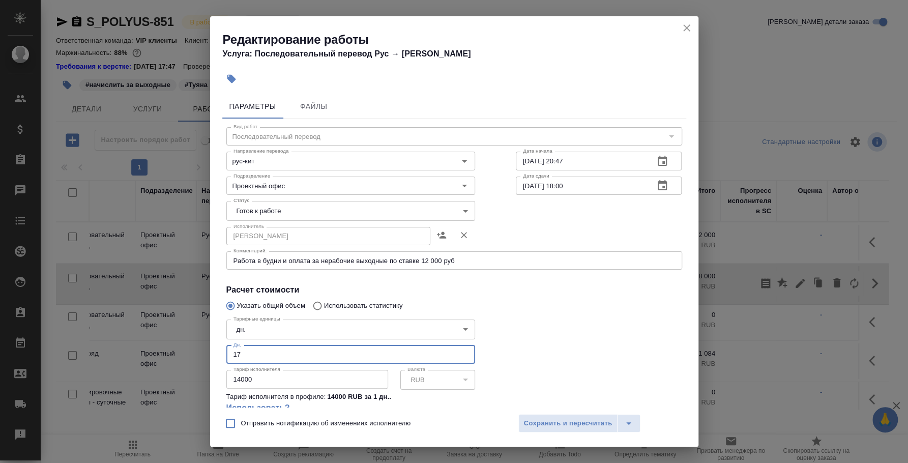
drag, startPoint x: 244, startPoint y: 357, endPoint x: 228, endPoint y: 351, distance: 17.4
click at [228, 351] on input "17" at bounding box center [350, 354] width 249 height 18
click at [239, 379] on input "14000" at bounding box center [307, 379] width 162 height 18
type input "12000"
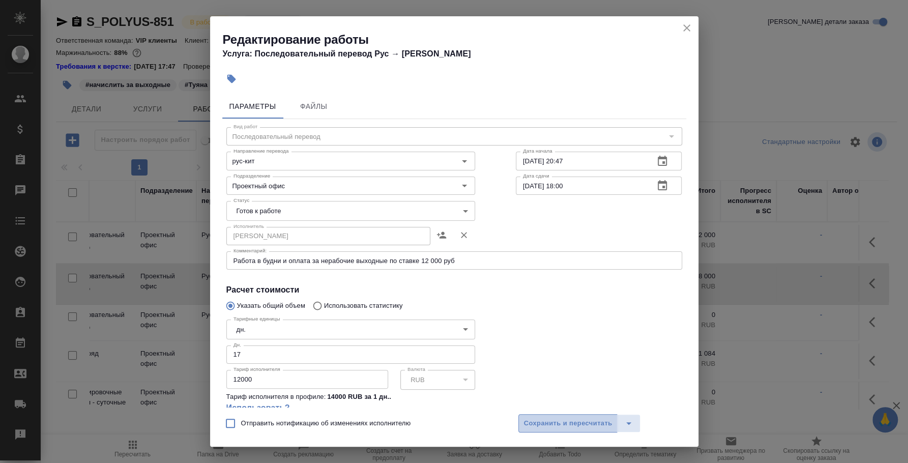
click at [566, 422] on span "Сохранить и пересчитать" at bounding box center [568, 424] width 89 height 12
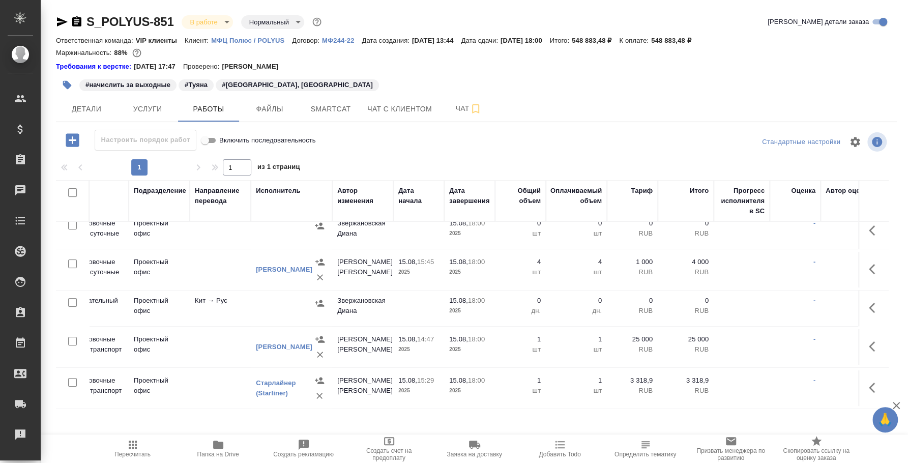
scroll to position [178, 185]
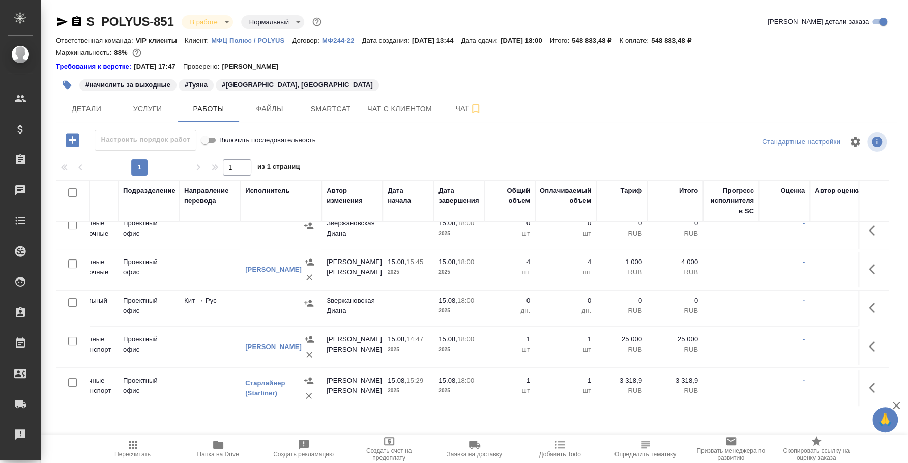
click at [869, 302] on icon "button" at bounding box center [875, 308] width 12 height 12
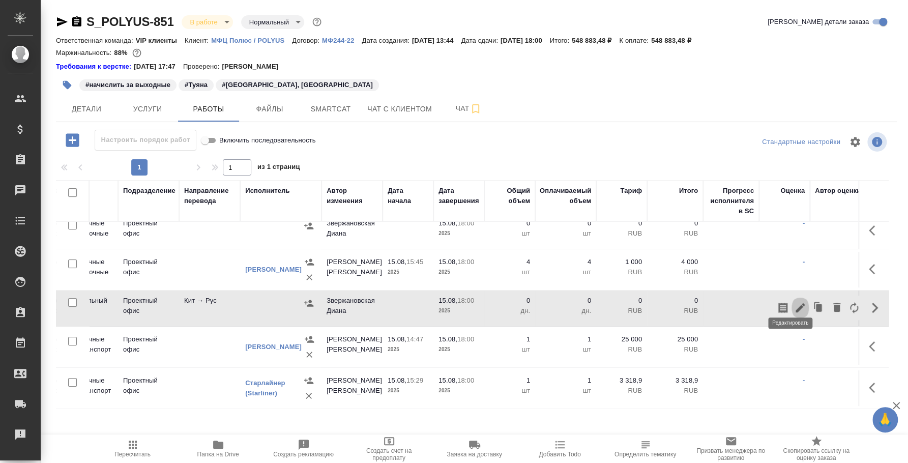
click at [796, 303] on icon "button" at bounding box center [800, 307] width 9 height 9
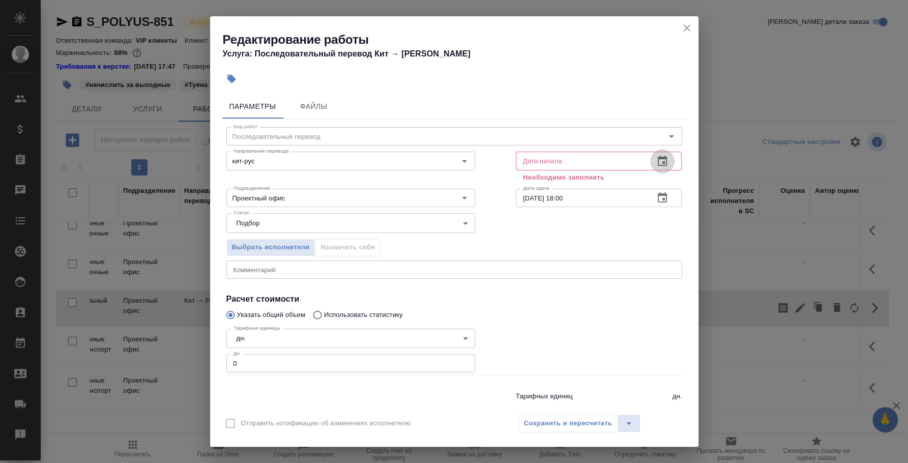
click at [659, 157] on button "button" at bounding box center [662, 161] width 24 height 24
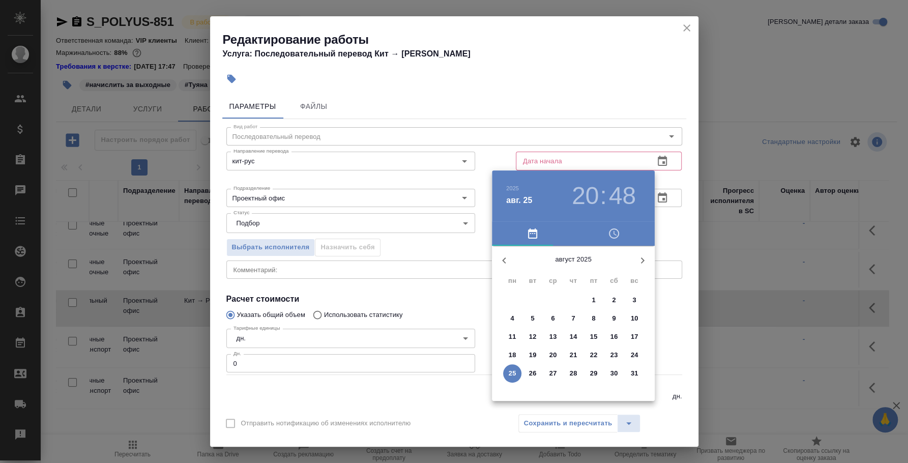
click at [596, 295] on span "1" at bounding box center [593, 300] width 18 height 10
type input "01.08.2025 20:48"
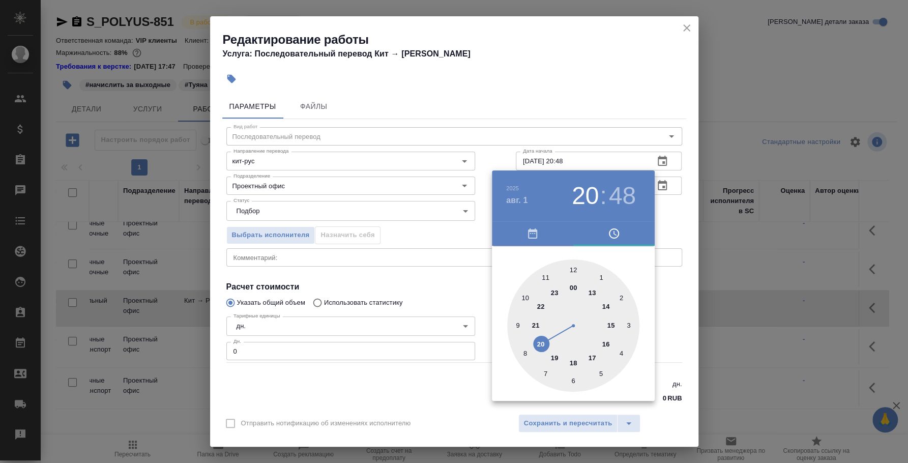
click at [660, 223] on div at bounding box center [454, 231] width 908 height 463
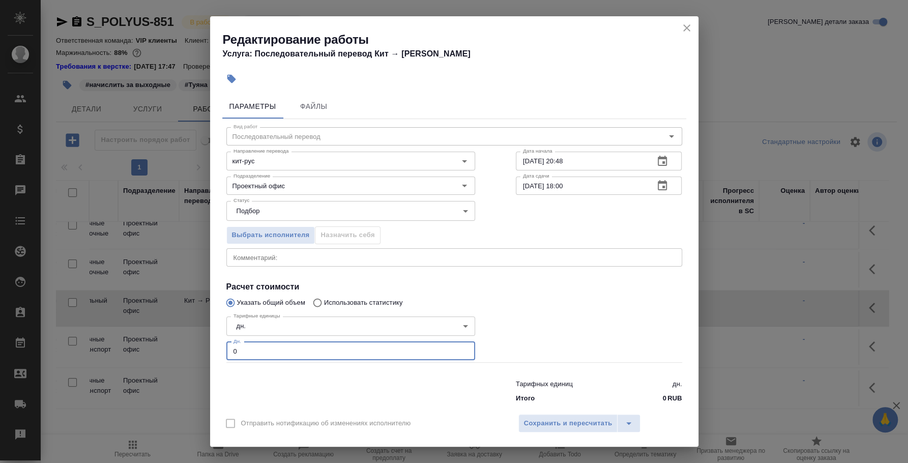
drag, startPoint x: 285, startPoint y: 344, endPoint x: 211, endPoint y: 342, distance: 73.8
click at [211, 342] on div "Параметры Файлы Вид работ Последовательный перевод Вид работ Направление перево…" at bounding box center [454, 248] width 488 height 317
type input "13"
click at [239, 327] on body "🙏 .cls-1 fill:#fff; AWATERA Fedotova Irina Клиенты Спецификации Заказы 0 Чаты T…" at bounding box center [454, 231] width 908 height 463
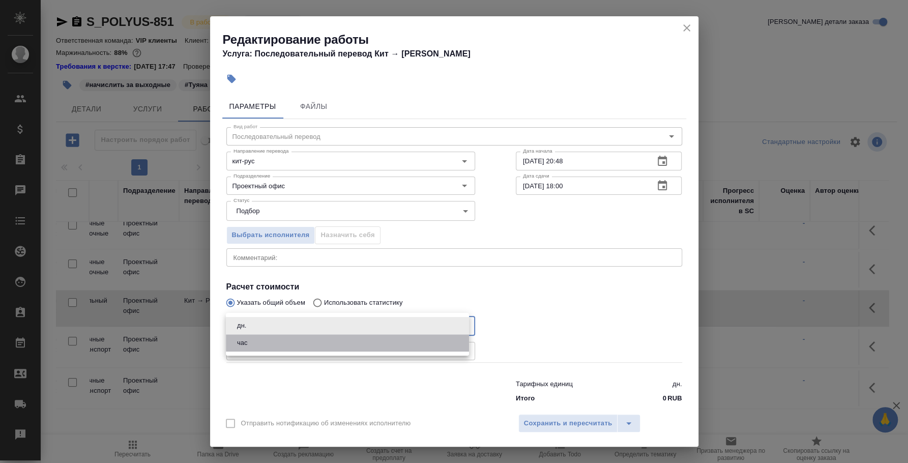
click at [244, 337] on button "час" at bounding box center [242, 342] width 17 height 11
type input "5a8b1489cc6b4906c91bfd93"
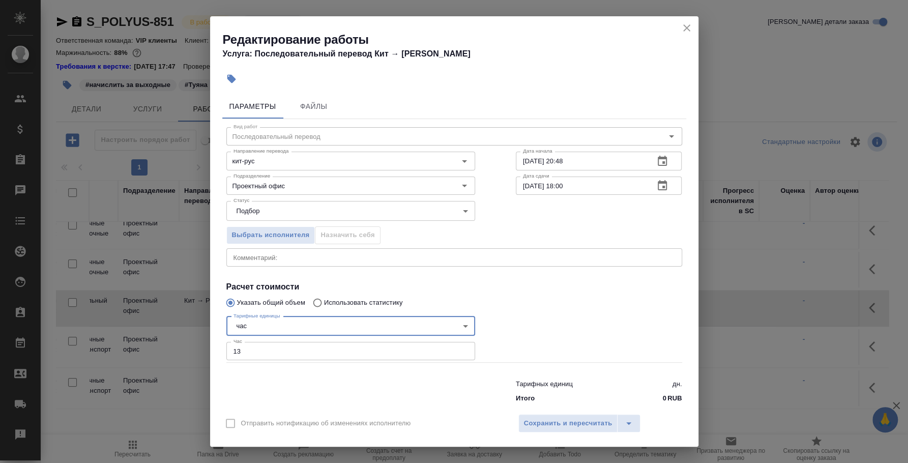
click at [260, 261] on div "x Комментарий:" at bounding box center [454, 257] width 456 height 18
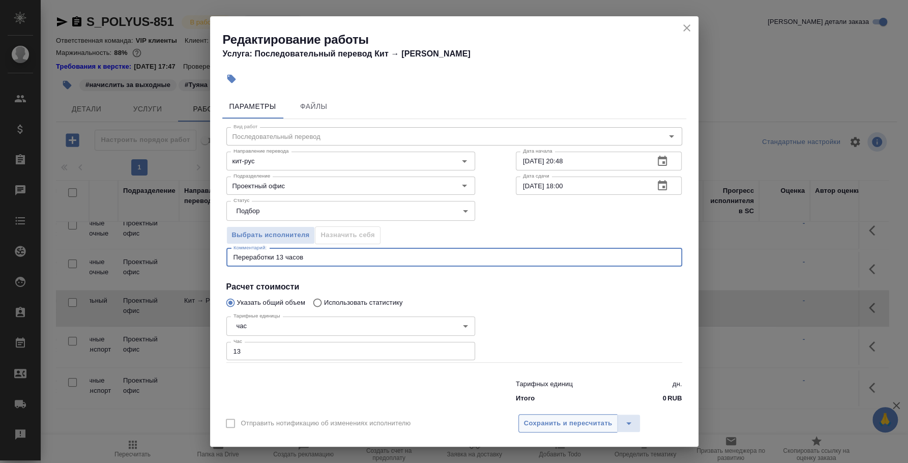
type textarea "Переработки 13 часов"
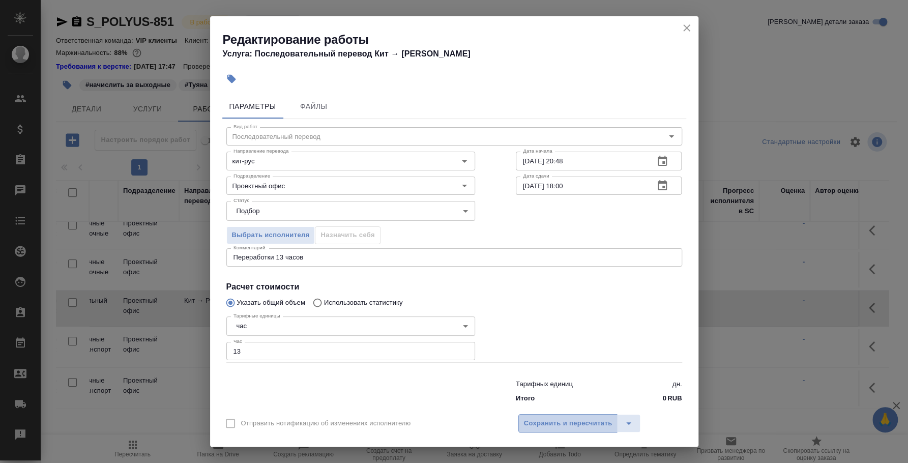
click at [539, 423] on span "Сохранить и пересчитать" at bounding box center [568, 424] width 89 height 12
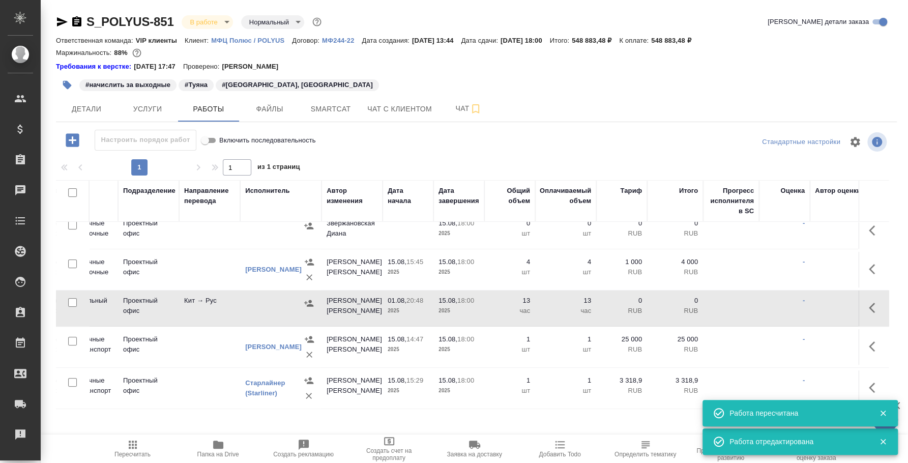
click at [306, 298] on icon "button" at bounding box center [309, 303] width 10 height 10
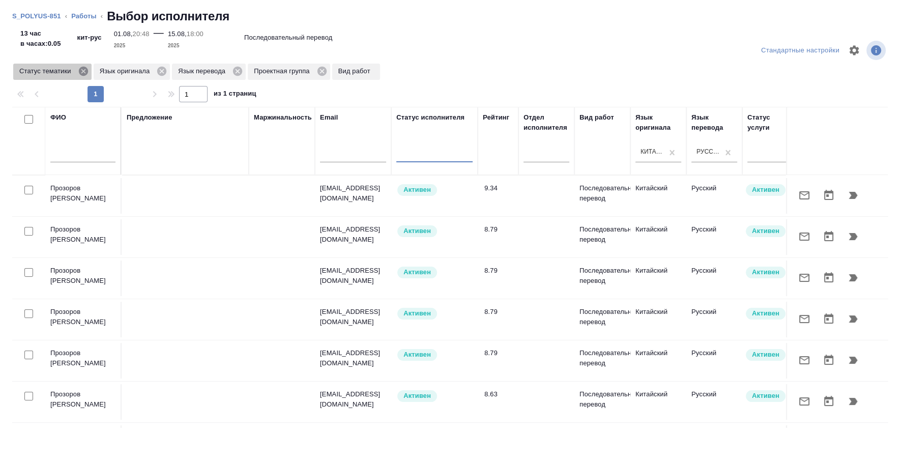
click at [84, 70] on icon at bounding box center [83, 71] width 11 height 11
click at [83, 74] on icon at bounding box center [81, 71] width 9 height 9
click at [79, 73] on icon at bounding box center [78, 71] width 9 height 9
click at [87, 74] on icon at bounding box center [86, 71] width 9 height 9
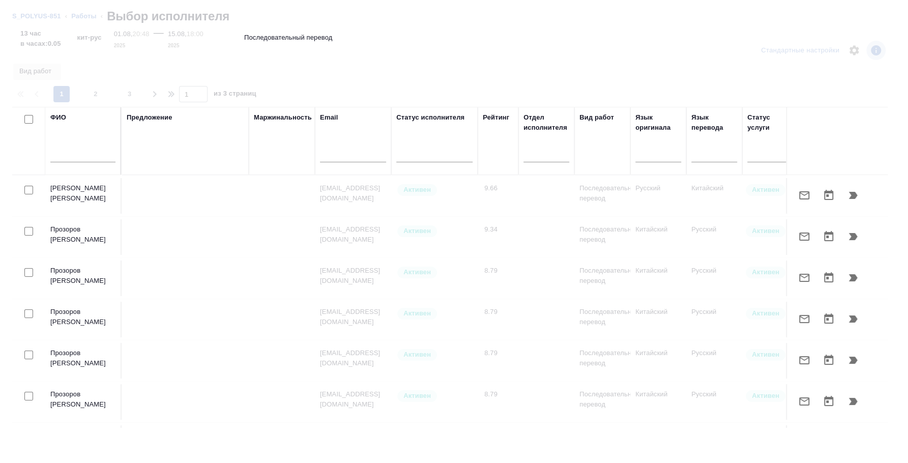
click at [80, 155] on input "text" at bounding box center [82, 156] width 65 height 13
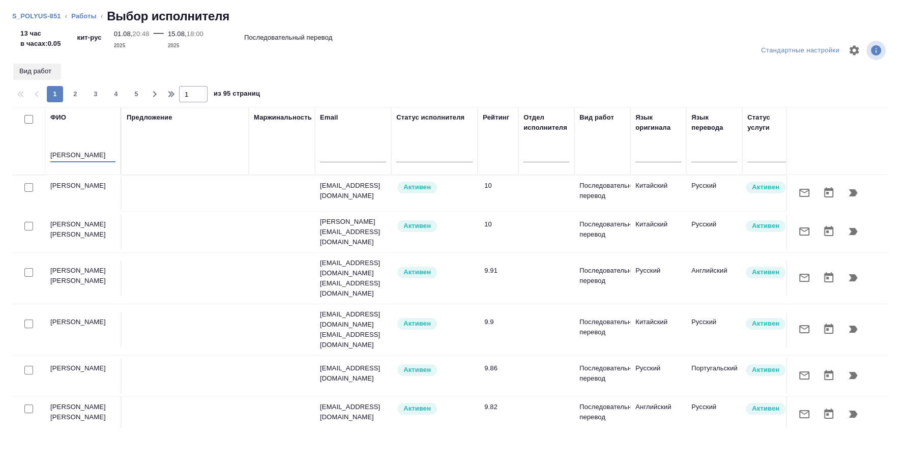
type input "бадмаева"
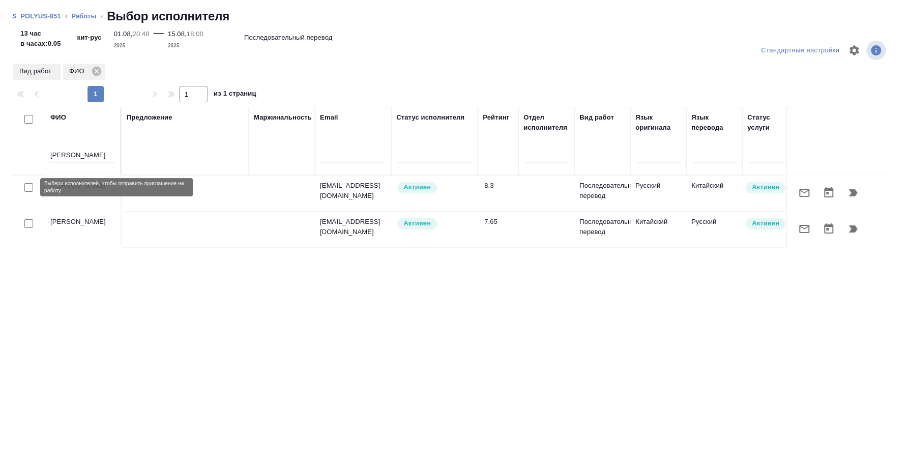
click at [26, 189] on input "checkbox" at bounding box center [28, 187] width 9 height 9
checkbox input "true"
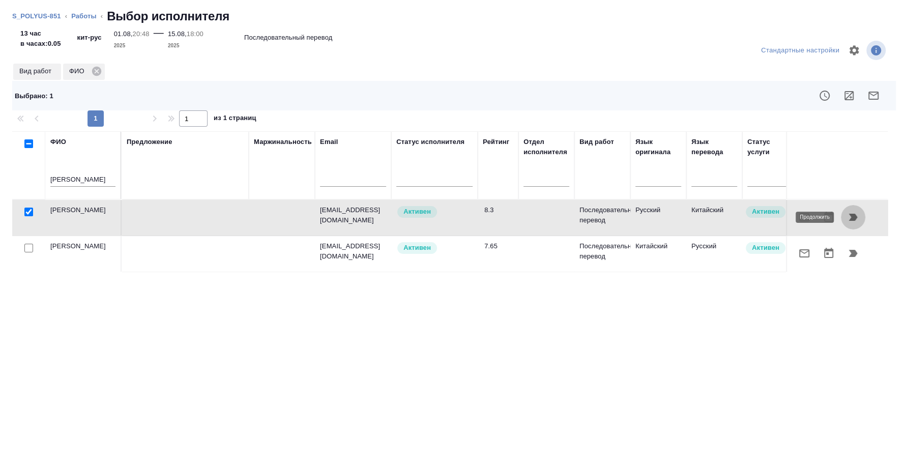
click at [848, 217] on icon "button" at bounding box center [853, 217] width 12 height 12
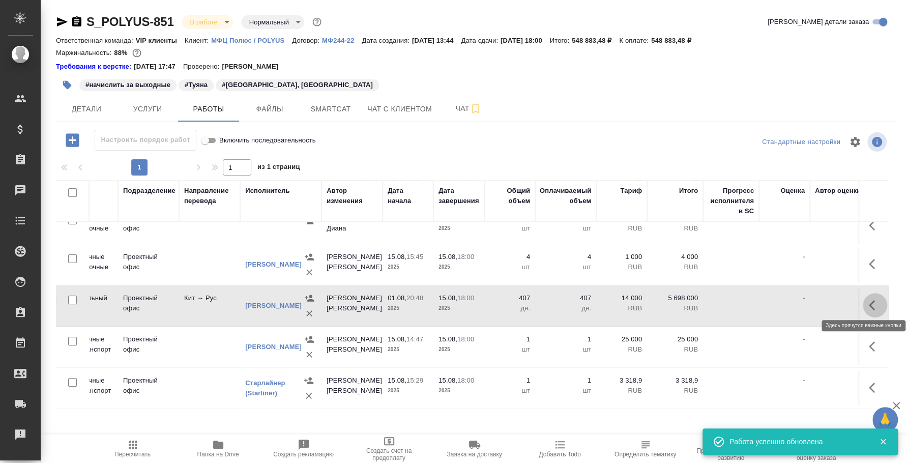
click at [863, 304] on button "button" at bounding box center [875, 305] width 24 height 24
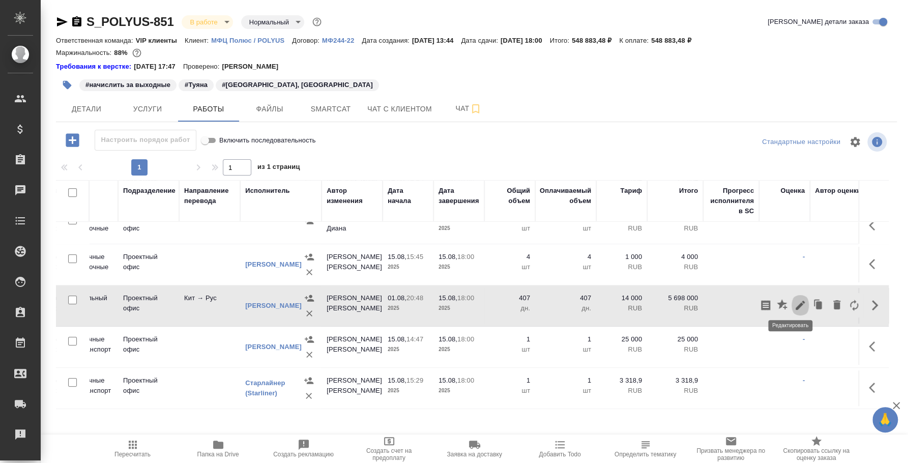
click at [794, 302] on icon "button" at bounding box center [800, 305] width 12 height 12
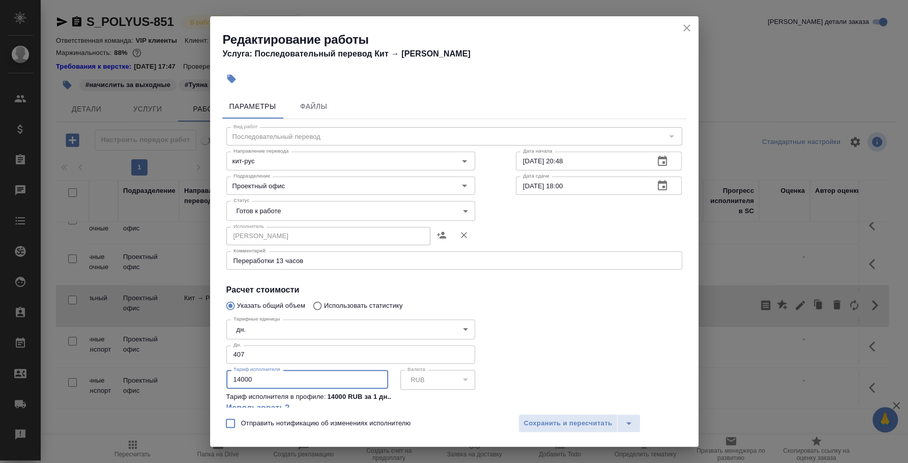
click at [277, 375] on input "14000" at bounding box center [307, 379] width 162 height 18
click at [275, 334] on body "🙏 .cls-1 fill:#fff; AWATERA Fedotova Irina Клиенты Спецификации Заказы 0 Чаты T…" at bounding box center [454, 231] width 908 height 463
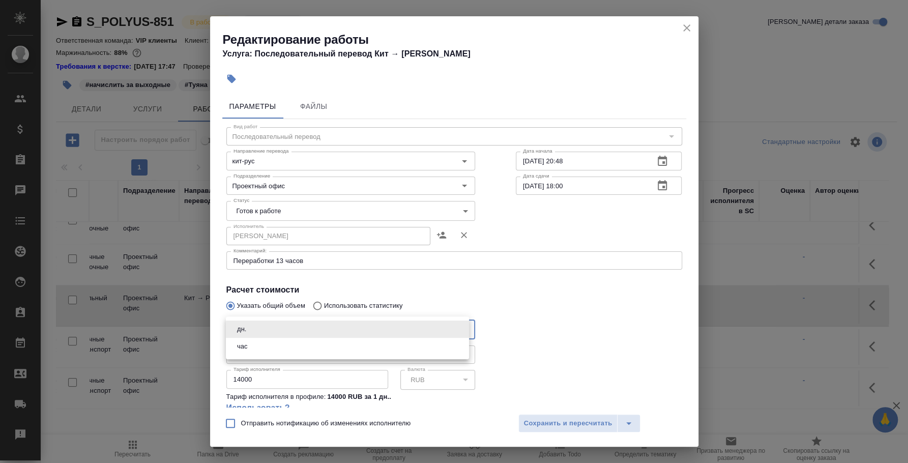
click at [274, 340] on li "час" at bounding box center [347, 346] width 243 height 17
type input "5a8b1489cc6b4906c91bfd93"
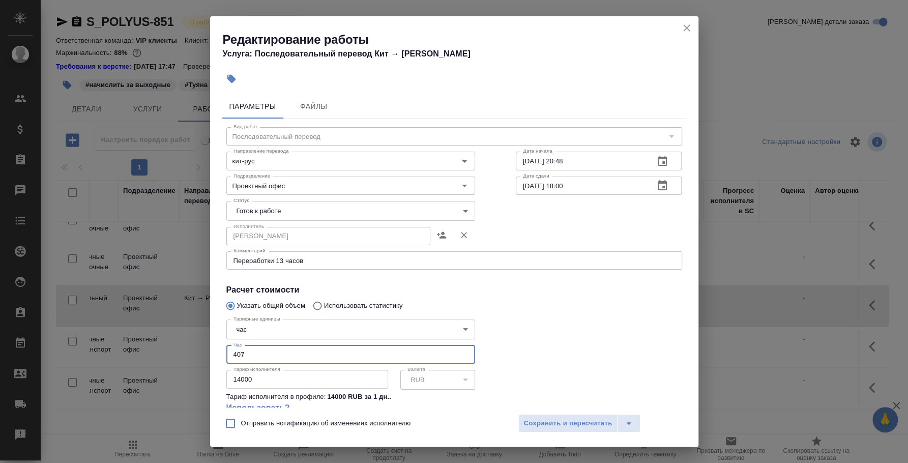
drag, startPoint x: 270, startPoint y: 353, endPoint x: 215, endPoint y: 341, distance: 56.2
click at [215, 341] on div "Параметры Файлы Вид работ Последовательный перевод Вид работ Направление перево…" at bounding box center [454, 248] width 488 height 317
type input "13"
drag, startPoint x: 276, startPoint y: 380, endPoint x: 210, endPoint y: 378, distance: 66.7
click at [210, 378] on div "Параметры Файлы Вид работ Последовательный перевод Вид работ Направление перево…" at bounding box center [454, 248] width 488 height 317
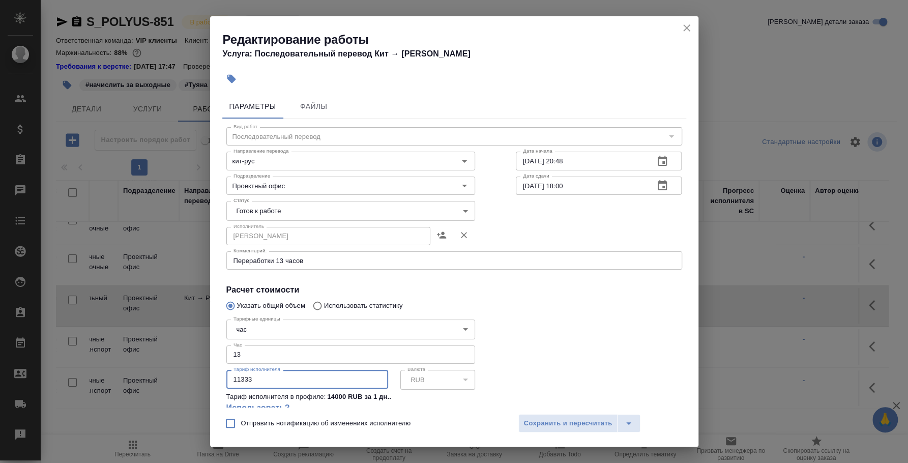
click at [236, 376] on input "11333" at bounding box center [307, 379] width 162 height 18
type input "1333"
click at [559, 420] on span "Сохранить и пересчитать" at bounding box center [568, 424] width 89 height 12
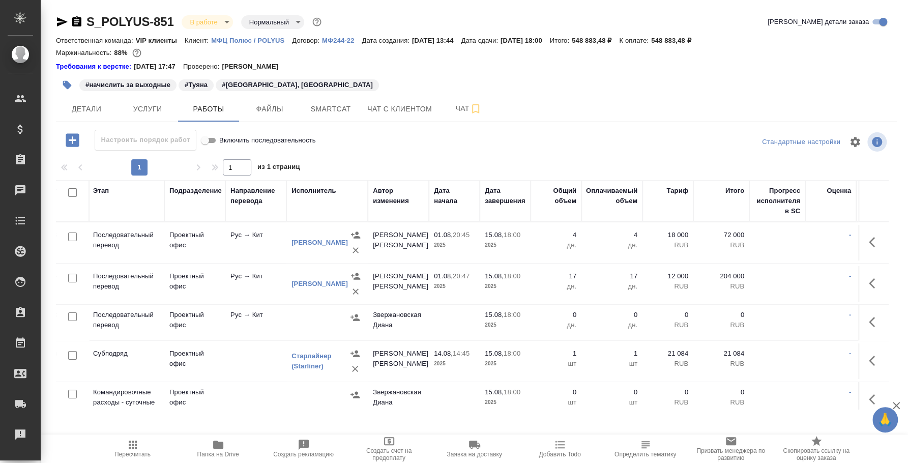
scroll to position [0, 0]
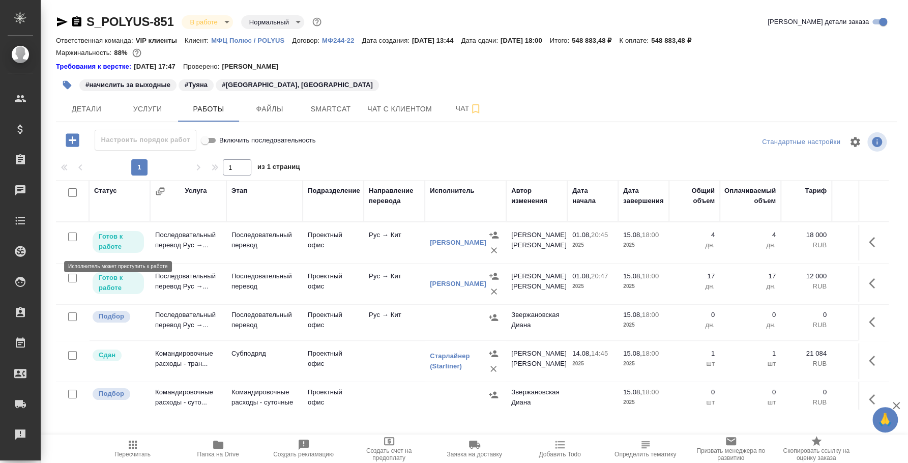
click at [117, 240] on p "Готов к работе" at bounding box center [118, 241] width 39 height 20
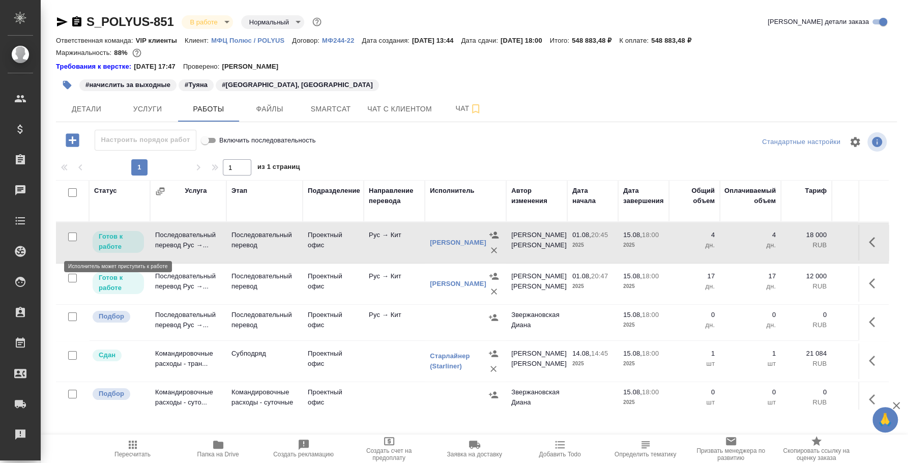
click at [117, 240] on p "Готов к работе" at bounding box center [118, 241] width 39 height 20
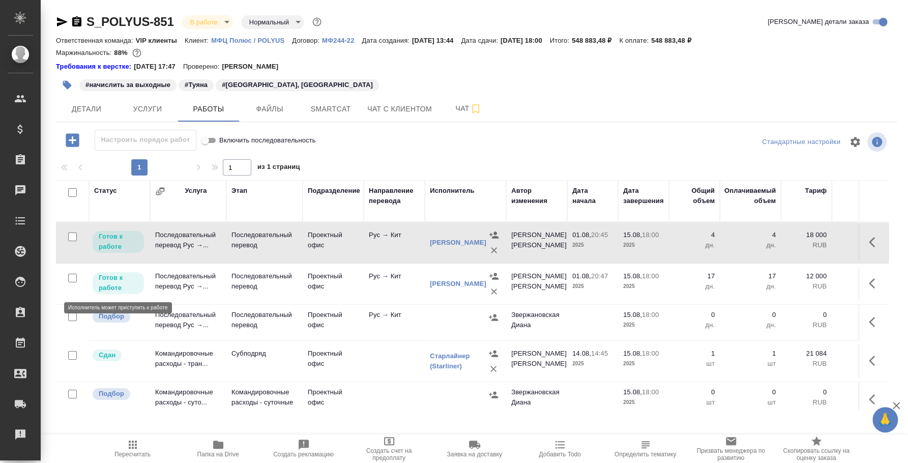
click at [119, 278] on p "Готов к работе" at bounding box center [118, 283] width 39 height 20
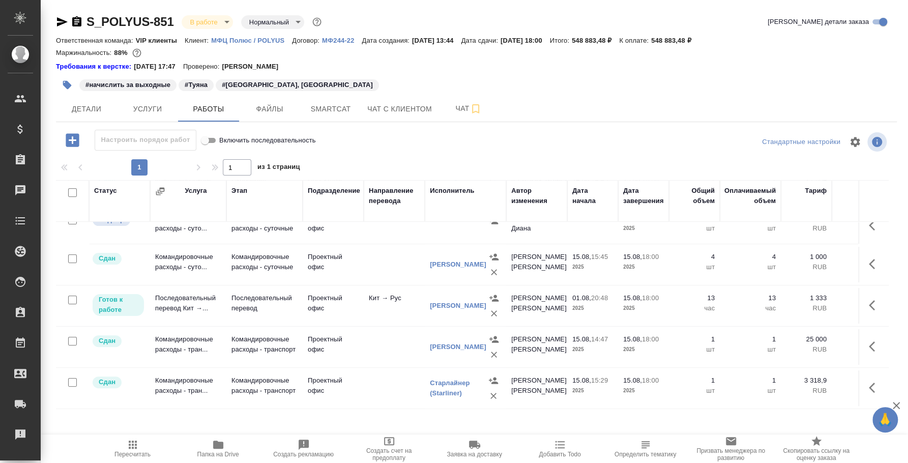
scroll to position [183, 0]
click at [111, 303] on p "Готов к работе" at bounding box center [118, 305] width 39 height 20
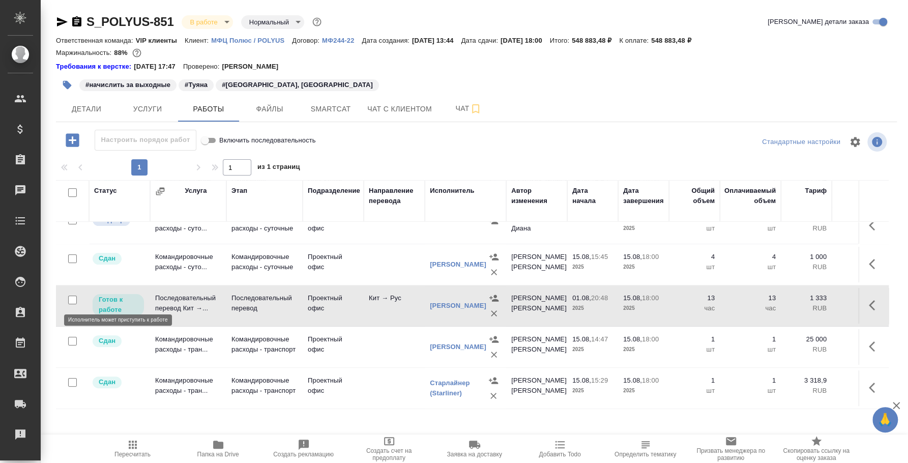
click at [111, 303] on p "Готов к работе" at bounding box center [118, 305] width 39 height 20
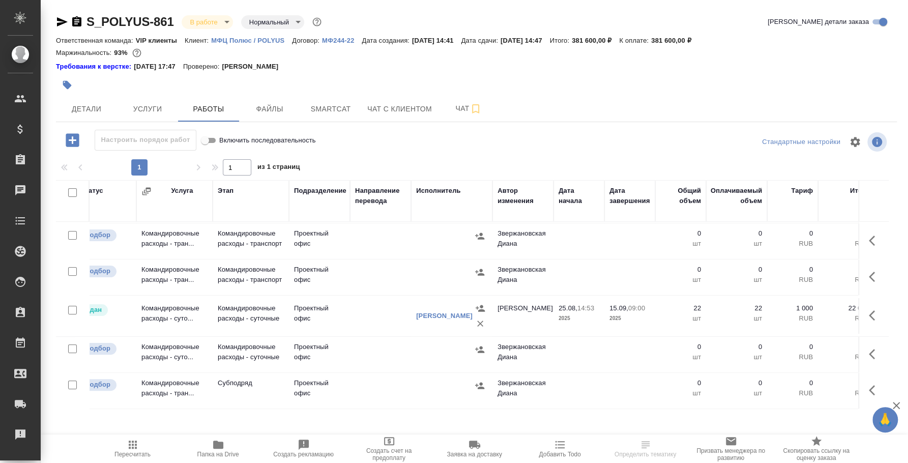
scroll to position [153, 0]
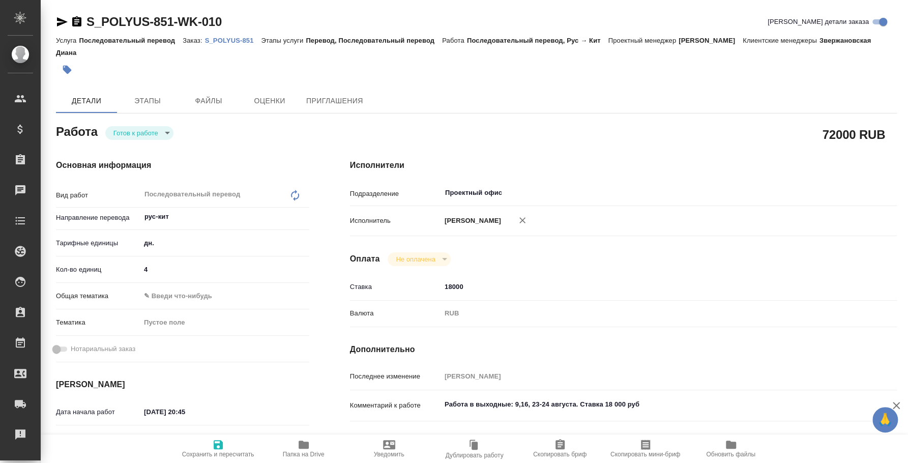
type textarea "x"
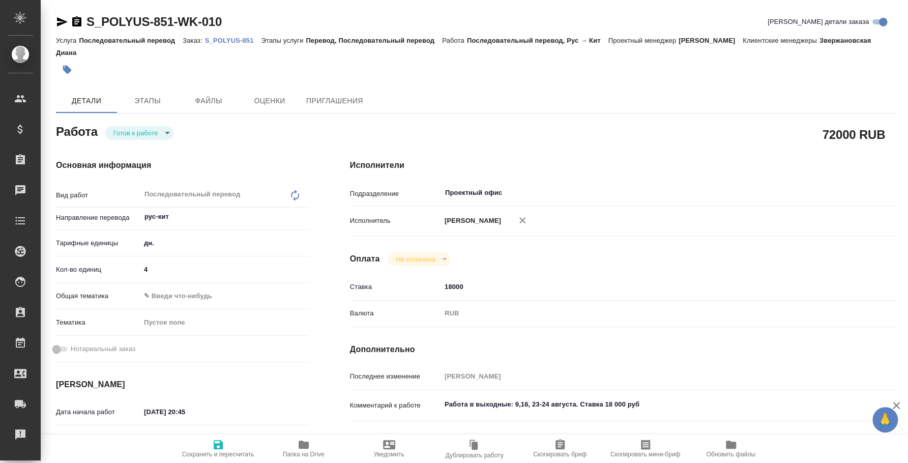
type textarea "x"
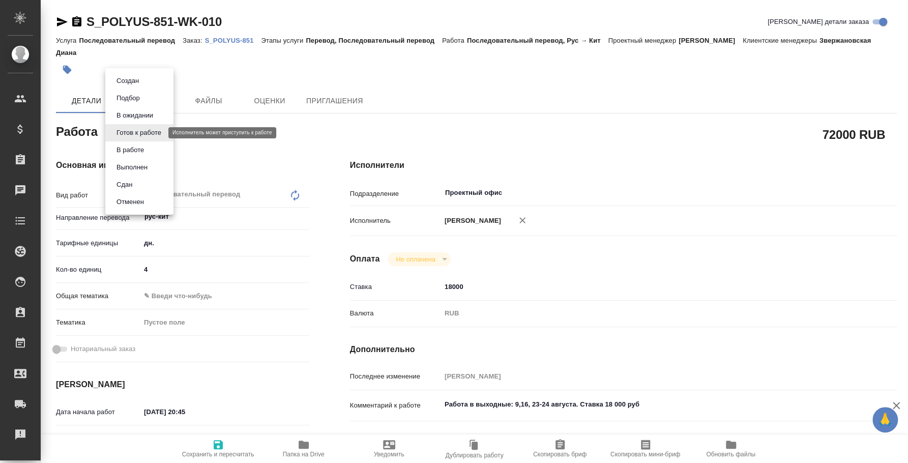
click at [152, 130] on body "🙏 .cls-1 fill:#fff; AWATERA [PERSON_NAME] Спецификации Заказы Чаты Todo Проекты…" at bounding box center [454, 231] width 908 height 463
type textarea "x"
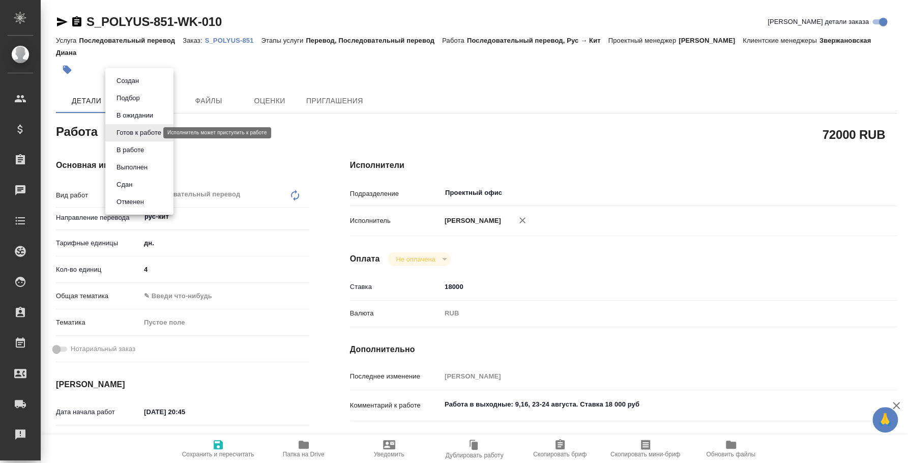
type textarea "x"
click at [142, 184] on li "Сдан" at bounding box center [139, 184] width 68 height 17
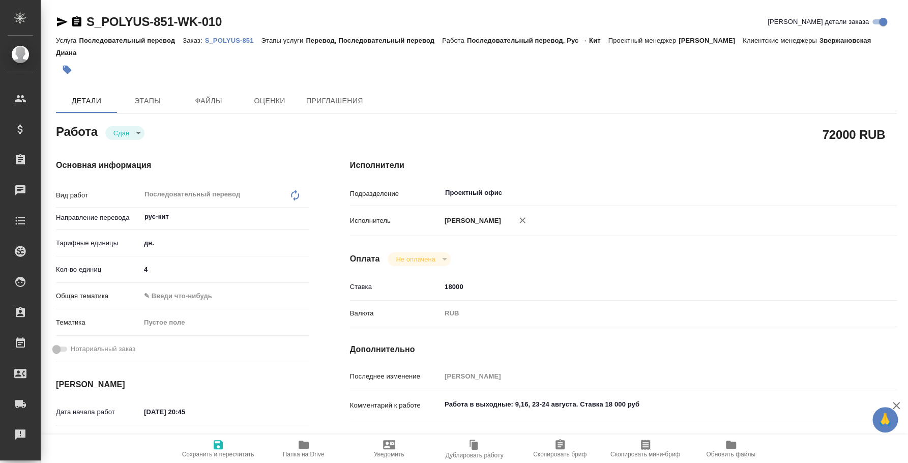
type textarea "x"
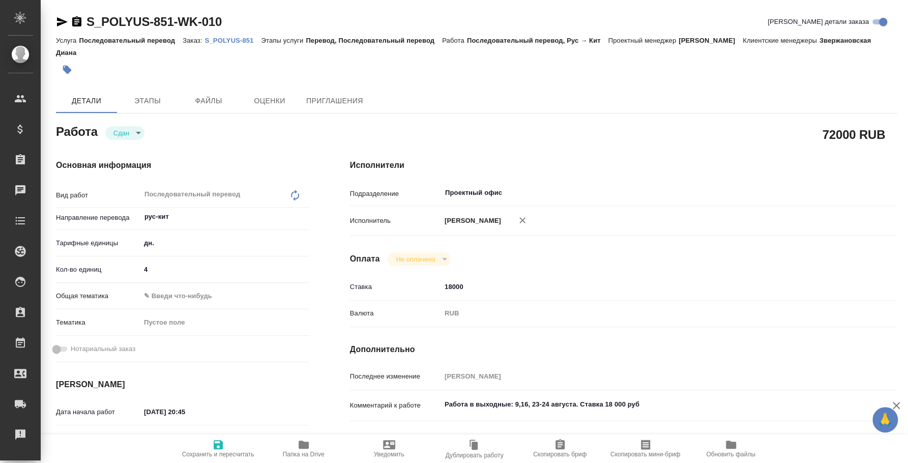
type textarea "x"
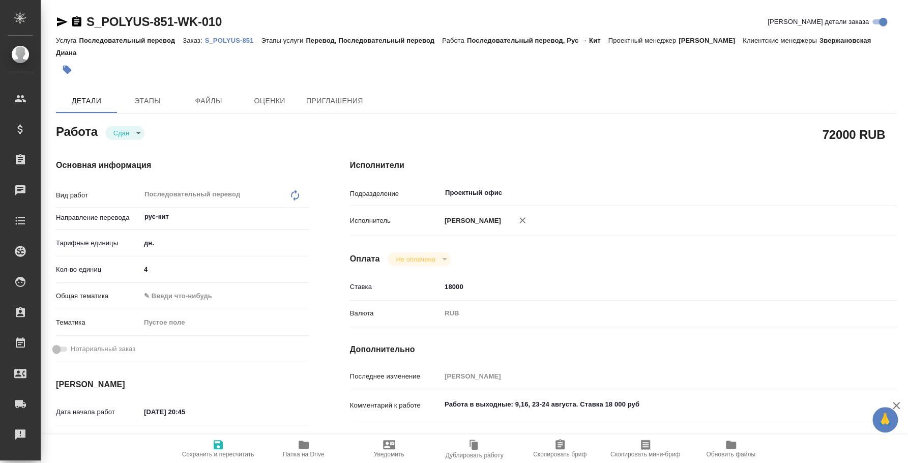
type textarea "x"
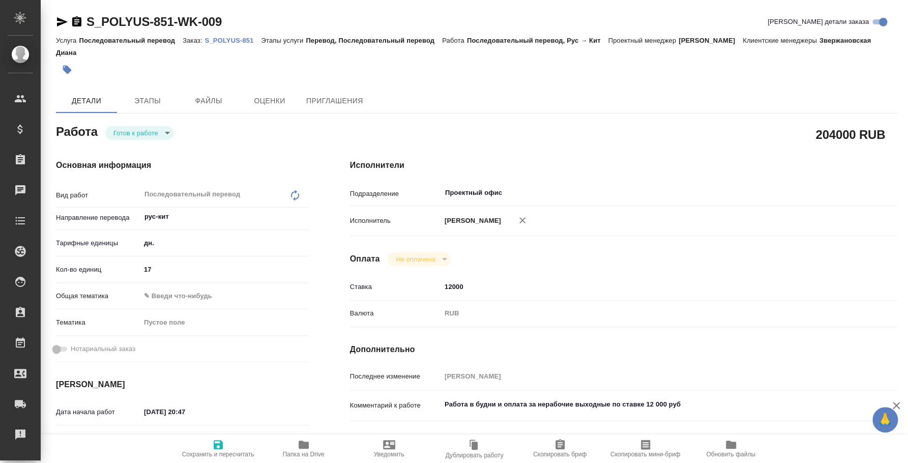
type textarea "x"
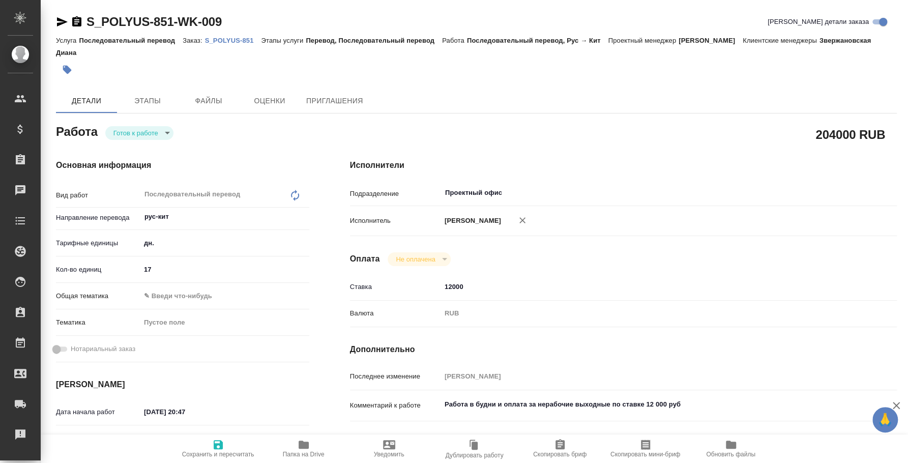
type textarea "x"
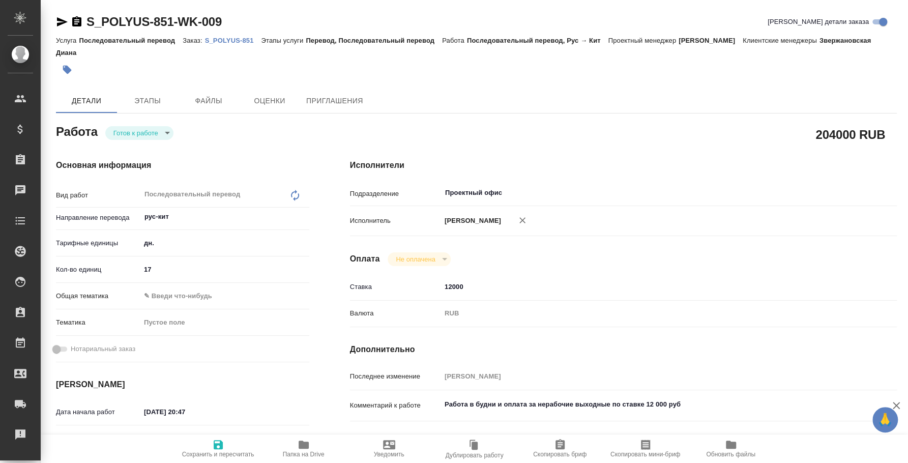
type textarea "x"
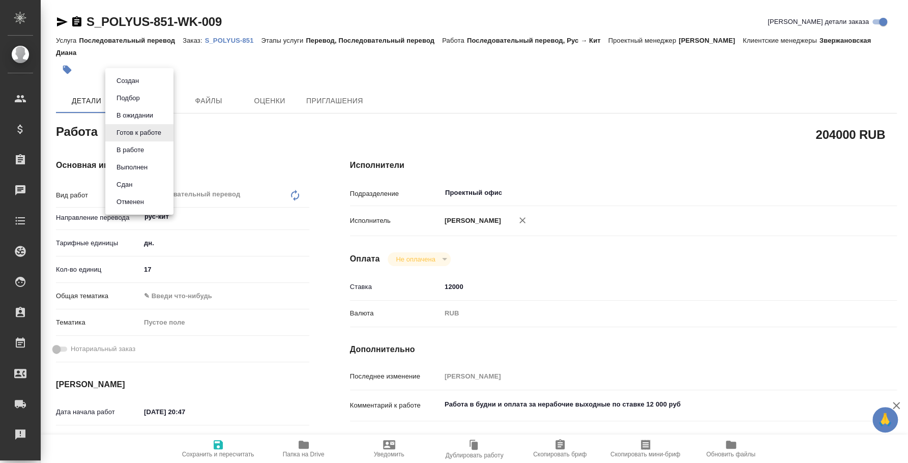
click at [147, 130] on body "🙏 .cls-1 fill:#fff; AWATERA [PERSON_NAME] Спецификации Заказы Чаты Todo Проекты…" at bounding box center [454, 231] width 908 height 463
click at [137, 177] on li "Сдан" at bounding box center [139, 184] width 68 height 17
type textarea "x"
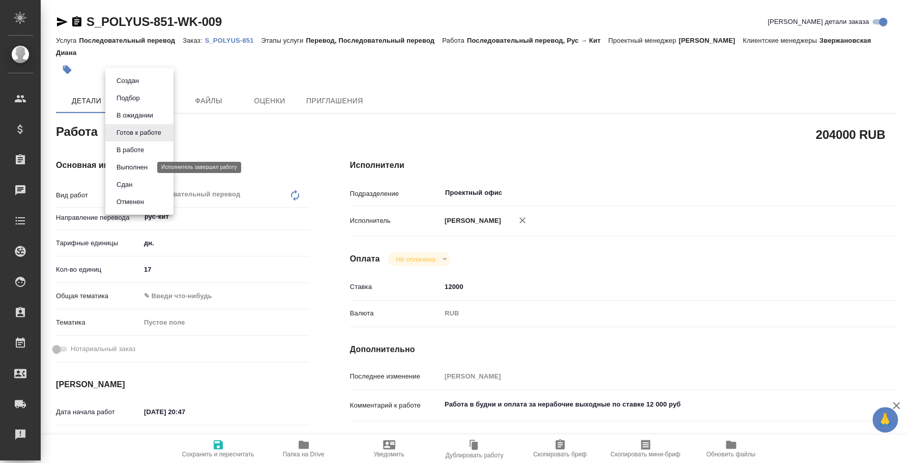
type textarea "x"
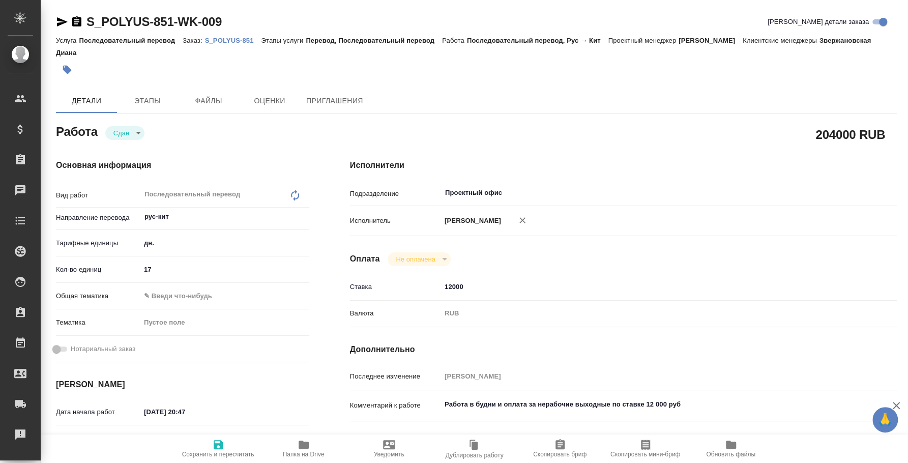
type textarea "x"
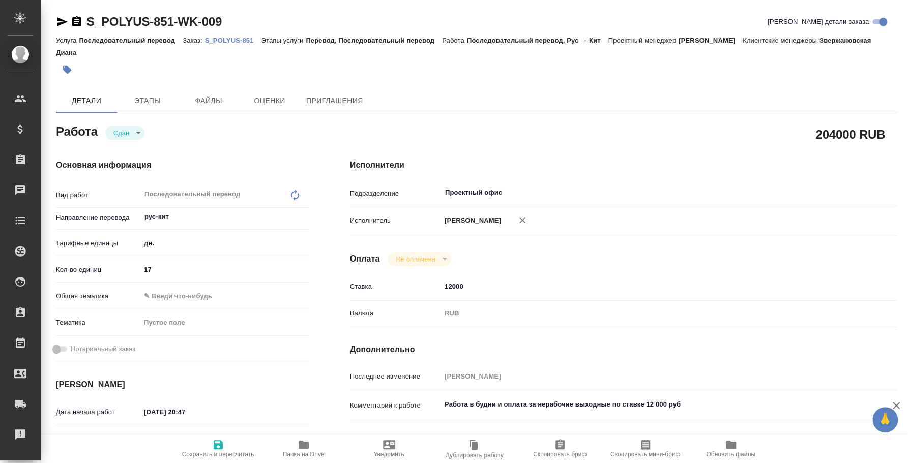
type textarea "x"
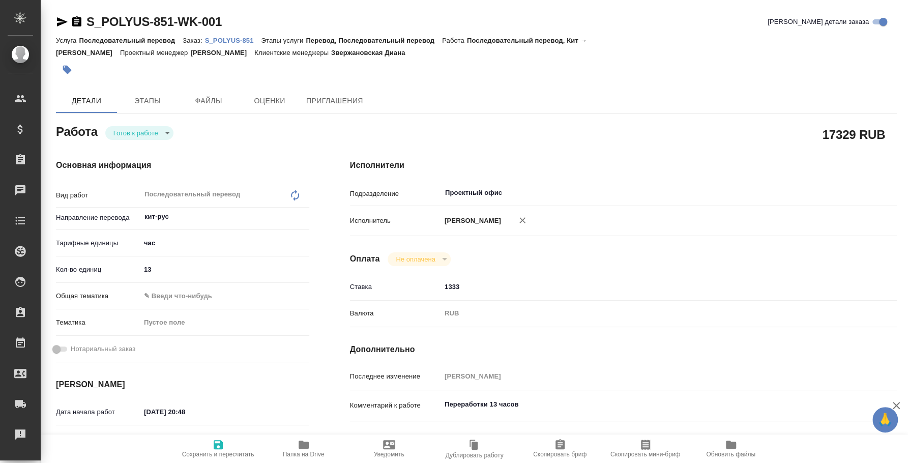
type textarea "x"
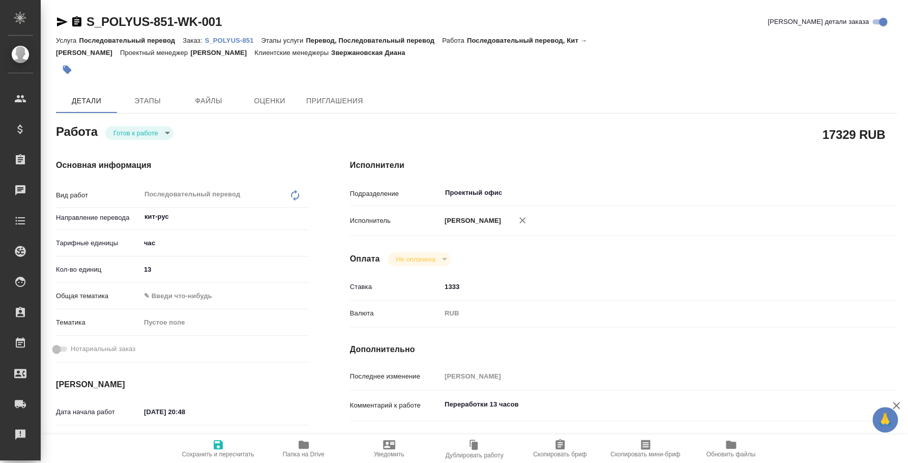
type textarea "x"
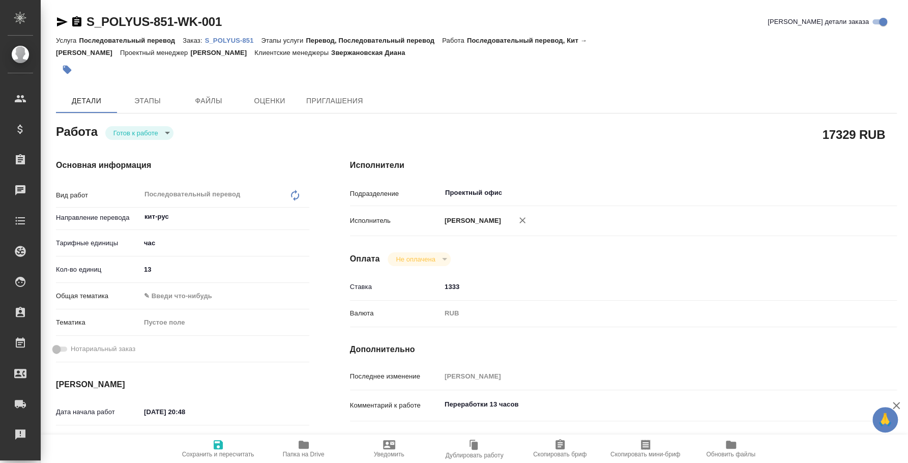
type textarea "x"
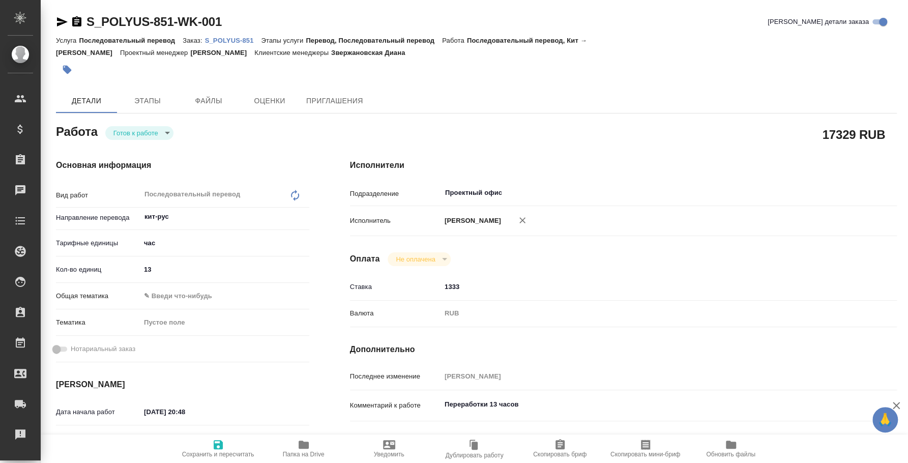
type textarea "x"
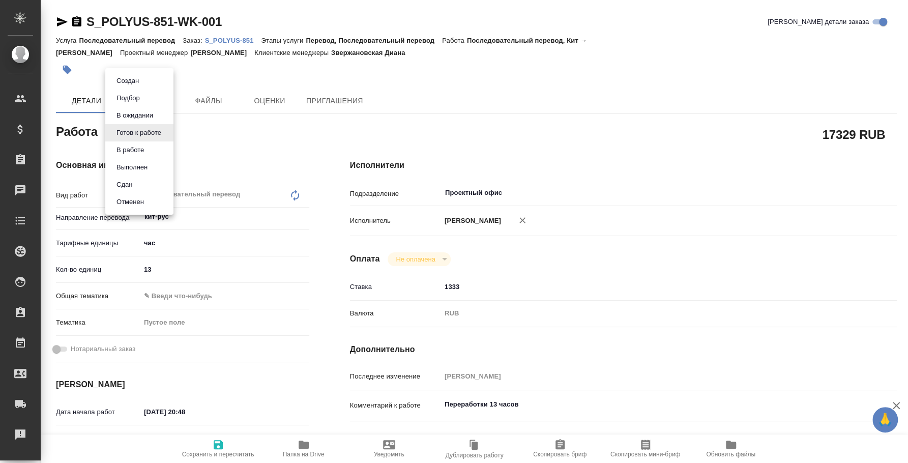
click at [156, 129] on body "🙏 .cls-1 fill:#fff; AWATERA Fedotova Irina Клиенты Спецификации Заказы Чаты Tod…" at bounding box center [454, 231] width 908 height 463
type textarea "x"
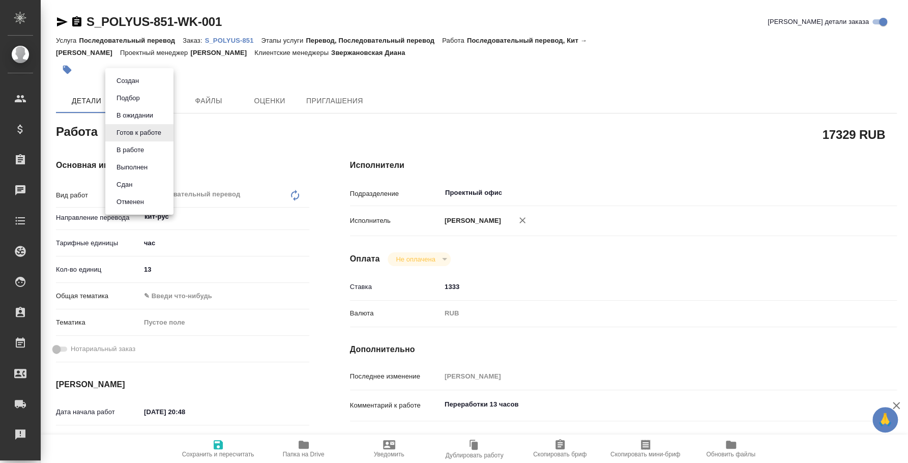
type textarea "x"
click at [147, 184] on li "Сдан" at bounding box center [139, 184] width 68 height 17
type textarea "x"
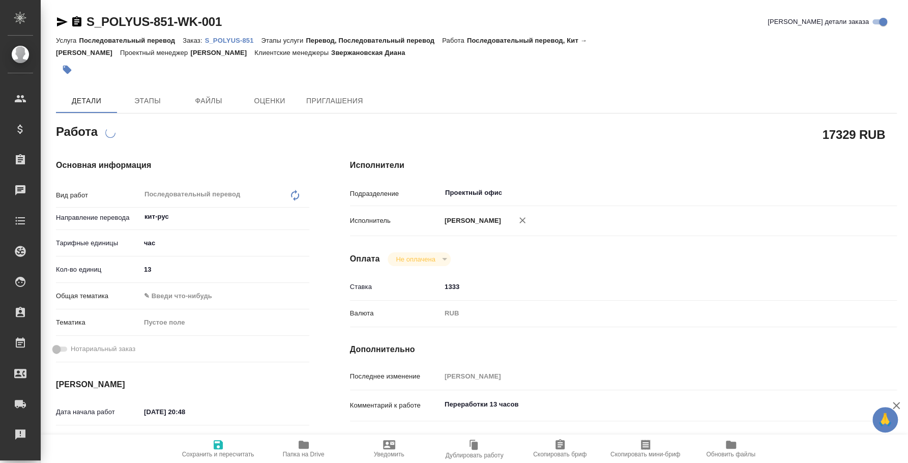
type textarea "x"
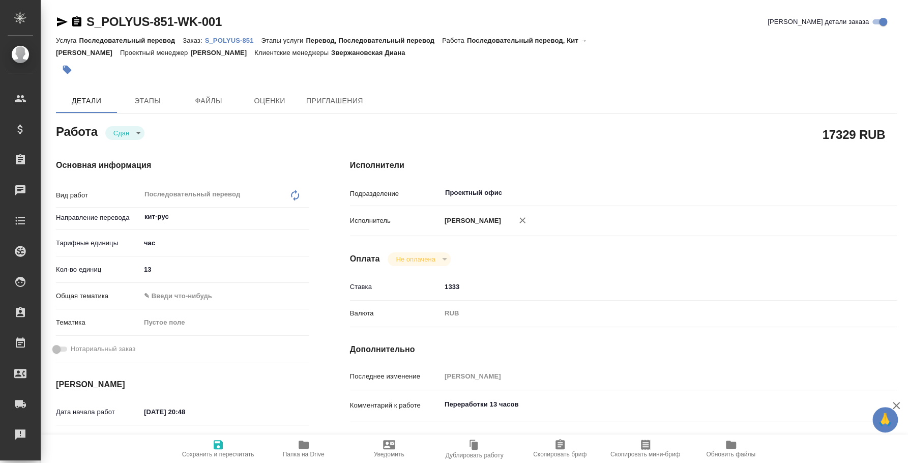
type textarea "x"
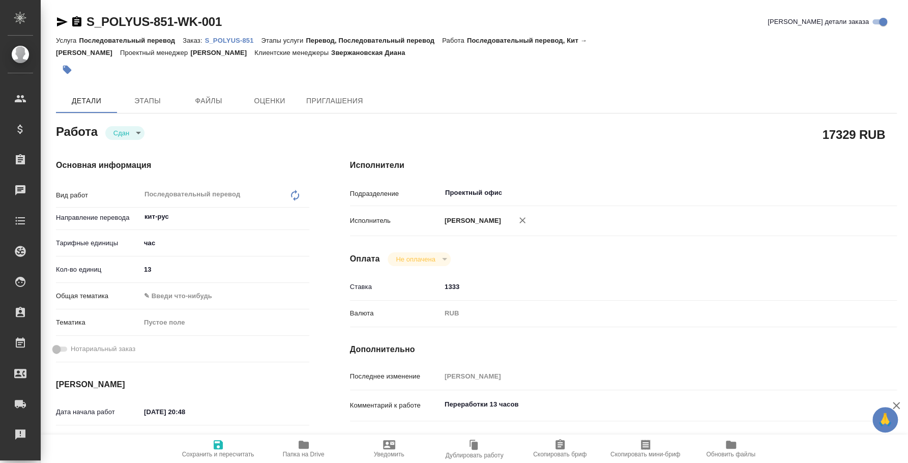
type textarea "x"
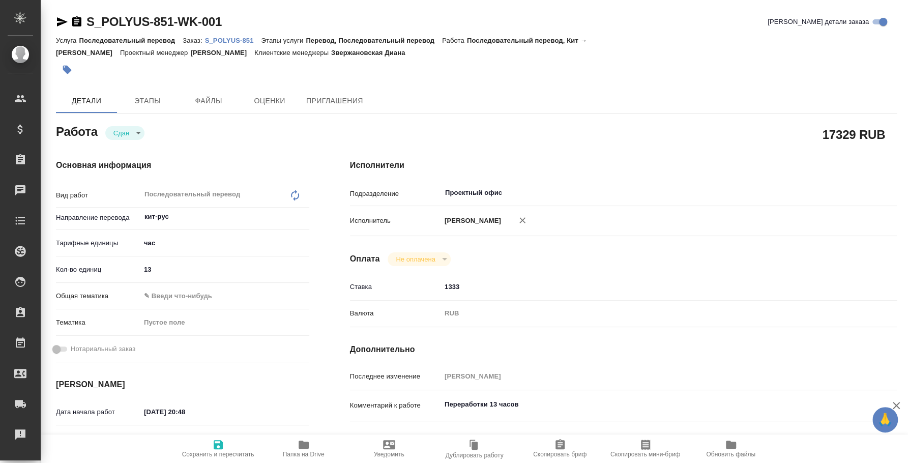
type textarea "x"
